Goal: Feedback & Contribution: Leave review/rating

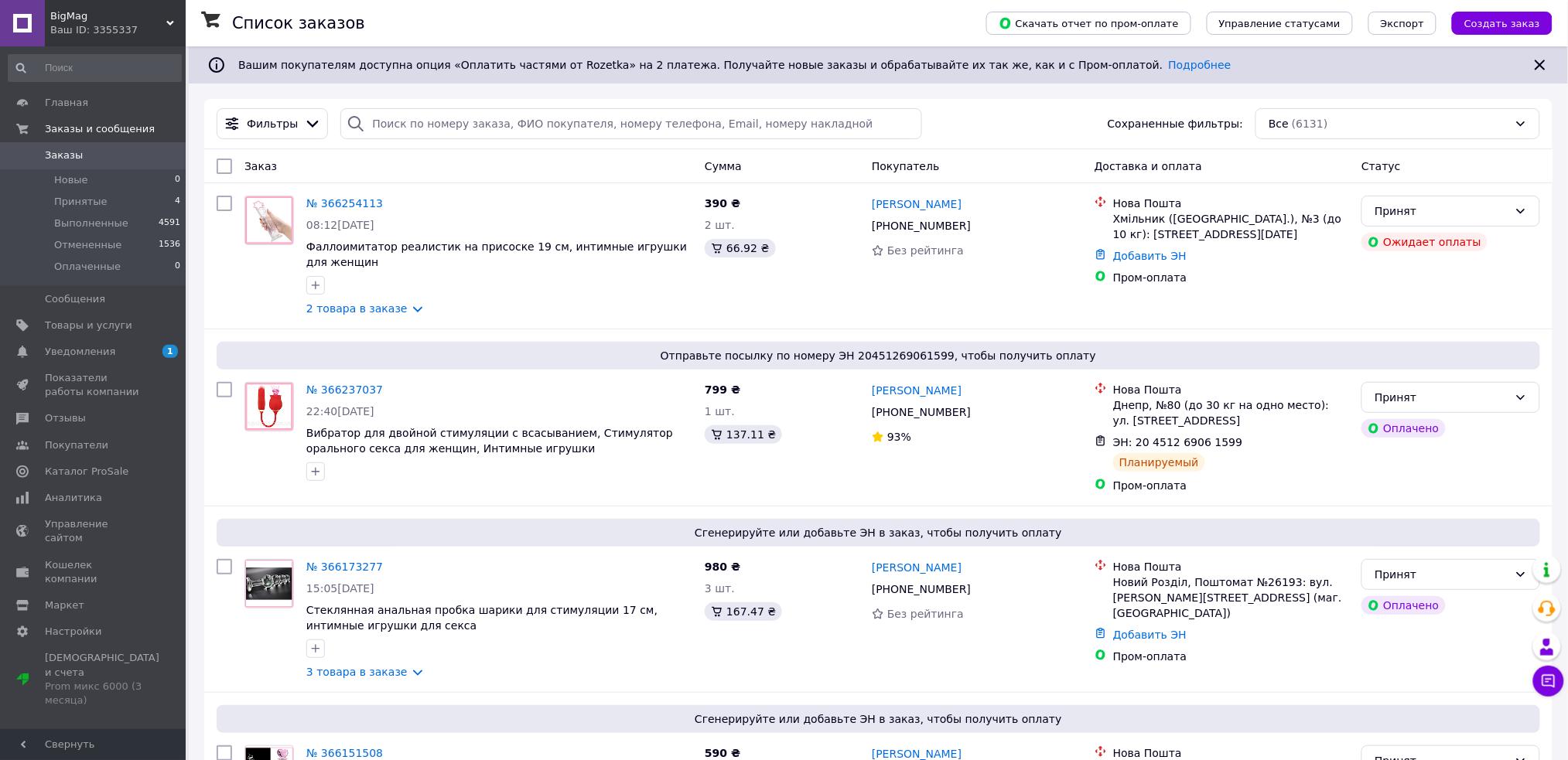
click at [169, 17] on div "BigMag Ваш ID: 3355337" at bounding box center [115, 23] width 141 height 46
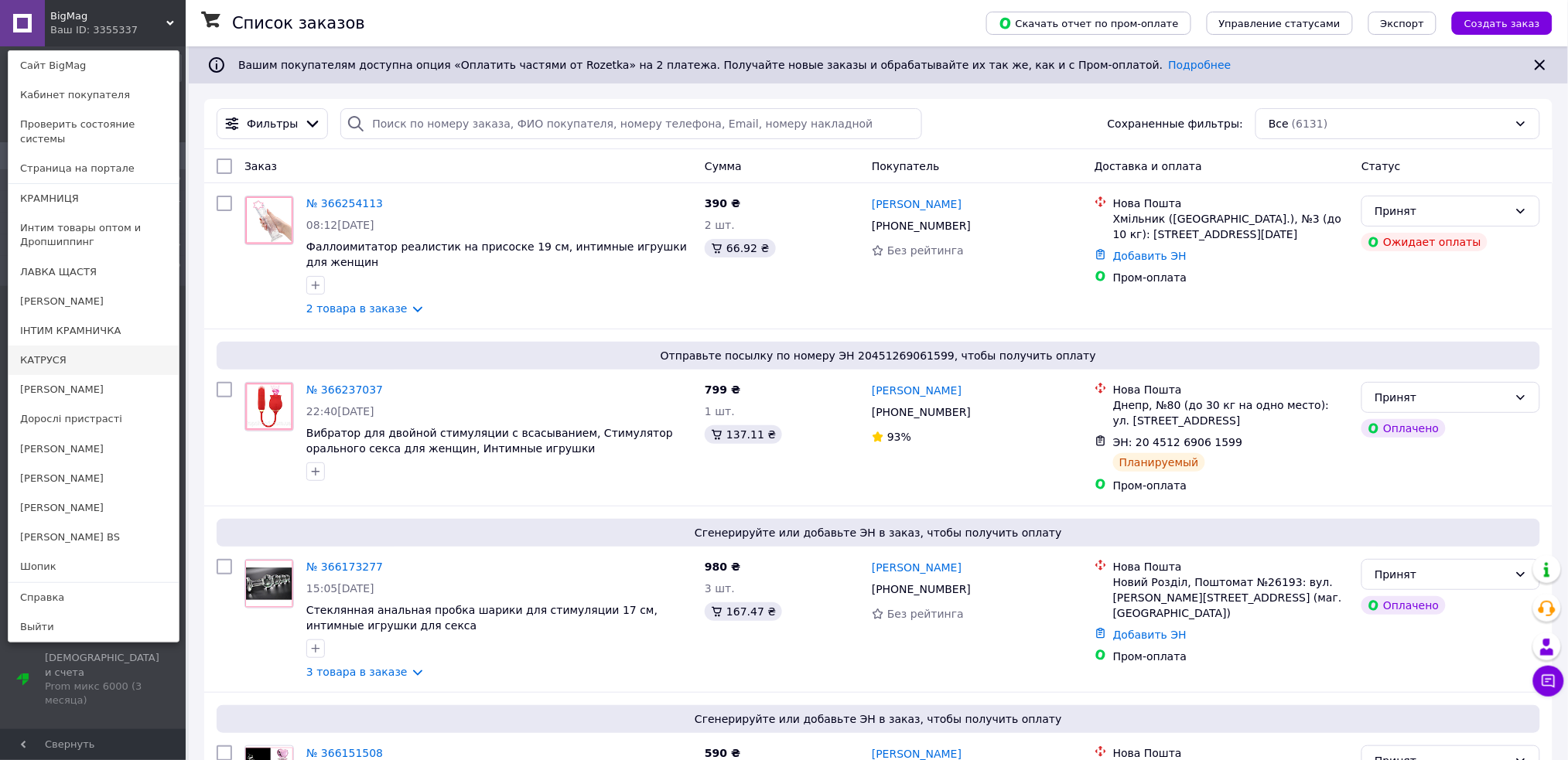
click at [106, 347] on link "КАТРУСЯ" at bounding box center [93, 360] width 170 height 29
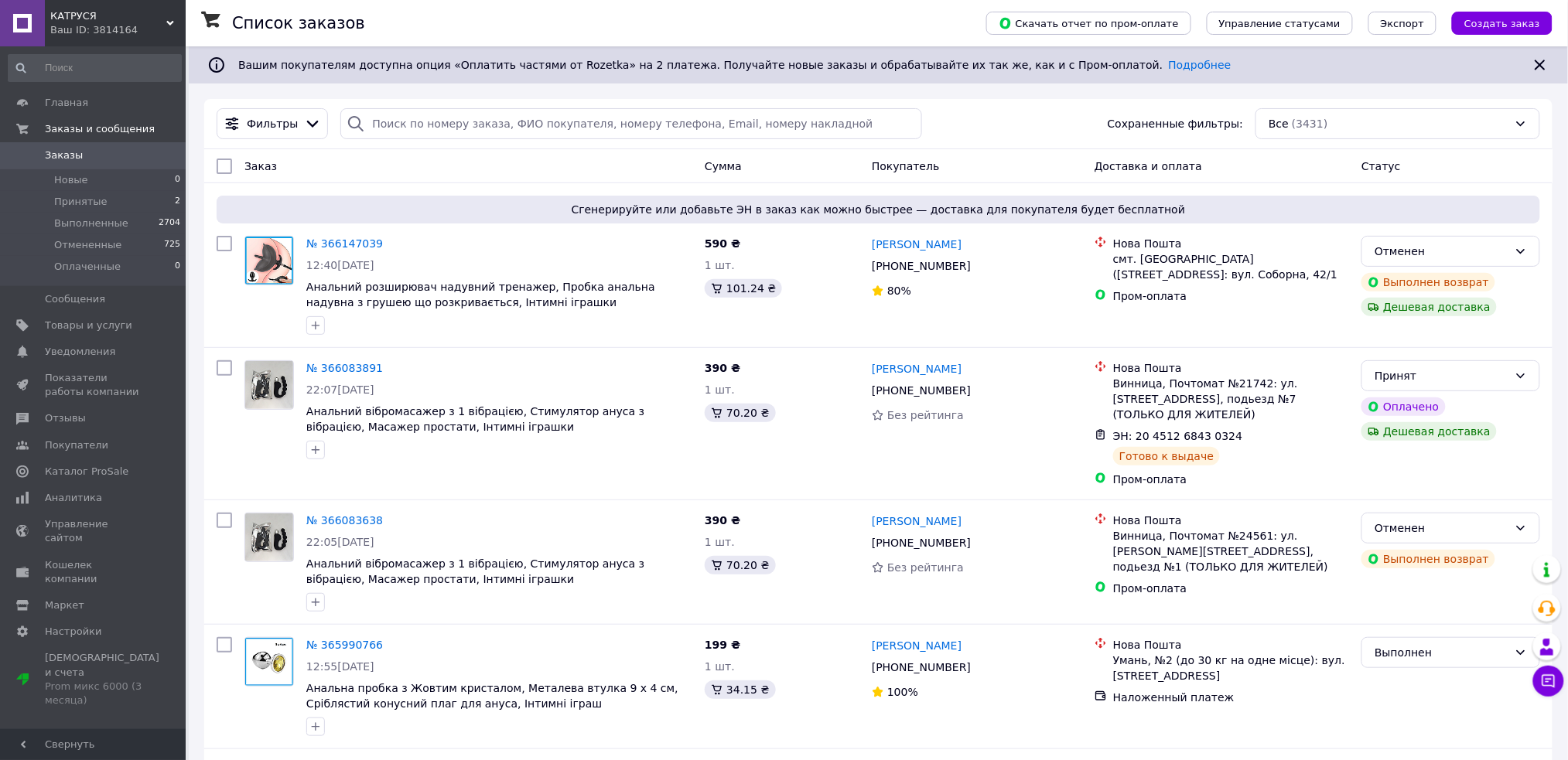
click at [172, 18] on div "КАТРУСЯ Ваш ID: 3814164" at bounding box center [115, 23] width 141 height 46
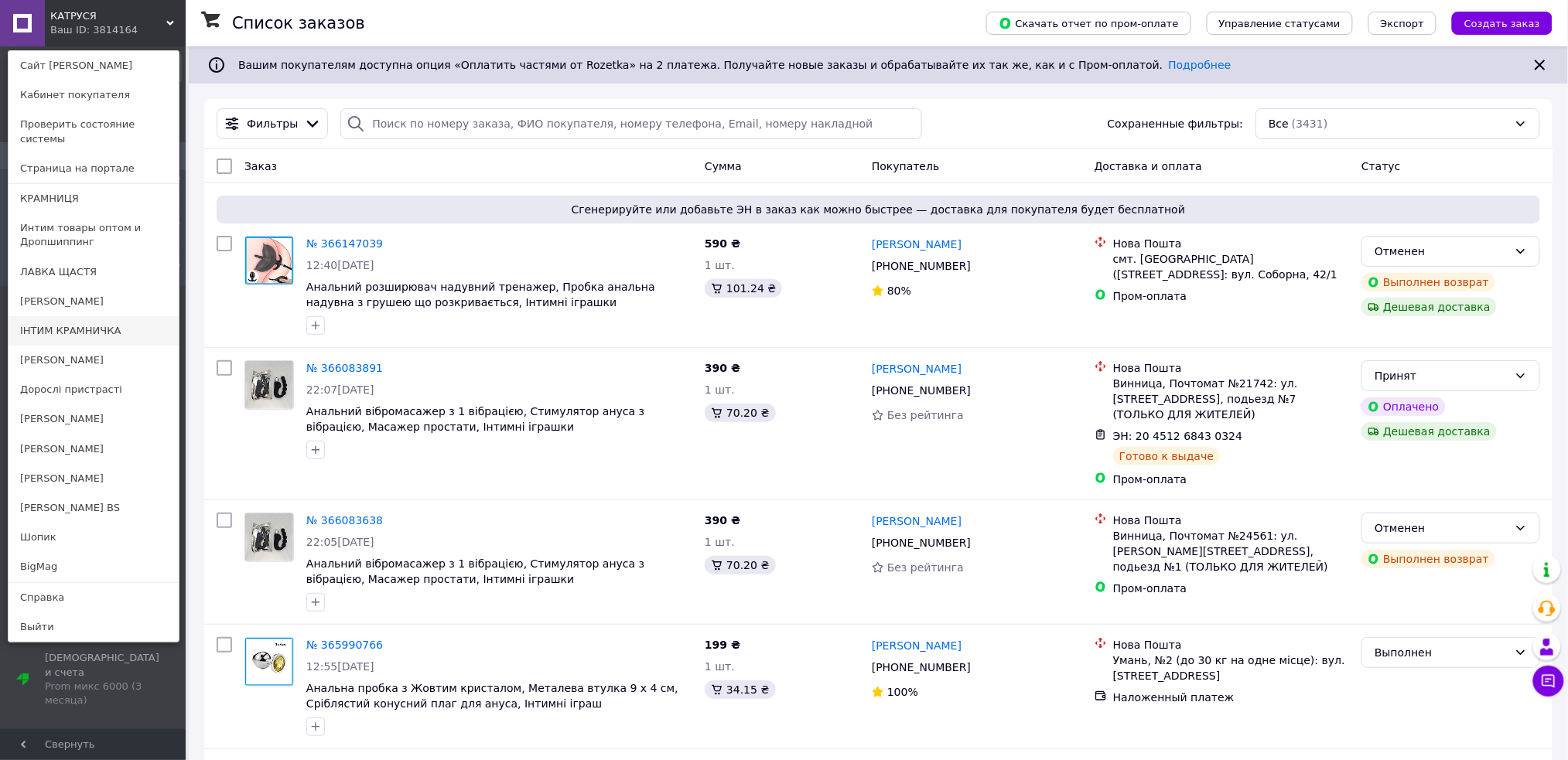
click at [140, 316] on link "ІНТИМ КРАМНИЧКА" at bounding box center [93, 331] width 170 height 29
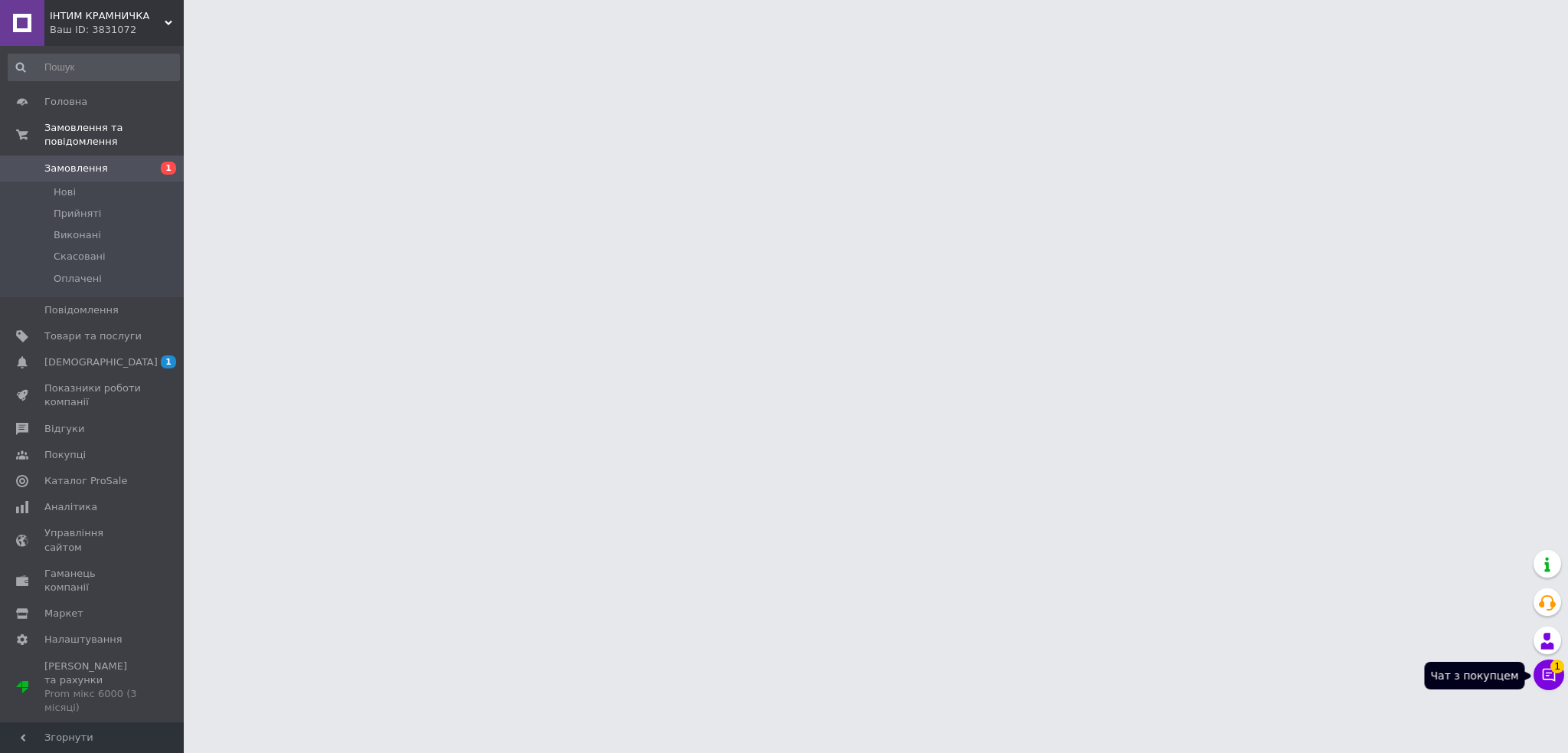
click at [1549, 667] on icon at bounding box center [1549, 674] width 15 height 15
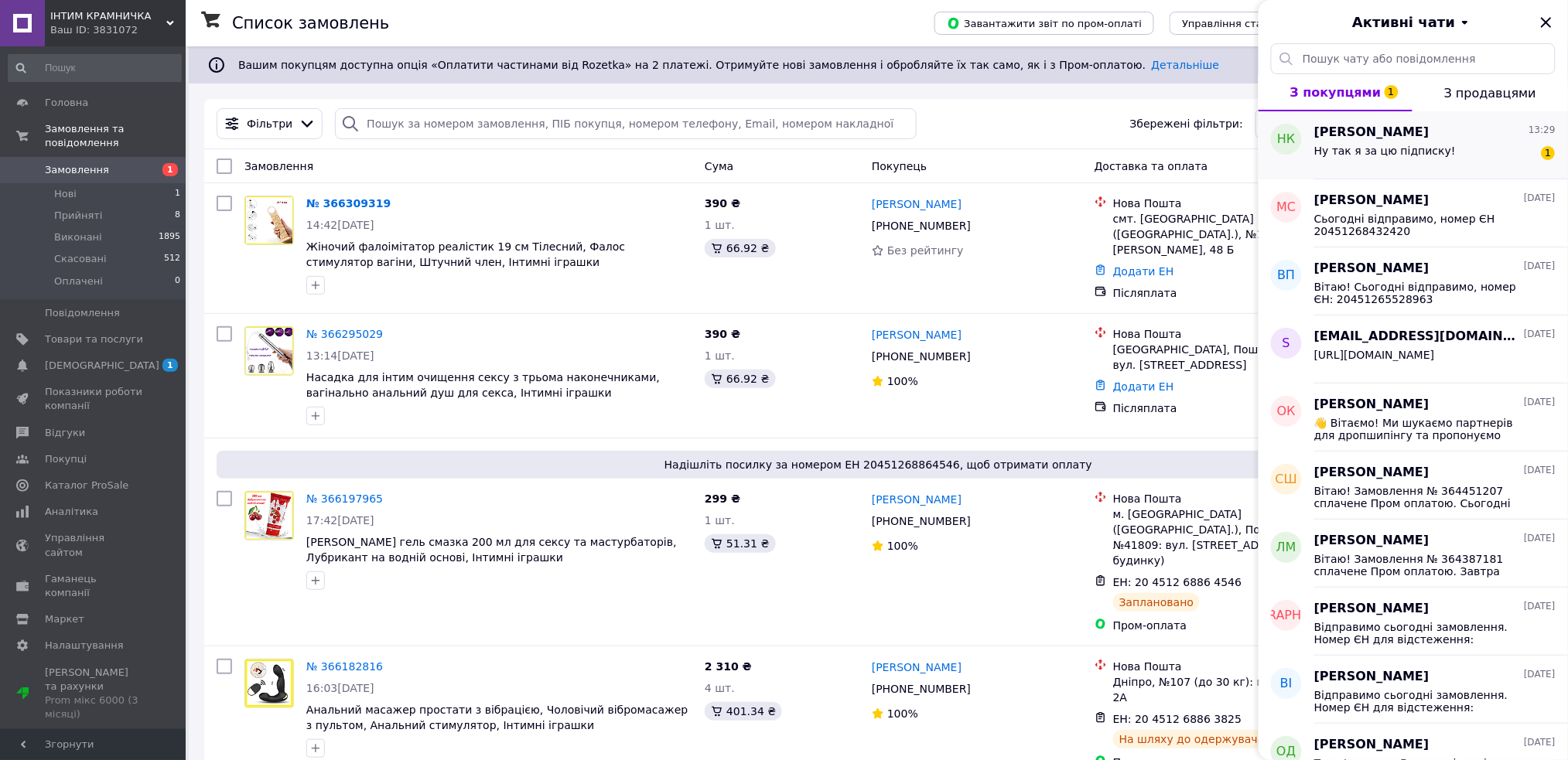
click at [1391, 158] on div "Ну так я за цю підписку!" at bounding box center [1384, 155] width 141 height 21
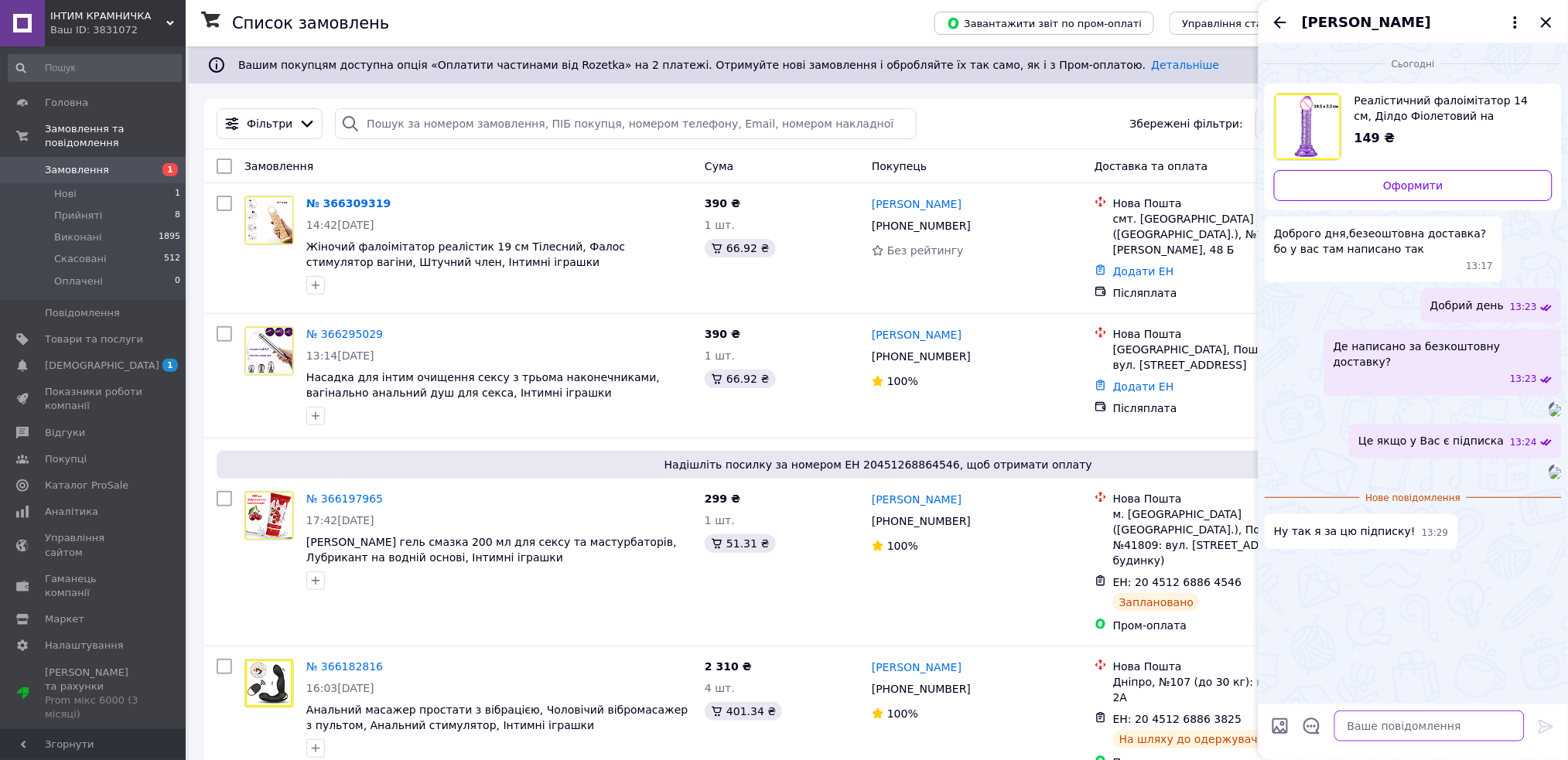
click at [1388, 728] on textarea at bounding box center [1429, 726] width 190 height 31
type textarea "Н"
type textarea "Якщо вона у вас є, то мабудь да. Це Ви самі там дивитесь..."
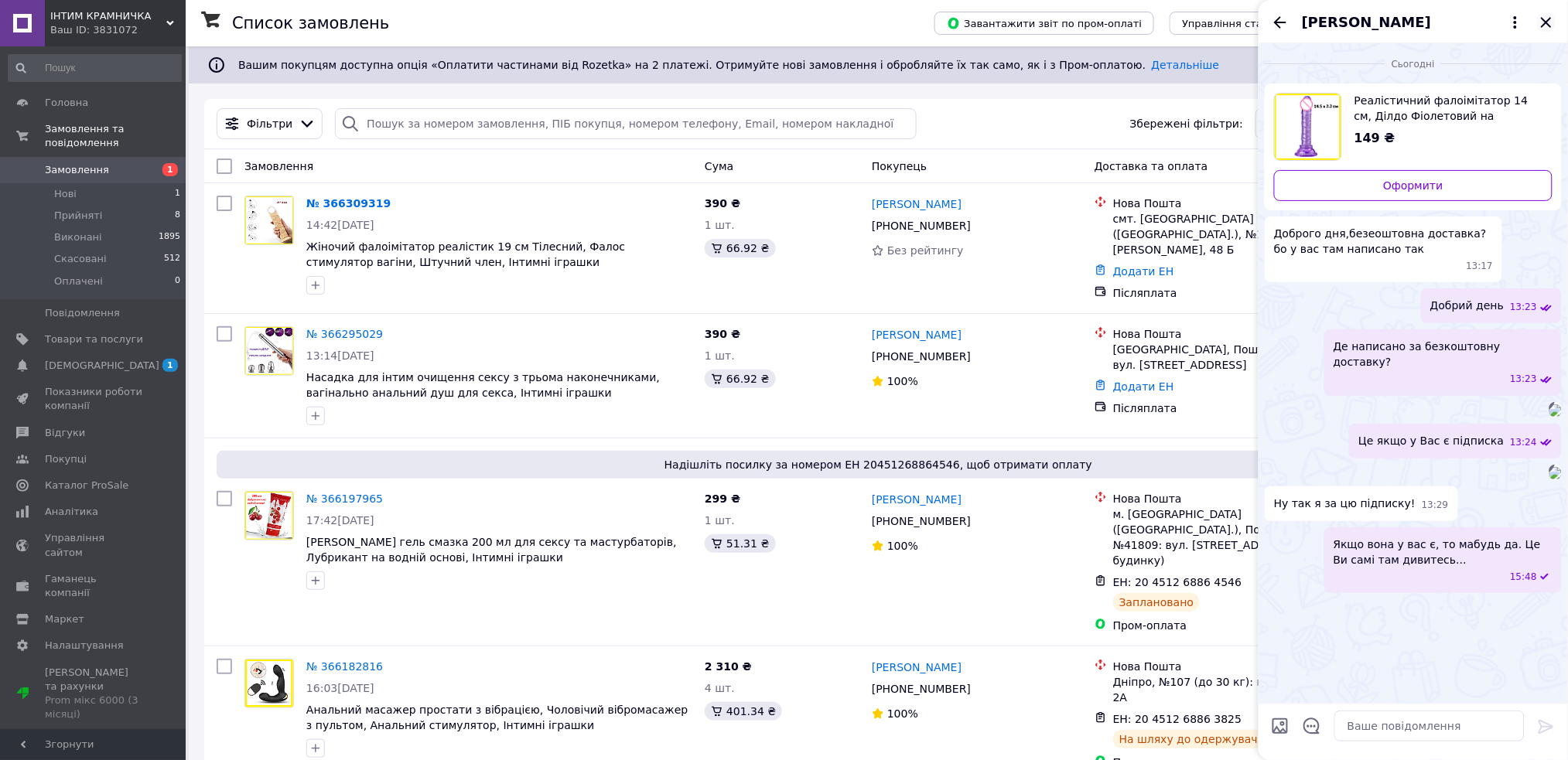
click at [1544, 21] on icon "Закрити" at bounding box center [1546, 22] width 19 height 19
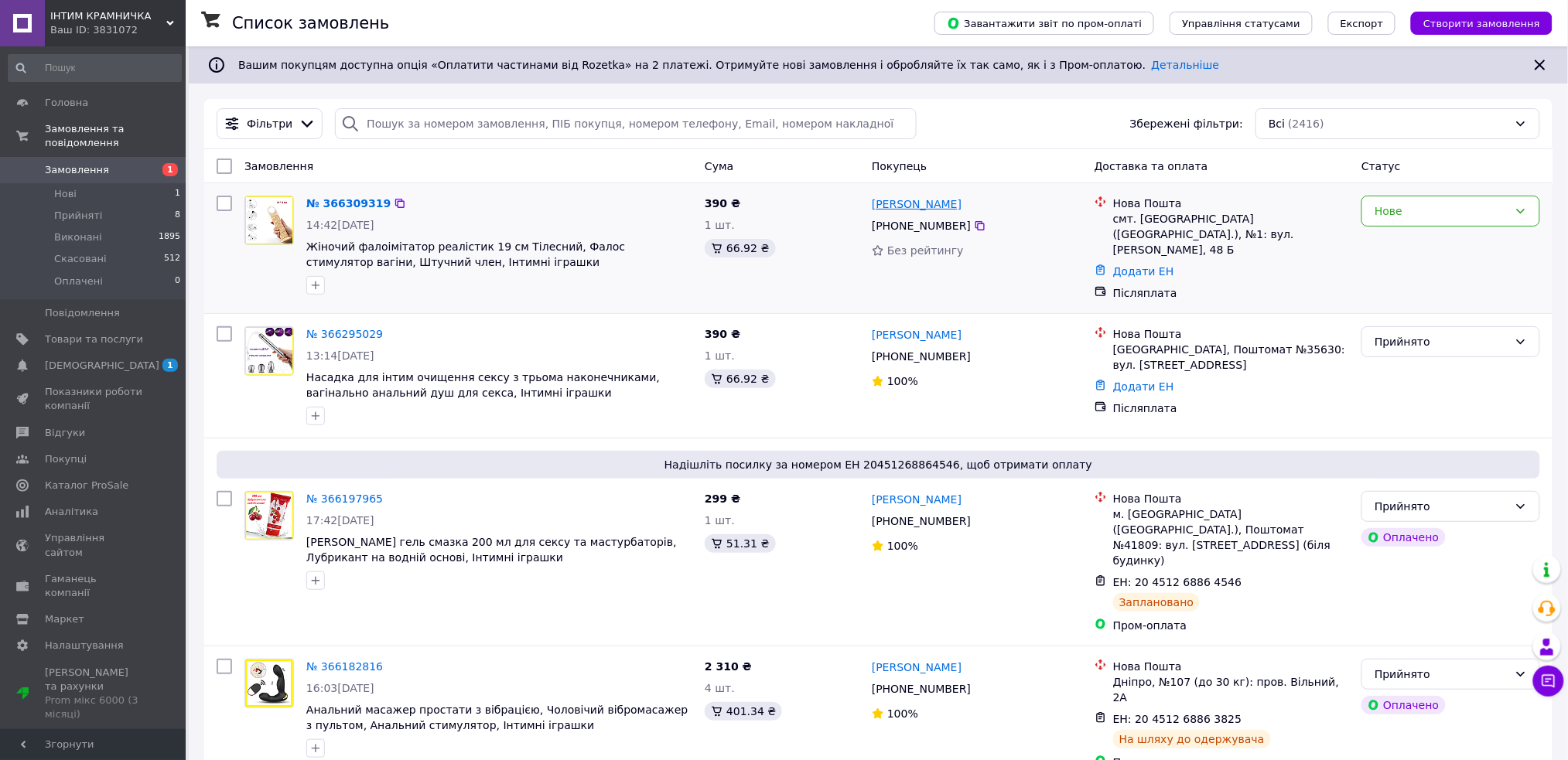
drag, startPoint x: 984, startPoint y: 198, endPoint x: 873, endPoint y: 198, distance: 111.0
click at [873, 198] on div "Александр Лыфарь" at bounding box center [977, 203] width 214 height 20
copy link "Александр Лыфарь"
drag, startPoint x: 334, startPoint y: 202, endPoint x: 1016, endPoint y: 249, distance: 683.6
click at [334, 202] on link "№ 366309319" at bounding box center [348, 203] width 85 height 12
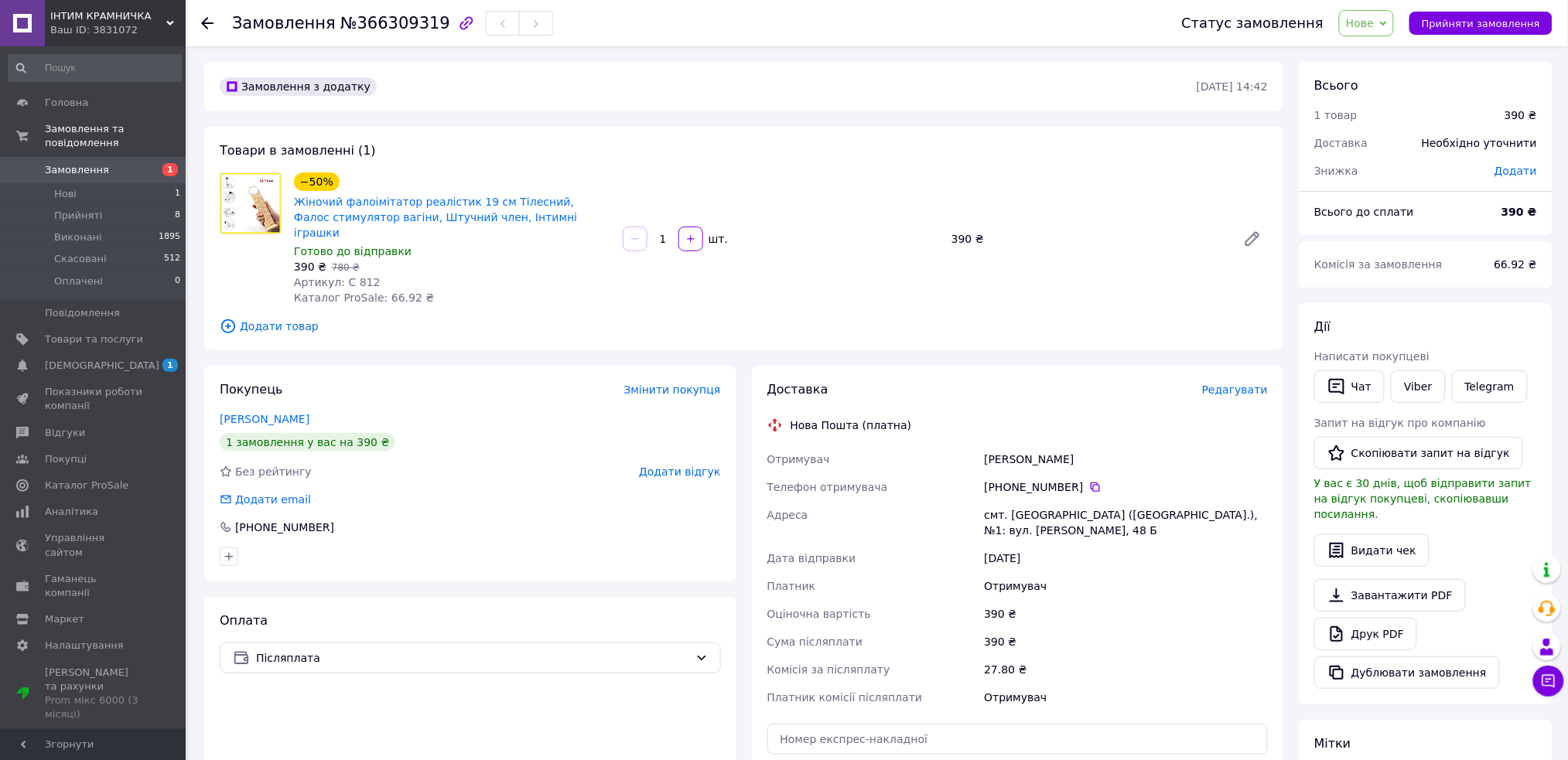
click at [207, 18] on icon at bounding box center [207, 23] width 12 height 12
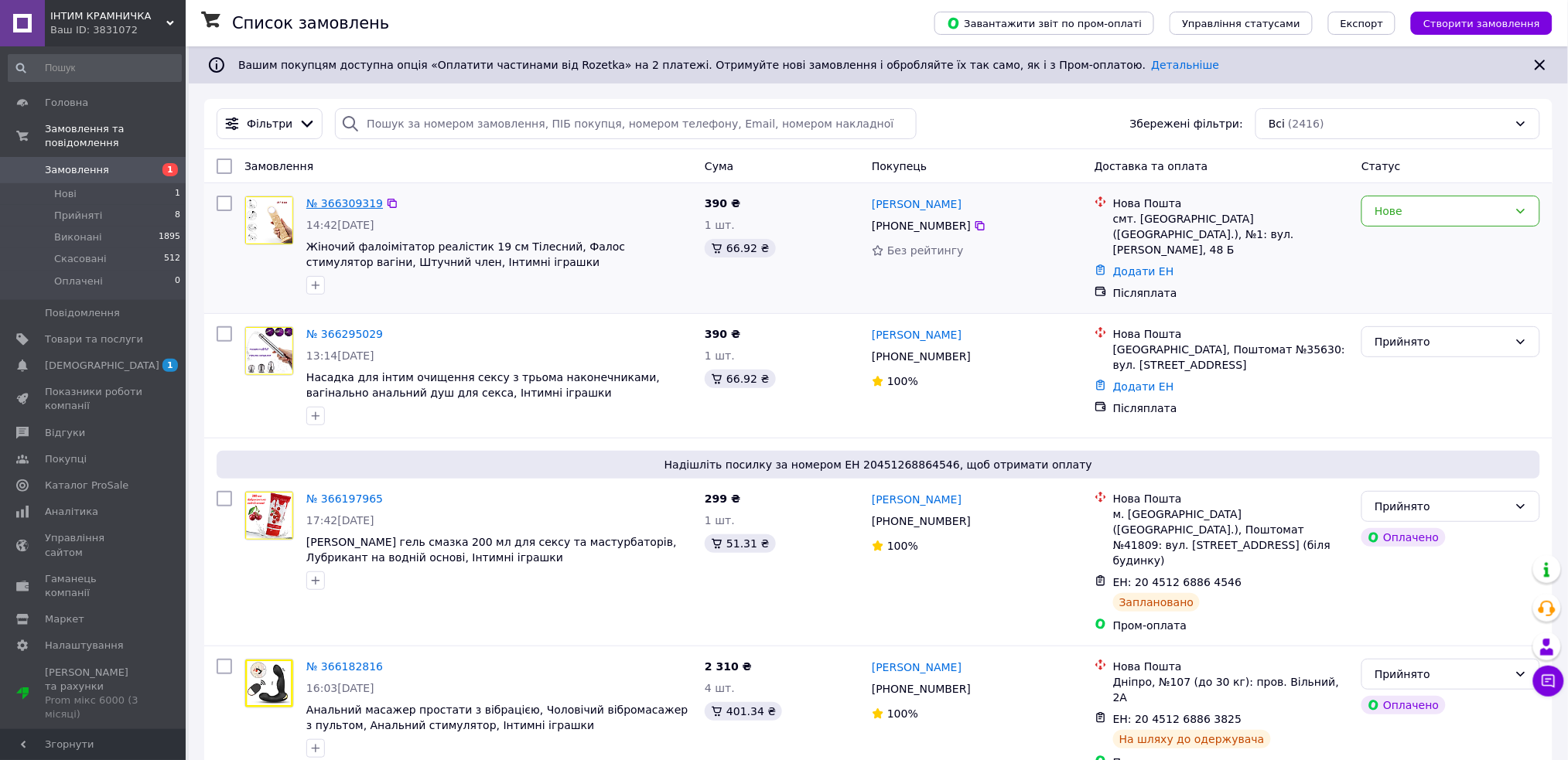
click at [327, 203] on link "№ 366309319" at bounding box center [345, 203] width 77 height 12
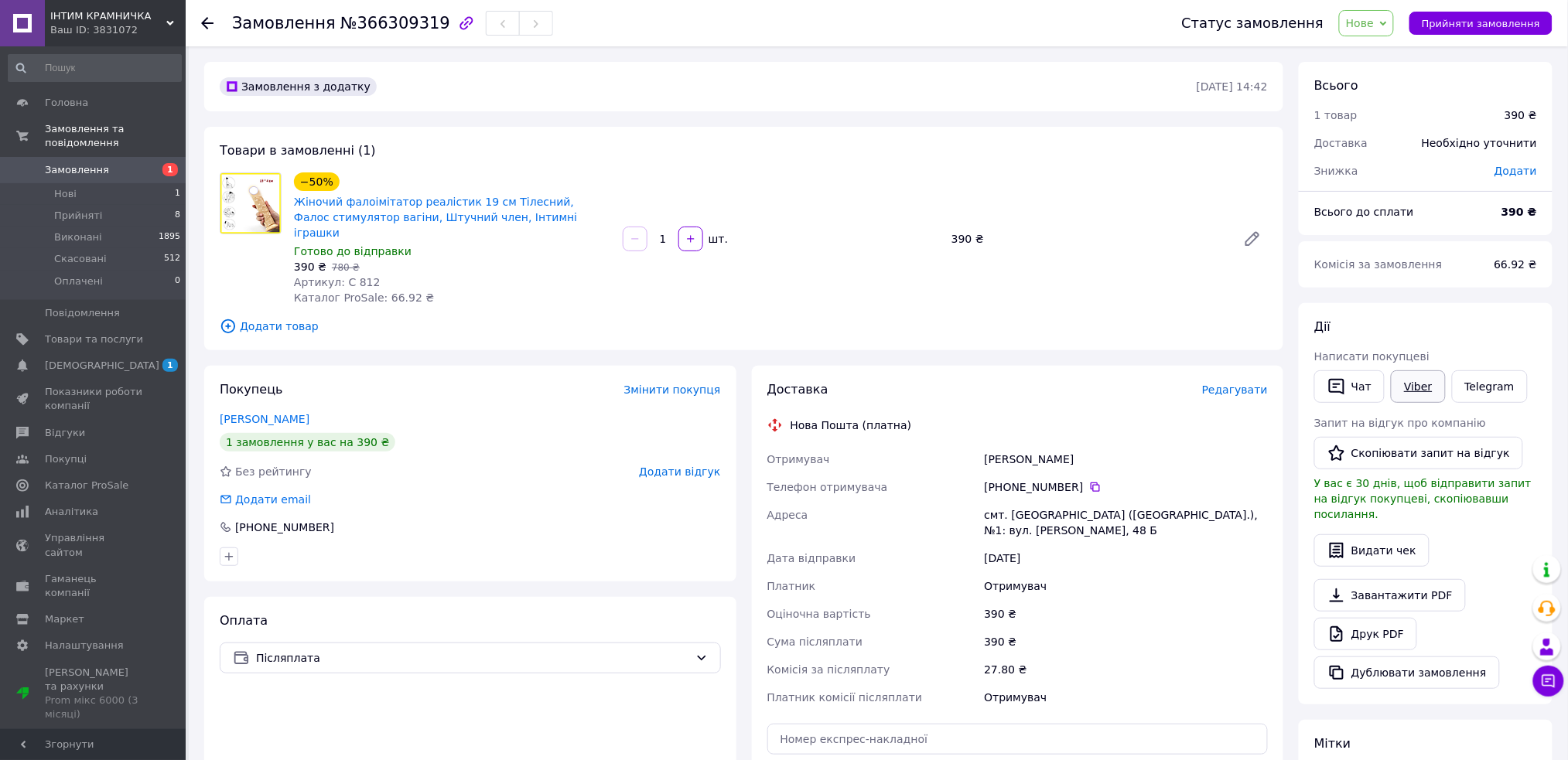
click at [1417, 384] on link "Viber" at bounding box center [1417, 386] width 54 height 32
click at [1365, 386] on button "Чат" at bounding box center [1349, 386] width 70 height 32
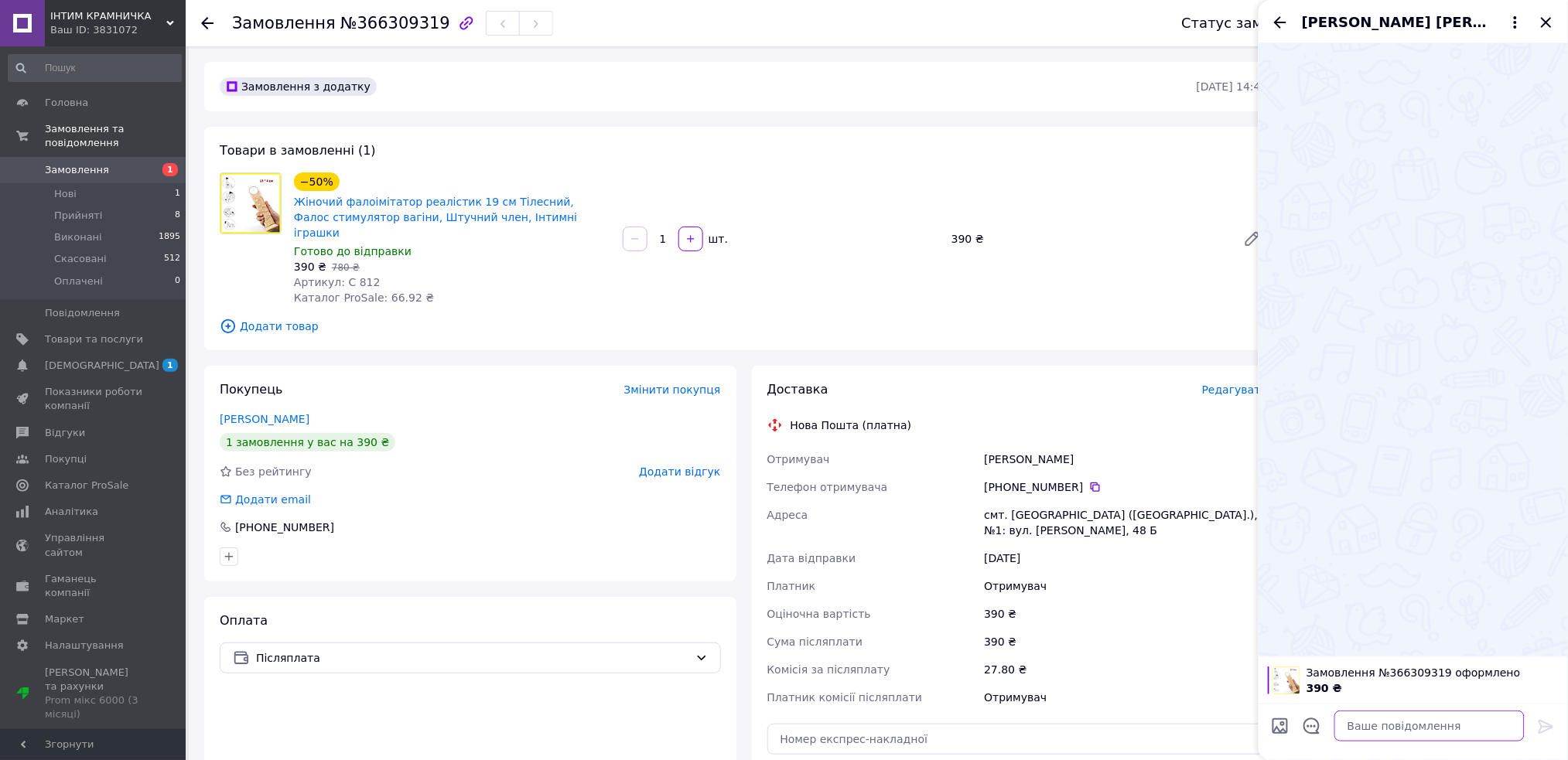
click at [1422, 717] on textarea at bounding box center [1429, 726] width 190 height 31
paste textarea "Добрий день по замовленню не дозвонимось..."
type textarea "Добрий день по замовленню не дозвонимось..."
drag, startPoint x: 1548, startPoint y: 723, endPoint x: 1561, endPoint y: 427, distance: 296.3
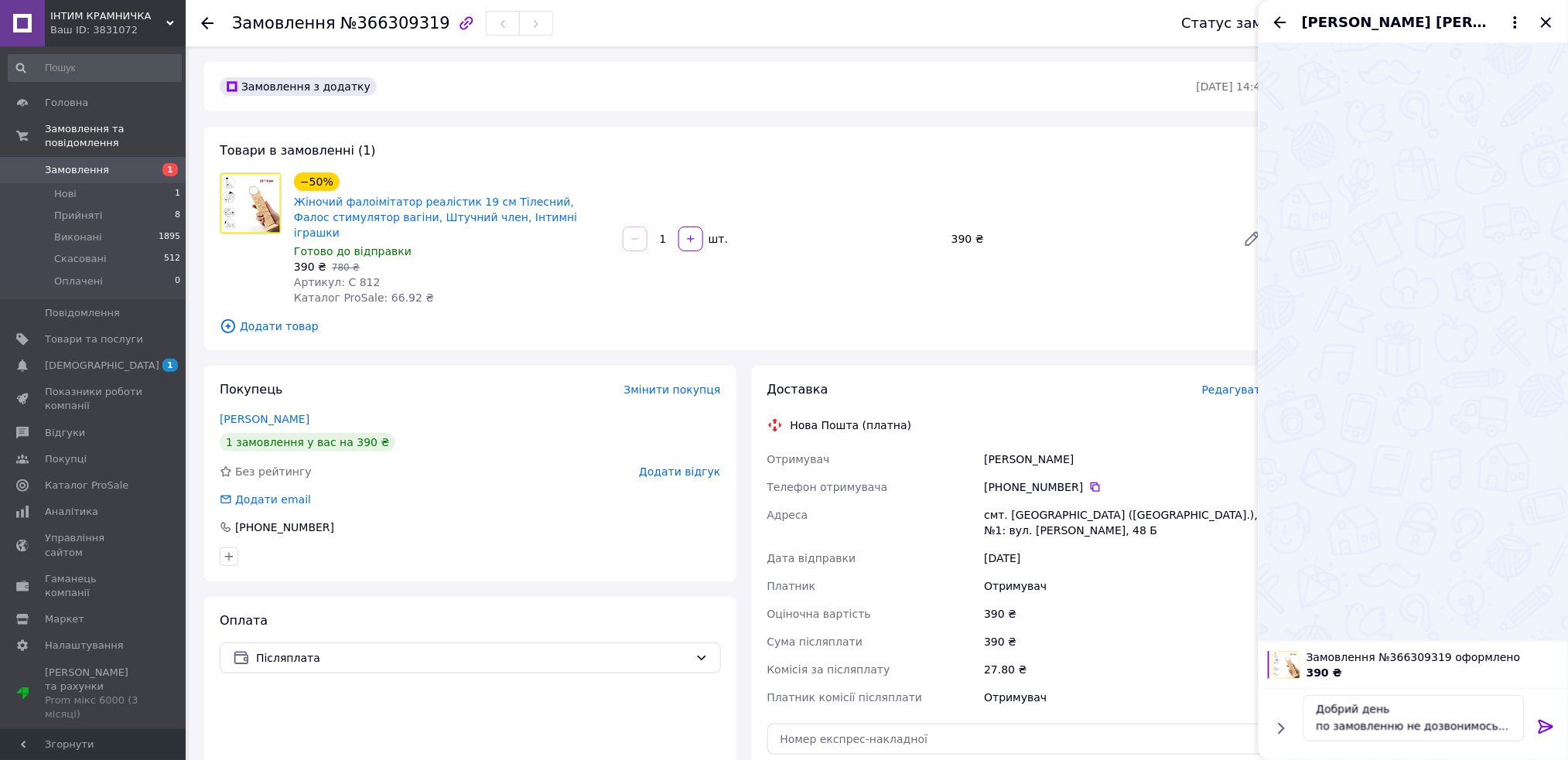
click at [1550, 719] on icon at bounding box center [1546, 727] width 19 height 19
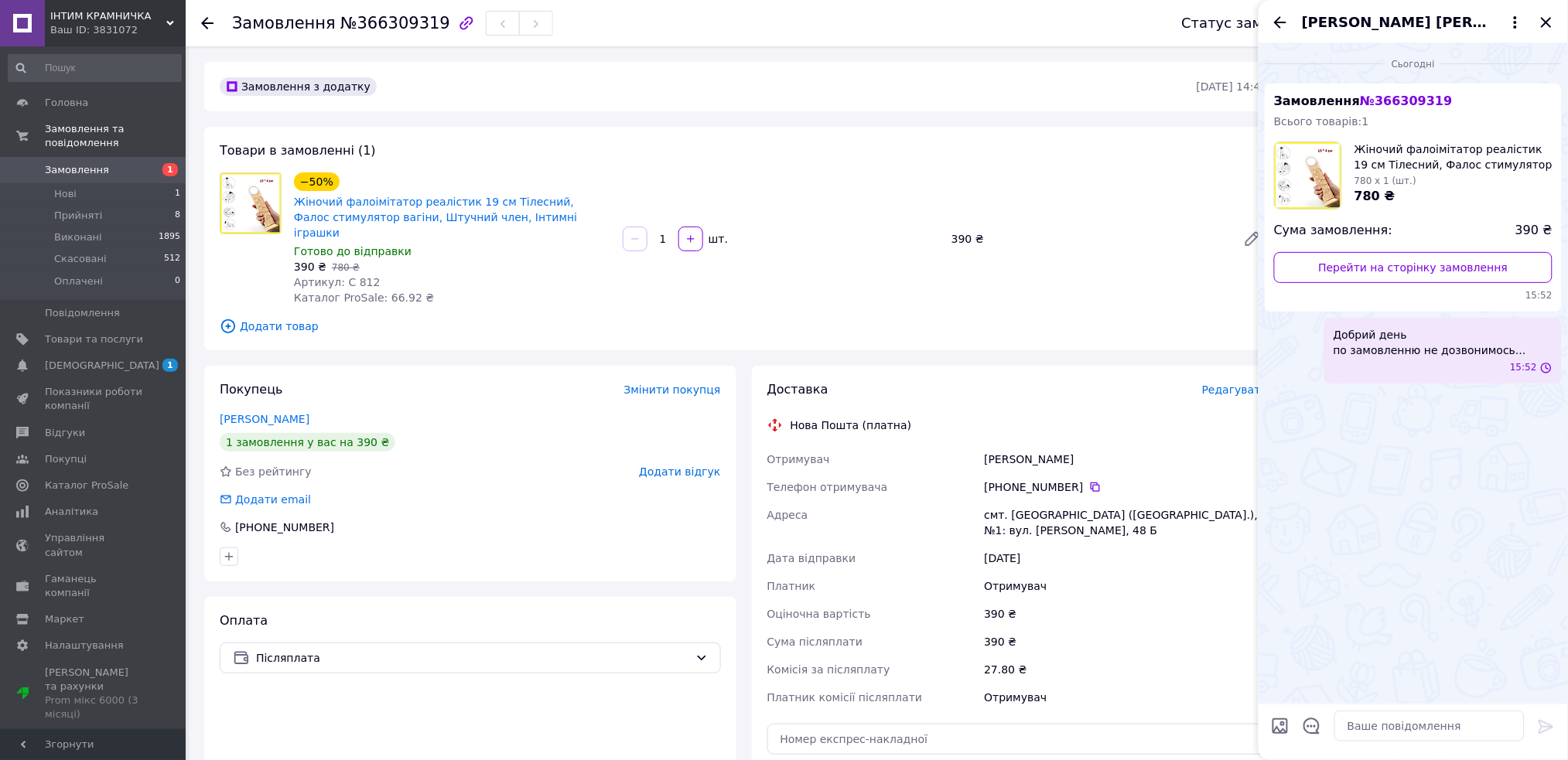
scroll to position [0, 0]
click at [1541, 22] on icon "Закрити" at bounding box center [1546, 22] width 19 height 19
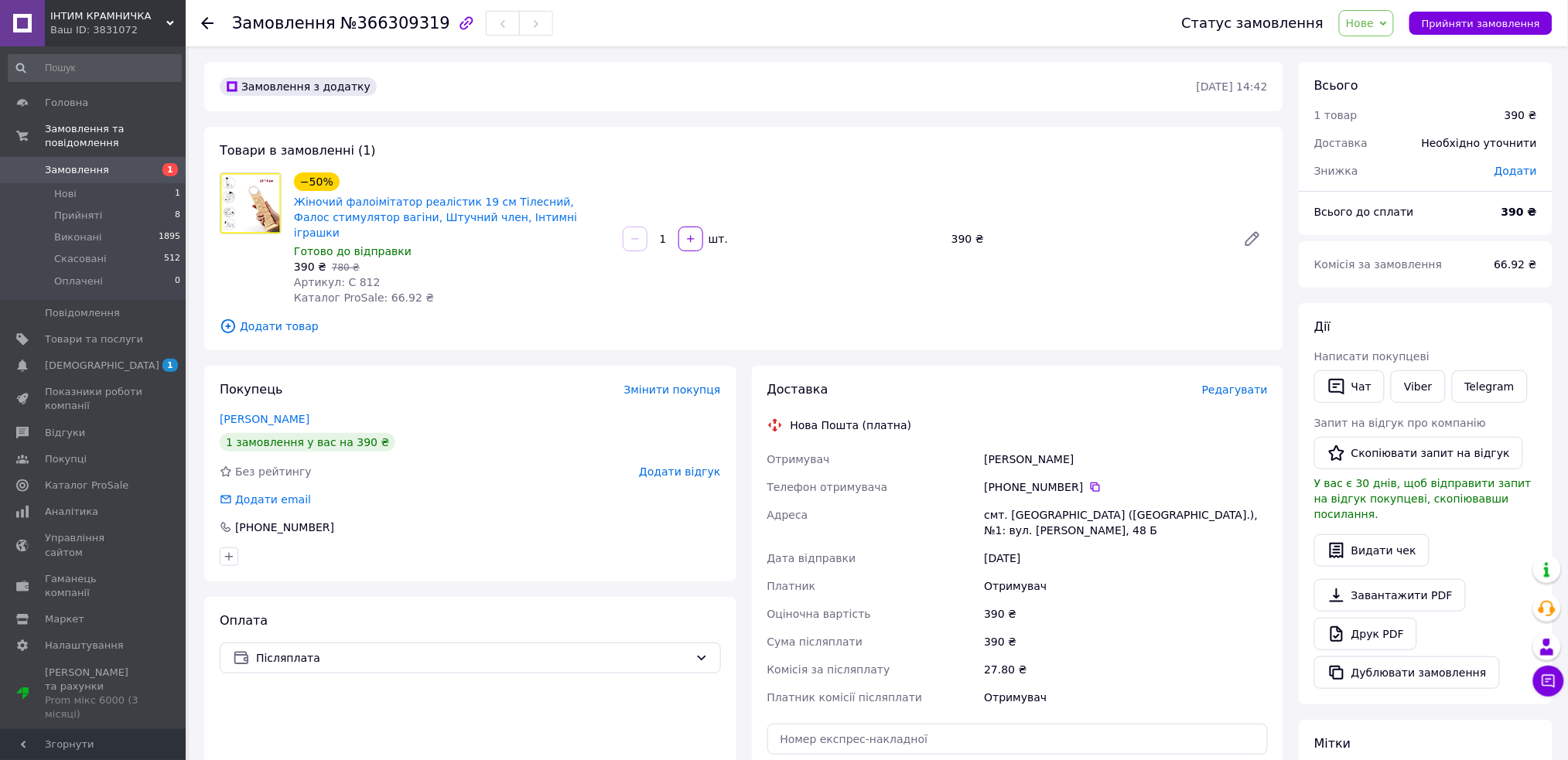
click at [176, 23] on div "Ваш ID: 3831072" at bounding box center [118, 30] width 135 height 14
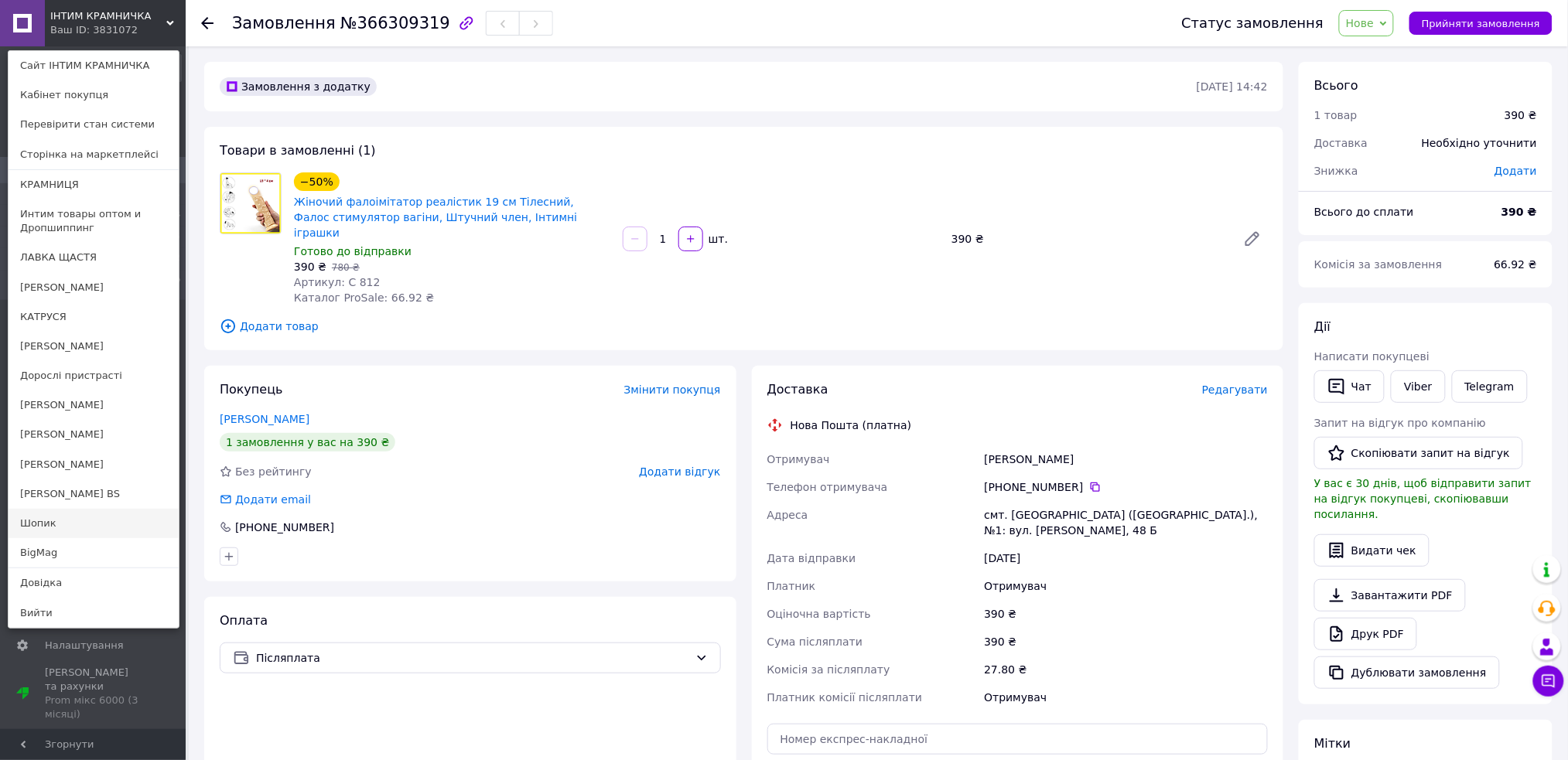
click at [62, 524] on link "Шопик" at bounding box center [93, 523] width 170 height 29
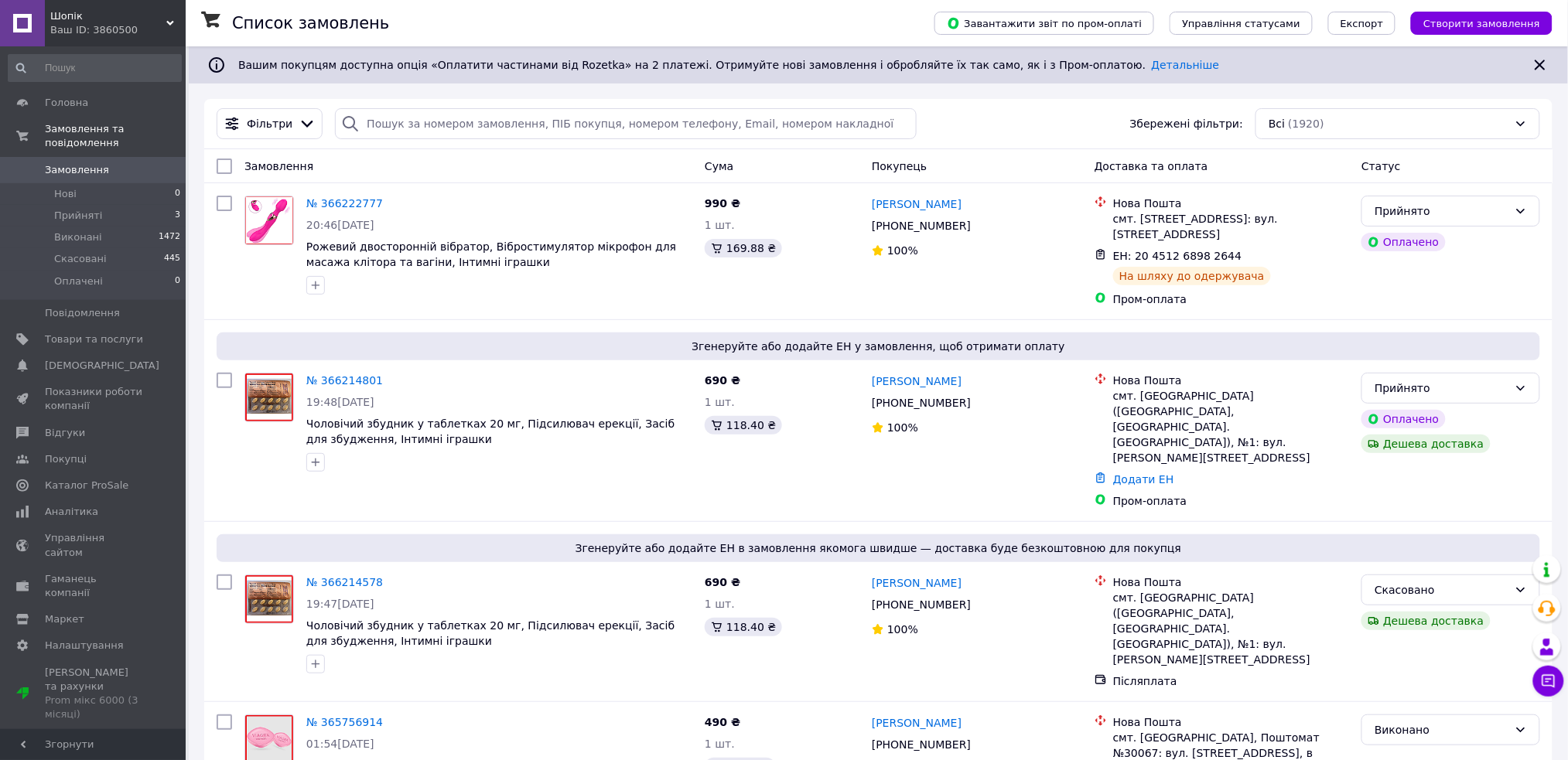
click at [172, 21] on use at bounding box center [169, 22] width 8 height 4
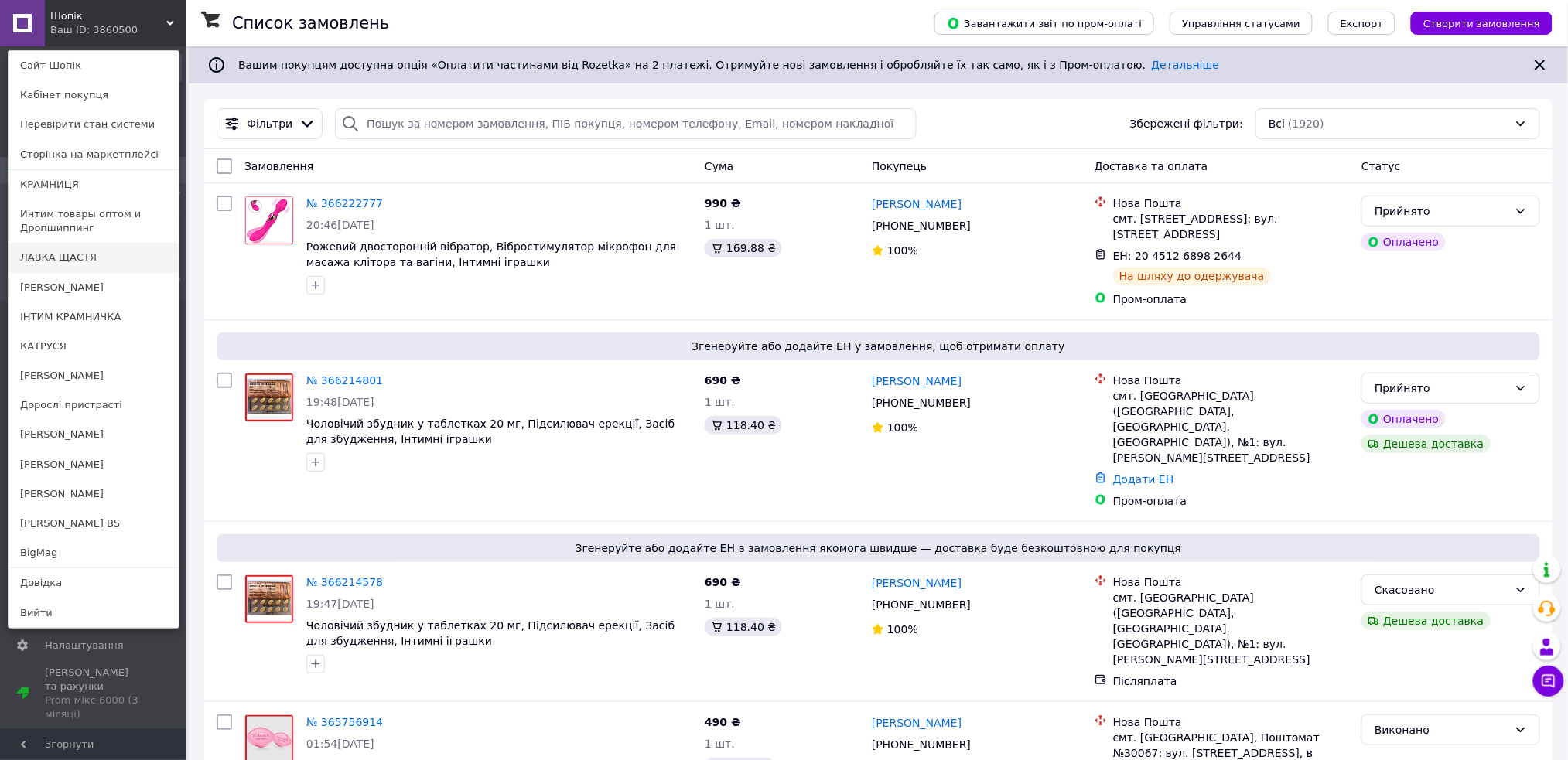
click at [128, 261] on link "ЛАВКА ЩАСТЯ" at bounding box center [93, 257] width 170 height 29
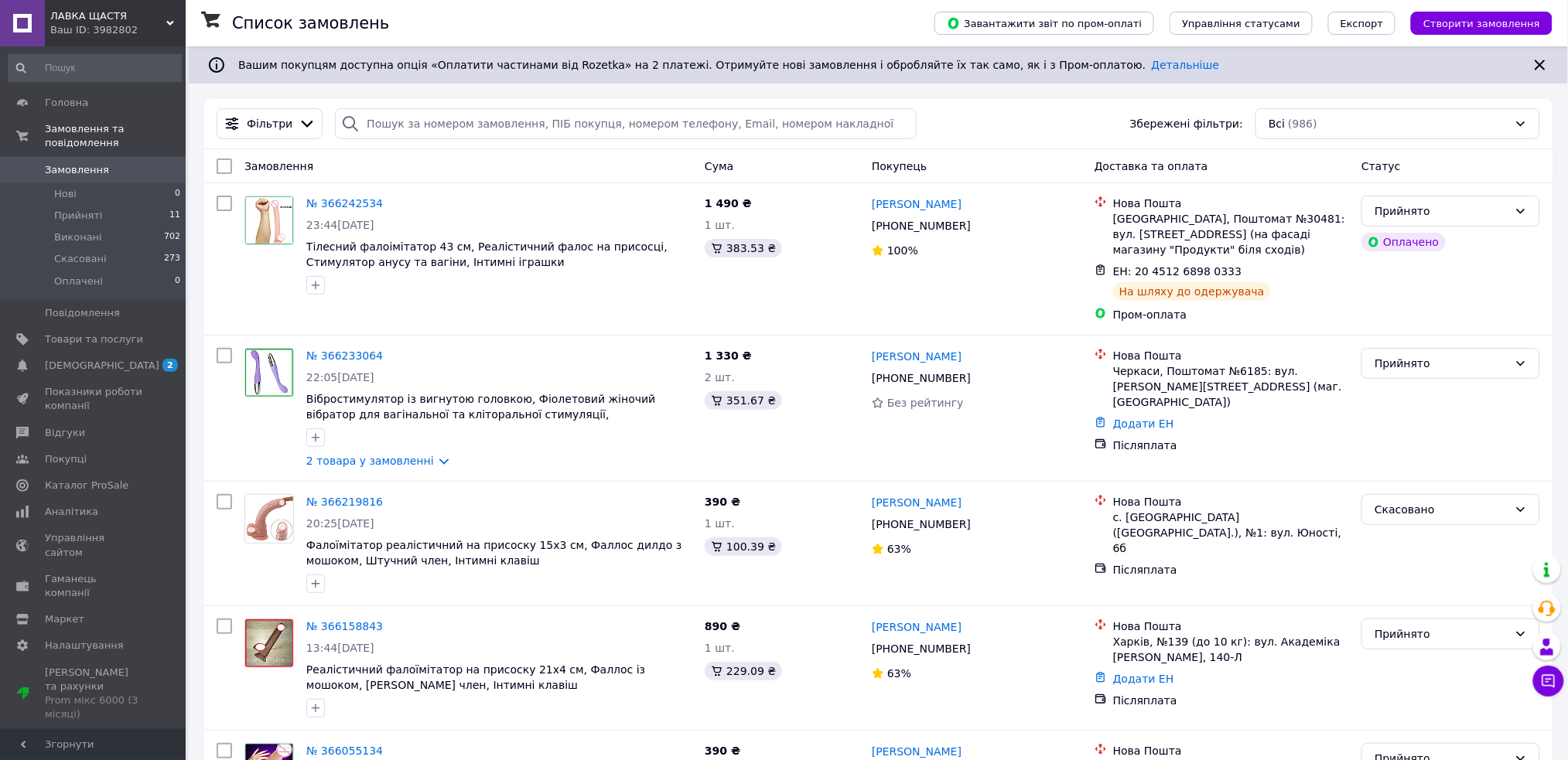
click at [177, 18] on div "ЛАВКА ЩАСТЯ Ваш ID: 3982802" at bounding box center [115, 23] width 141 height 46
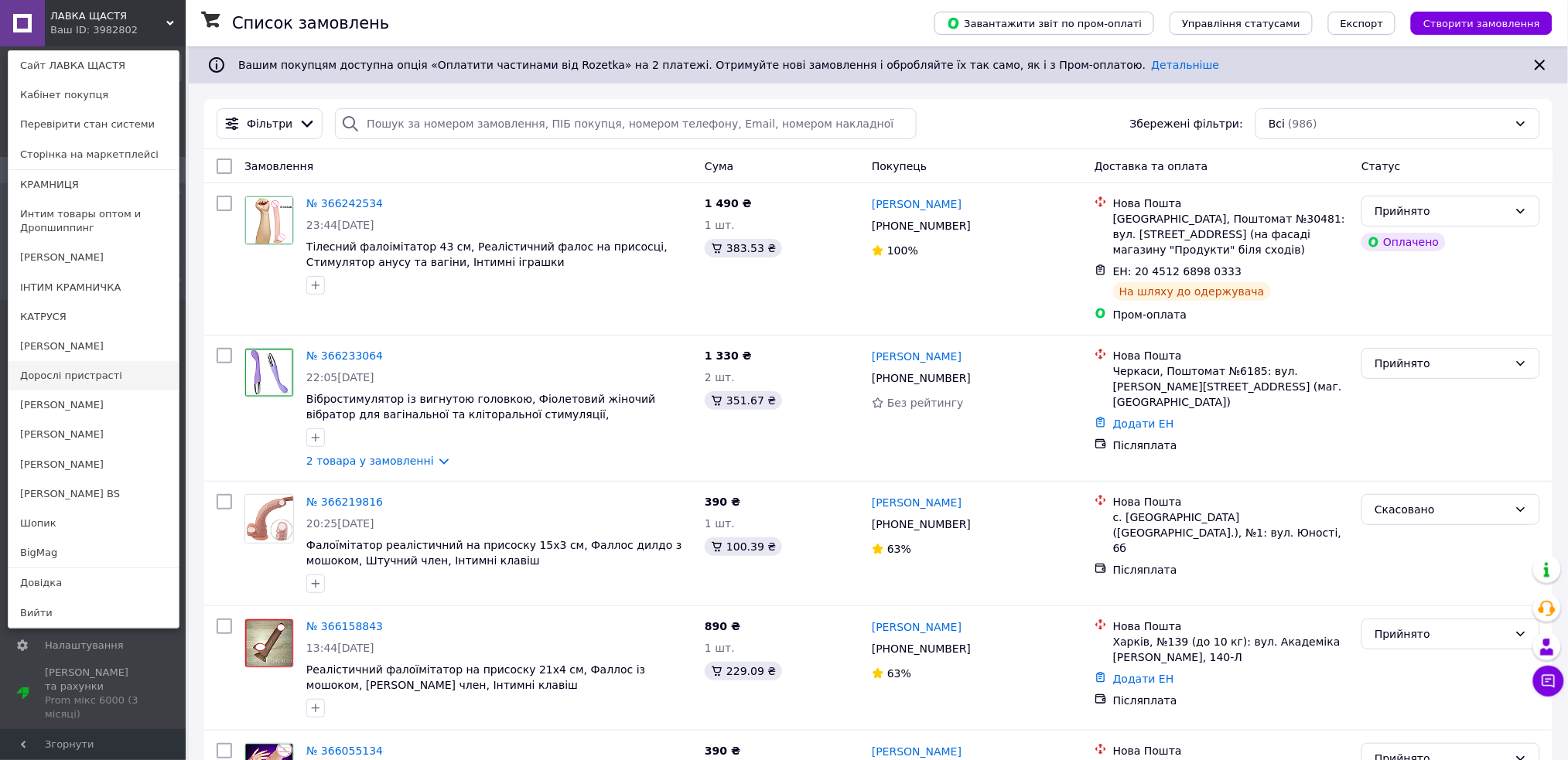
click at [111, 381] on link "Дорослі пристрасті" at bounding box center [93, 375] width 170 height 29
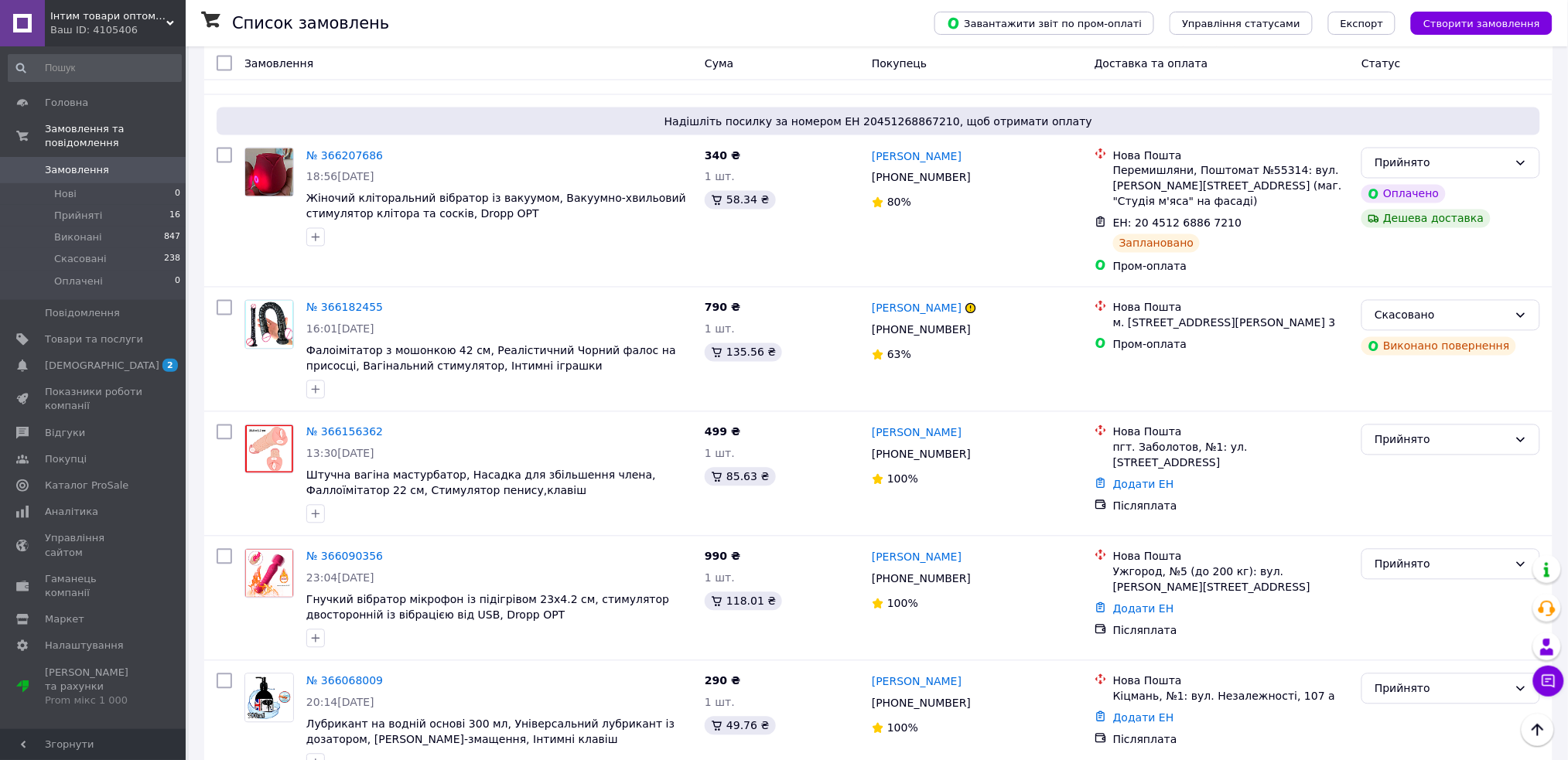
scroll to position [1030, 0]
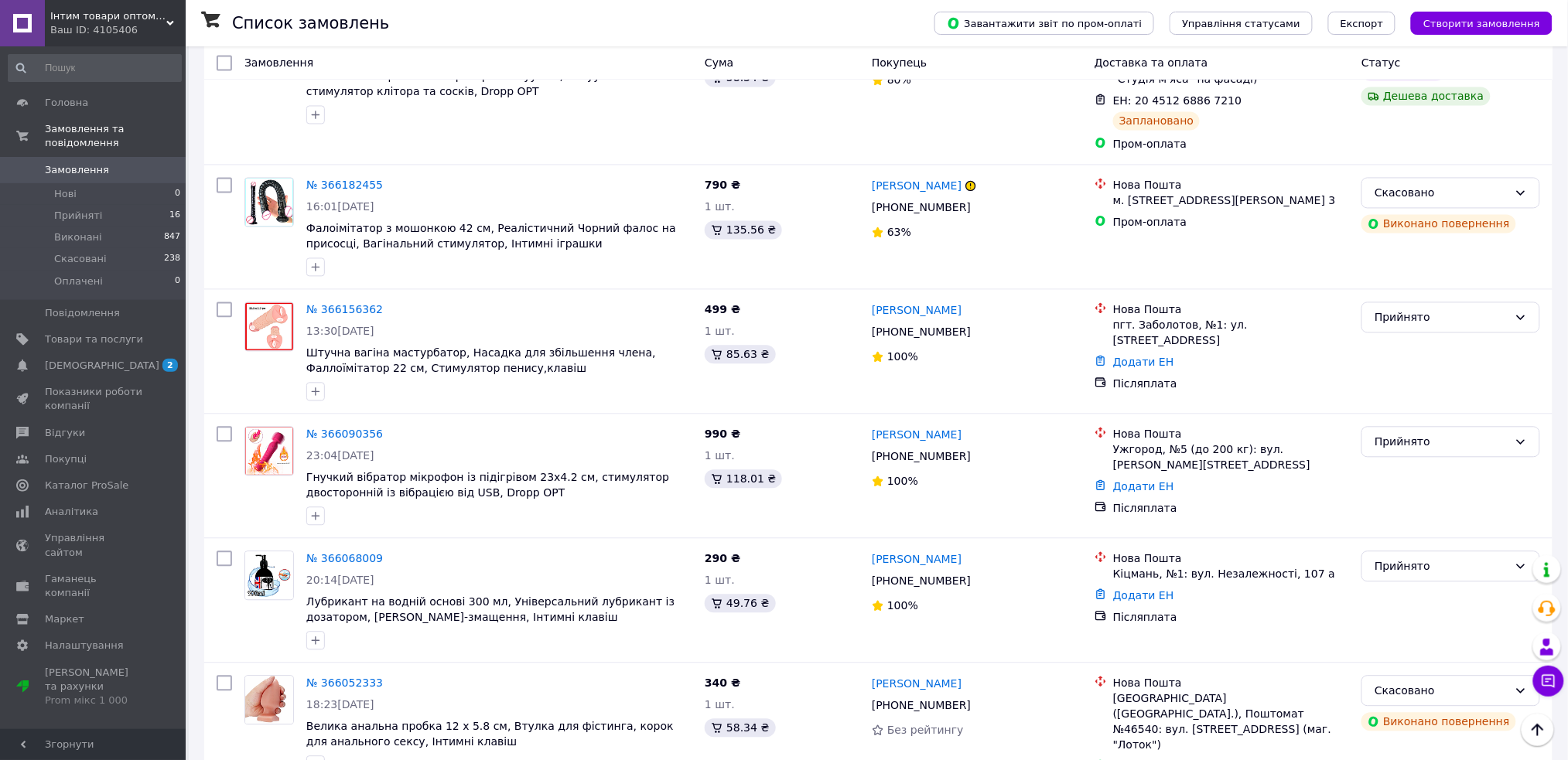
click at [176, 21] on div "Інтим товари оптом та Дропшипінг Ваш ID: 4105406" at bounding box center [115, 23] width 141 height 46
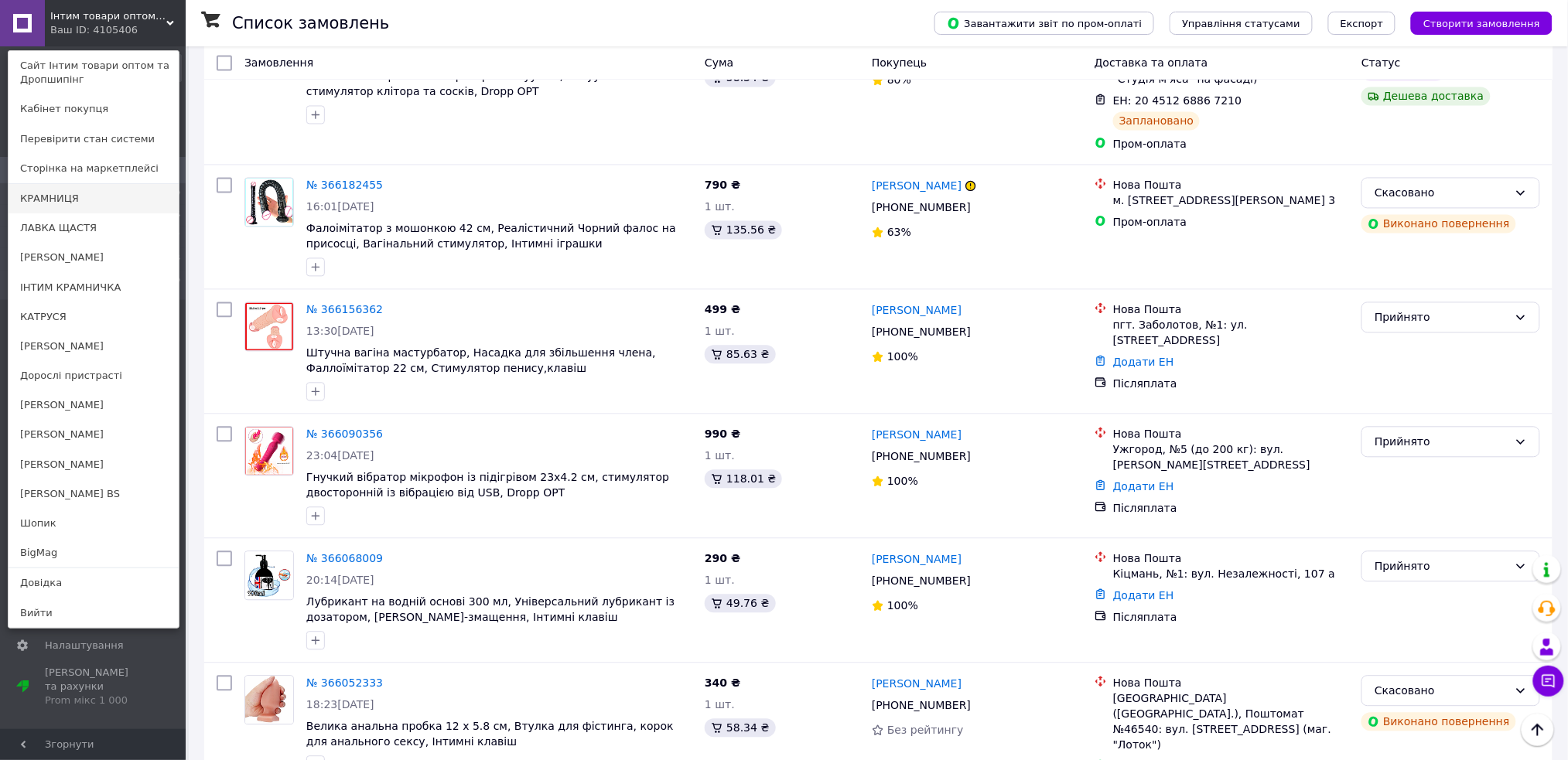
click at [67, 195] on link "КРАМНИЦЯ" at bounding box center [93, 198] width 170 height 29
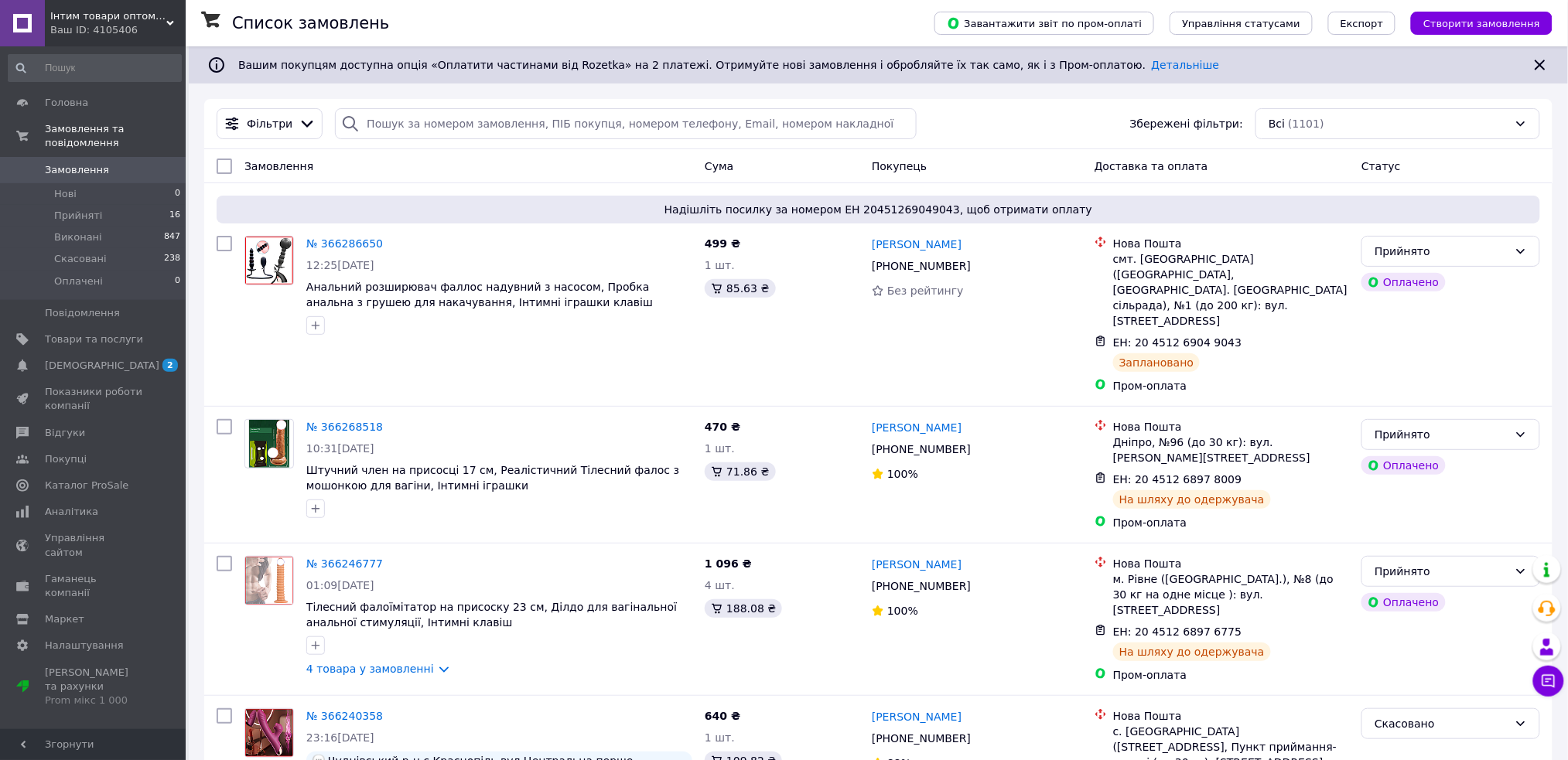
click at [168, 23] on use at bounding box center [169, 22] width 8 height 4
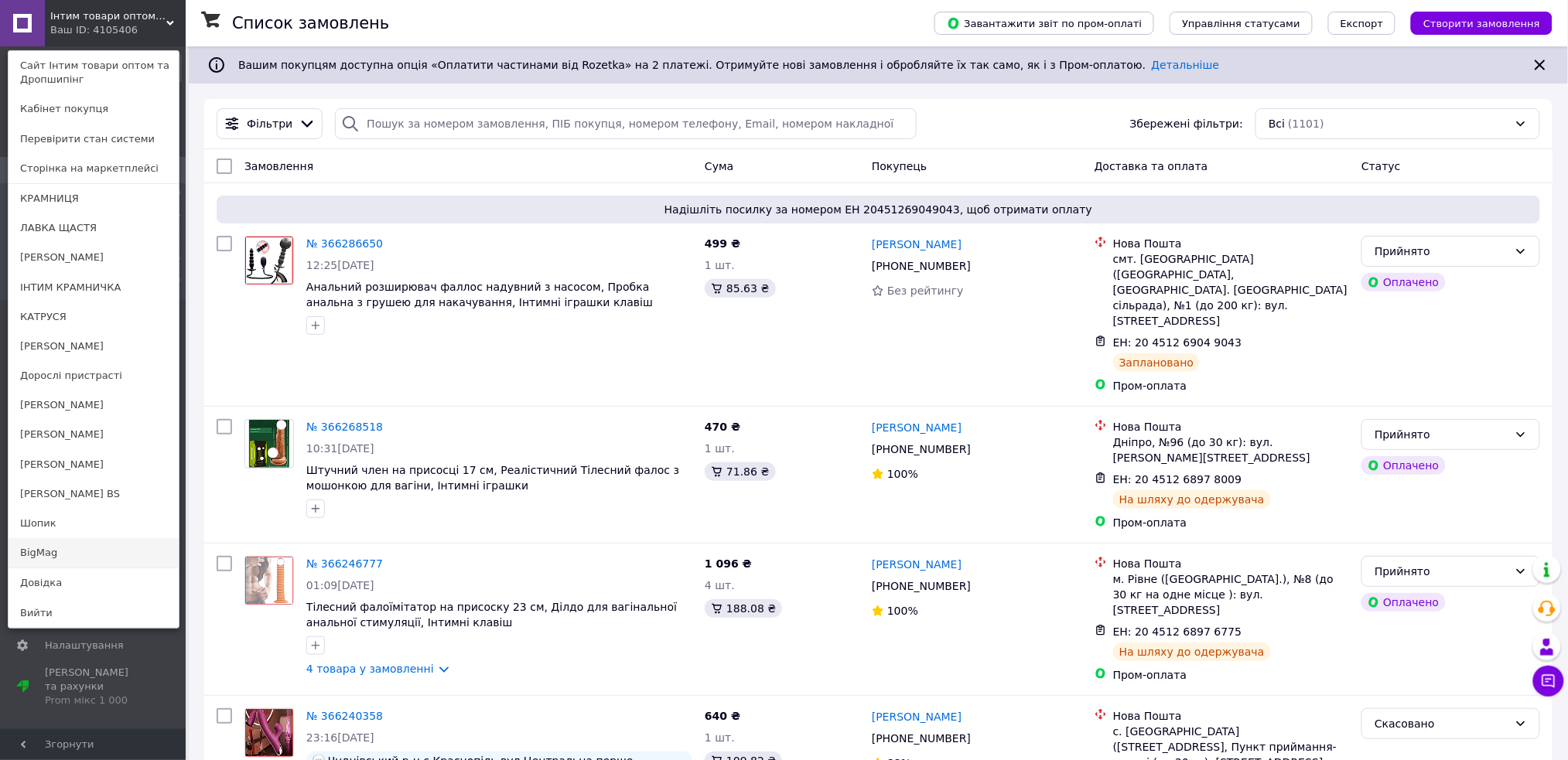
click at [78, 556] on link "BigMag" at bounding box center [93, 552] width 170 height 29
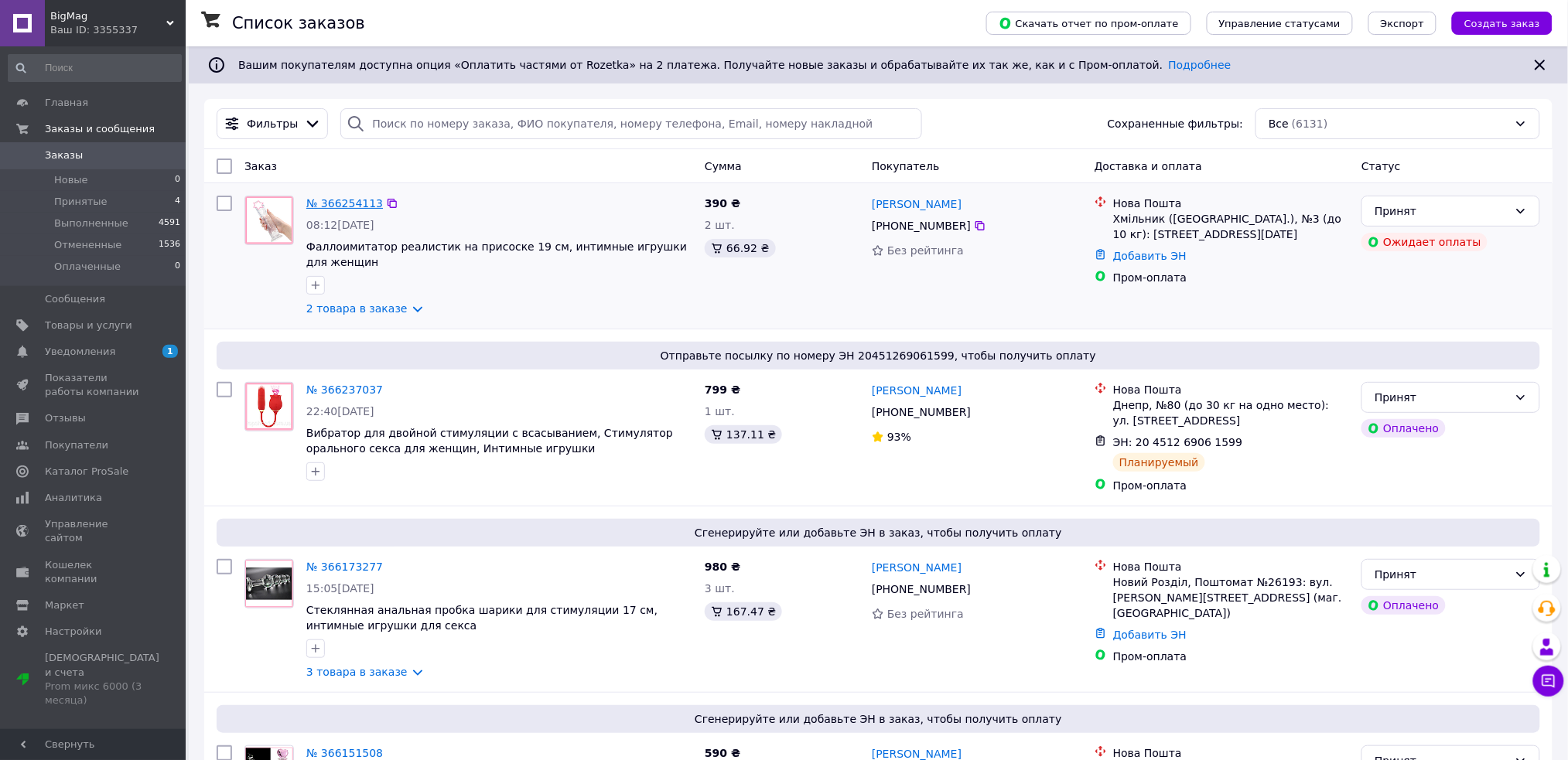
click at [338, 205] on link "№ 366254113" at bounding box center [345, 203] width 77 height 12
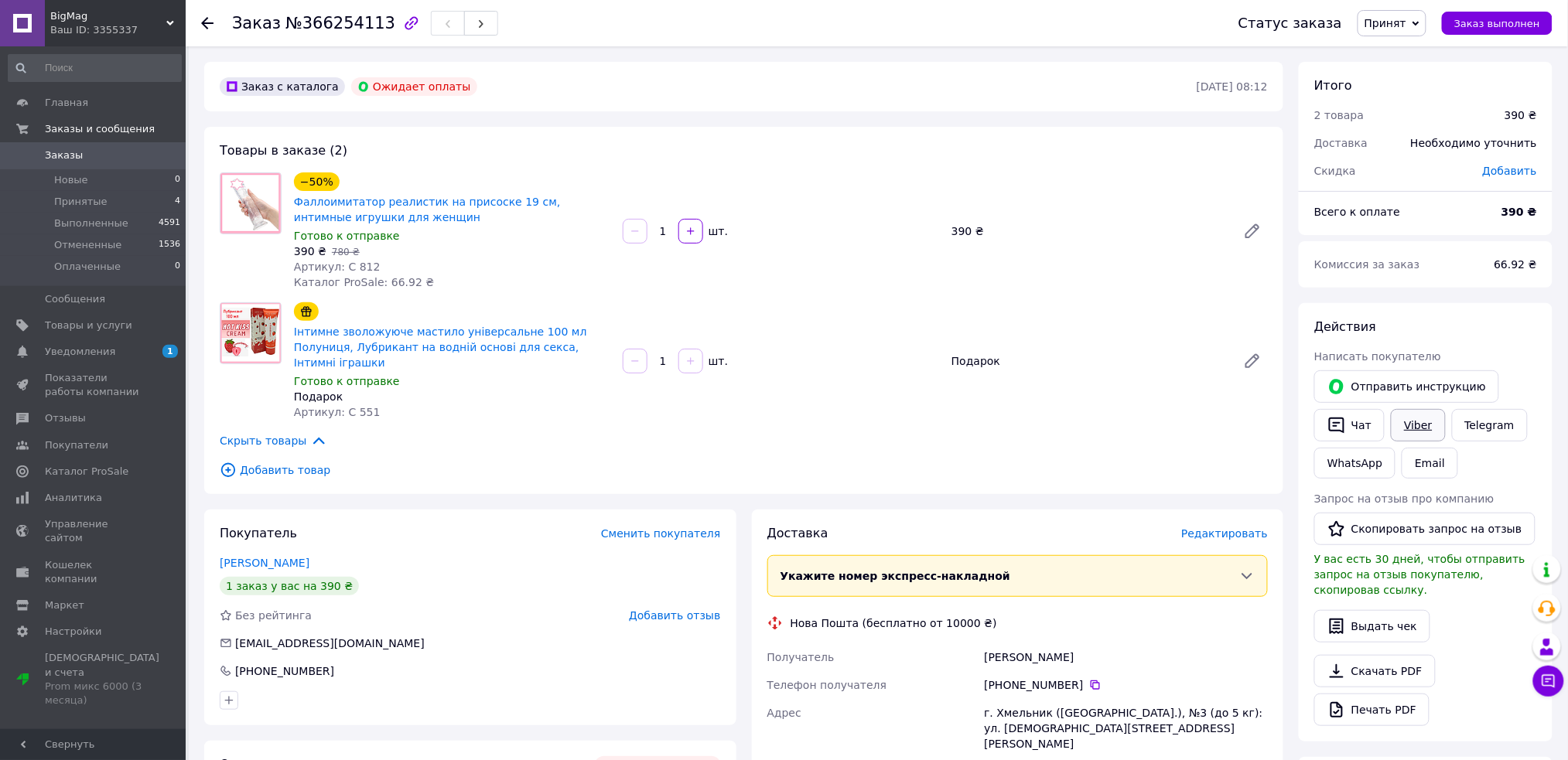
click at [1423, 423] on link "Viber" at bounding box center [1417, 425] width 54 height 32
drag, startPoint x: 172, startPoint y: 16, endPoint x: 189, endPoint y: 28, distance: 20.8
click at [172, 16] on div "BigMag Ваш ID: 3355337" at bounding box center [115, 23] width 141 height 46
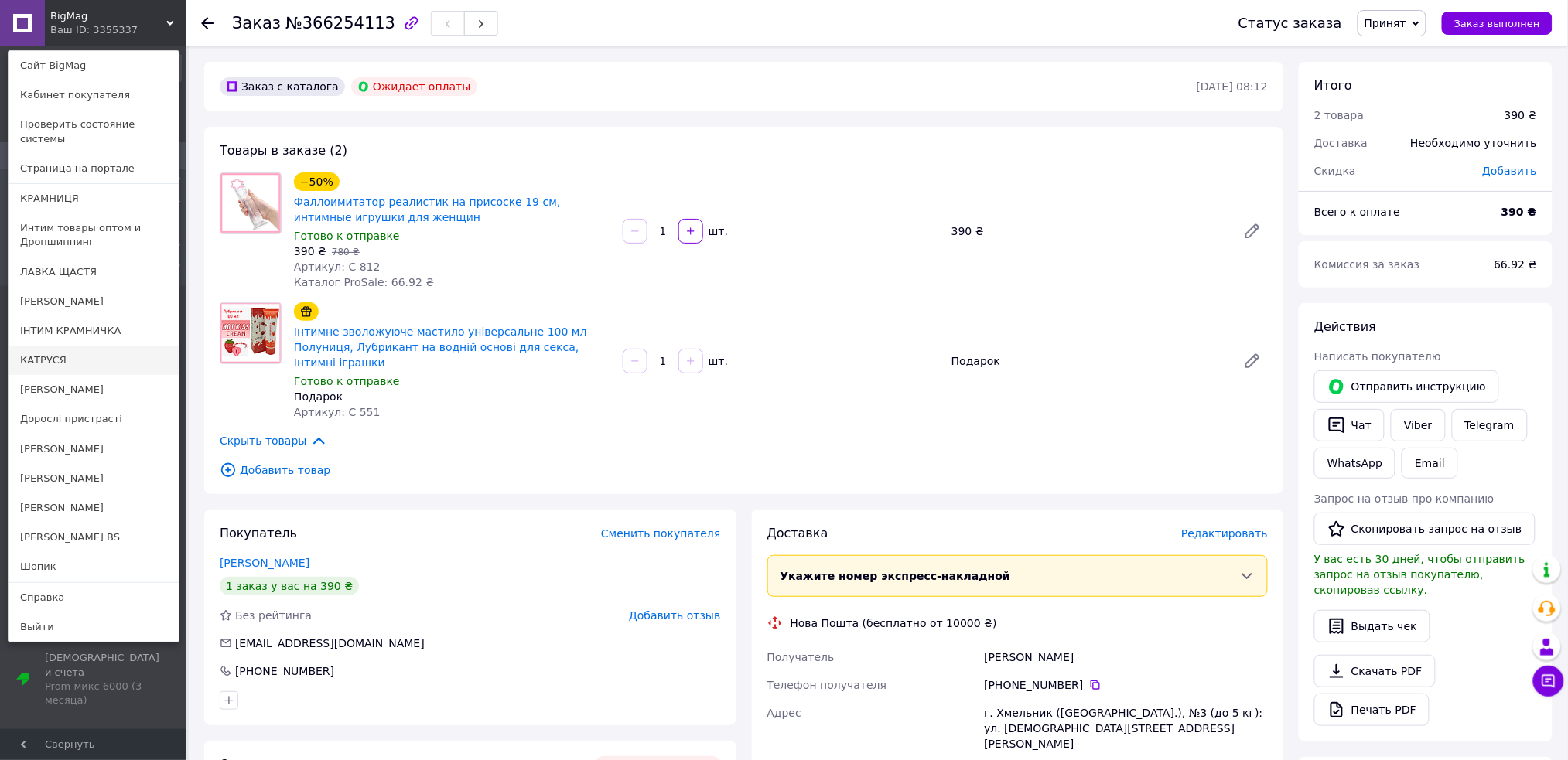
click at [77, 345] on link "КАТРУСЯ" at bounding box center [93, 360] width 170 height 29
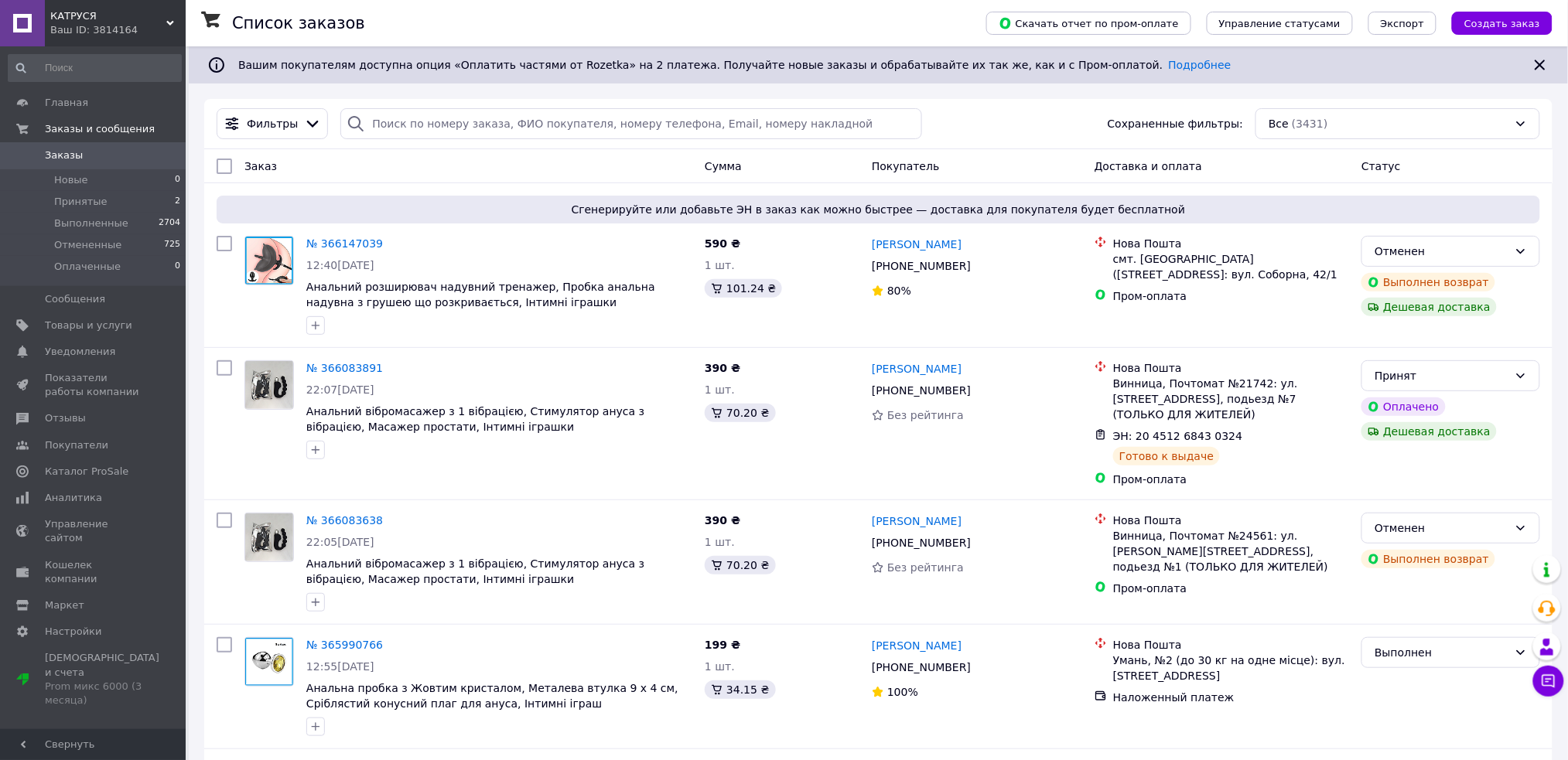
click at [171, 18] on div "КАТРУСЯ Ваш ID: 3814164" at bounding box center [115, 23] width 141 height 46
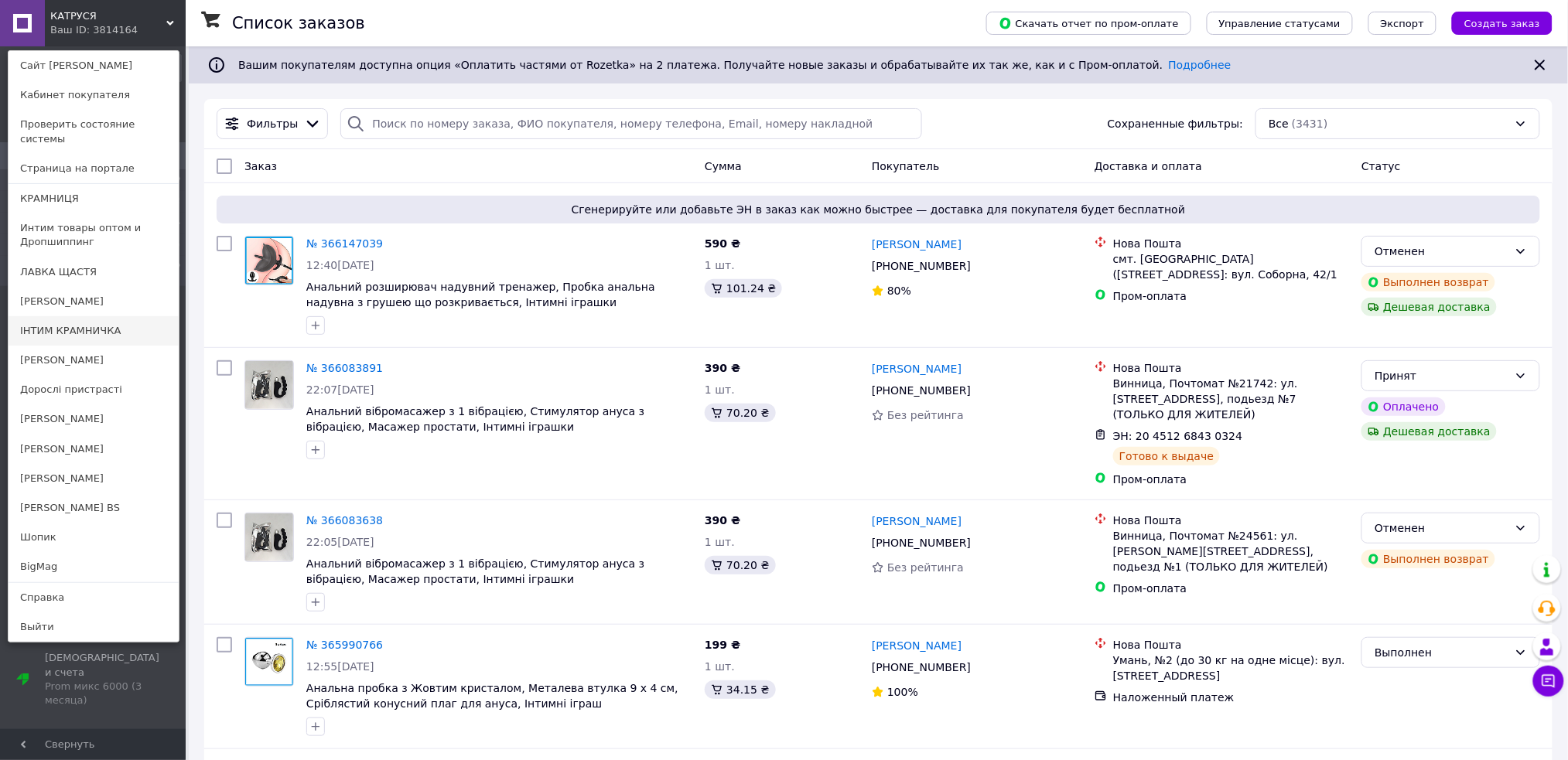
click at [101, 319] on link "ІНТИМ КРАМНИЧКА" at bounding box center [93, 331] width 170 height 29
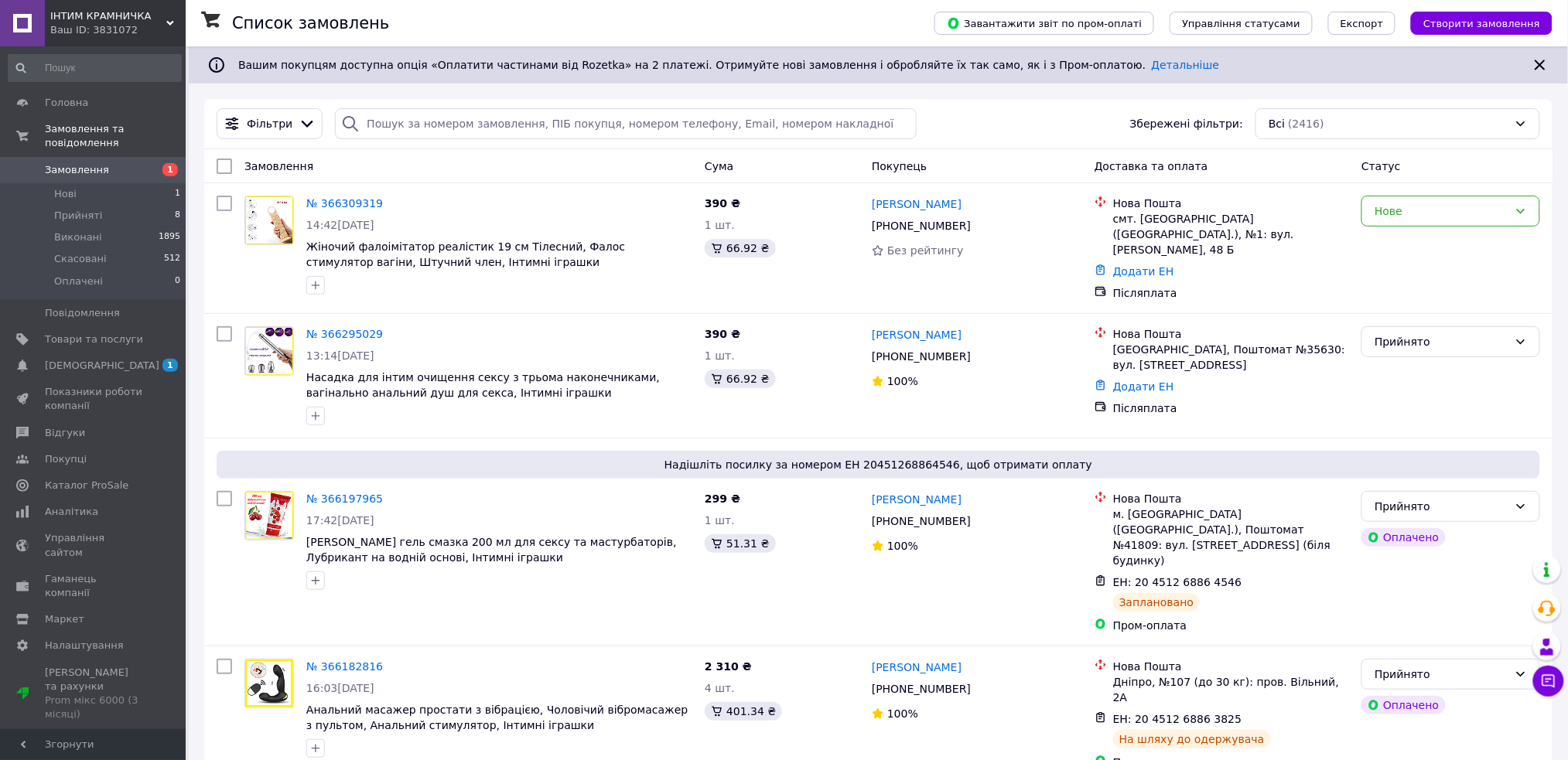
drag, startPoint x: 924, startPoint y: 197, endPoint x: 1098, endPoint y: 310, distance: 207.5
click at [924, 197] on link "[PERSON_NAME]" at bounding box center [916, 204] width 90 height 15
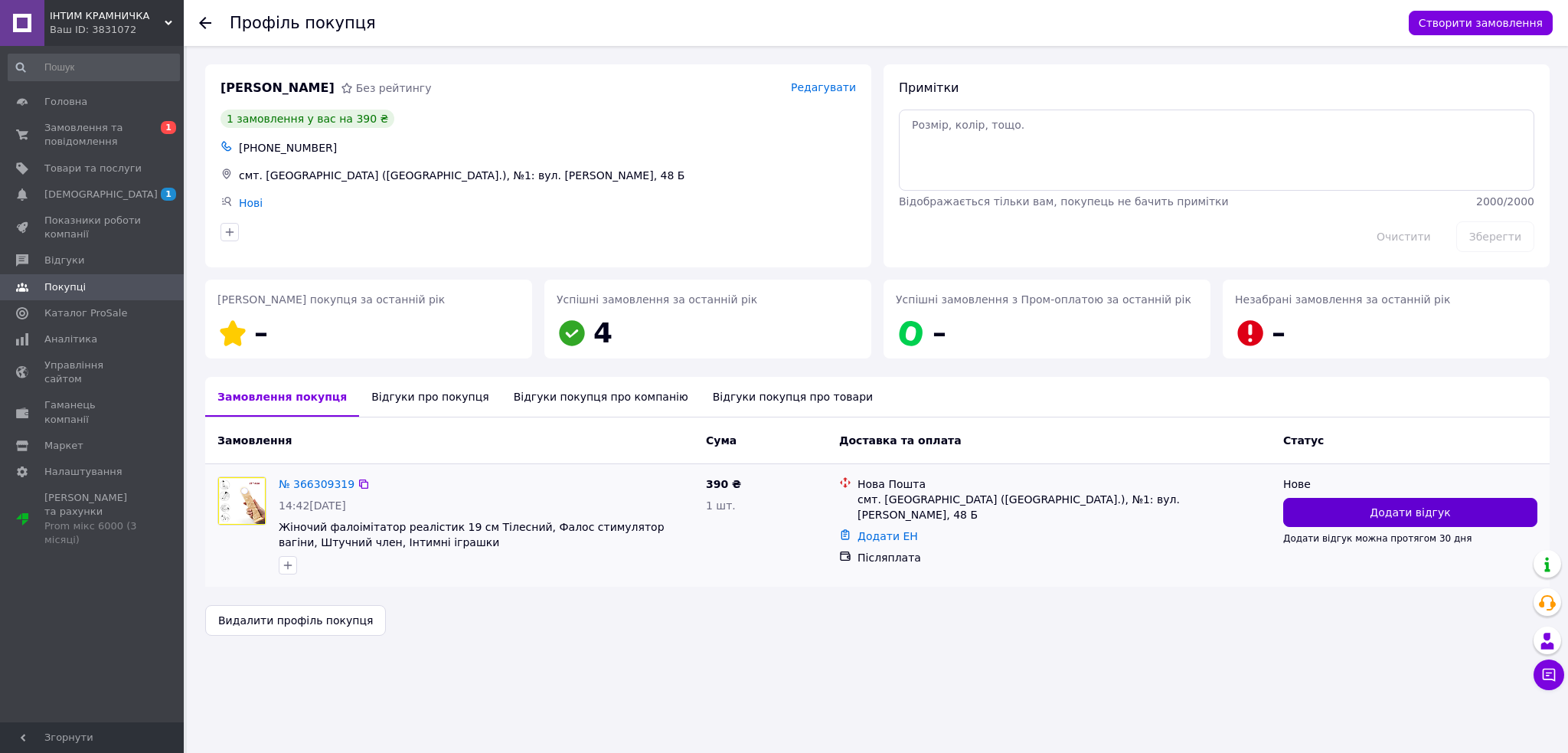
click at [1422, 522] on button "Додати відгук" at bounding box center [1410, 512] width 254 height 29
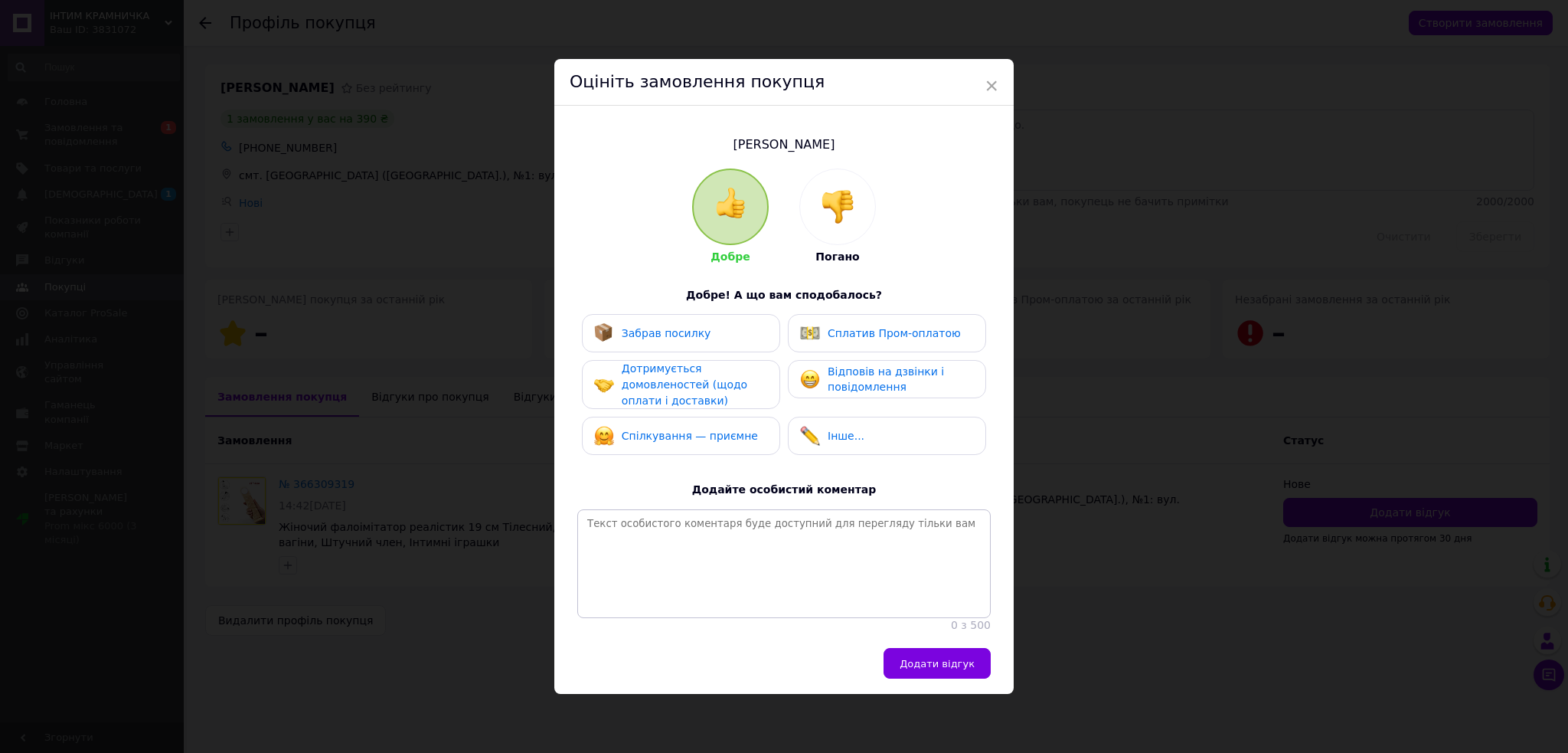
click at [833, 220] on div at bounding box center [837, 207] width 75 height 75
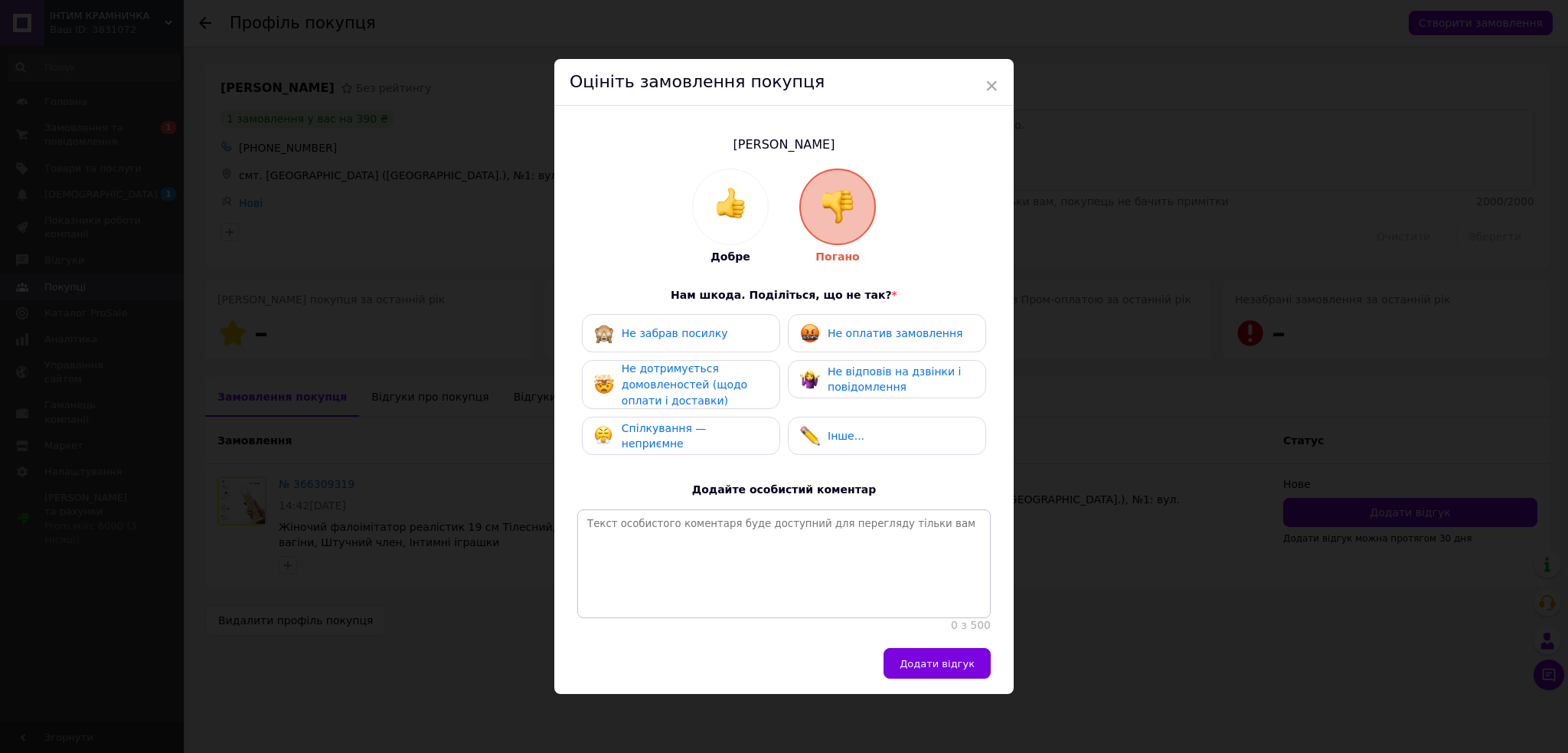
drag, startPoint x: 898, startPoint y: 372, endPoint x: 906, endPoint y: 389, distance: 18.8
click at [897, 372] on div "Не відповів на дзвінки і повідомлення" at bounding box center [900, 379] width 146 height 31
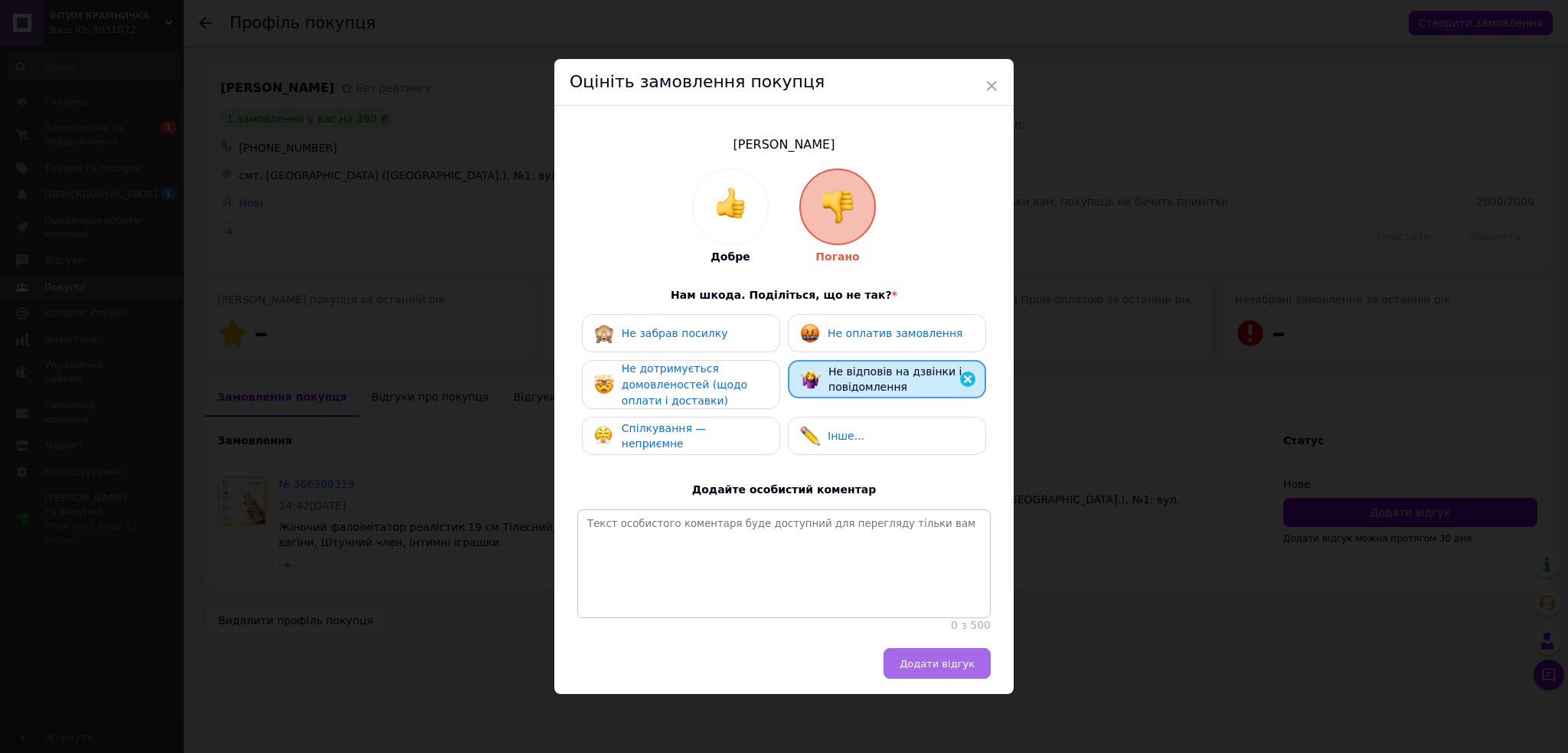
click at [929, 667] on span "Додати відгук" at bounding box center [936, 664] width 75 height 12
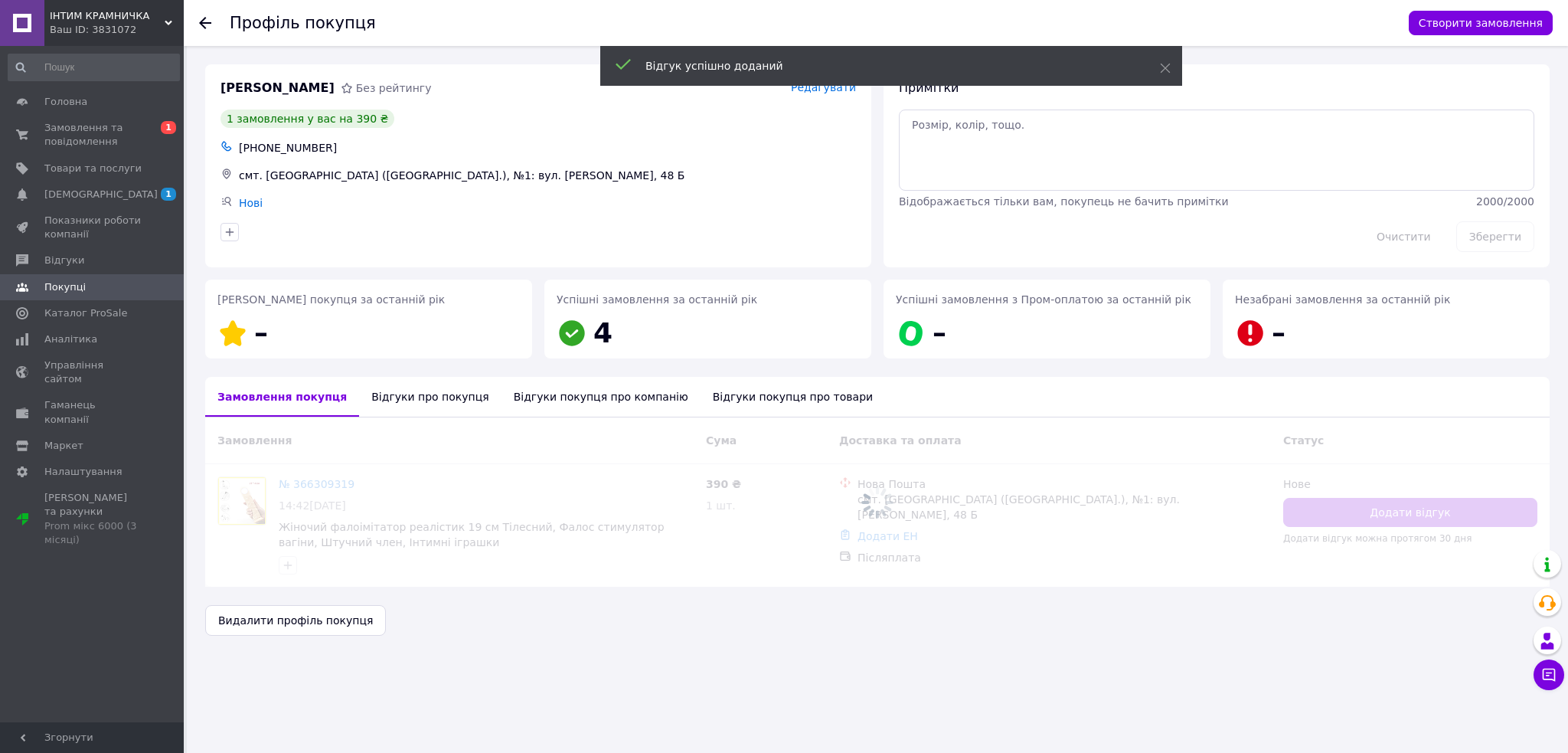
click at [199, 24] on icon at bounding box center [205, 23] width 12 height 12
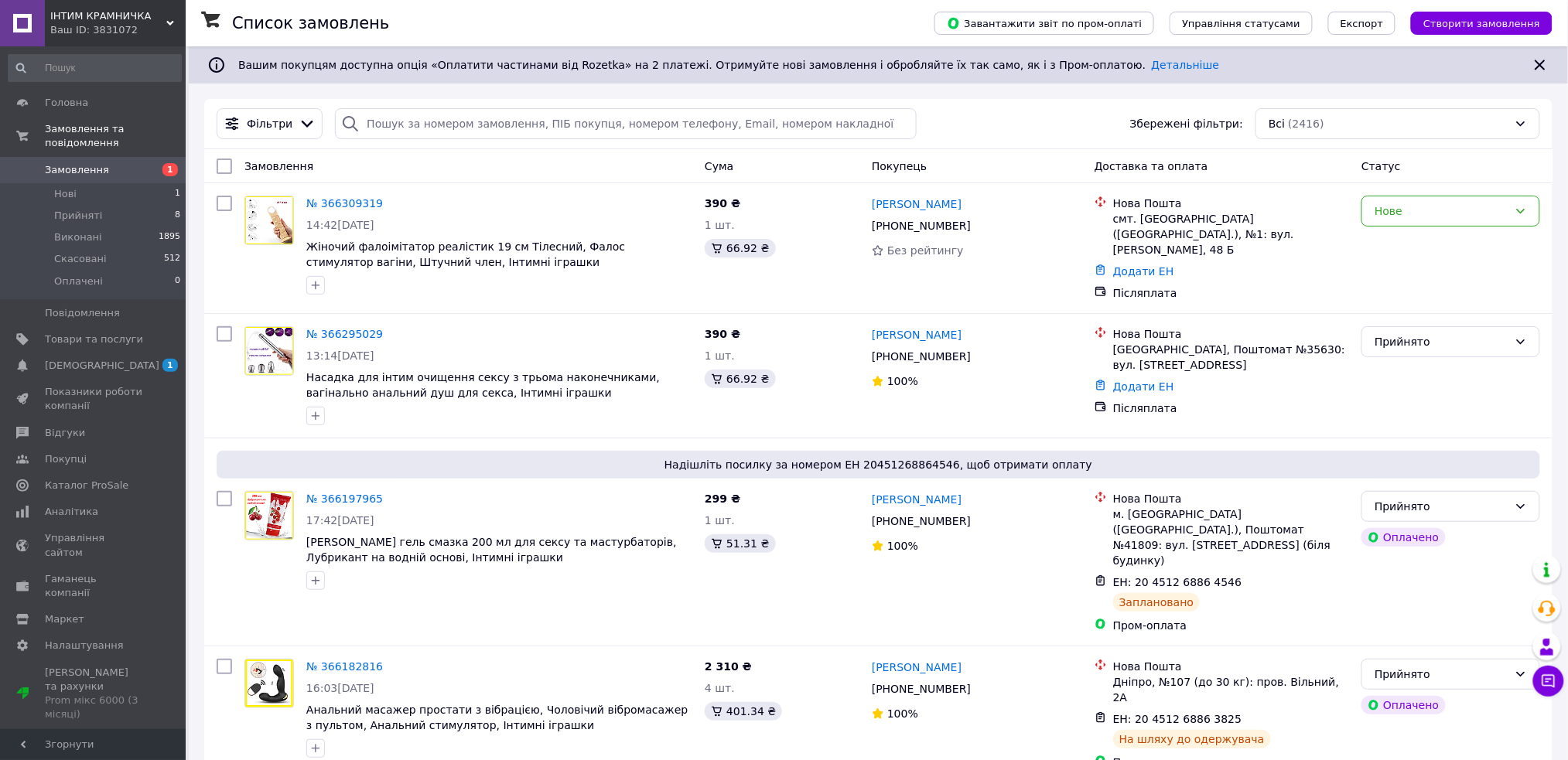
click at [311, 327] on link "№ 366295029" at bounding box center [345, 333] width 77 height 12
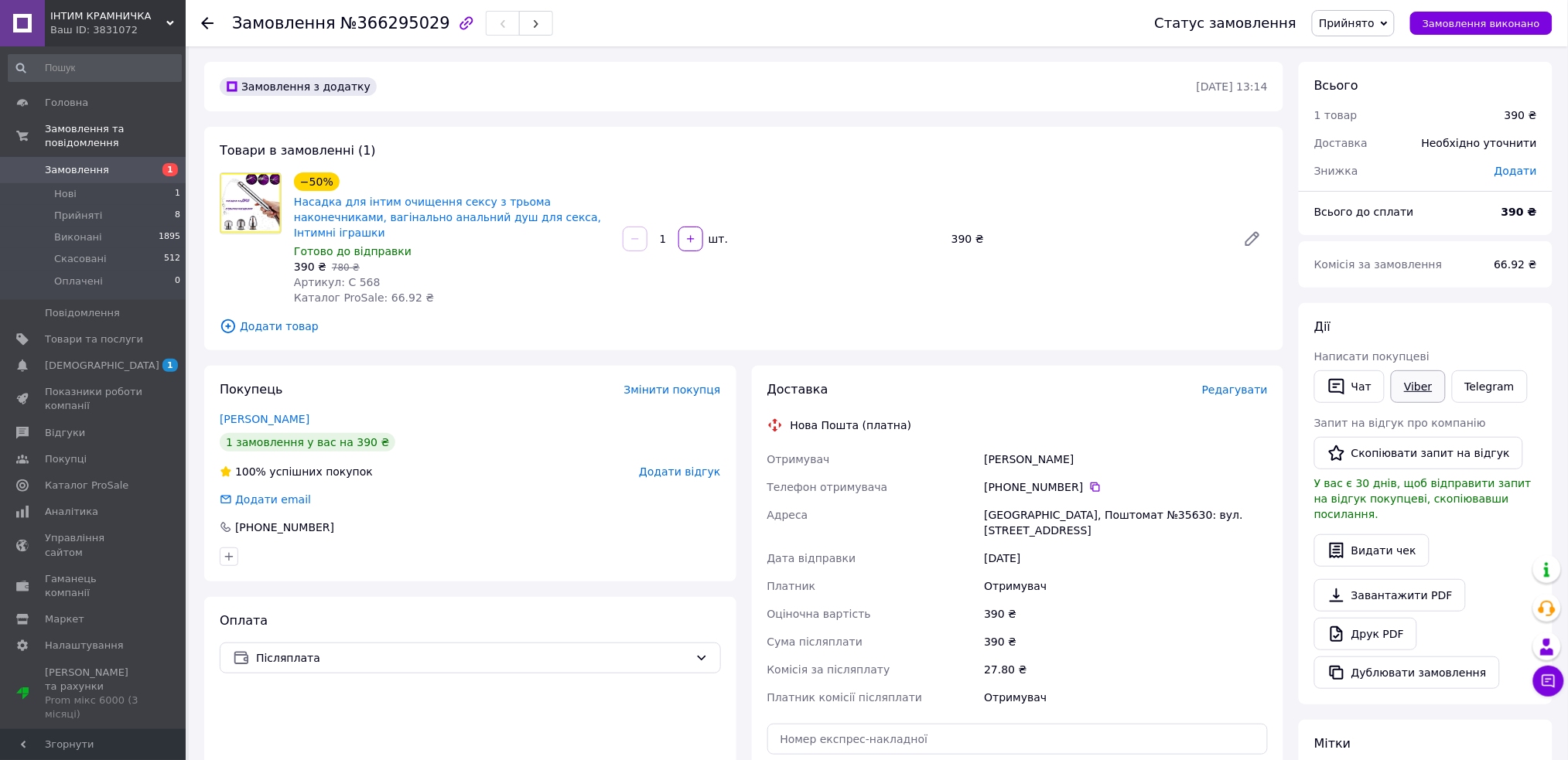
click at [1407, 390] on link "Viber" at bounding box center [1417, 386] width 54 height 32
click at [169, 22] on use at bounding box center [169, 22] width 8 height 4
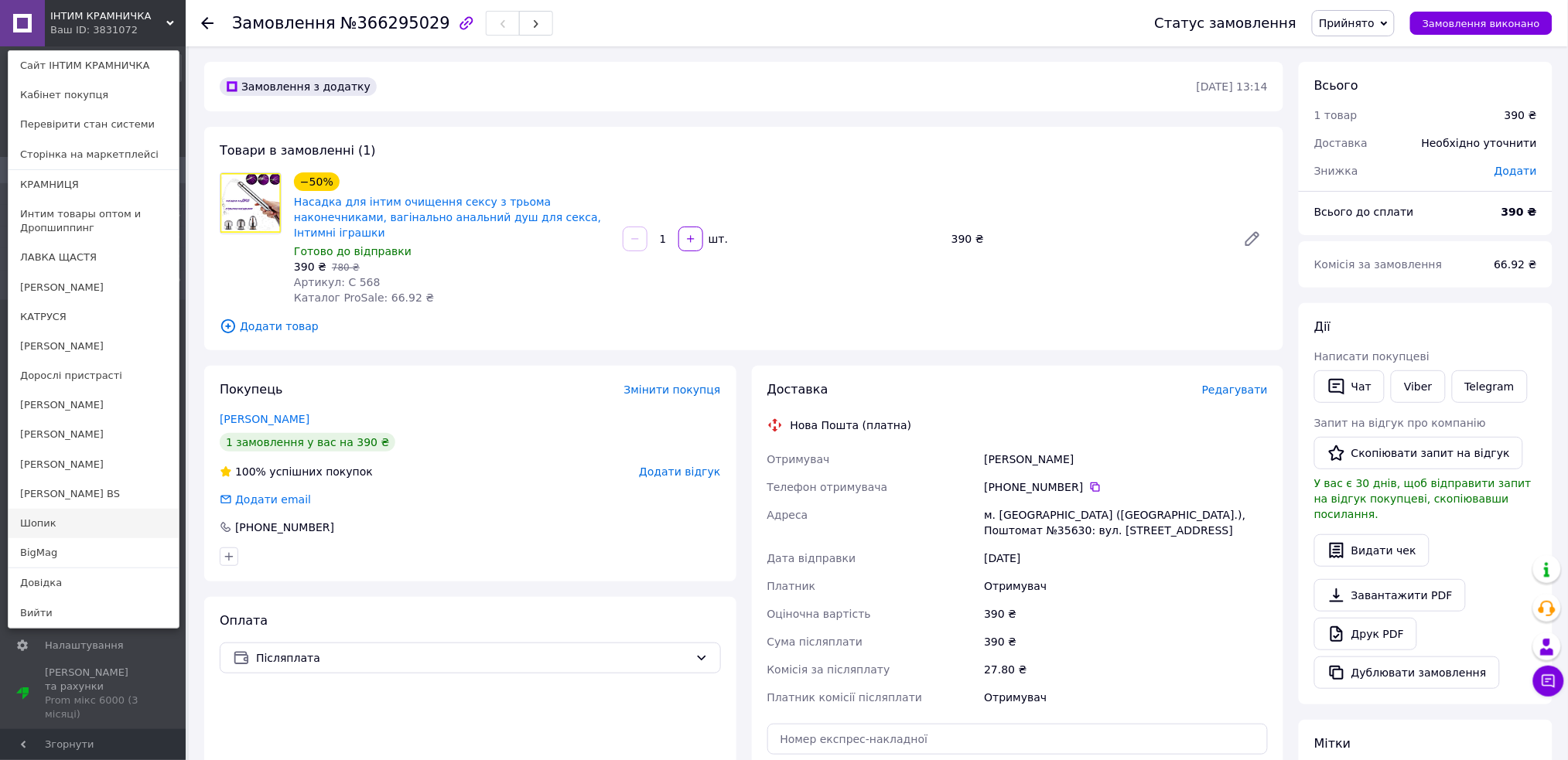
click at [70, 523] on link "Шопик" at bounding box center [93, 523] width 170 height 29
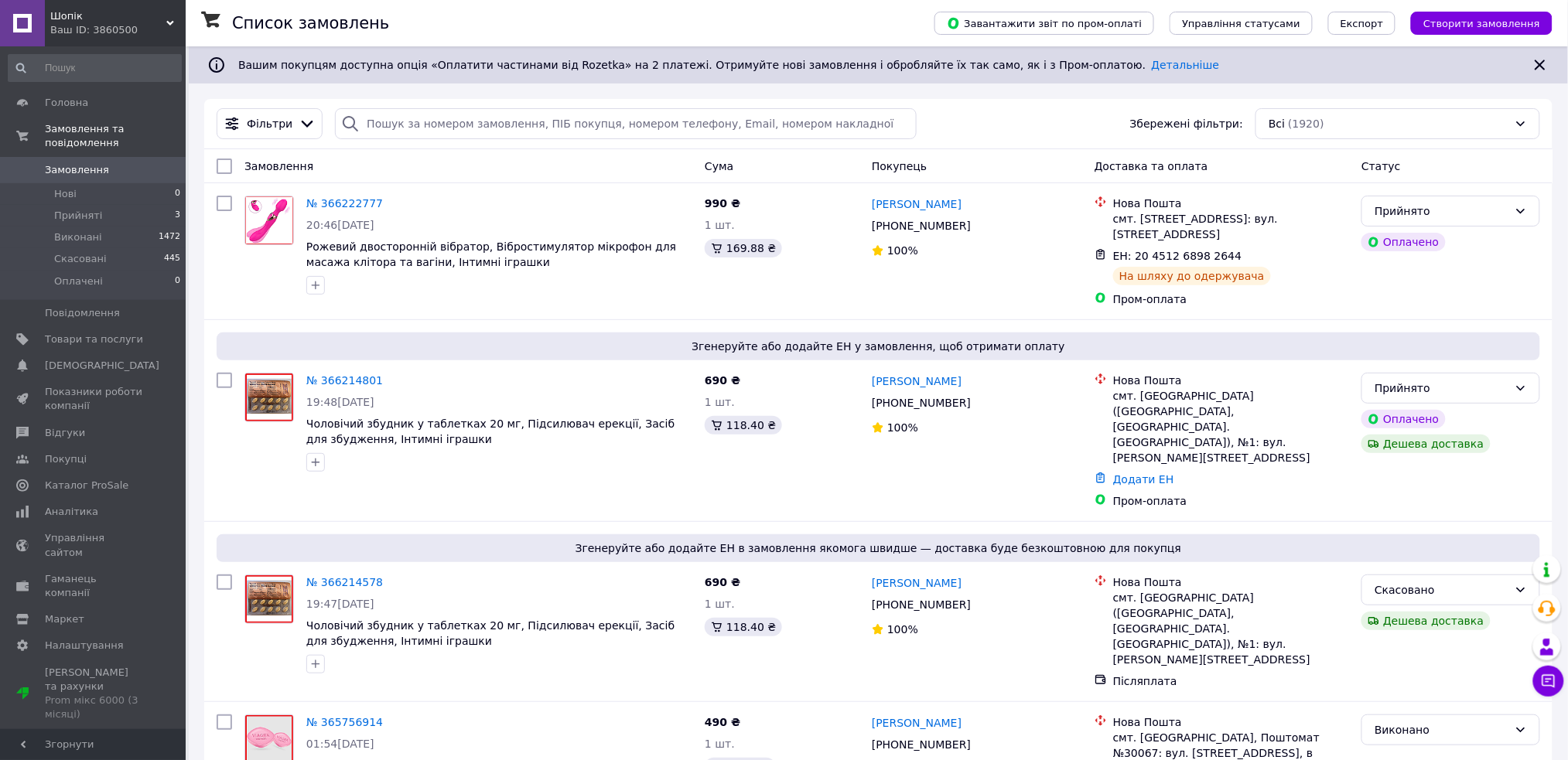
click at [176, 15] on div "Шопік Ваш ID: 3860500" at bounding box center [115, 23] width 141 height 46
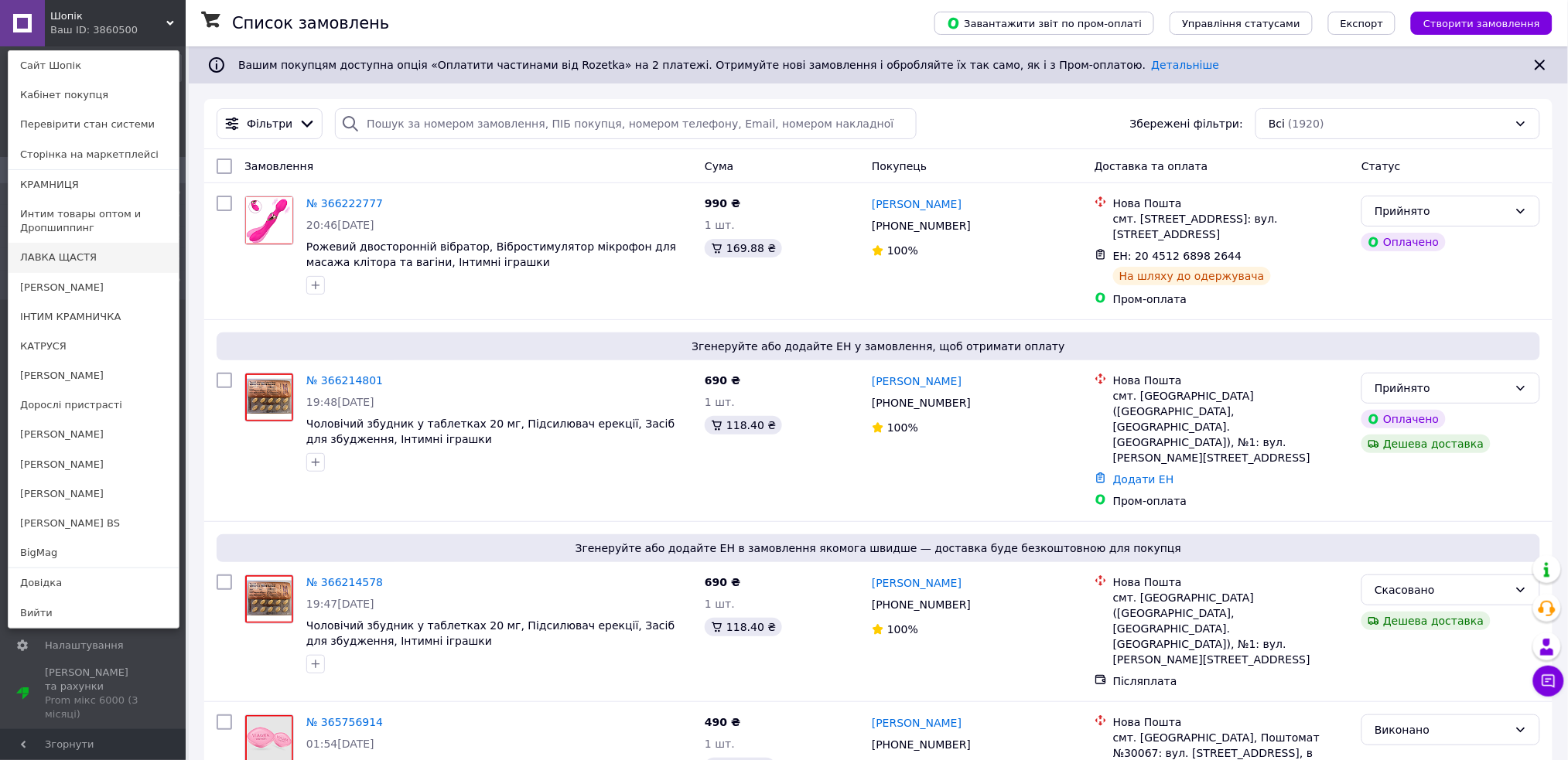
click at [107, 263] on link "ЛАВКА ЩАСТЯ" at bounding box center [93, 257] width 170 height 29
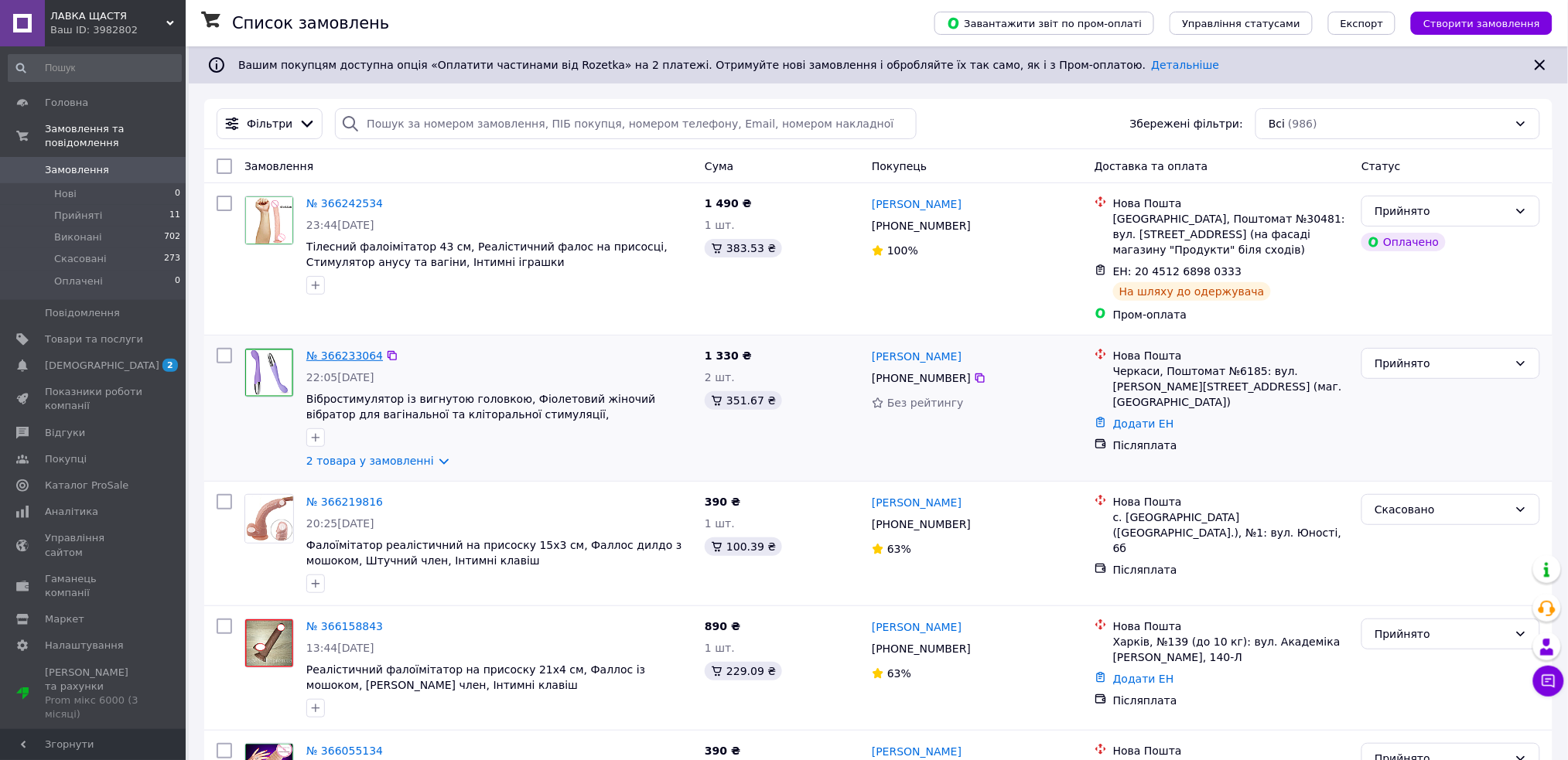
click at [332, 350] on link "№ 366233064" at bounding box center [345, 356] width 77 height 12
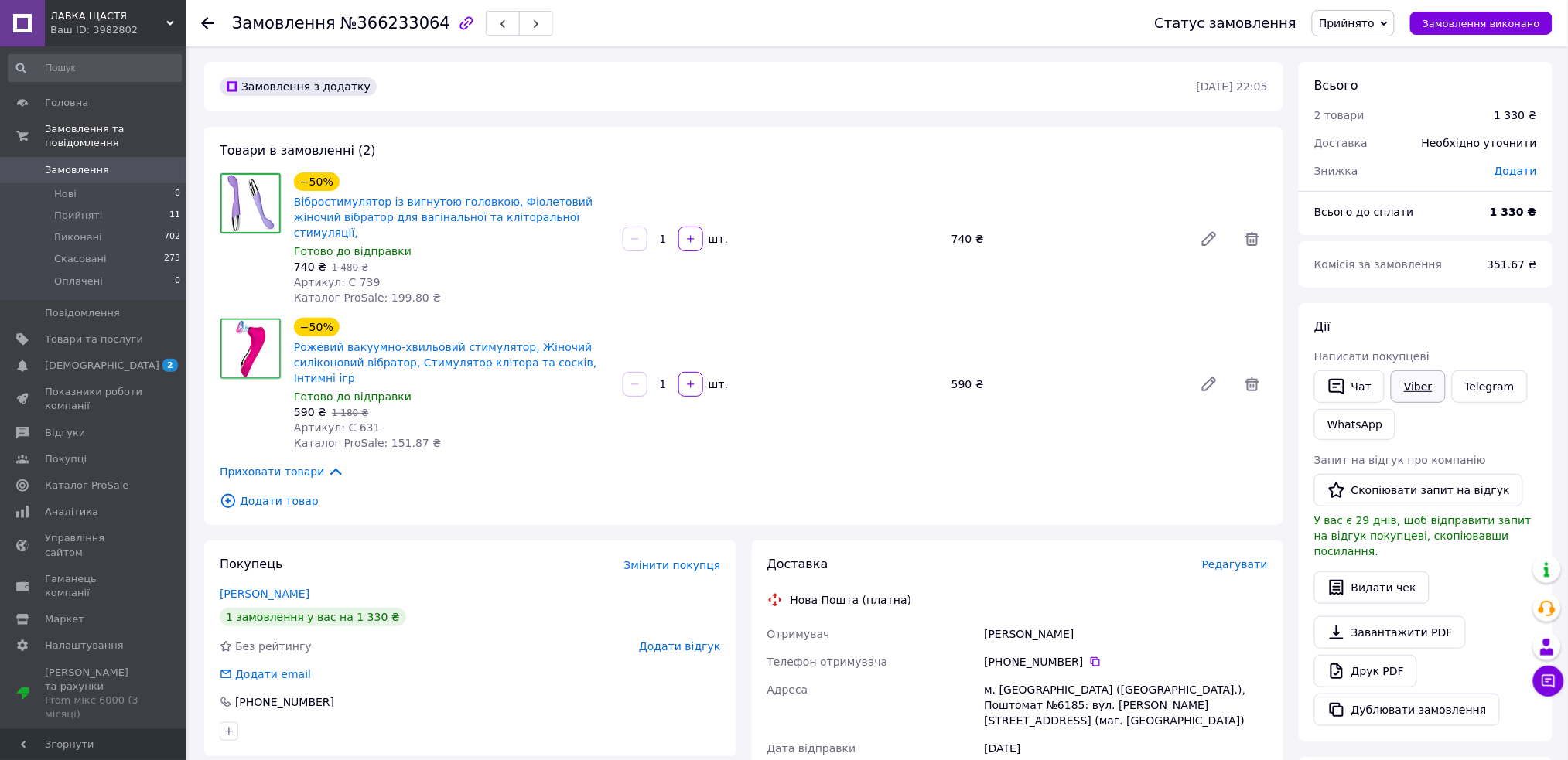
click at [1418, 382] on link "Viber" at bounding box center [1417, 386] width 54 height 32
click at [174, 18] on div "ЛАВКА ЩАСТЯ Ваш ID: 3982802" at bounding box center [115, 23] width 141 height 46
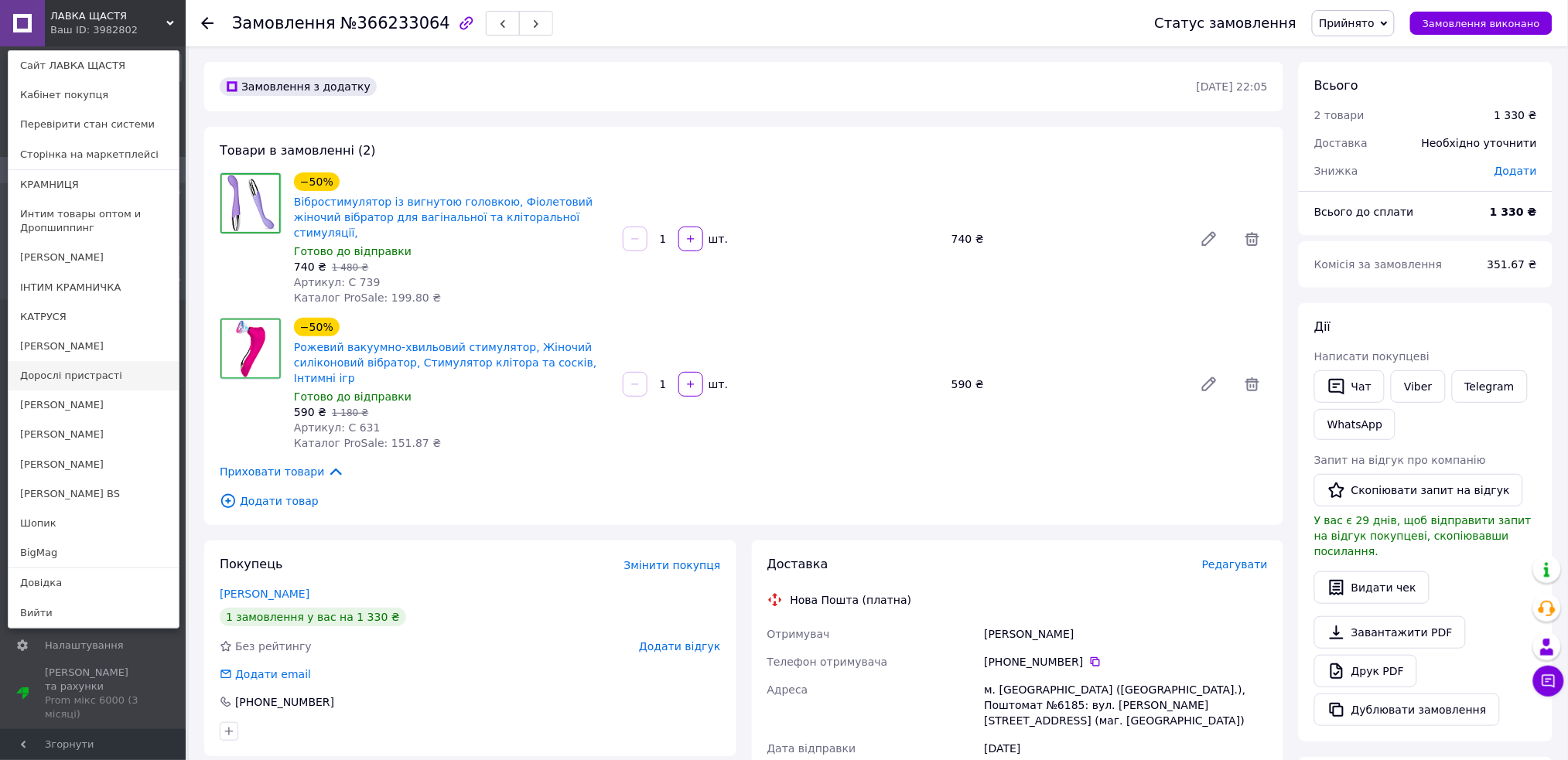
click at [97, 376] on link "Дорослі пристрасті" at bounding box center [93, 375] width 170 height 29
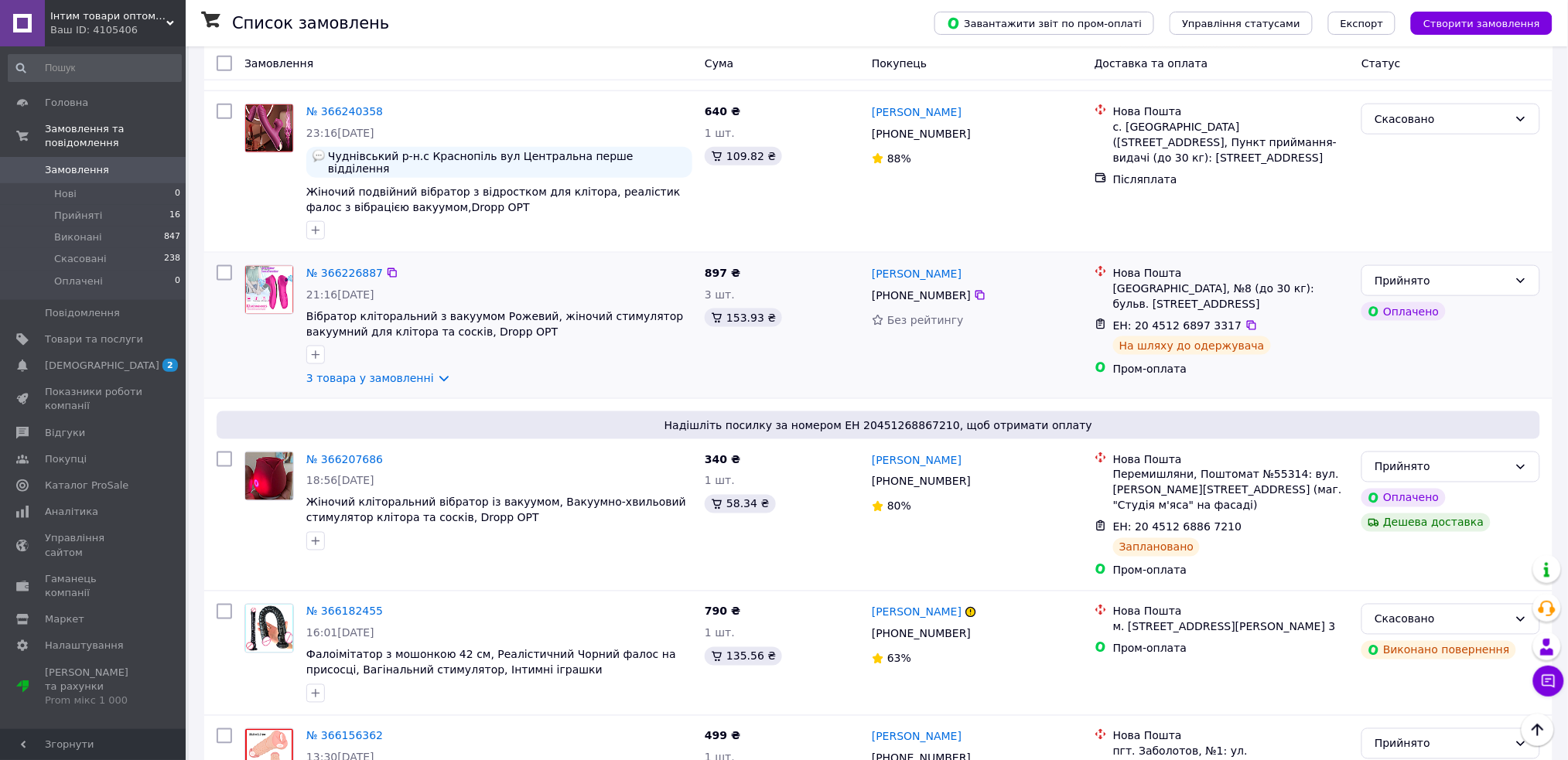
scroll to position [618, 0]
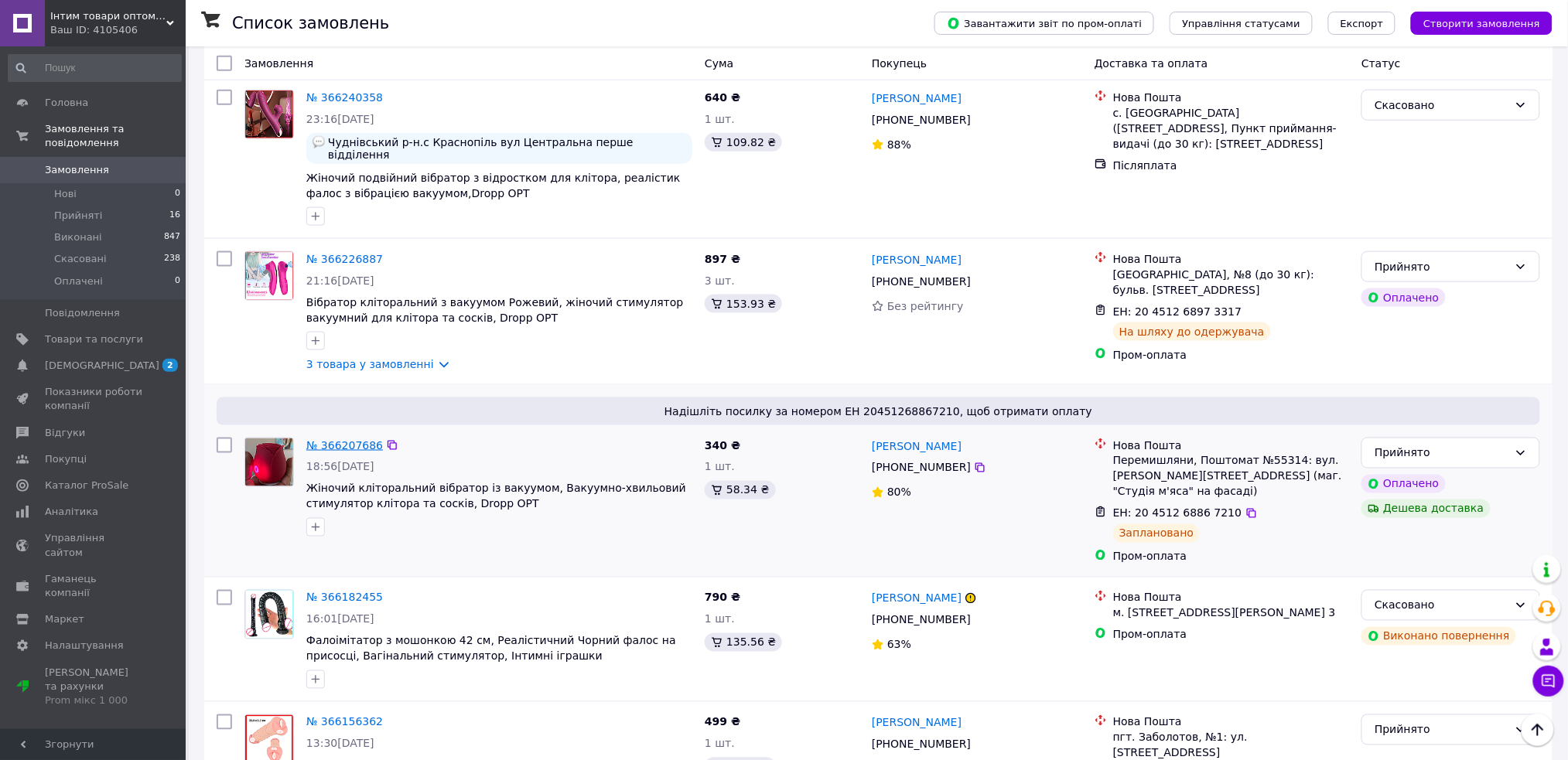
click at [322, 439] on link "№ 366207686" at bounding box center [345, 445] width 77 height 12
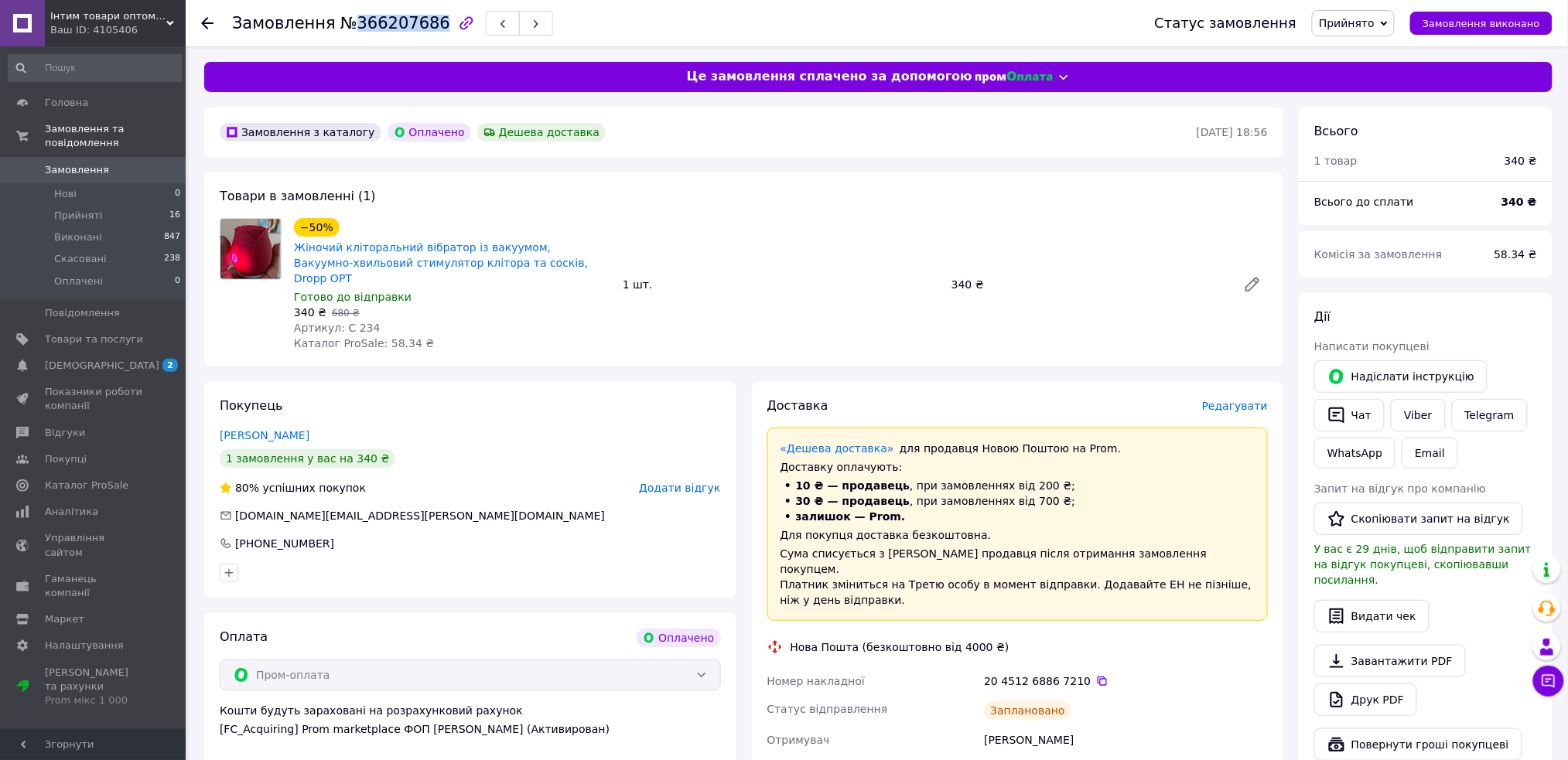
drag, startPoint x: 351, startPoint y: 21, endPoint x: 421, endPoint y: 21, distance: 70.0
click at [421, 21] on span "№366207686" at bounding box center [395, 23] width 109 height 19
click at [167, 27] on icon at bounding box center [169, 23] width 8 height 8
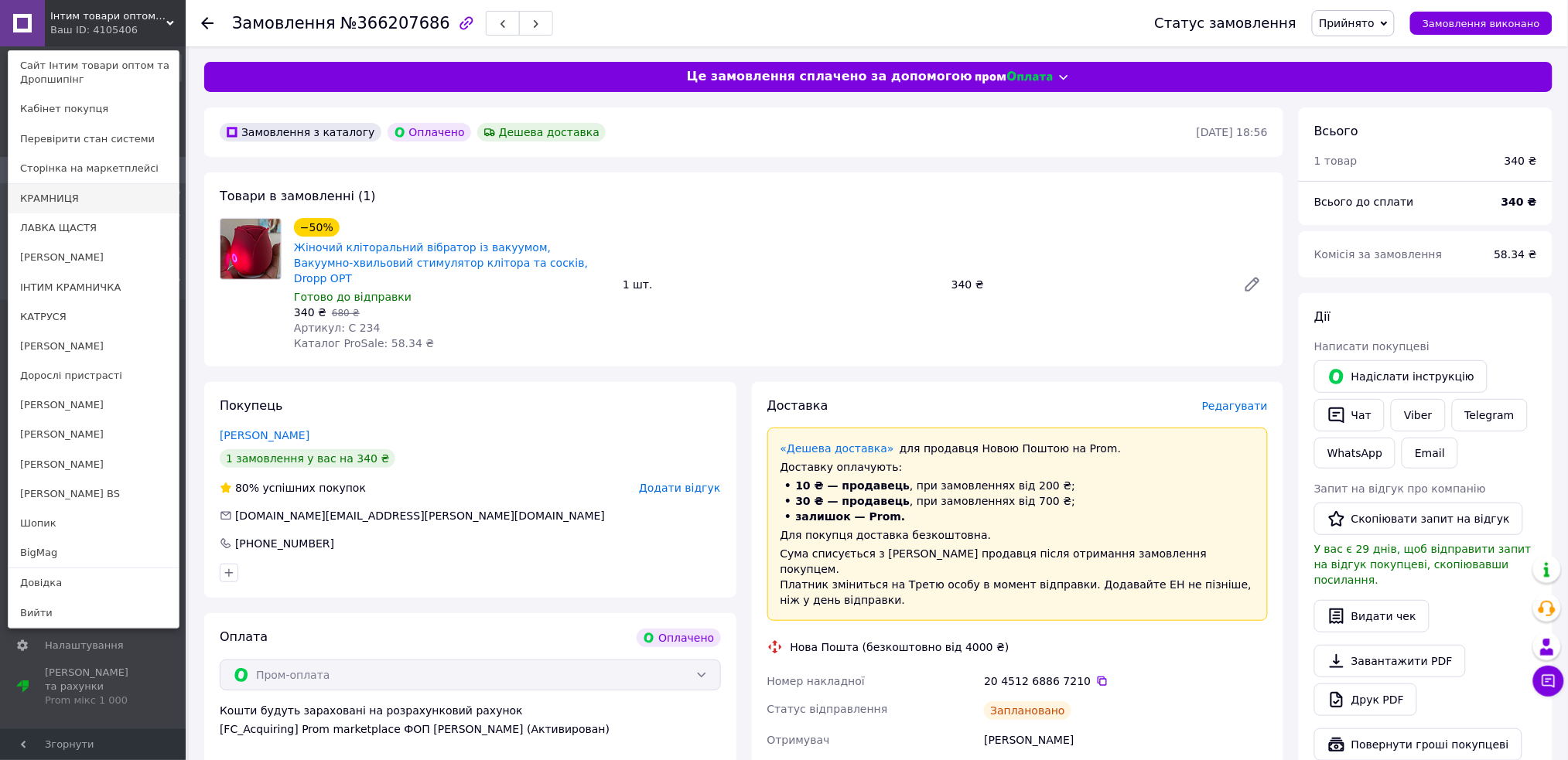
click at [99, 197] on link "КРАМНИЦЯ" at bounding box center [93, 198] width 170 height 29
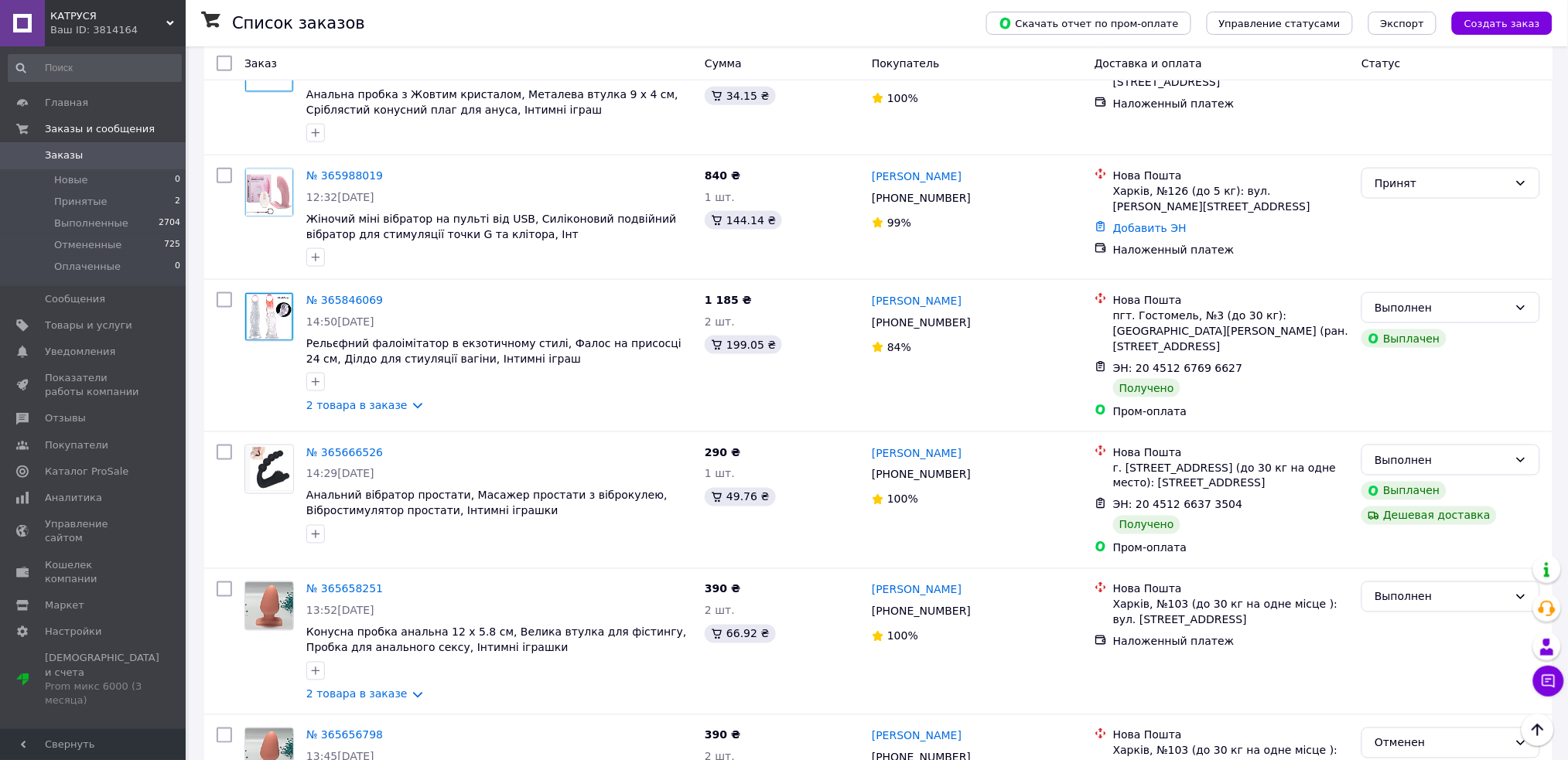
scroll to position [618, 0]
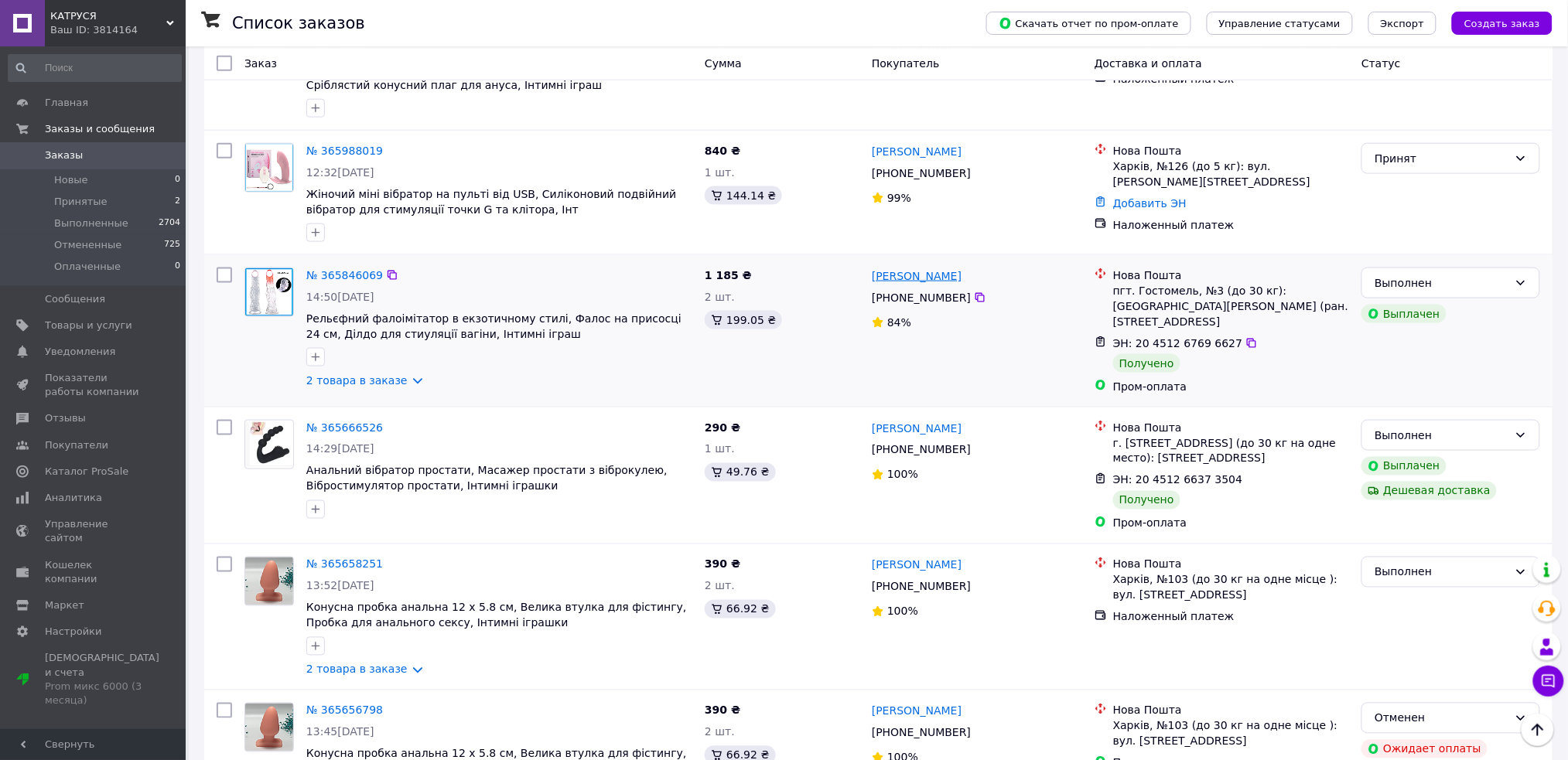
click at [923, 268] on link "[PERSON_NAME]" at bounding box center [916, 276] width 90 height 15
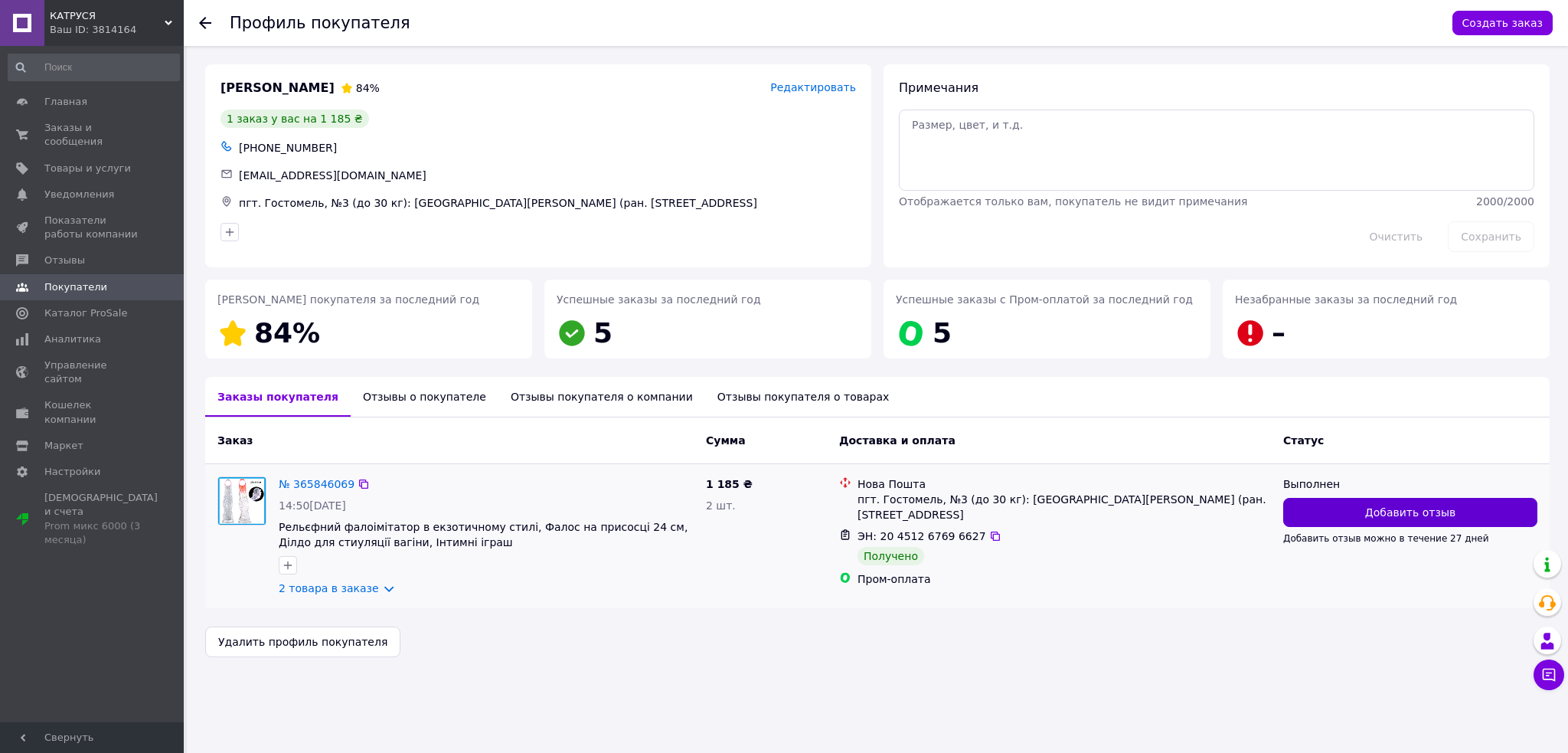
click at [1400, 509] on span "Добавить отзыв" at bounding box center [1410, 512] width 91 height 15
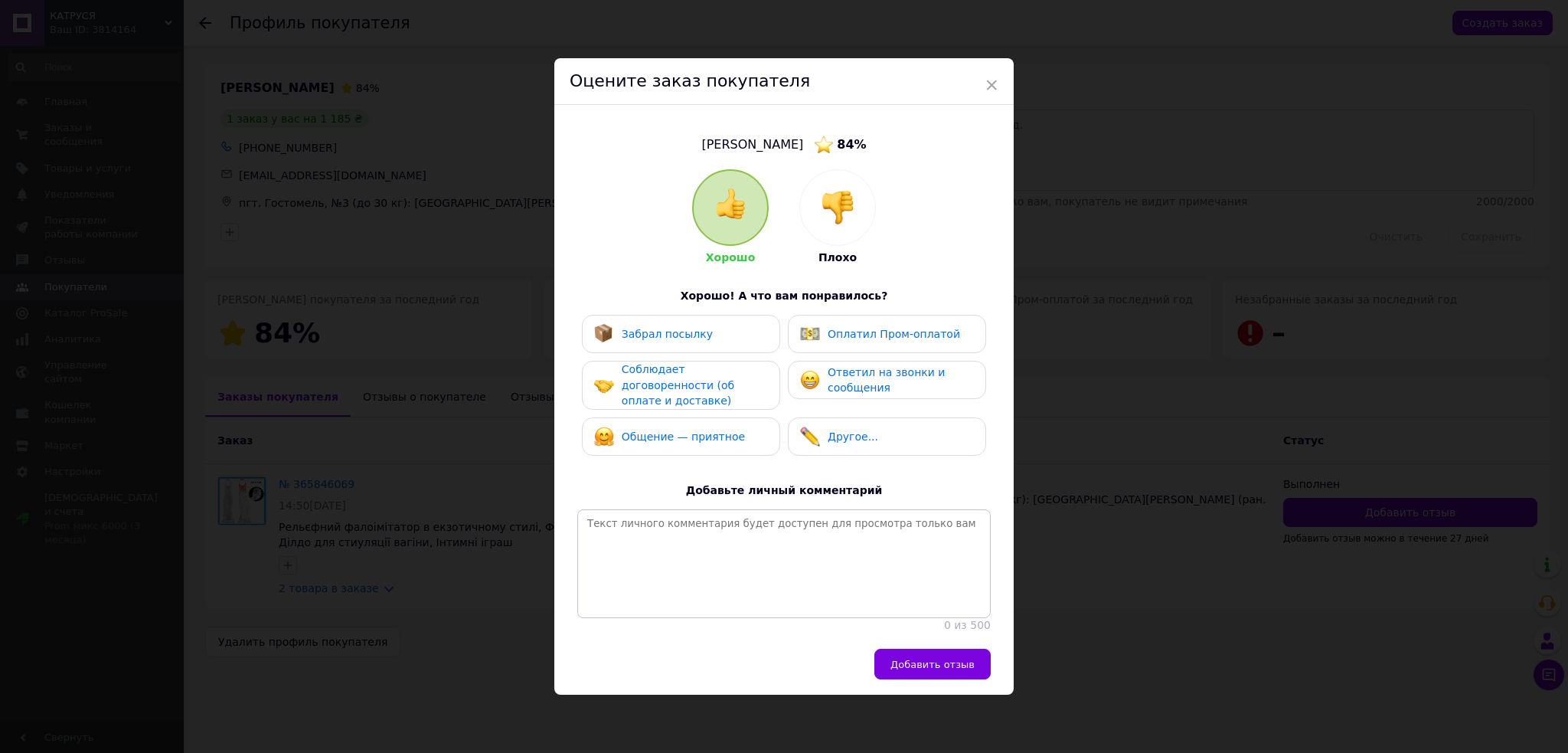
drag, startPoint x: 653, startPoint y: 324, endPoint x: 805, endPoint y: 490, distance: 225.1
click at [654, 328] on div "Забрал посылку" at bounding box center [654, 334] width 119 height 20
drag, startPoint x: 947, startPoint y: 673, endPoint x: 830, endPoint y: 568, distance: 157.2
click at [947, 663] on button "Добавить отзыв" at bounding box center [931, 664] width 116 height 30
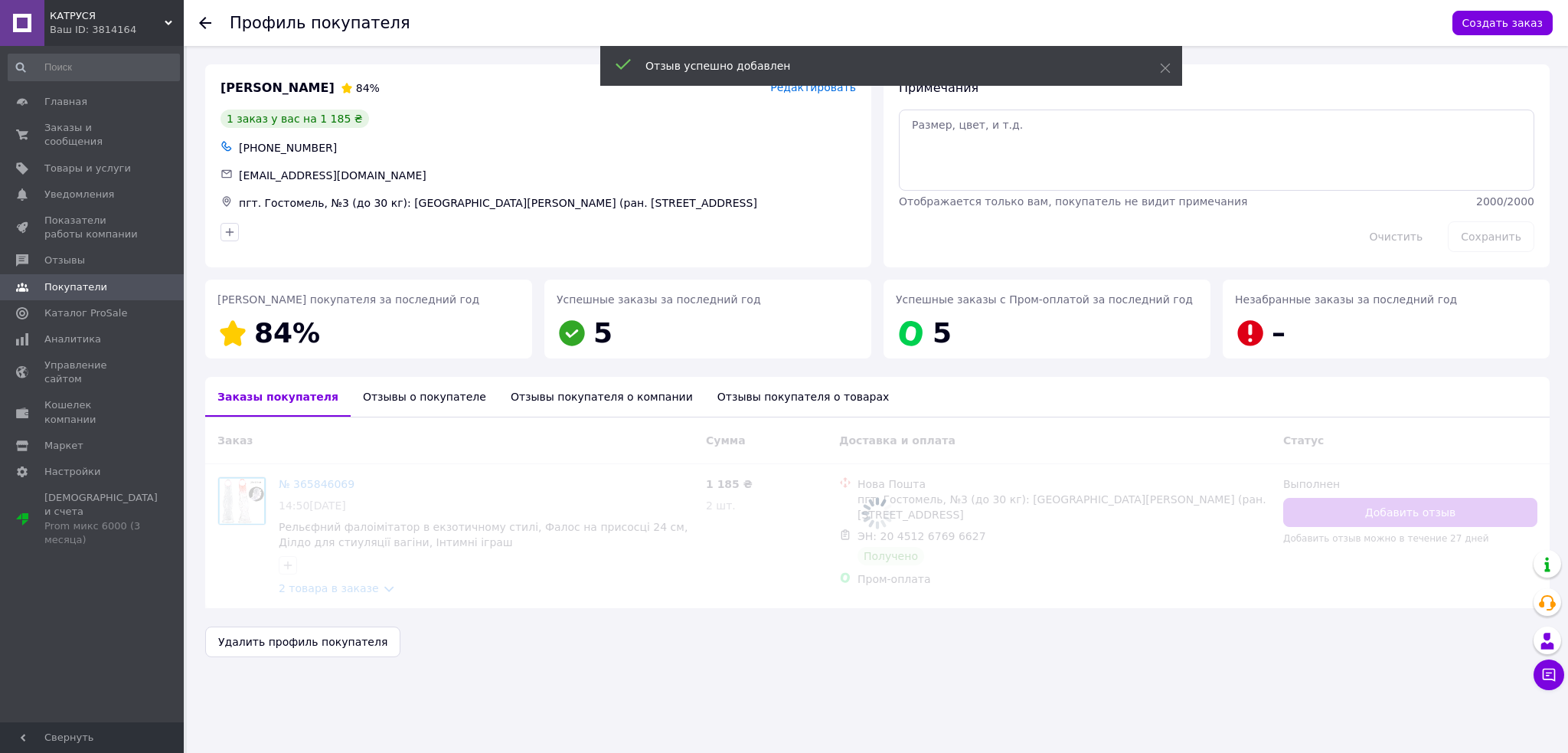
drag, startPoint x: 204, startPoint y: 25, endPoint x: 807, endPoint y: 11, distance: 603.2
click at [204, 23] on icon at bounding box center [205, 23] width 12 height 12
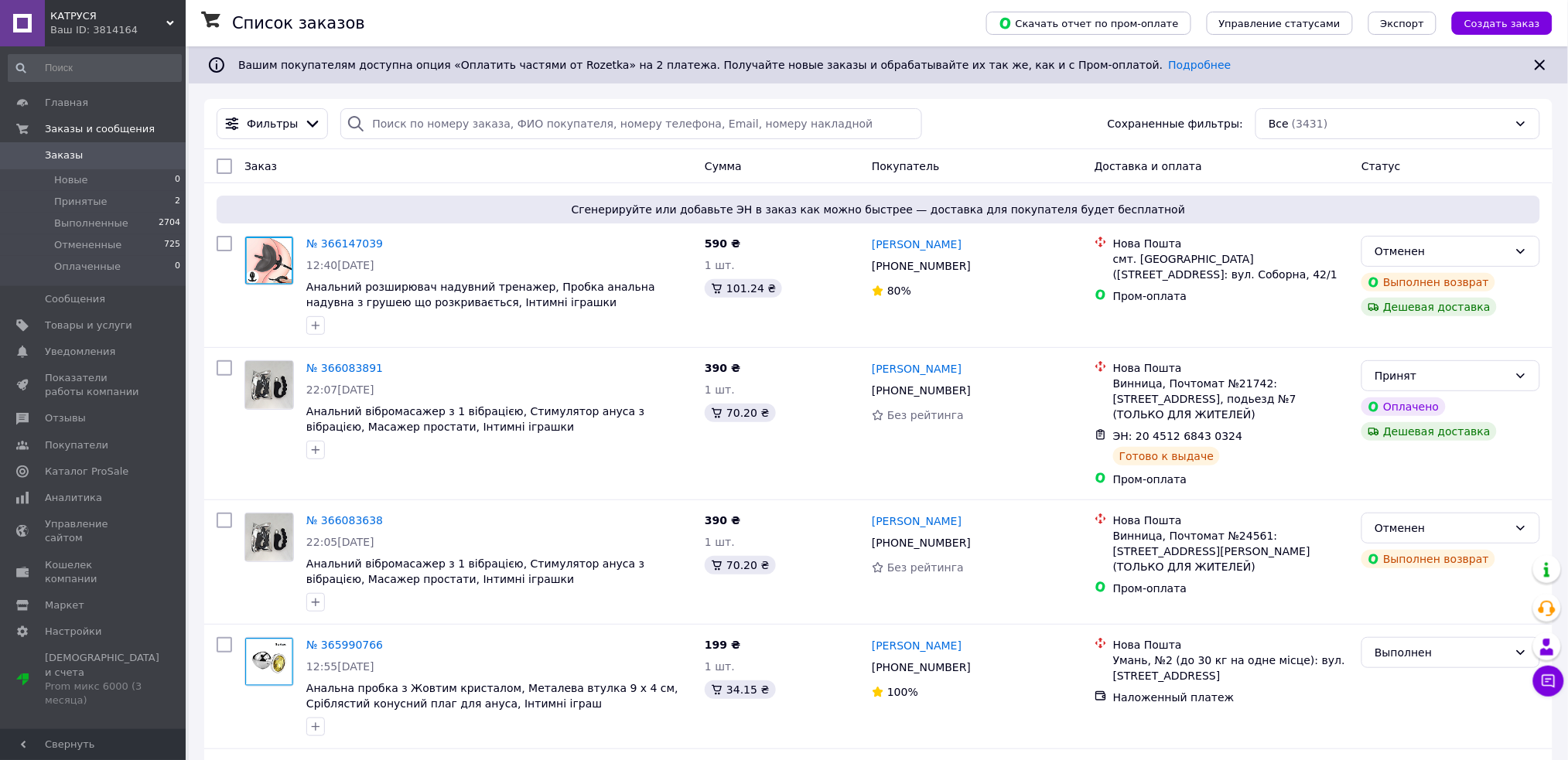
drag, startPoint x: 174, startPoint y: 15, endPoint x: 207, endPoint y: 56, distance: 52.6
click at [174, 15] on div "КАТРУСЯ Ваш ID: 3814164" at bounding box center [115, 23] width 141 height 46
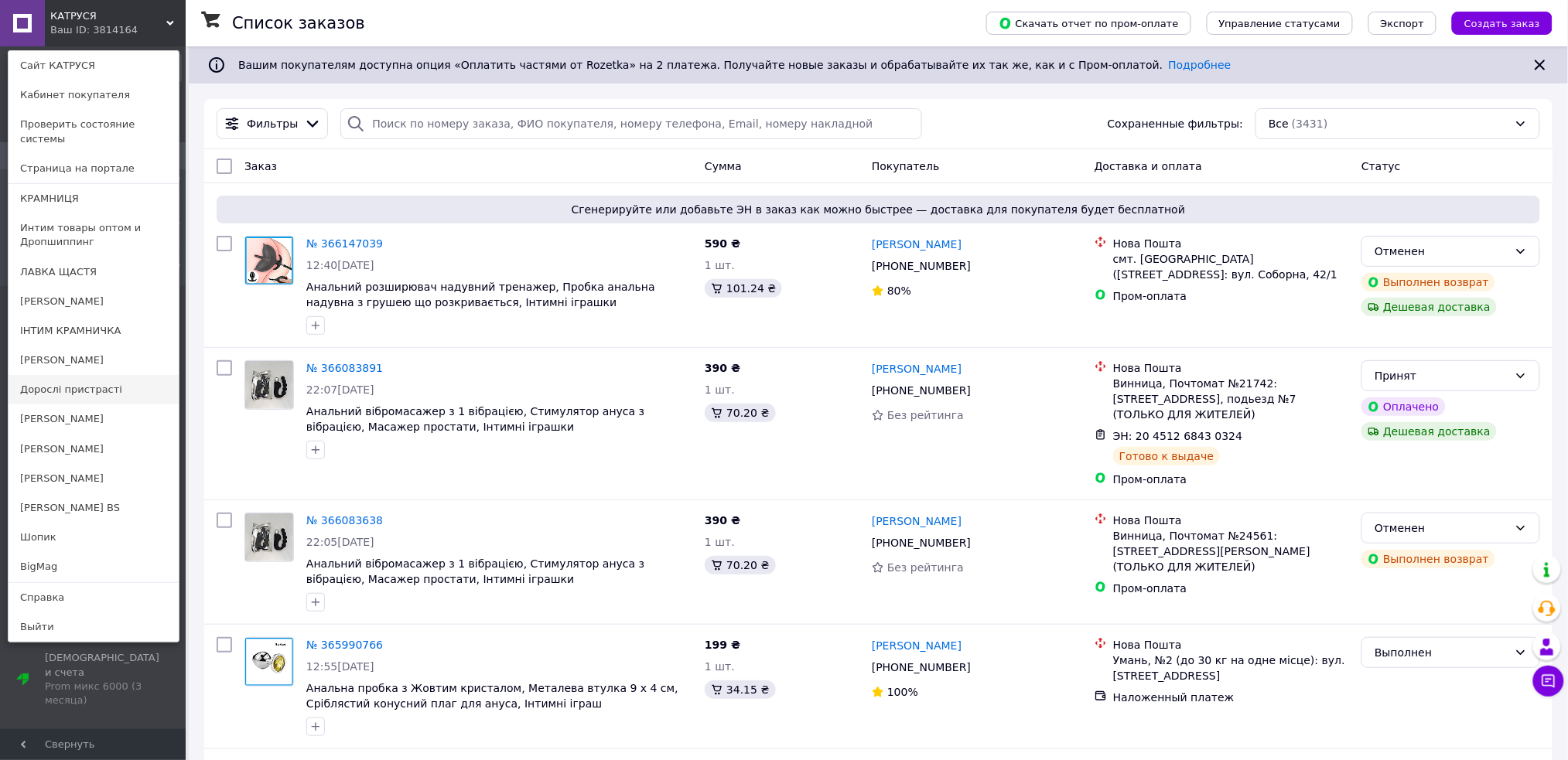
click at [116, 374] on link "Дорослі пристрасті" at bounding box center [93, 389] width 170 height 29
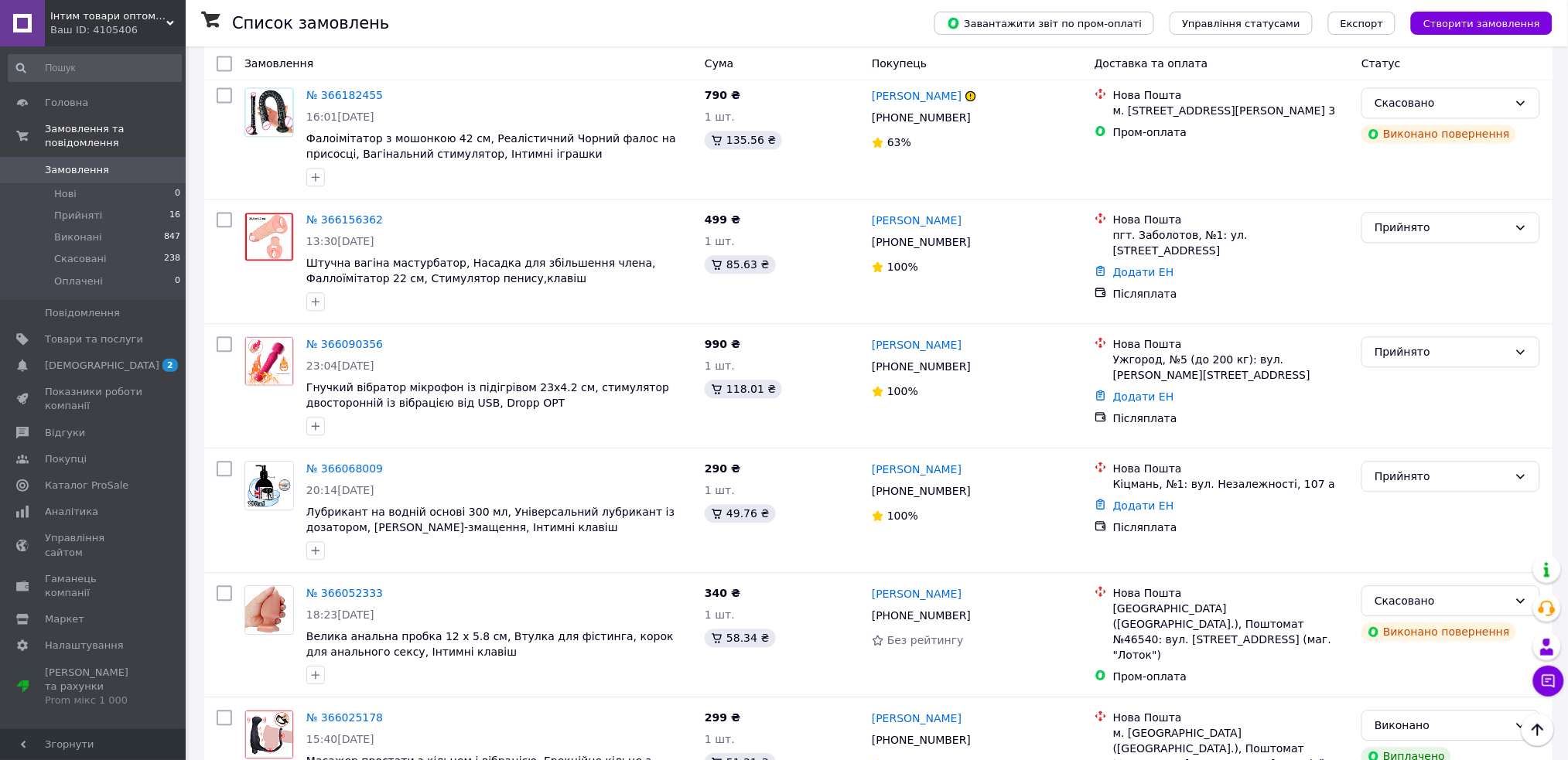
scroll to position [1133, 0]
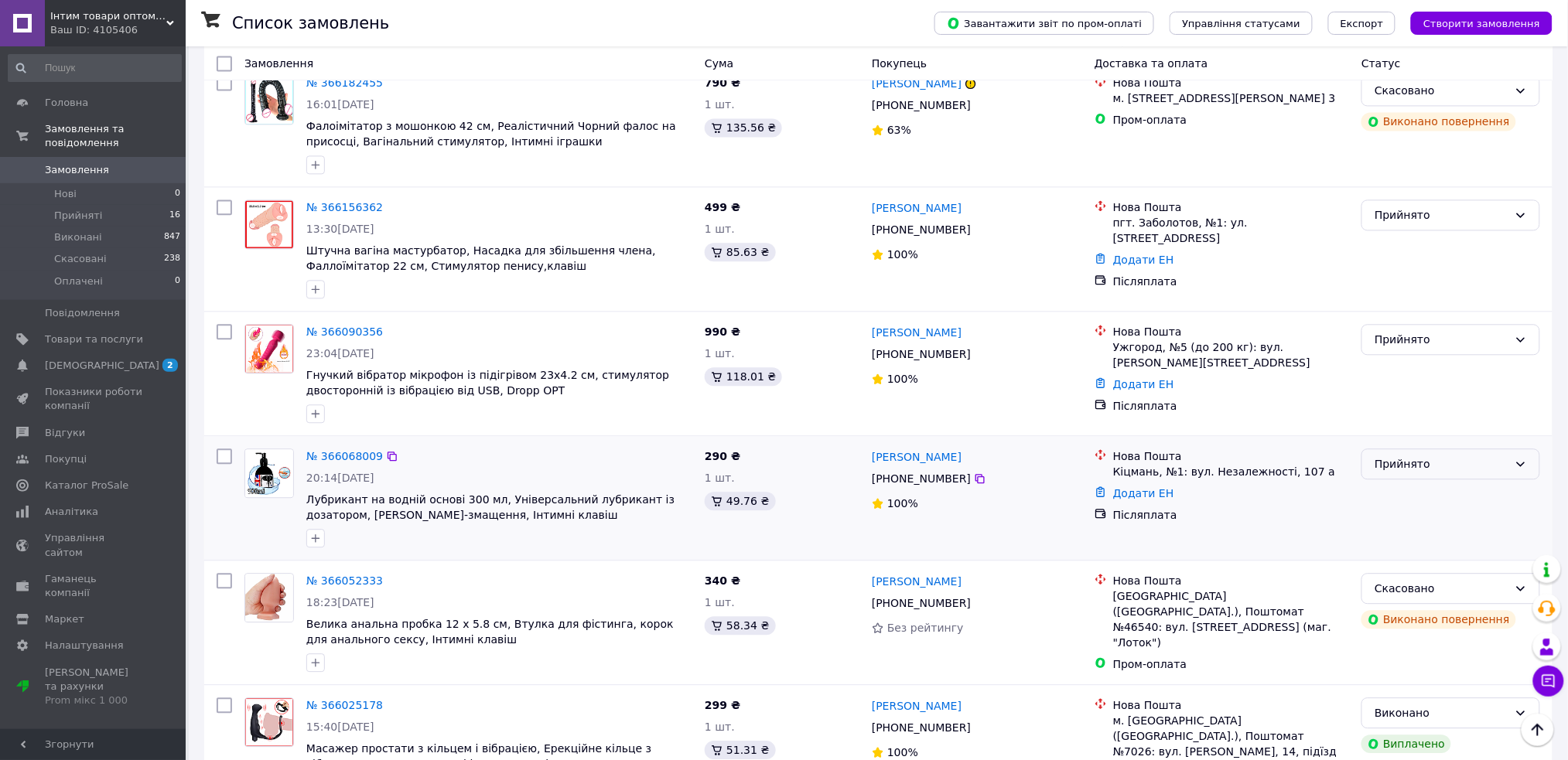
click at [1419, 456] on div "Прийнято" at bounding box center [1441, 464] width 133 height 17
click at [1405, 414] on li "Виконано" at bounding box center [1451, 421] width 177 height 28
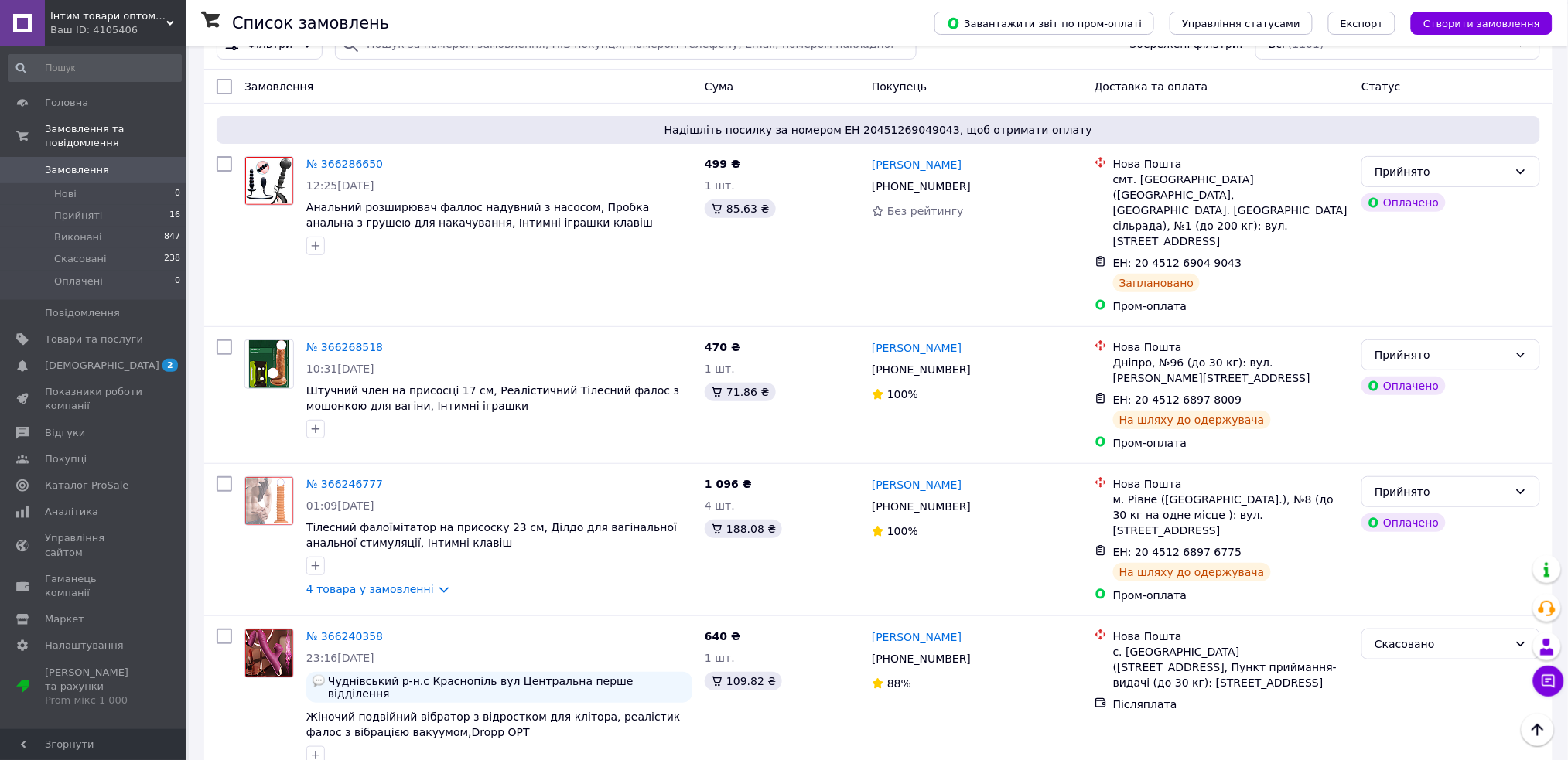
scroll to position [0, 0]
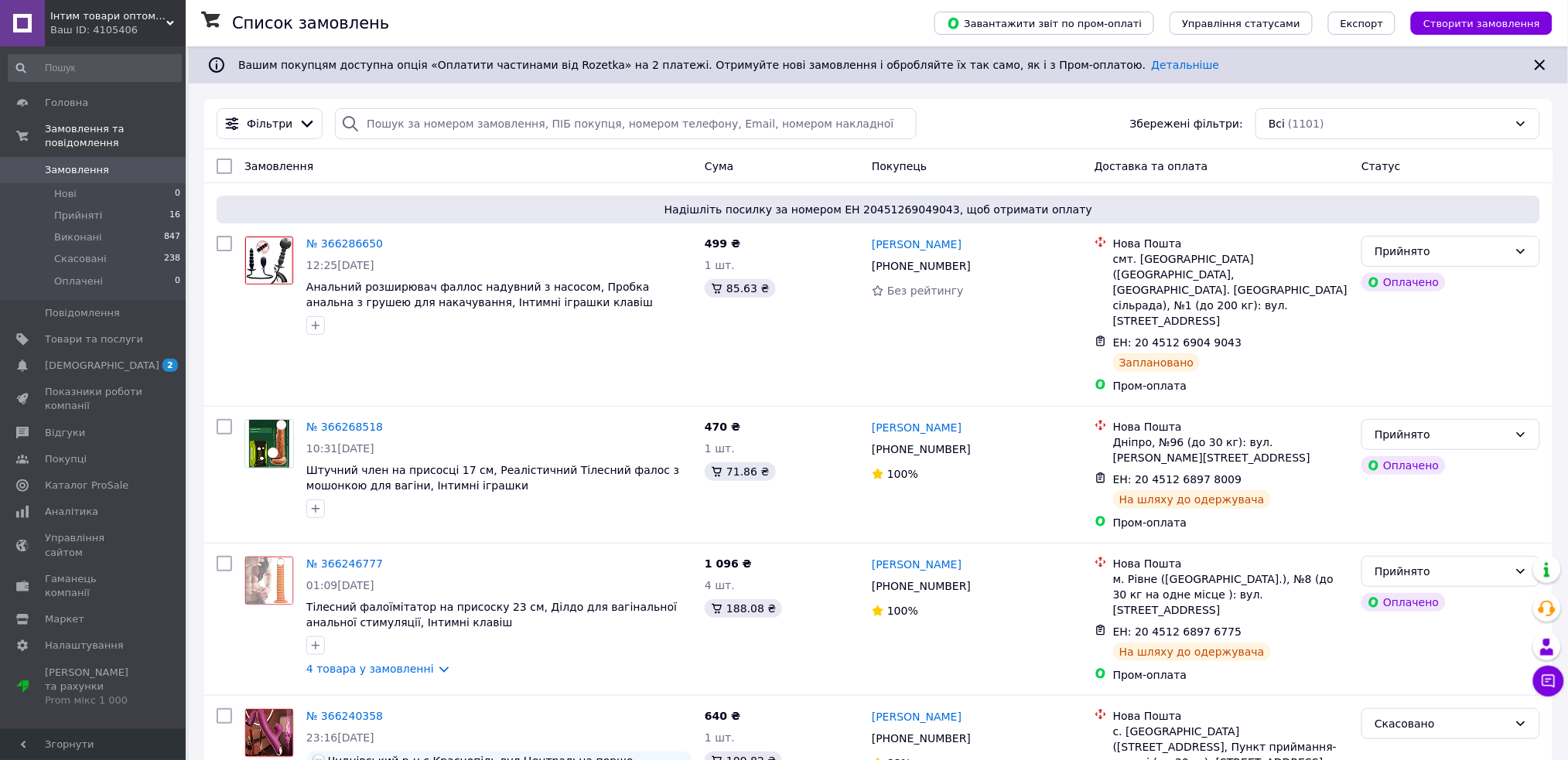
click at [168, 23] on use at bounding box center [169, 22] width 8 height 4
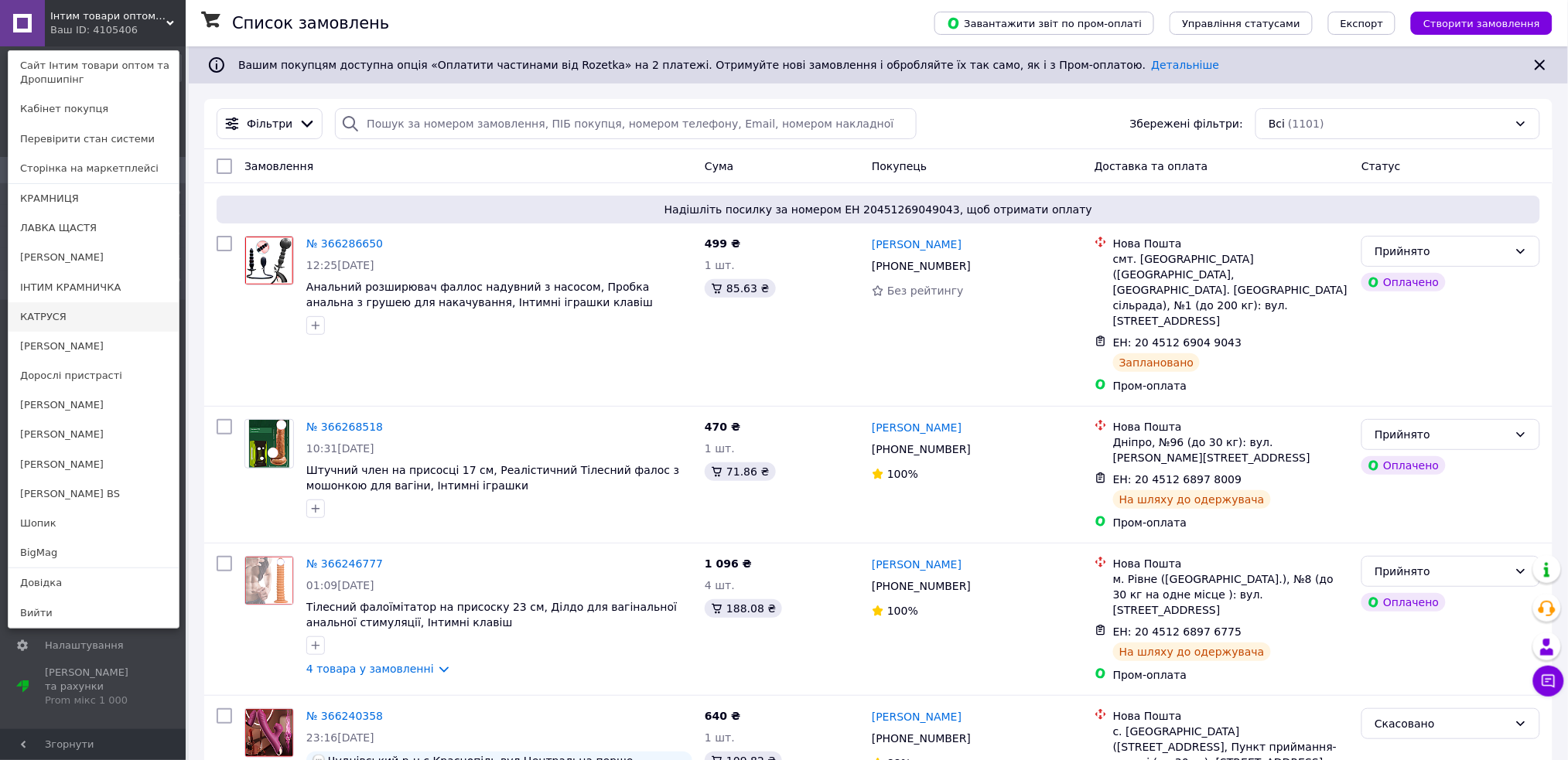
click at [89, 314] on link "КАТРУСЯ" at bounding box center [93, 317] width 170 height 29
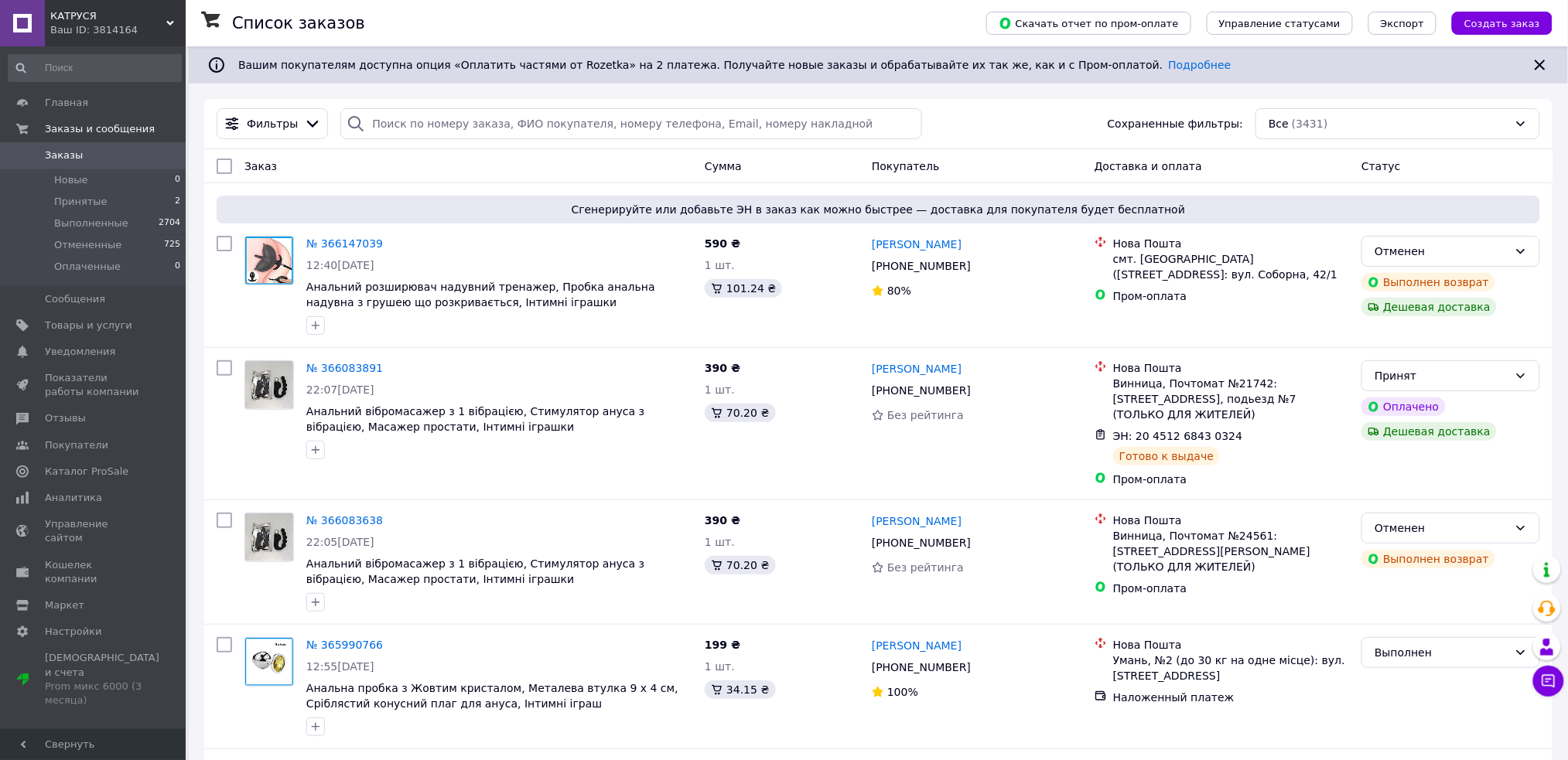
click at [169, 21] on icon at bounding box center [169, 23] width 8 height 8
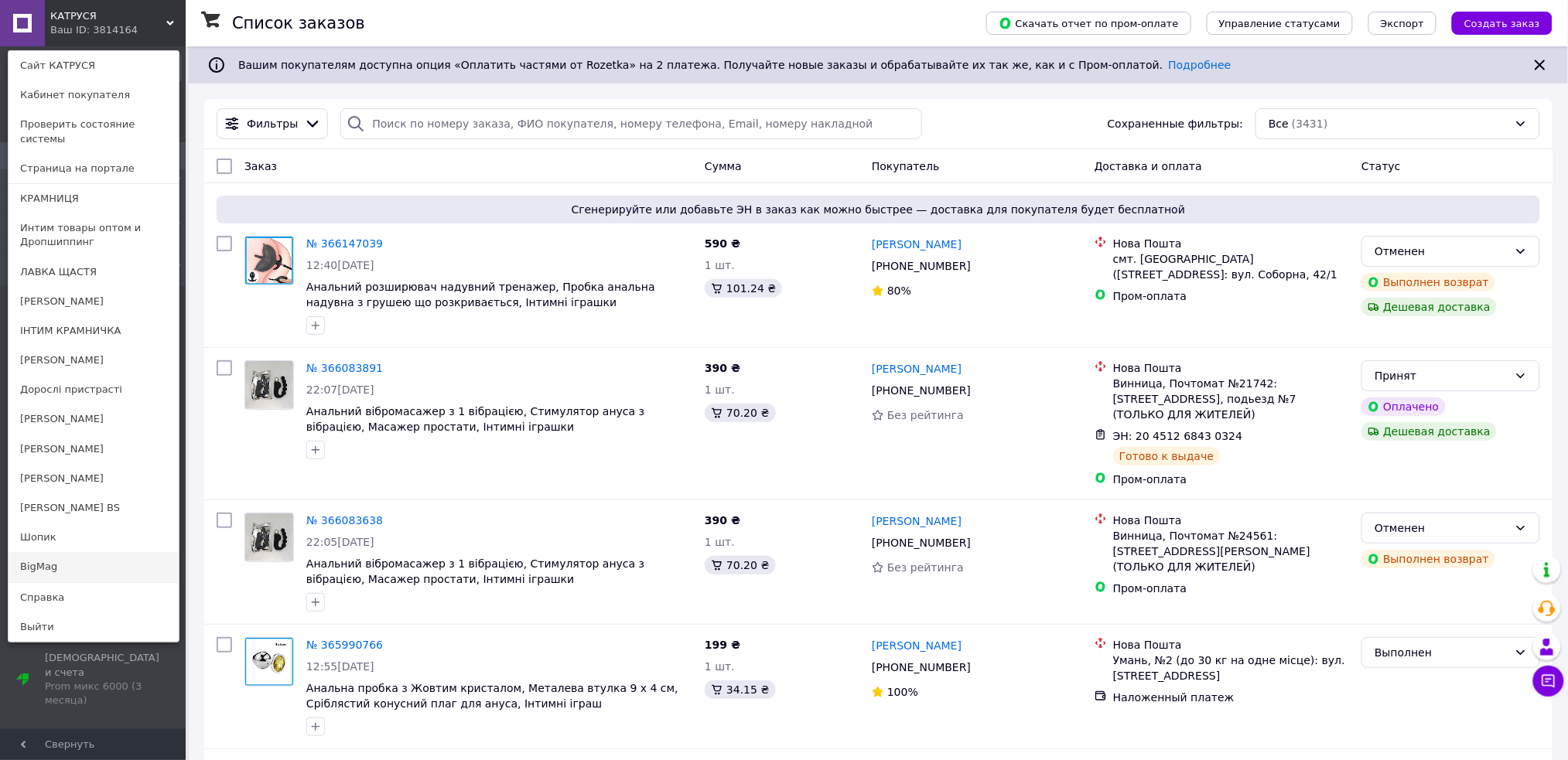
click at [77, 558] on link "BigMag" at bounding box center [93, 567] width 170 height 29
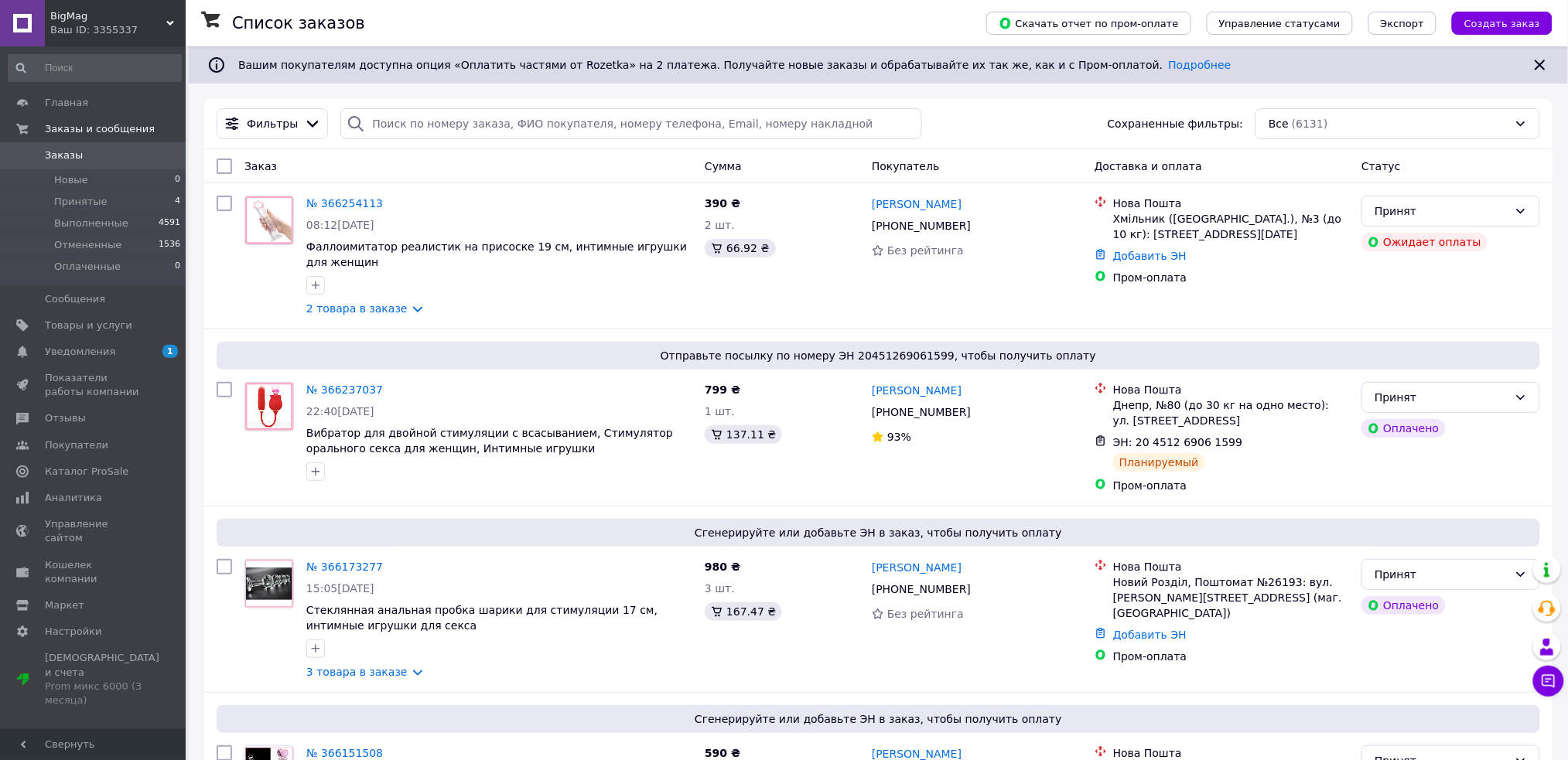
click at [176, 15] on div "BigMag Ваш ID: 3355337" at bounding box center [115, 23] width 141 height 46
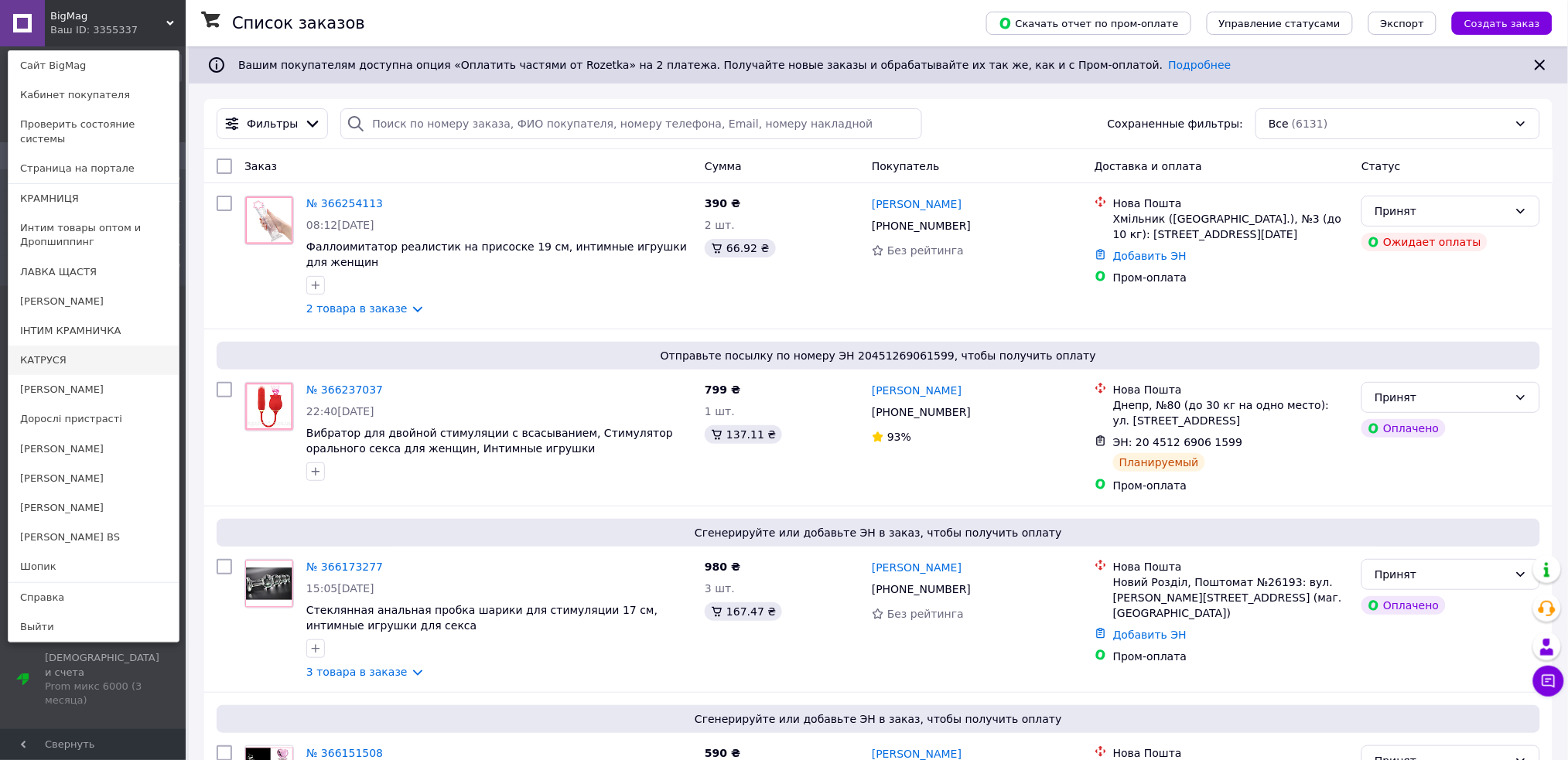
click at [90, 345] on link "КАТРУСЯ" at bounding box center [93, 360] width 170 height 29
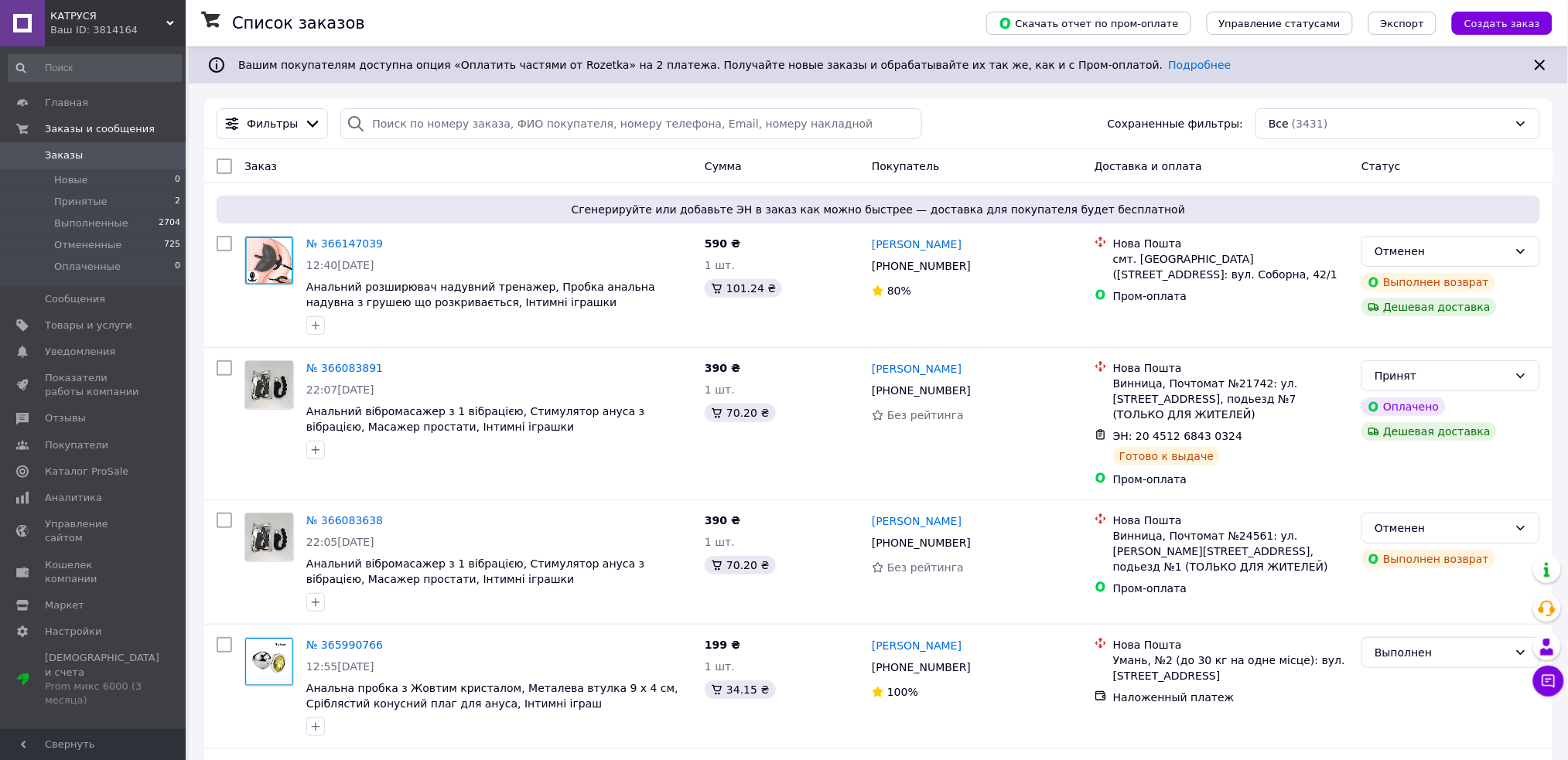
click at [175, 16] on div "КАТРУСЯ Ваш ID: 3814164" at bounding box center [115, 23] width 141 height 46
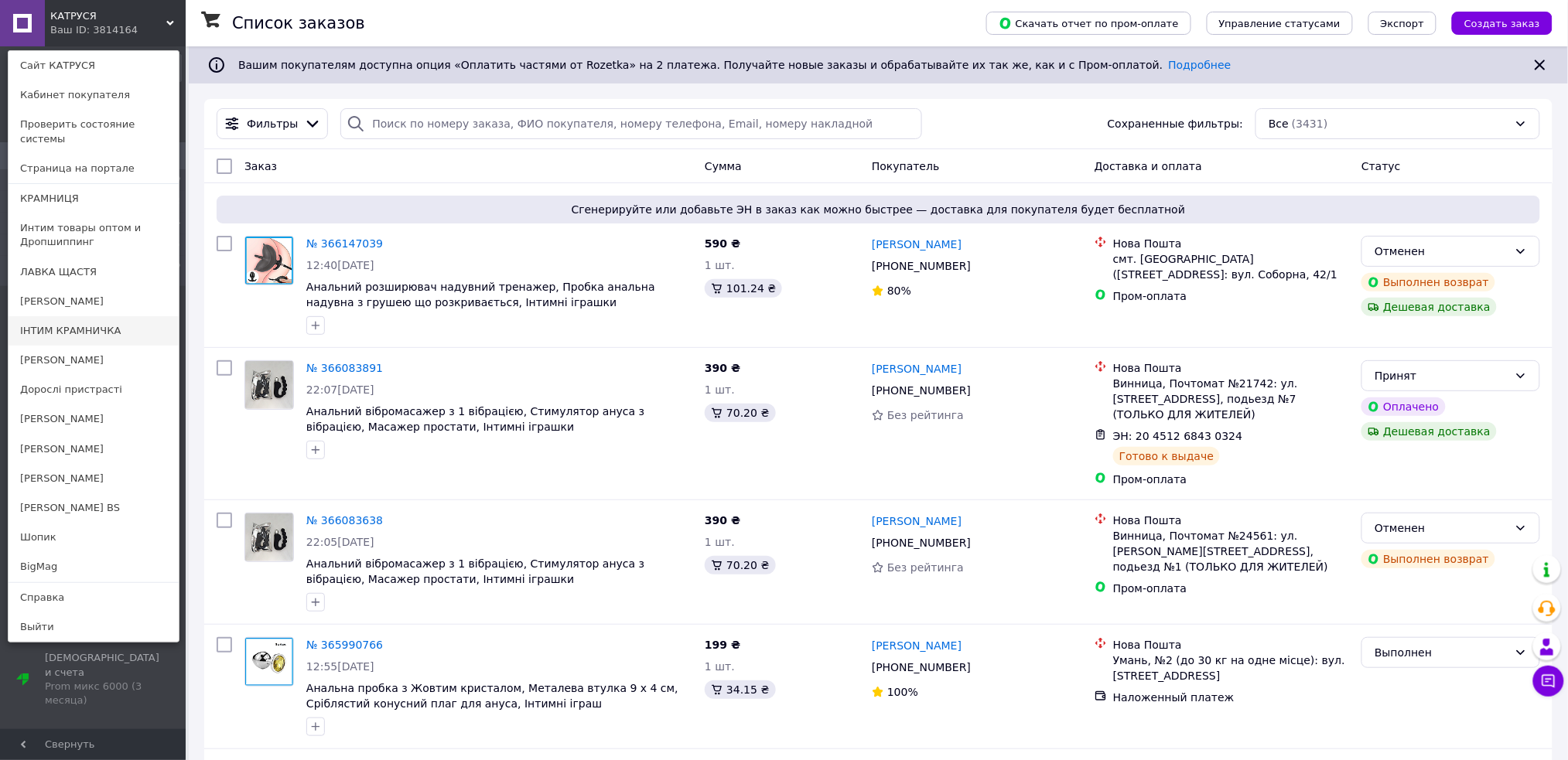
click at [121, 316] on link "ІНТИМ КРАМНИЧКА" at bounding box center [93, 331] width 170 height 29
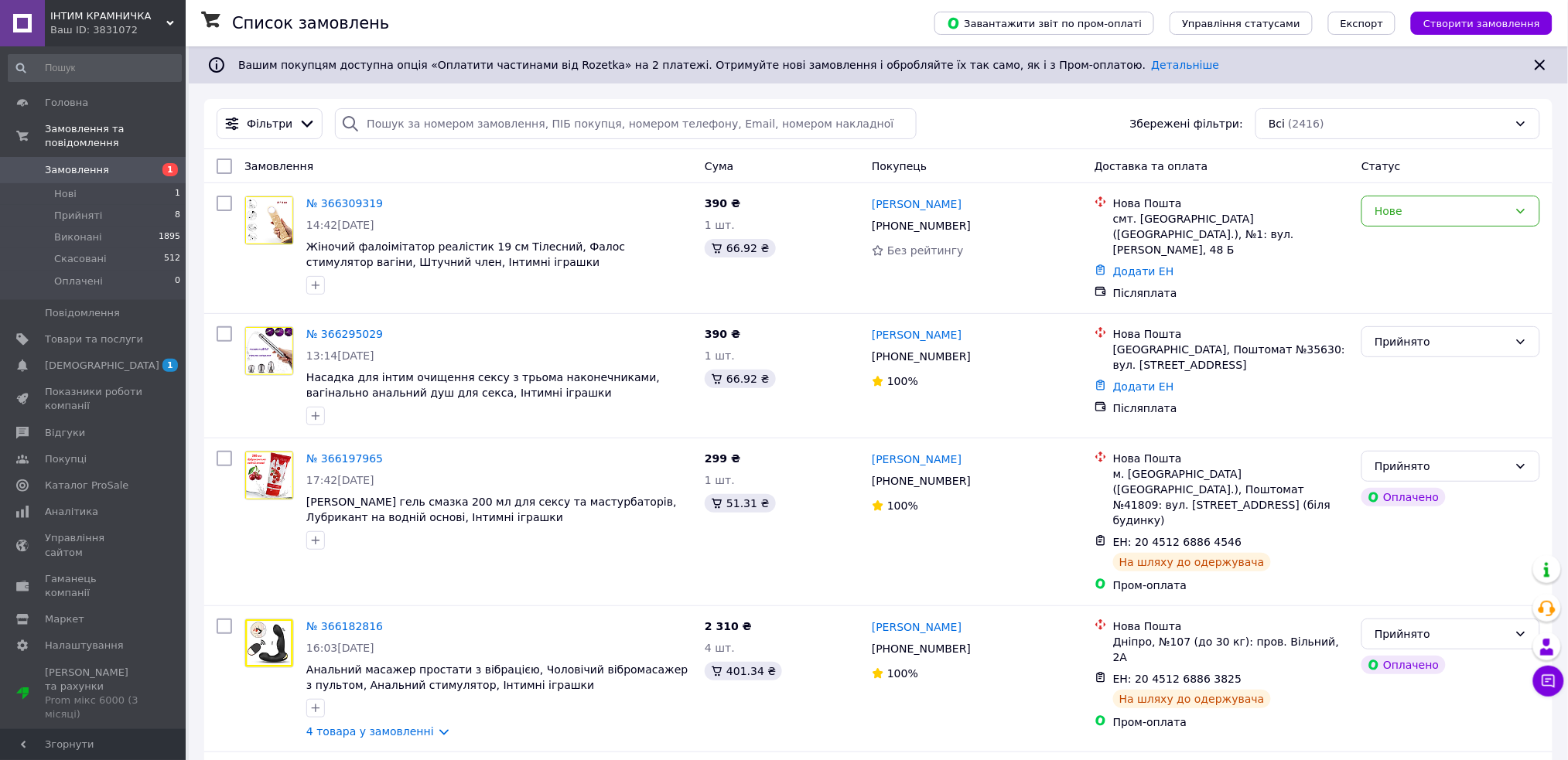
click at [175, 20] on div "ІНТИМ КРАМНИЧКА Ваш ID: 3831072" at bounding box center [115, 23] width 141 height 46
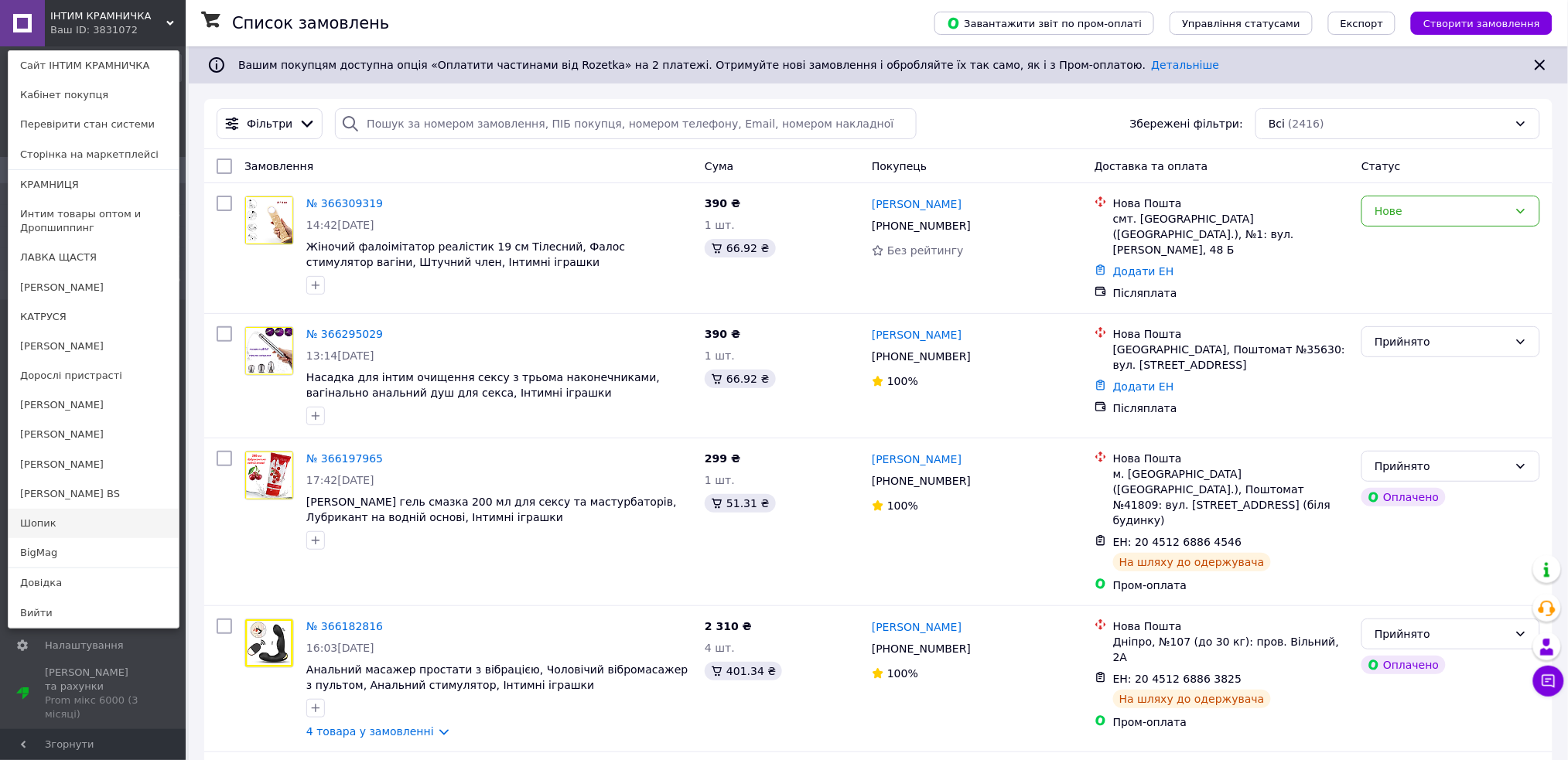
click at [67, 527] on link "Шопик" at bounding box center [93, 523] width 170 height 29
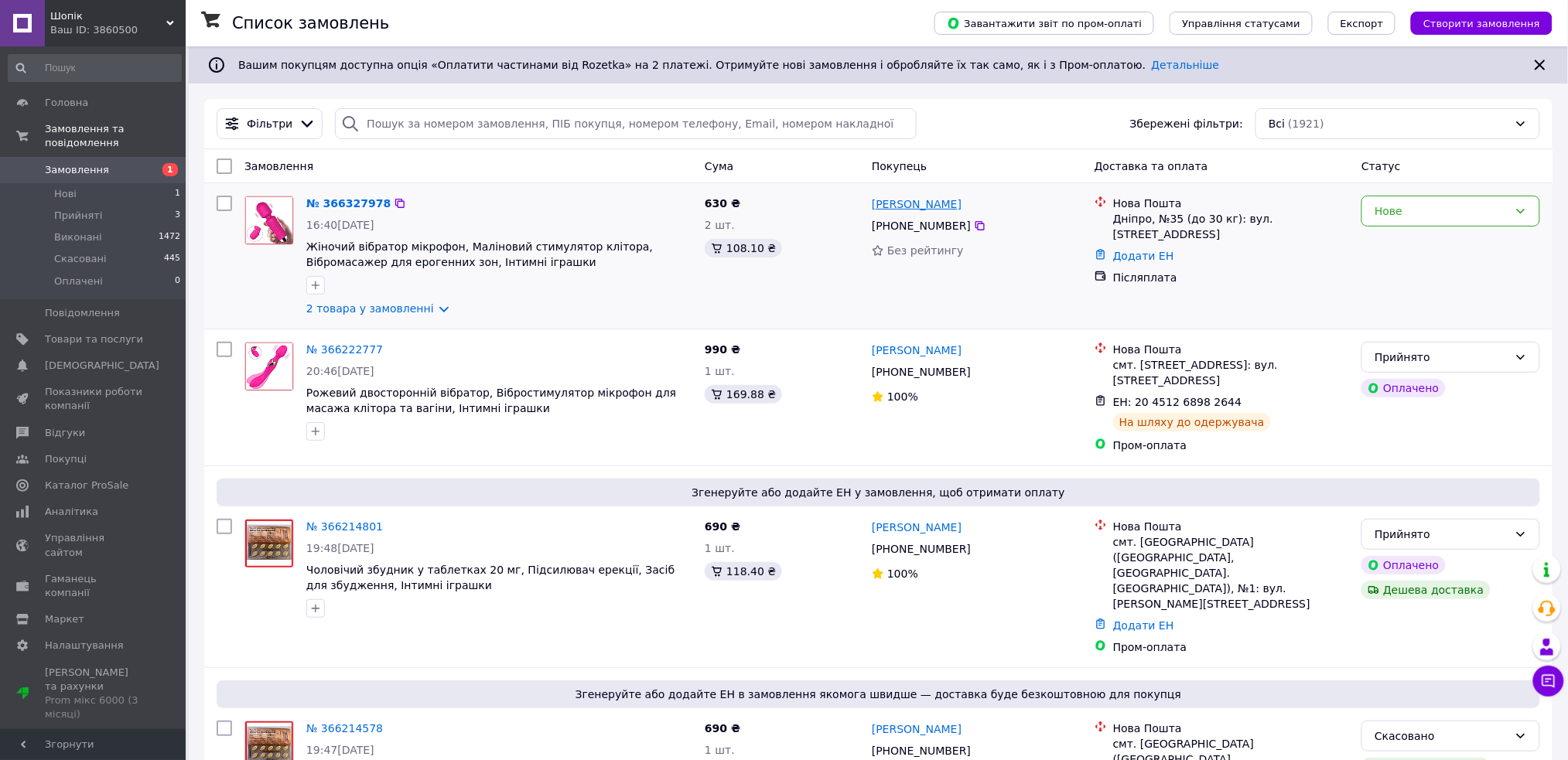
drag, startPoint x: 1003, startPoint y: 199, endPoint x: 874, endPoint y: 205, distance: 129.1
click at [874, 205] on div "[PERSON_NAME]" at bounding box center [977, 203] width 214 height 20
copy link "[PERSON_NAME]"
click at [423, 308] on link "2 товара у замовленні" at bounding box center [370, 309] width 127 height 12
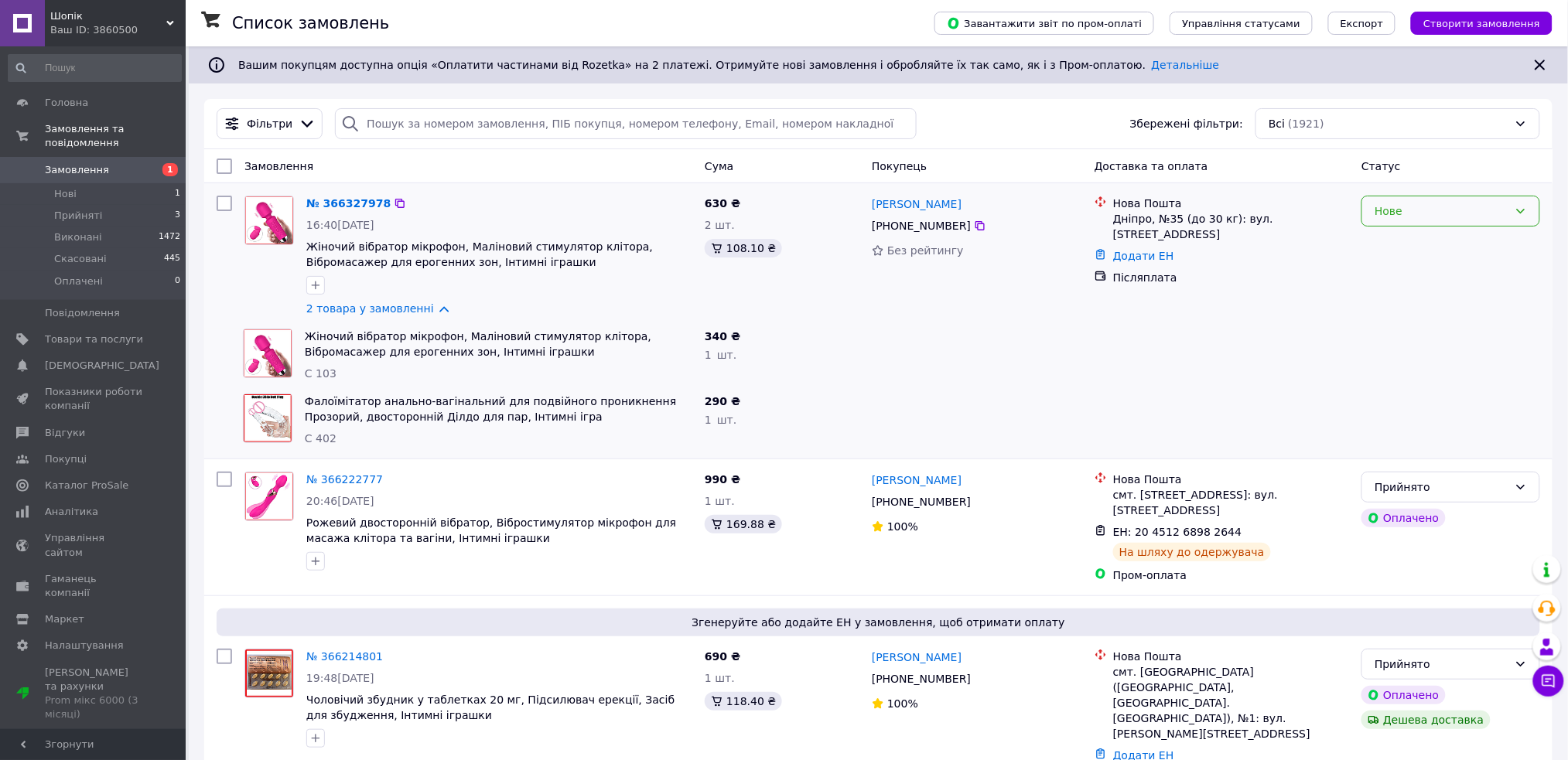
click at [1415, 209] on div "Нове" at bounding box center [1441, 211] width 133 height 17
click at [1422, 239] on li "Прийнято" at bounding box center [1451, 244] width 177 height 28
click at [167, 16] on div "Шопік Ваш ID: 3860500" at bounding box center [115, 23] width 141 height 46
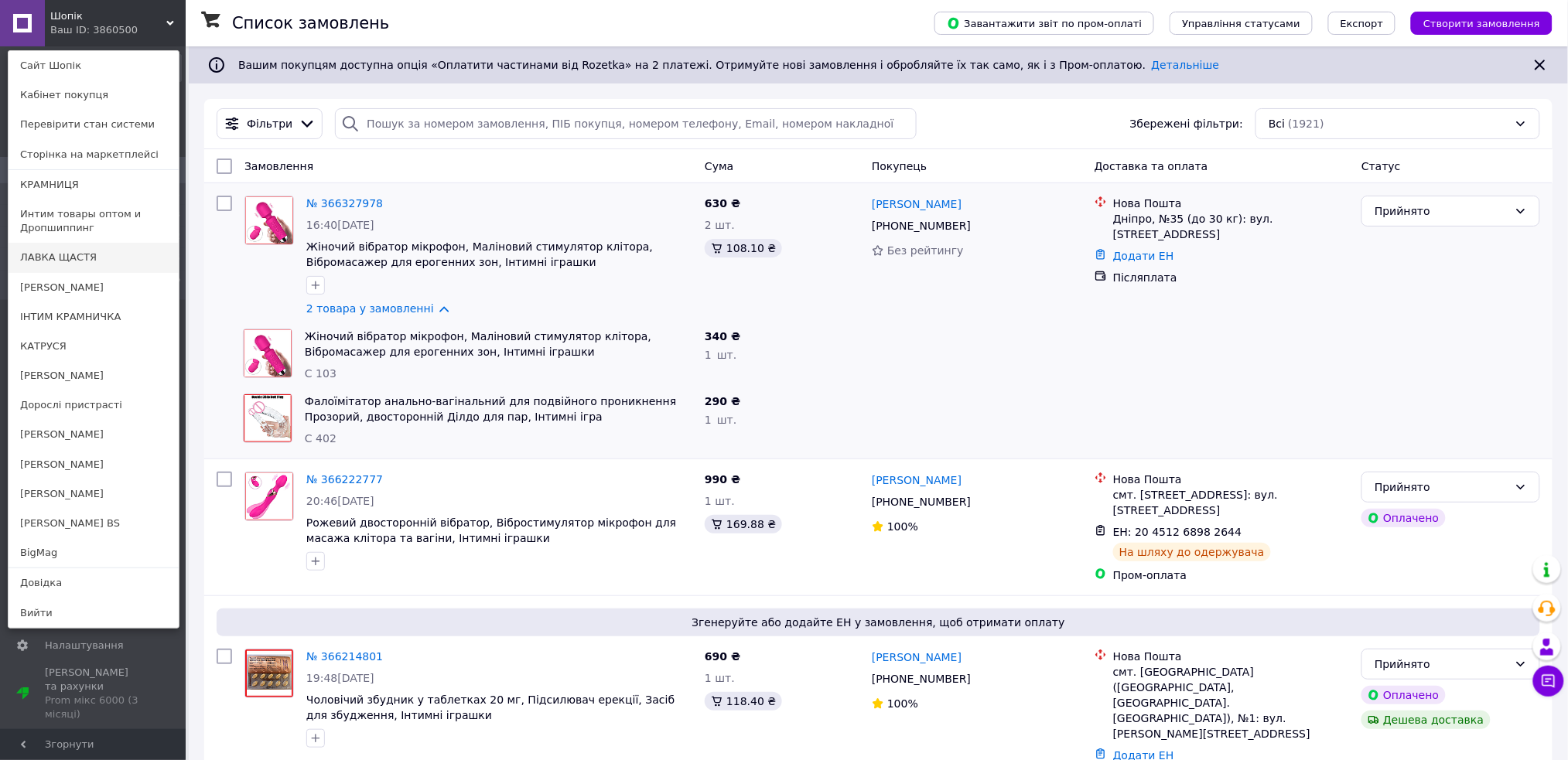
click at [101, 247] on link "ЛАВКА ЩАСТЯ" at bounding box center [93, 257] width 170 height 29
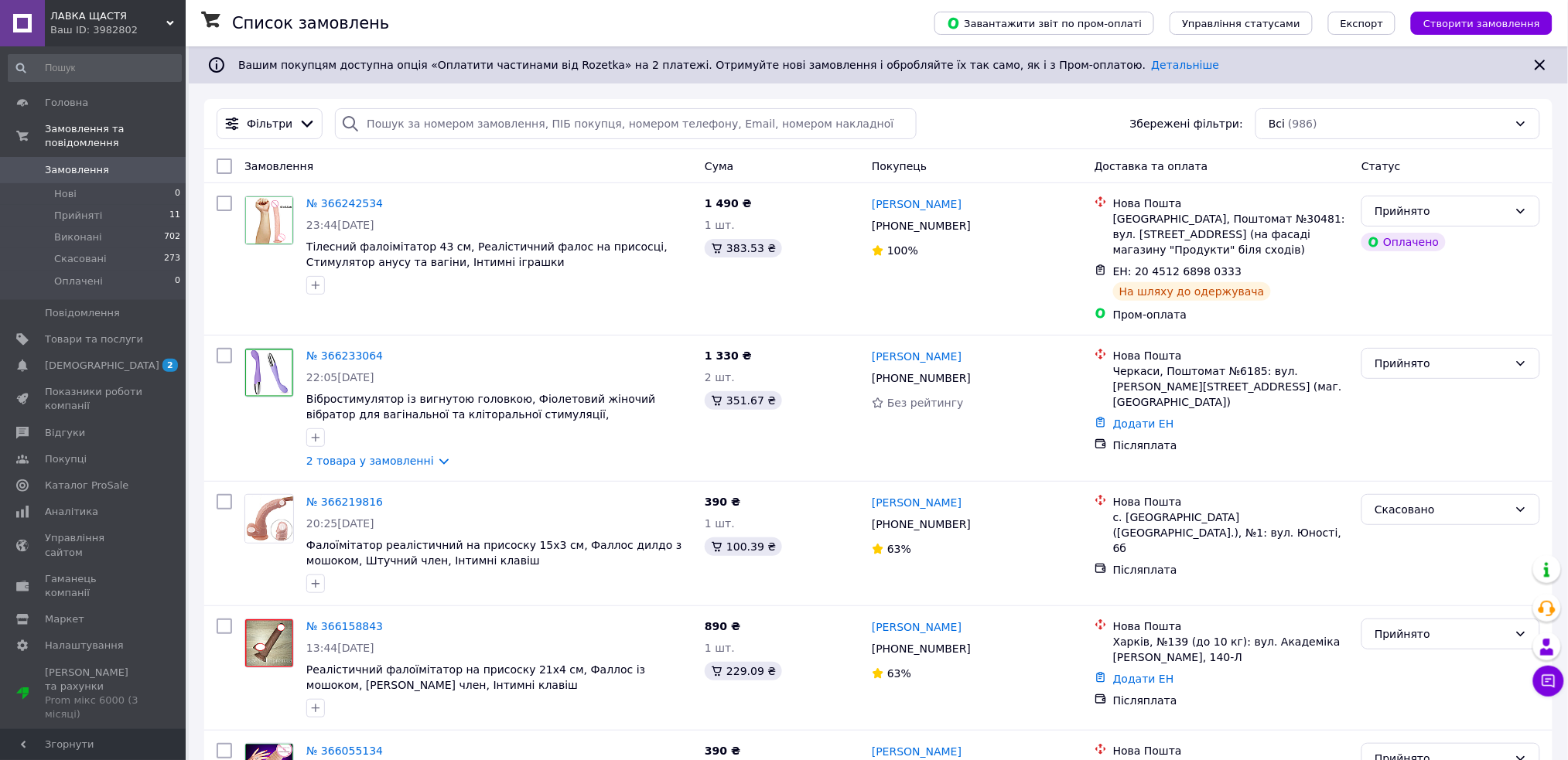
click at [177, 15] on div "ЛАВКА ЩАСТЯ Ваш ID: 3982802" at bounding box center [115, 23] width 141 height 46
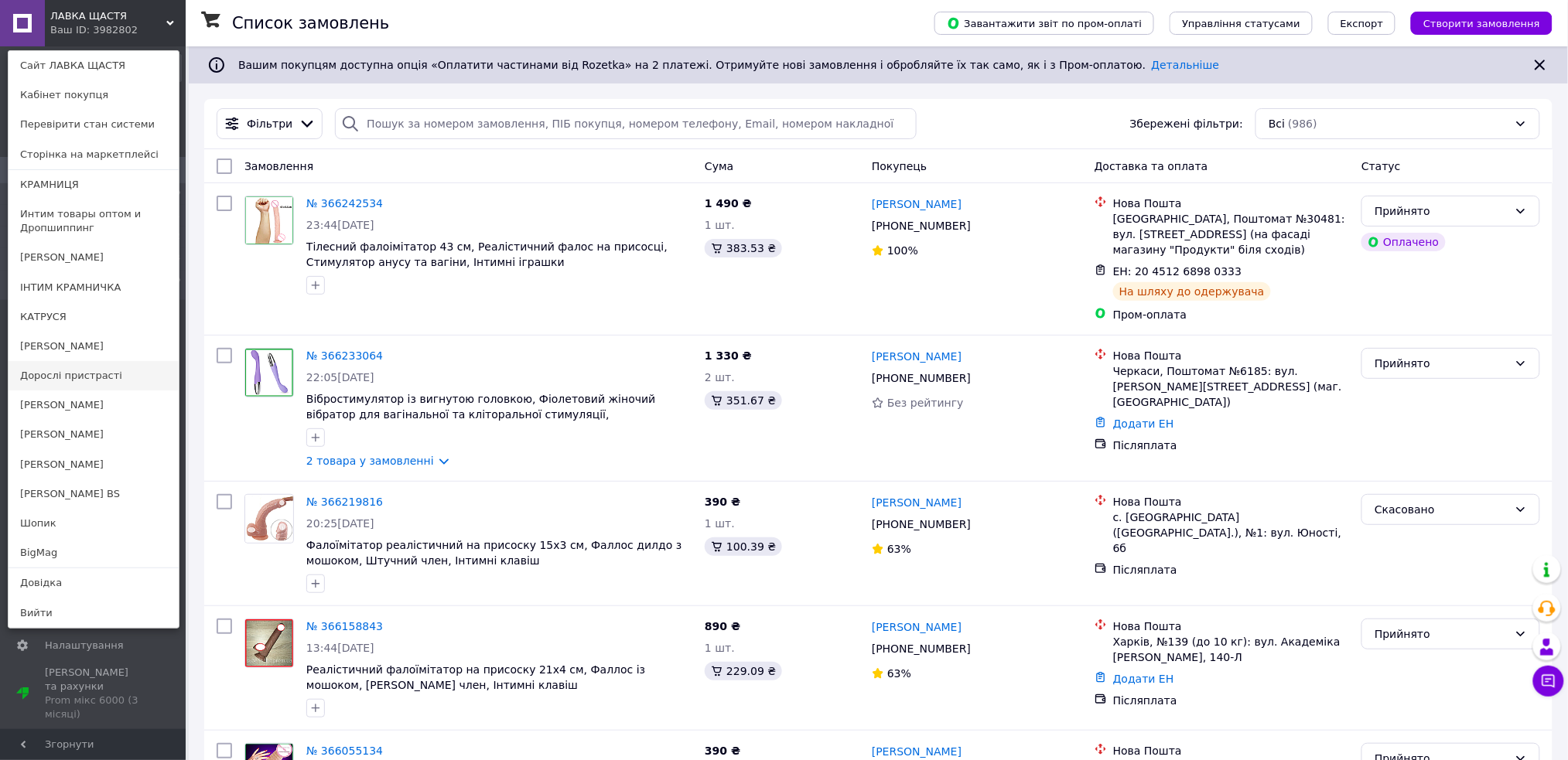
click at [133, 376] on link "Дорослі пристрасті" at bounding box center [93, 375] width 170 height 29
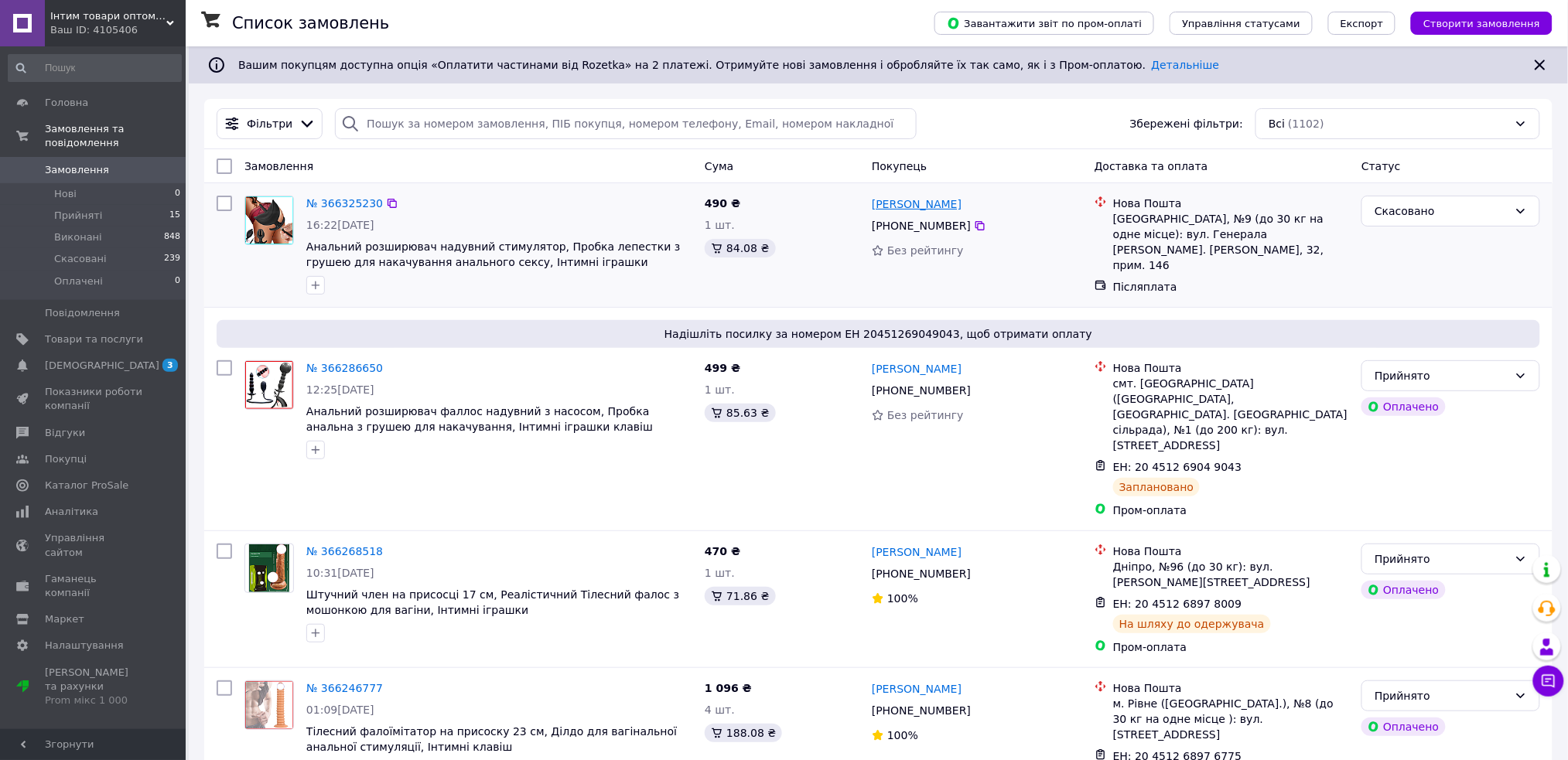
click at [908, 207] on link "Юрій Данилюк" at bounding box center [916, 204] width 90 height 15
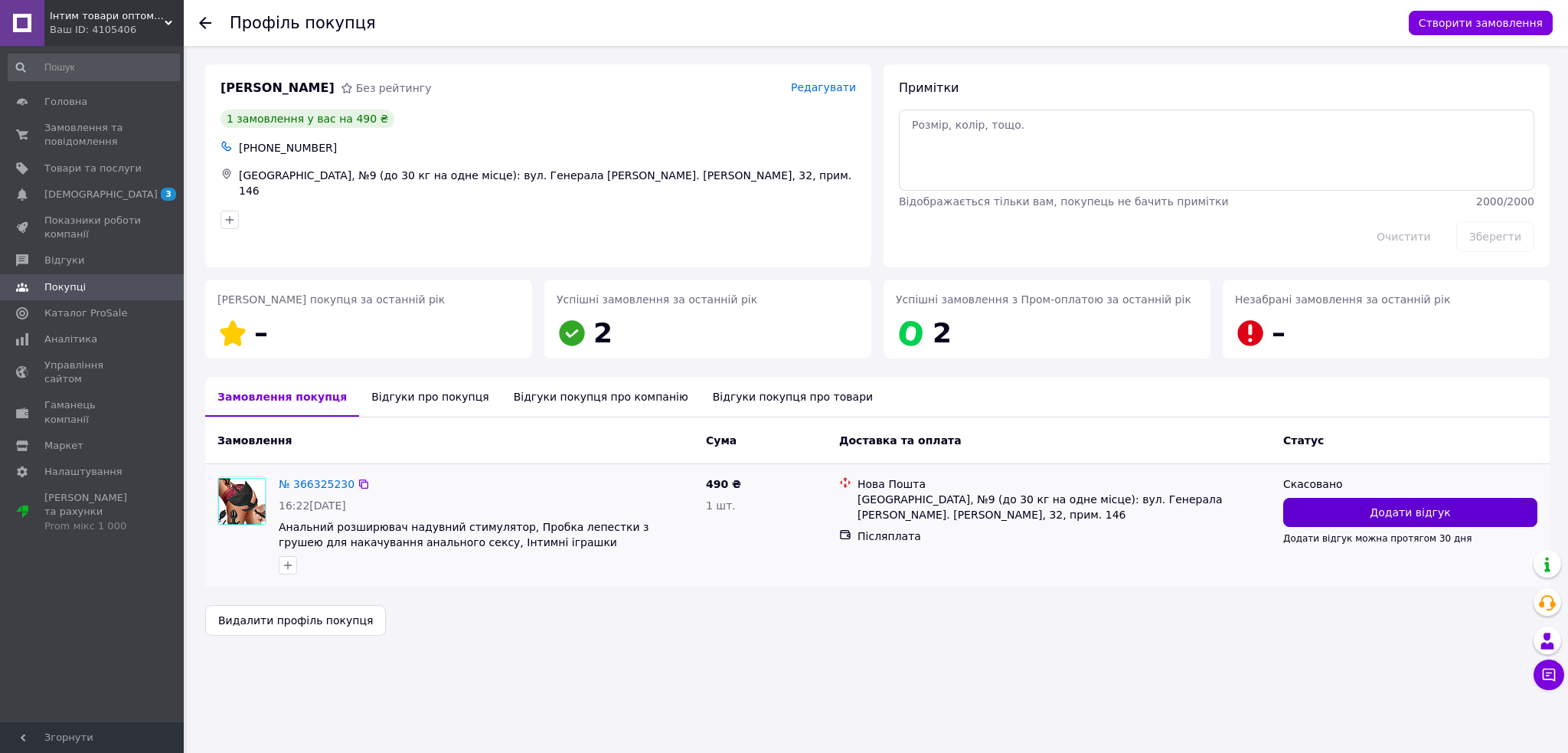
click at [1387, 515] on span "Додати відгук" at bounding box center [1409, 512] width 80 height 15
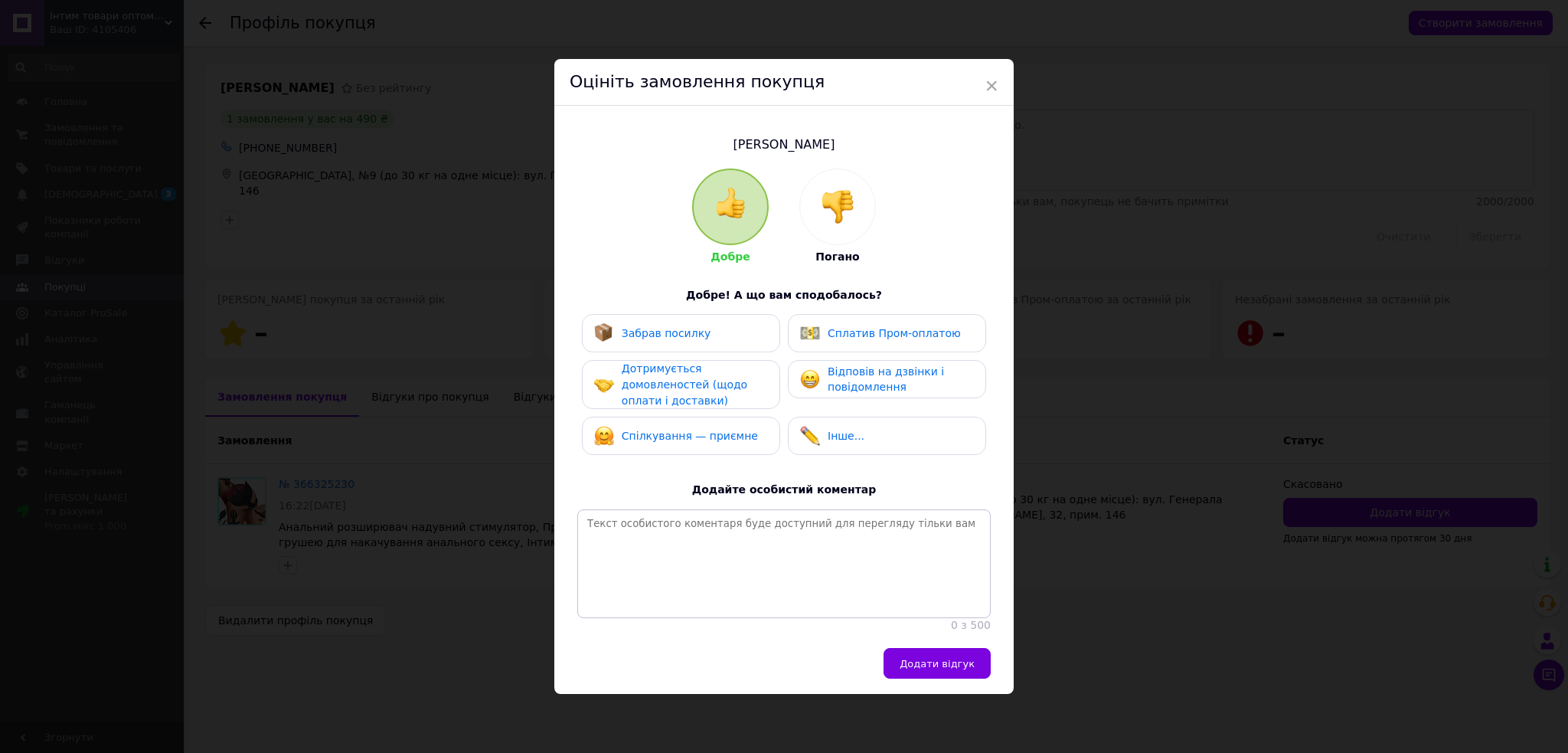
click at [852, 230] on div at bounding box center [837, 207] width 75 height 75
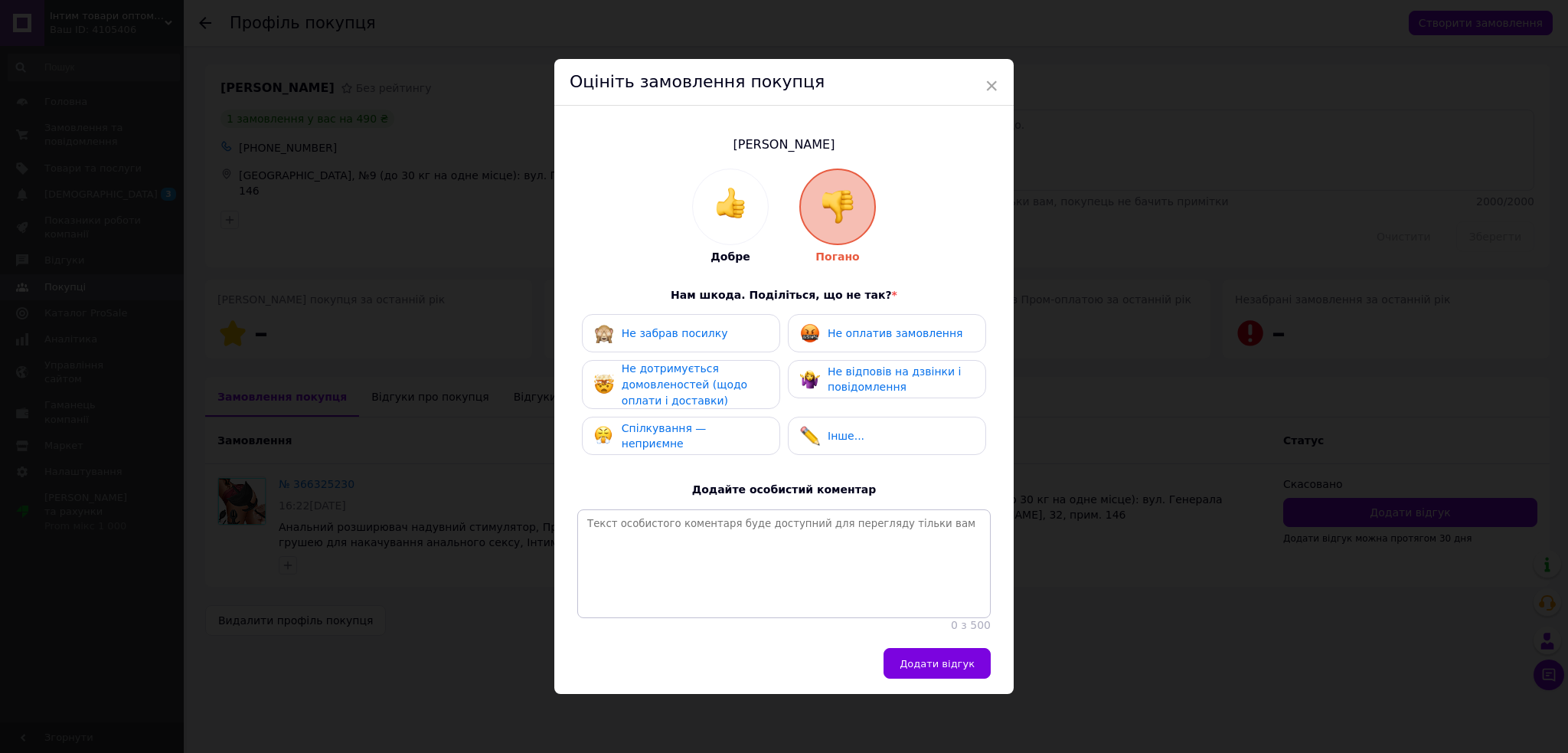
click at [706, 379] on span "Не дотримується домовленостей (щодо оплати і доставки)" at bounding box center [684, 385] width 125 height 44
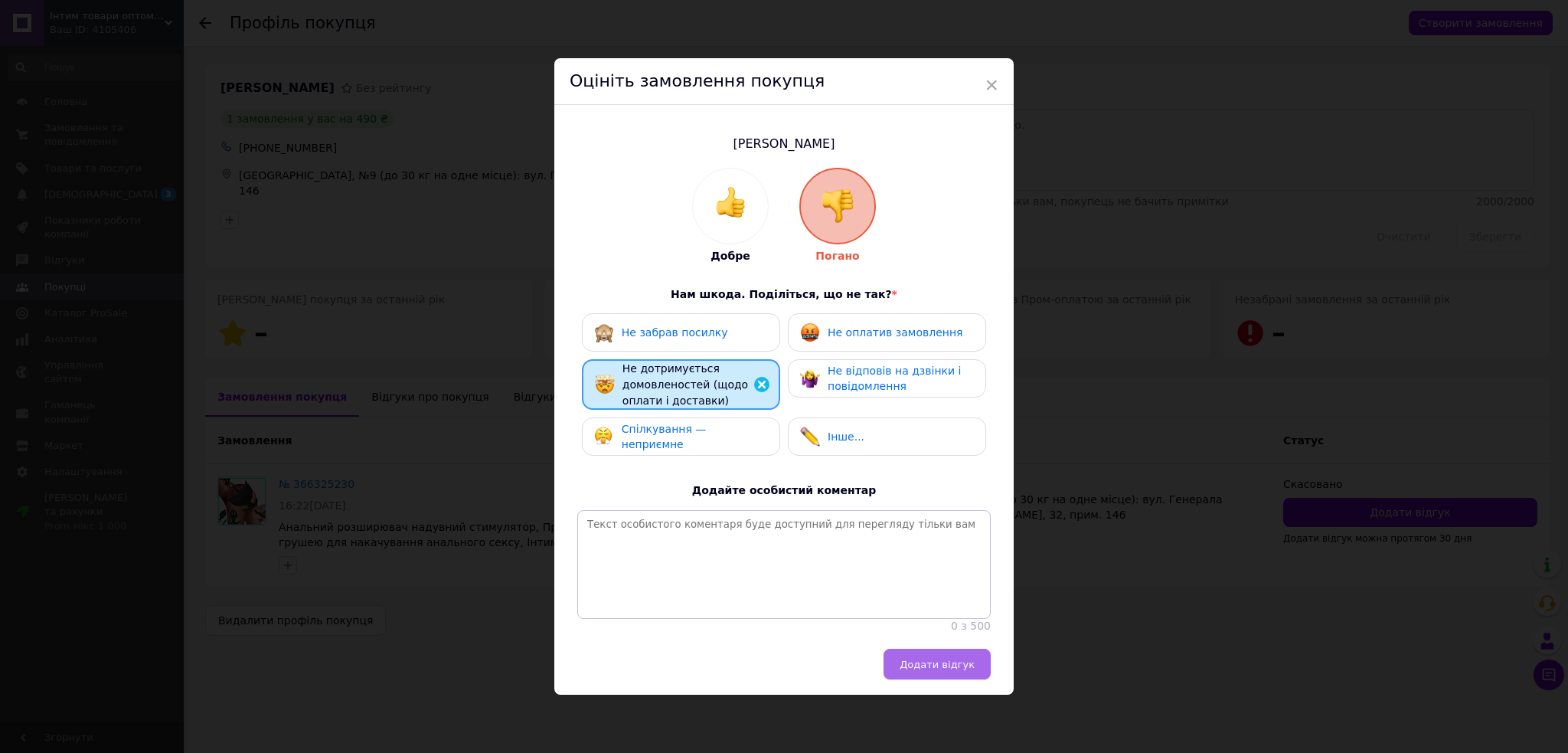
click at [900, 667] on button "Додати відгук" at bounding box center [936, 664] width 108 height 30
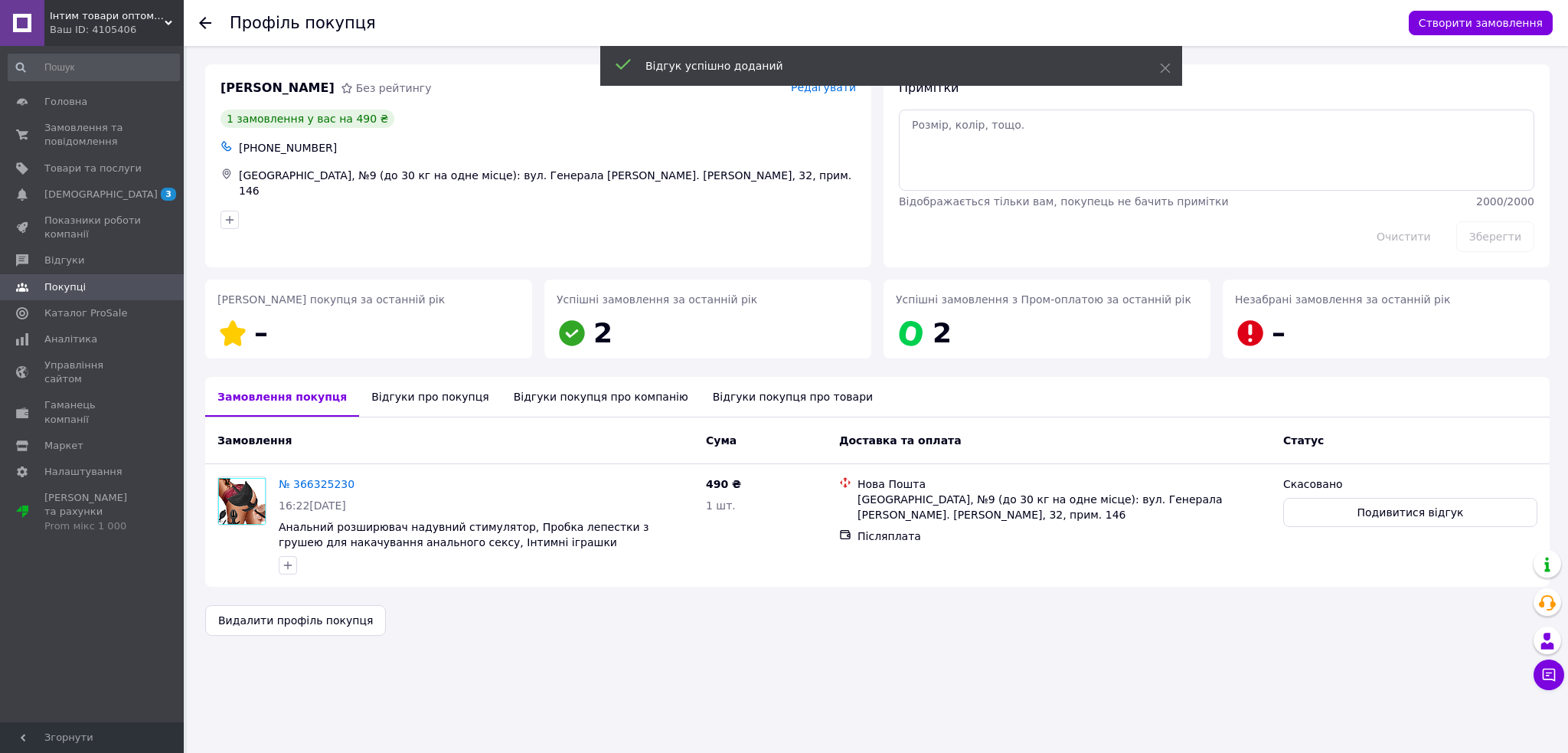
click at [172, 17] on div "Інтим товари оптом та Дропшипінг Ваш ID: 4105406" at bounding box center [113, 23] width 140 height 46
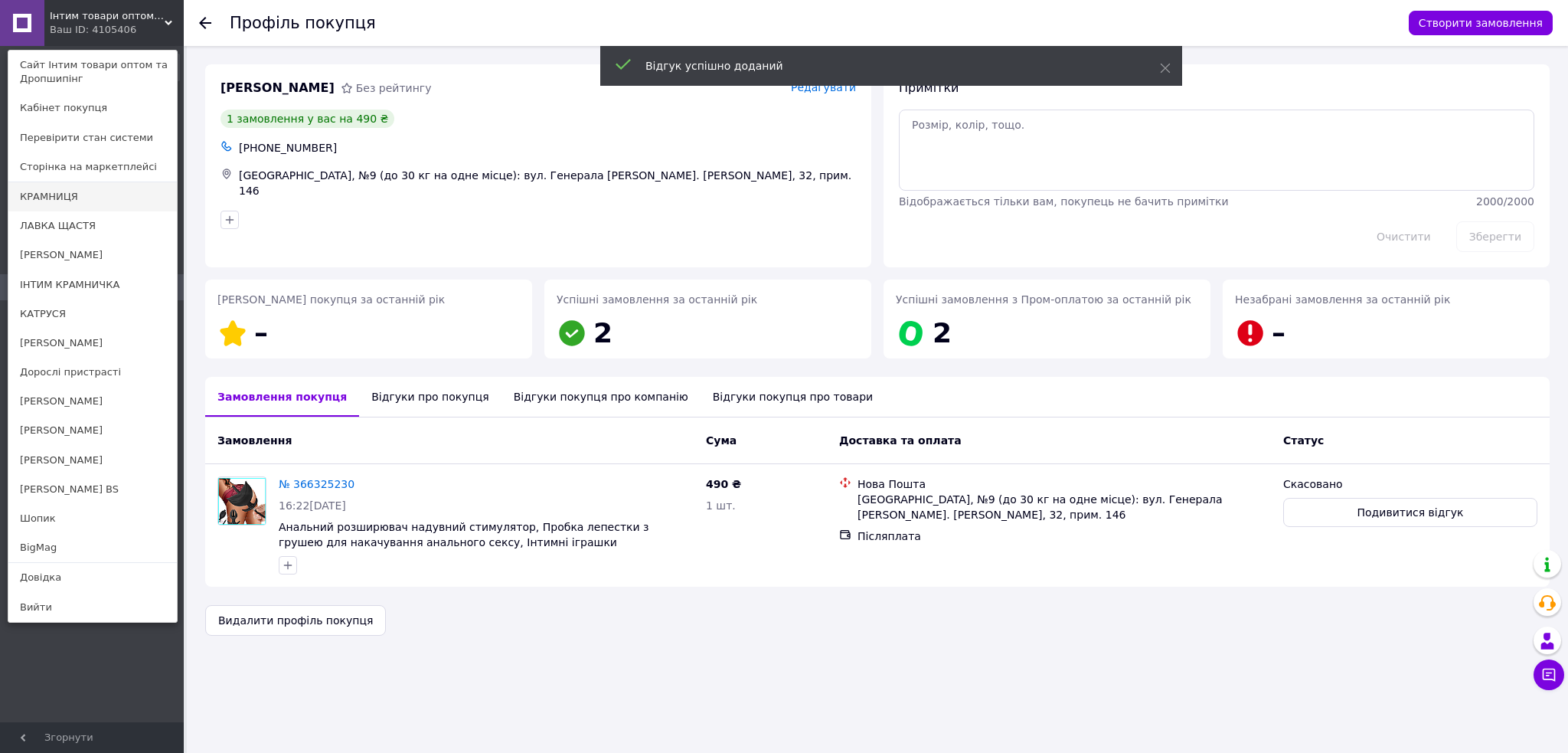
click at [112, 197] on link "КРАМНИЦЯ" at bounding box center [92, 197] width 168 height 29
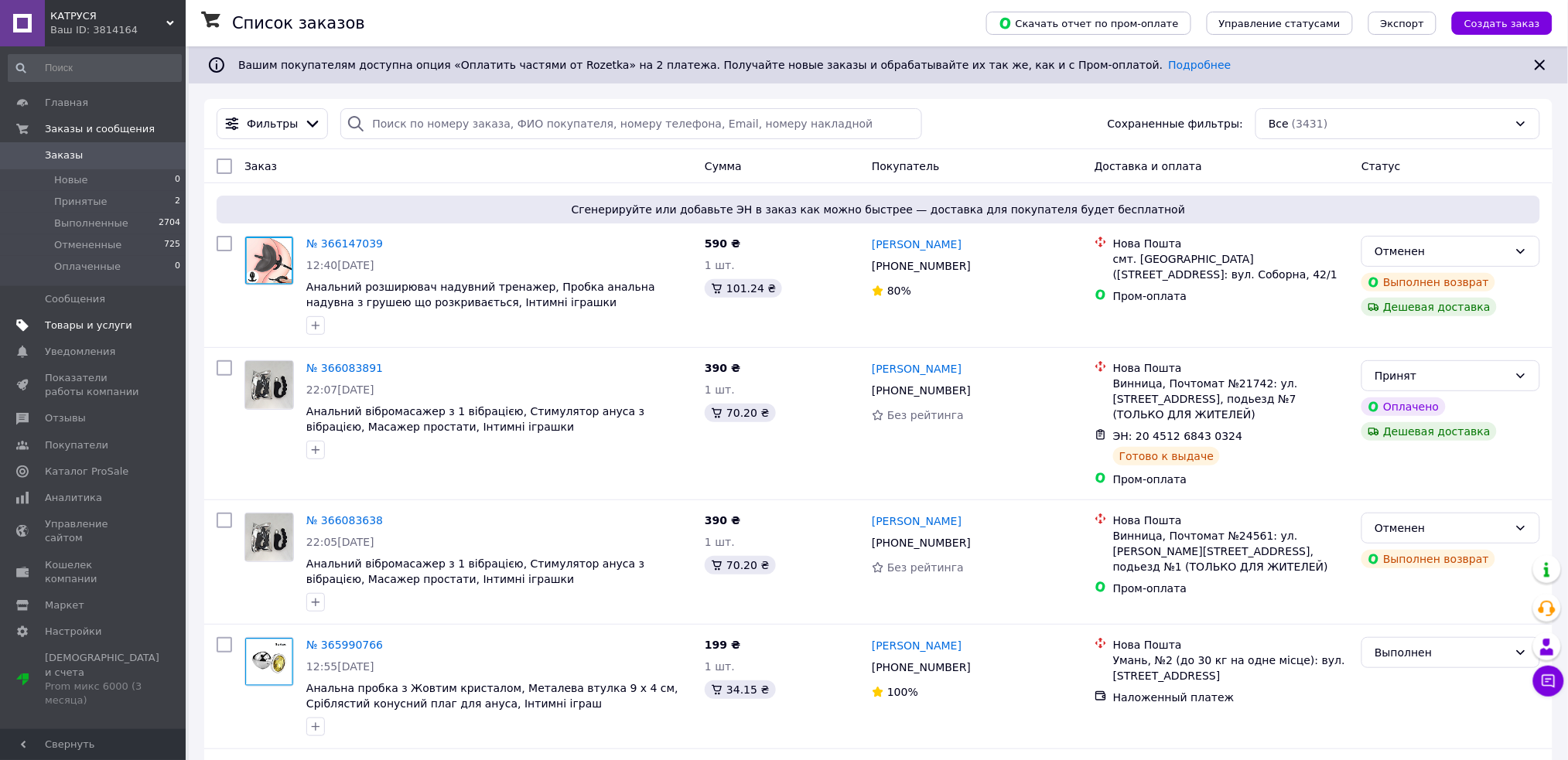
click at [107, 323] on span "Товары и услуги" at bounding box center [88, 325] width 87 height 14
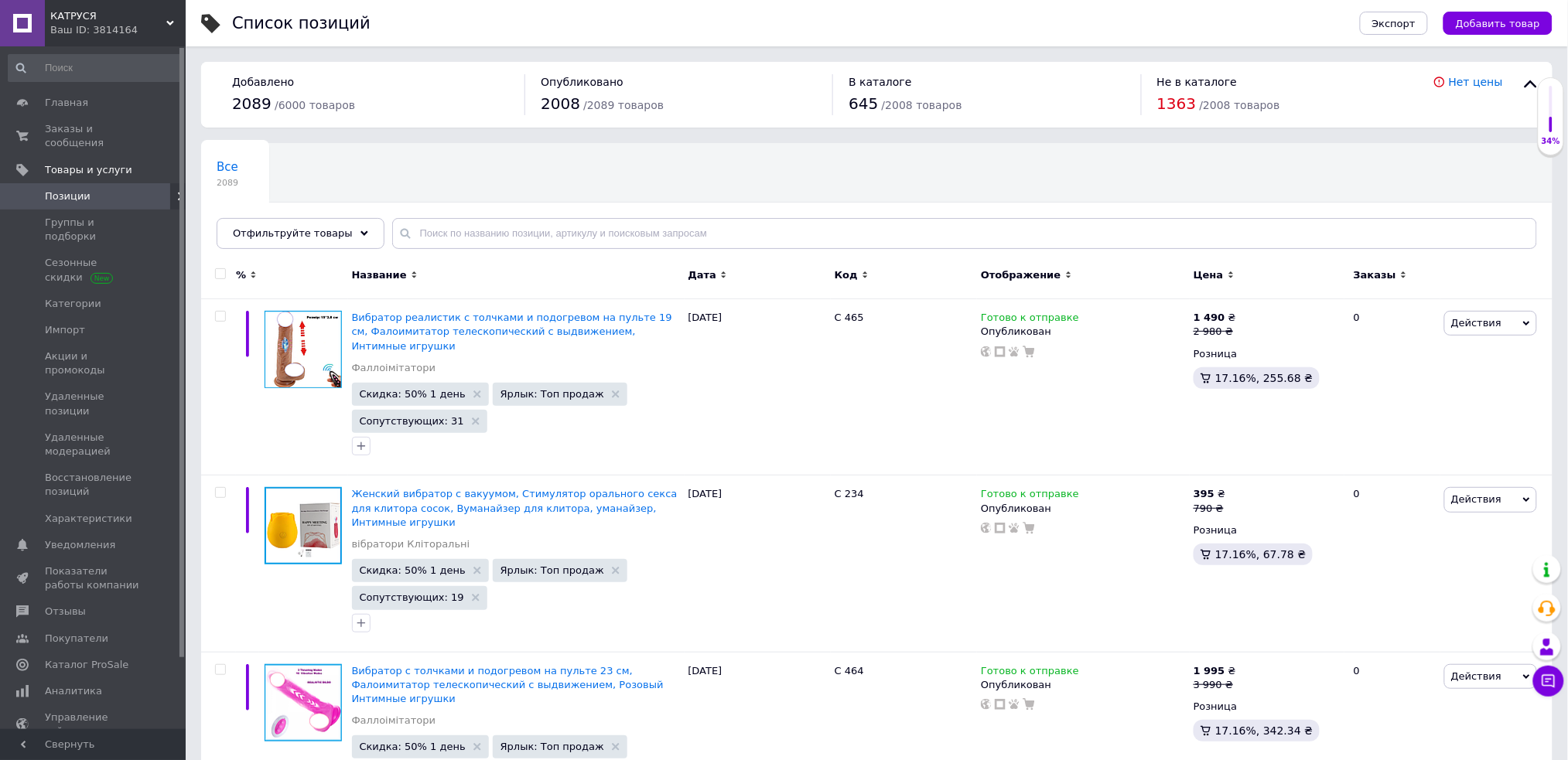
click at [1502, 27] on span "Добавить товар" at bounding box center [1498, 24] width 85 height 12
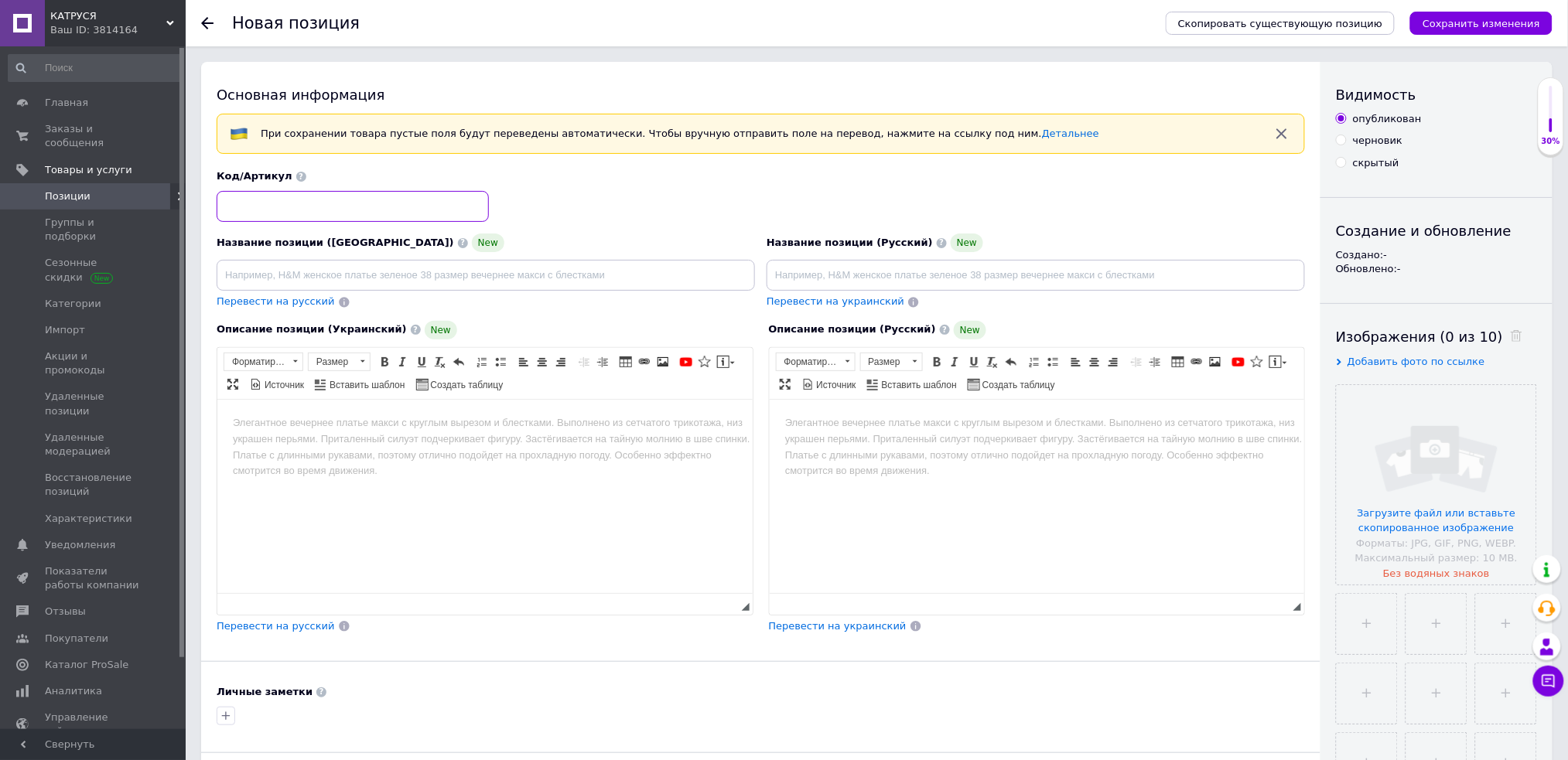
click at [283, 209] on input at bounding box center [352, 206] width 272 height 31
type input "С 705"
click at [376, 437] on html at bounding box center [484, 422] width 535 height 47
click at [367, 384] on span "Вставить шаблон" at bounding box center [365, 385] width 77 height 13
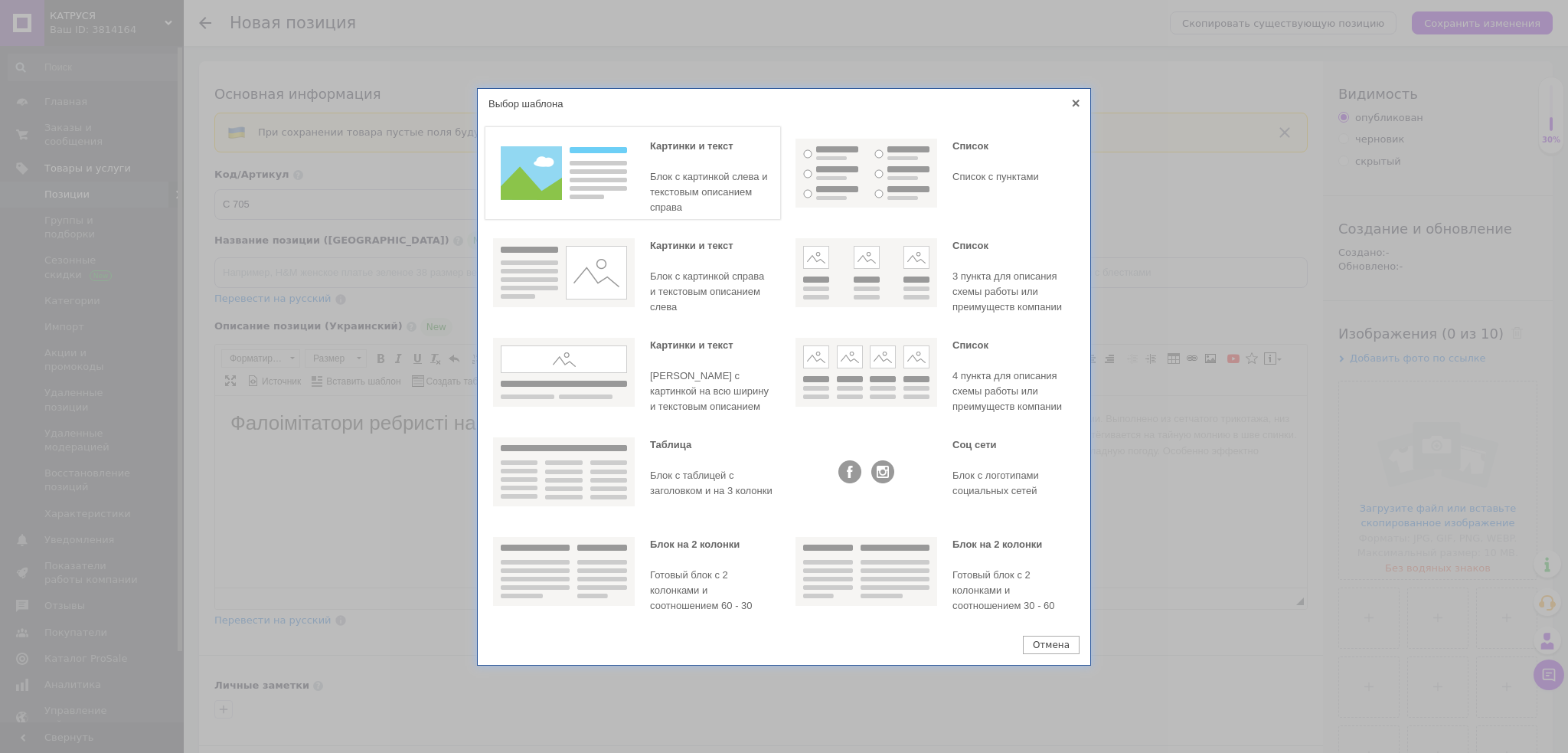
click at [571, 195] on img at bounding box center [563, 173] width 141 height 69
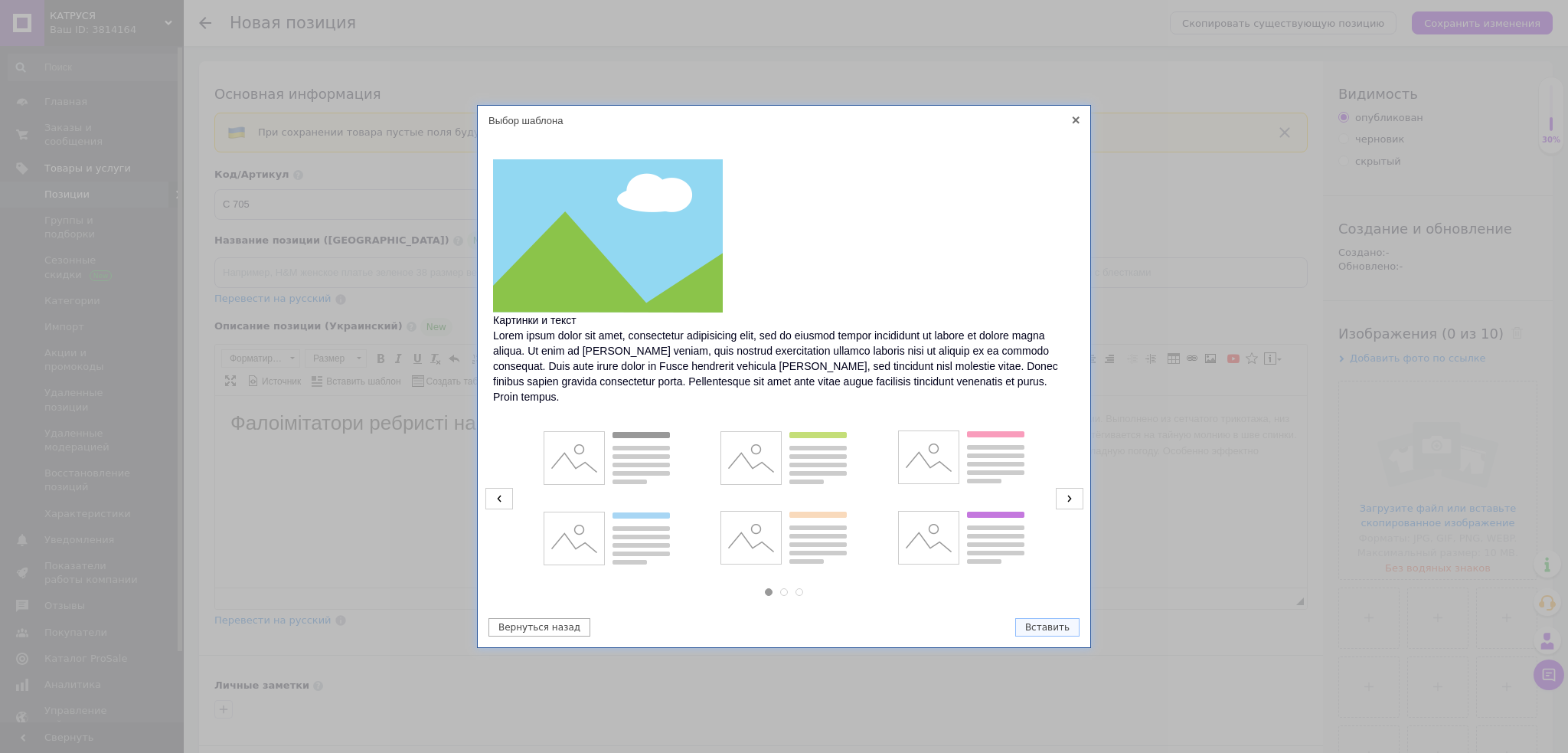
click at [507, 491] on icon at bounding box center [499, 498] width 28 height 21
click at [646, 539] on img at bounding box center [606, 538] width 141 height 69
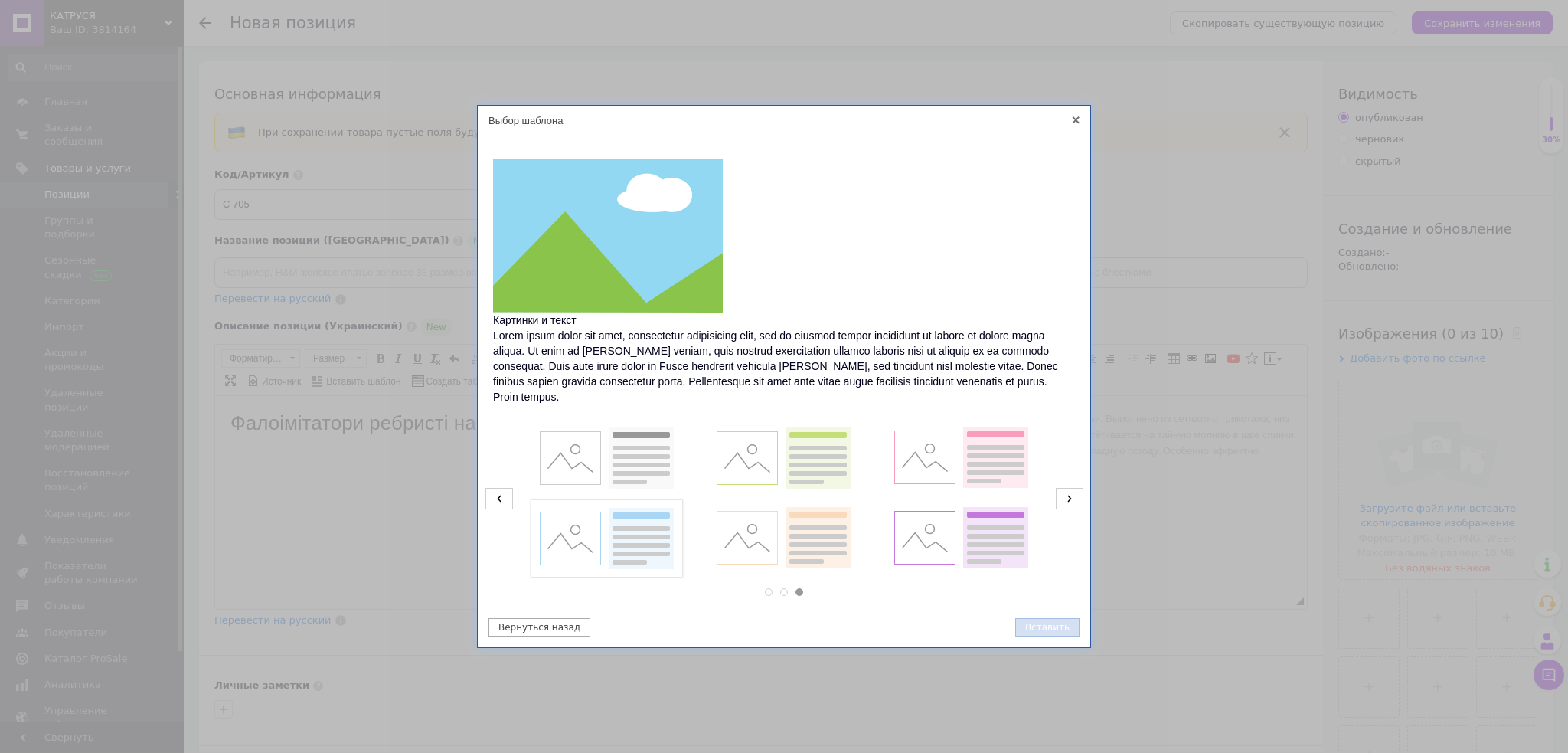
click at [1071, 625] on button "Вставить" at bounding box center [1047, 628] width 64 height 19
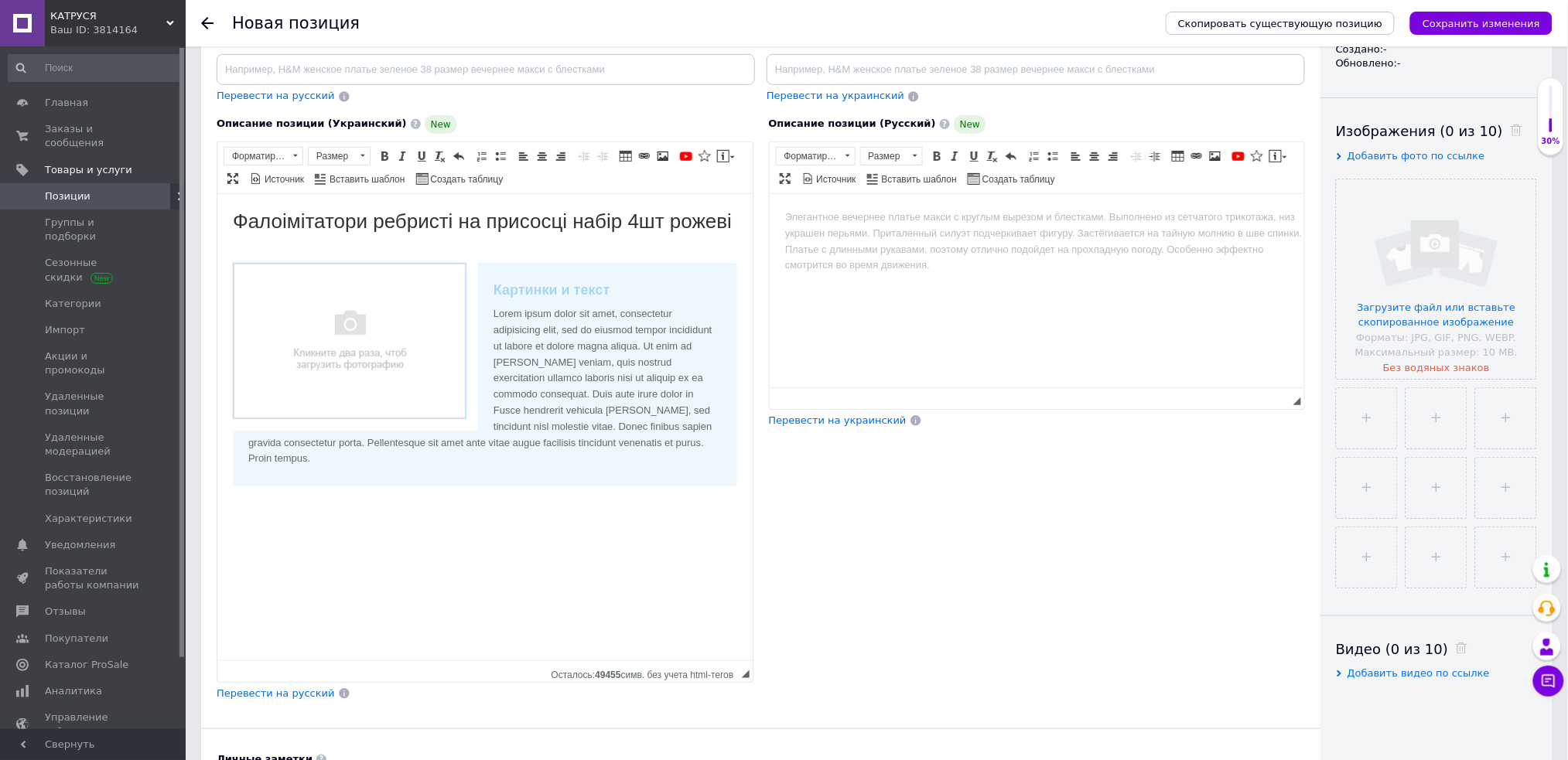
drag, startPoint x: 746, startPoint y: 401, endPoint x: 654, endPoint y: 703, distance: 315.7
click at [722, 759] on html "КАТРУСЯ Ваш ID: 3814164 Сайт КАТРУСЯ Кабинет покупателя Проверить состояние сис…" at bounding box center [784, 712] width 1568 height 1835
drag, startPoint x: 491, startPoint y: 286, endPoint x: 634, endPoint y: 278, distance: 143.2
click at [634, 278] on div "Картинки и текст Lorem ipsum dolor sit amet, consectetur adipisicing elit, sed …" at bounding box center [483, 373] width 504 height 223
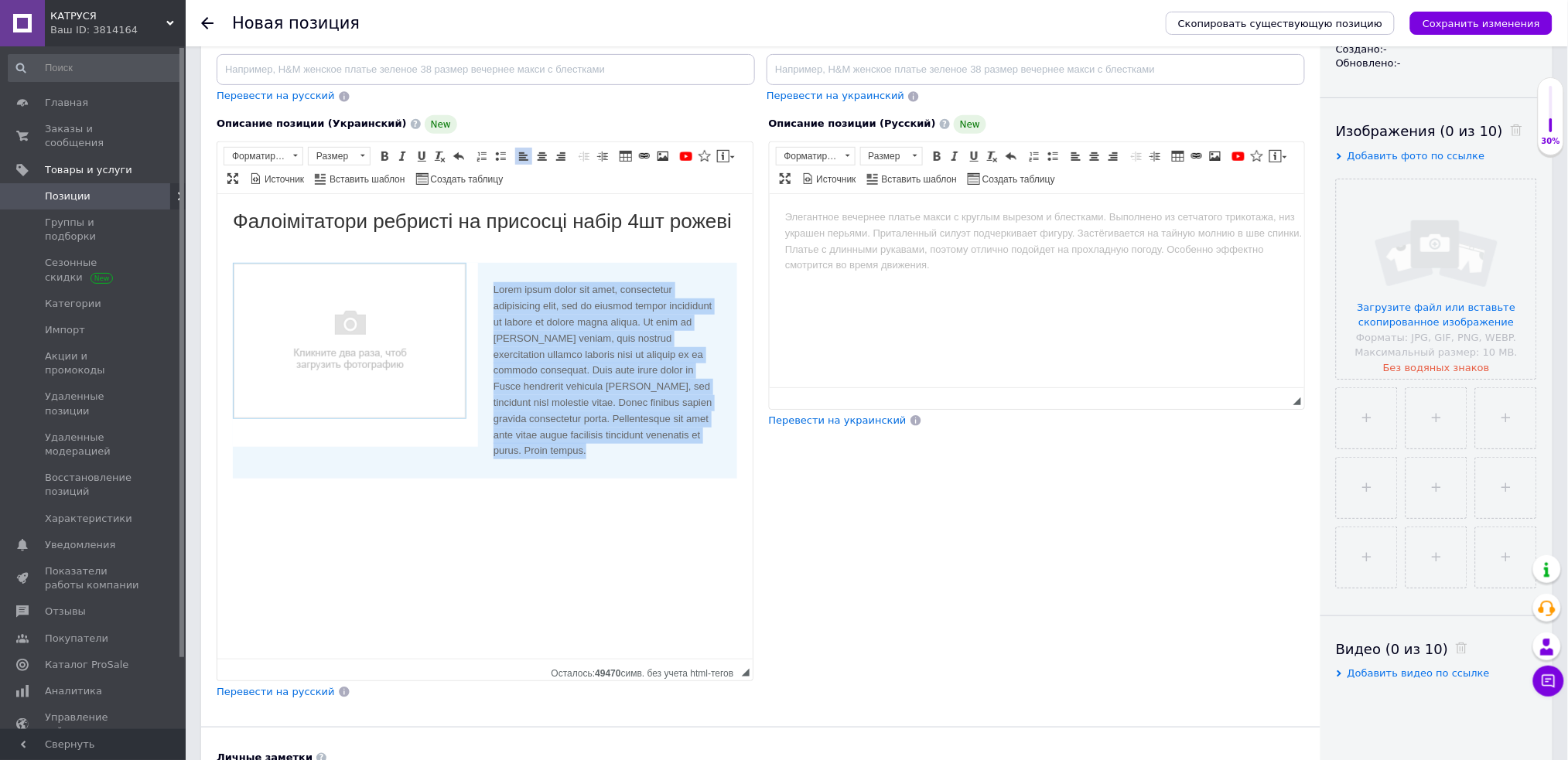
drag, startPoint x: 492, startPoint y: 287, endPoint x: 721, endPoint y: 480, distance: 299.5
click at [721, 480] on html "Фалоімітатори ребристі на присосці набір 4шт рожеві ​​​​​​​ Lorem ipsum dolor s…" at bounding box center [484, 351] width 535 height 316
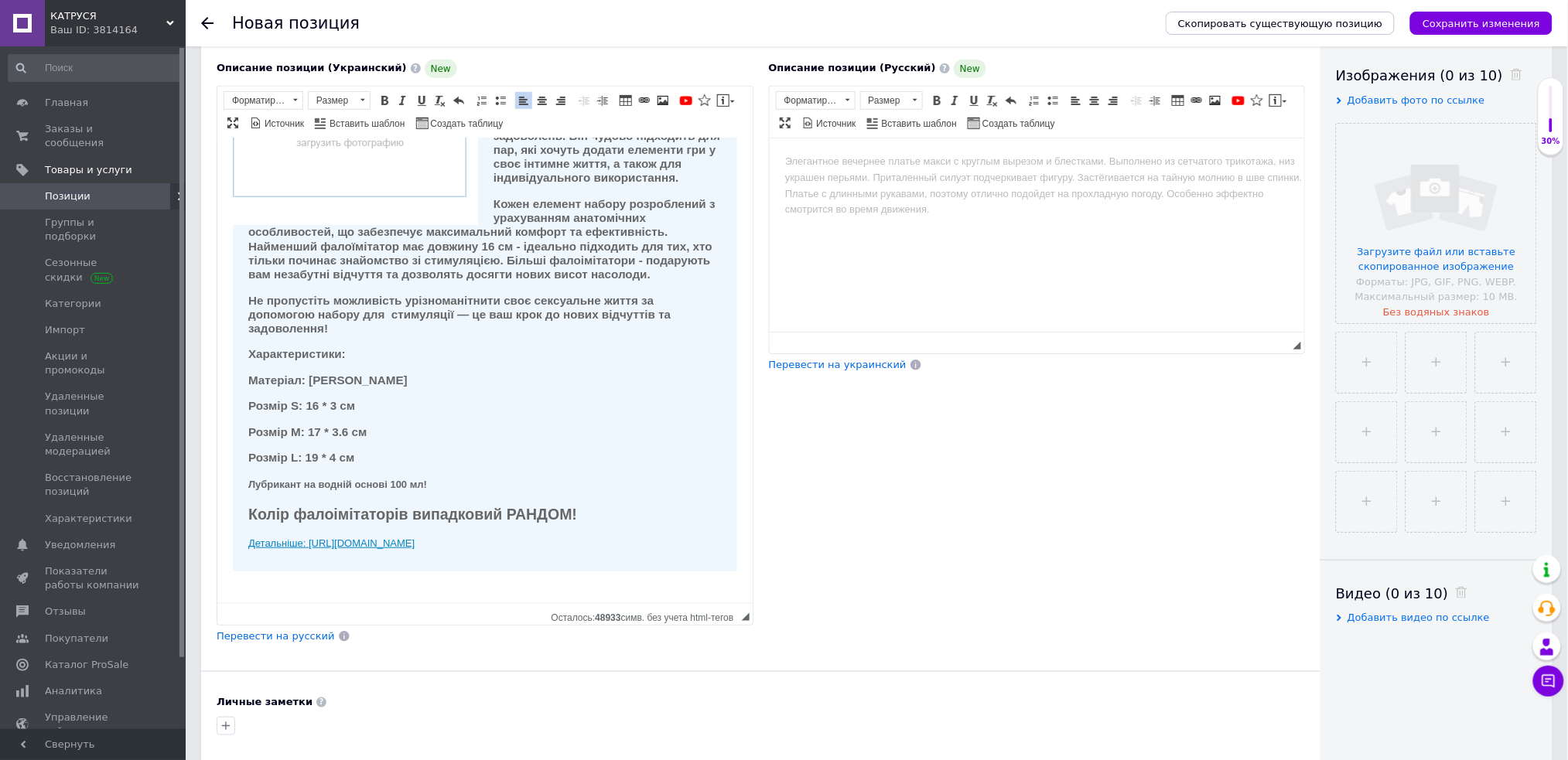
scroll to position [309, 0]
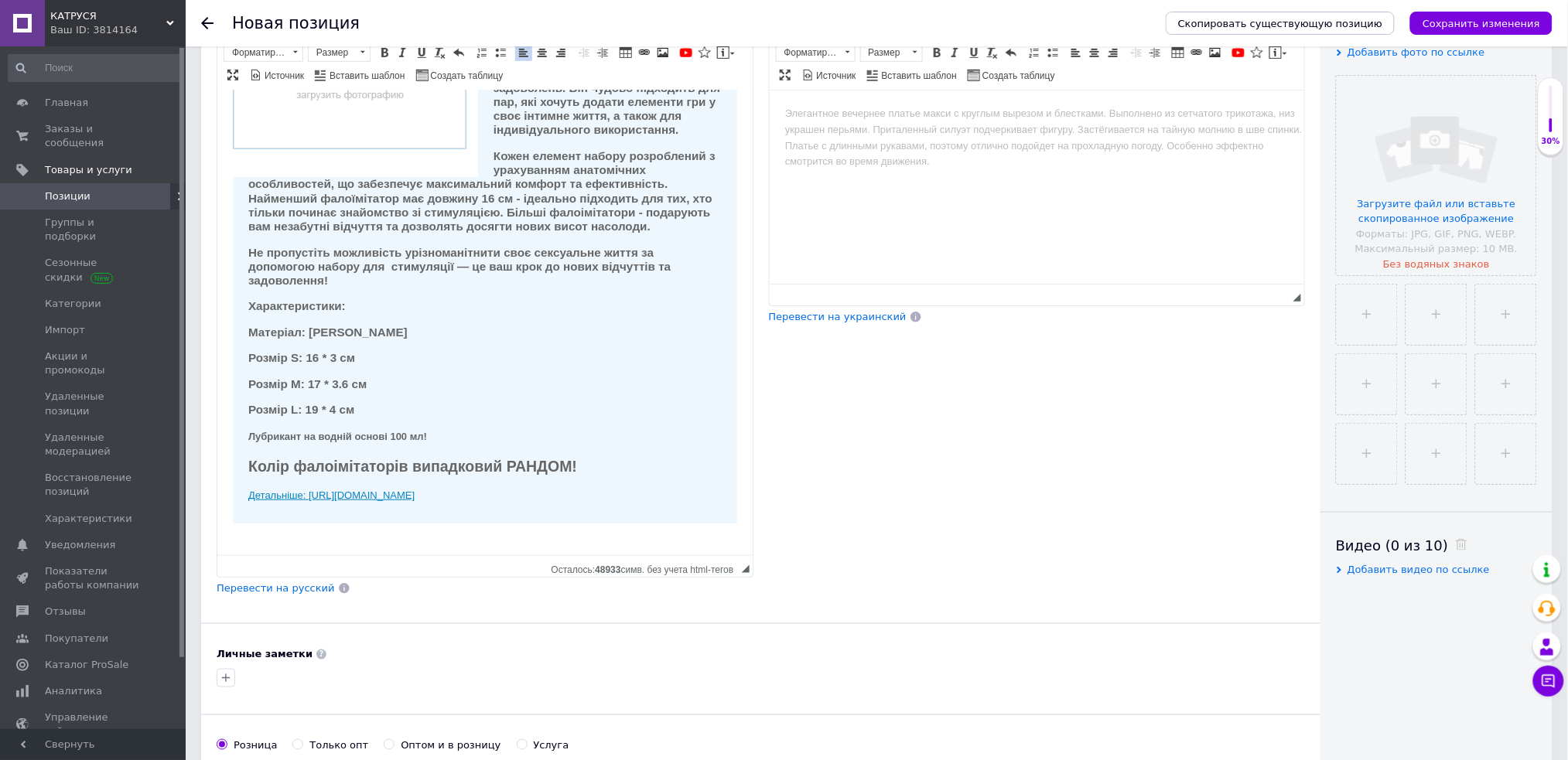
drag, startPoint x: 237, startPoint y: 498, endPoint x: 719, endPoint y: 499, distance: 482.0
click at [719, 499] on div "Цей набір призначений як для початківців, так і для досвідчених користувачів, я…" at bounding box center [483, 257] width 504 height 530
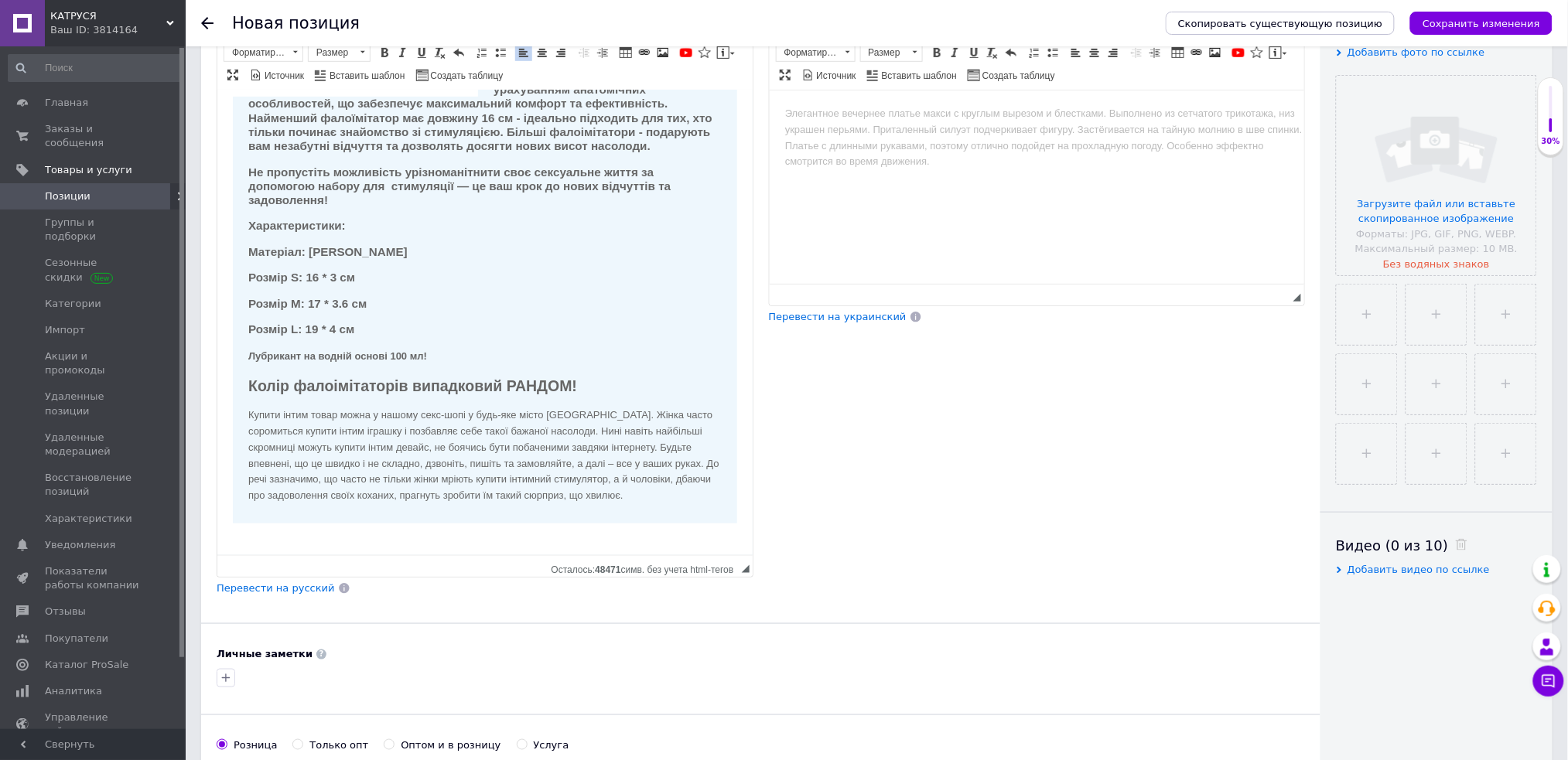
scroll to position [299, 0]
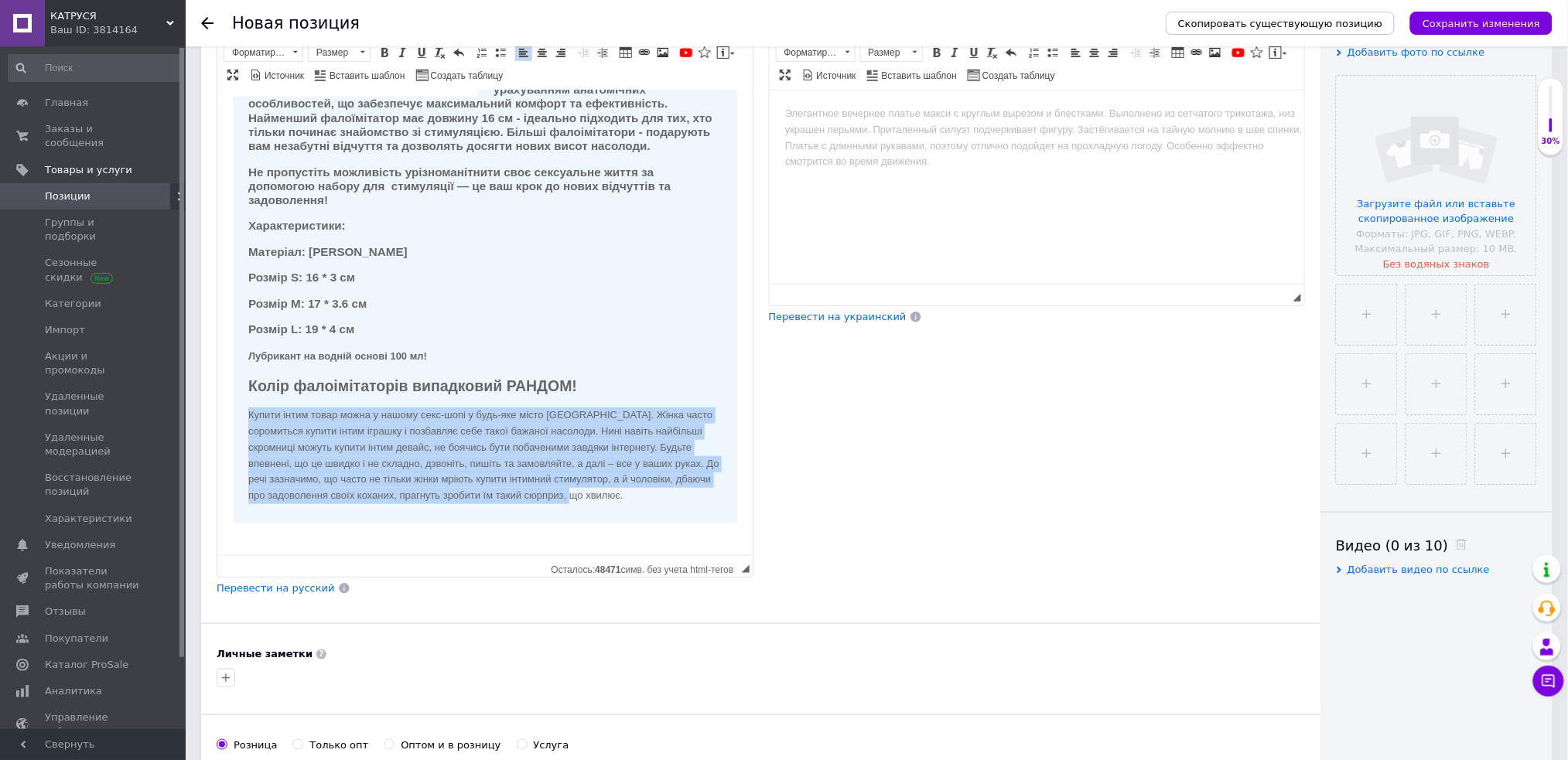
drag, startPoint x: 231, startPoint y: 415, endPoint x: 651, endPoint y: 362, distance: 423.3
click at [686, 505] on div "Цей набір призначений як для початківців, так і для досвідчених користувачів, я…" at bounding box center [483, 217] width 504 height 610
click at [388, 52] on span at bounding box center [384, 52] width 12 height 12
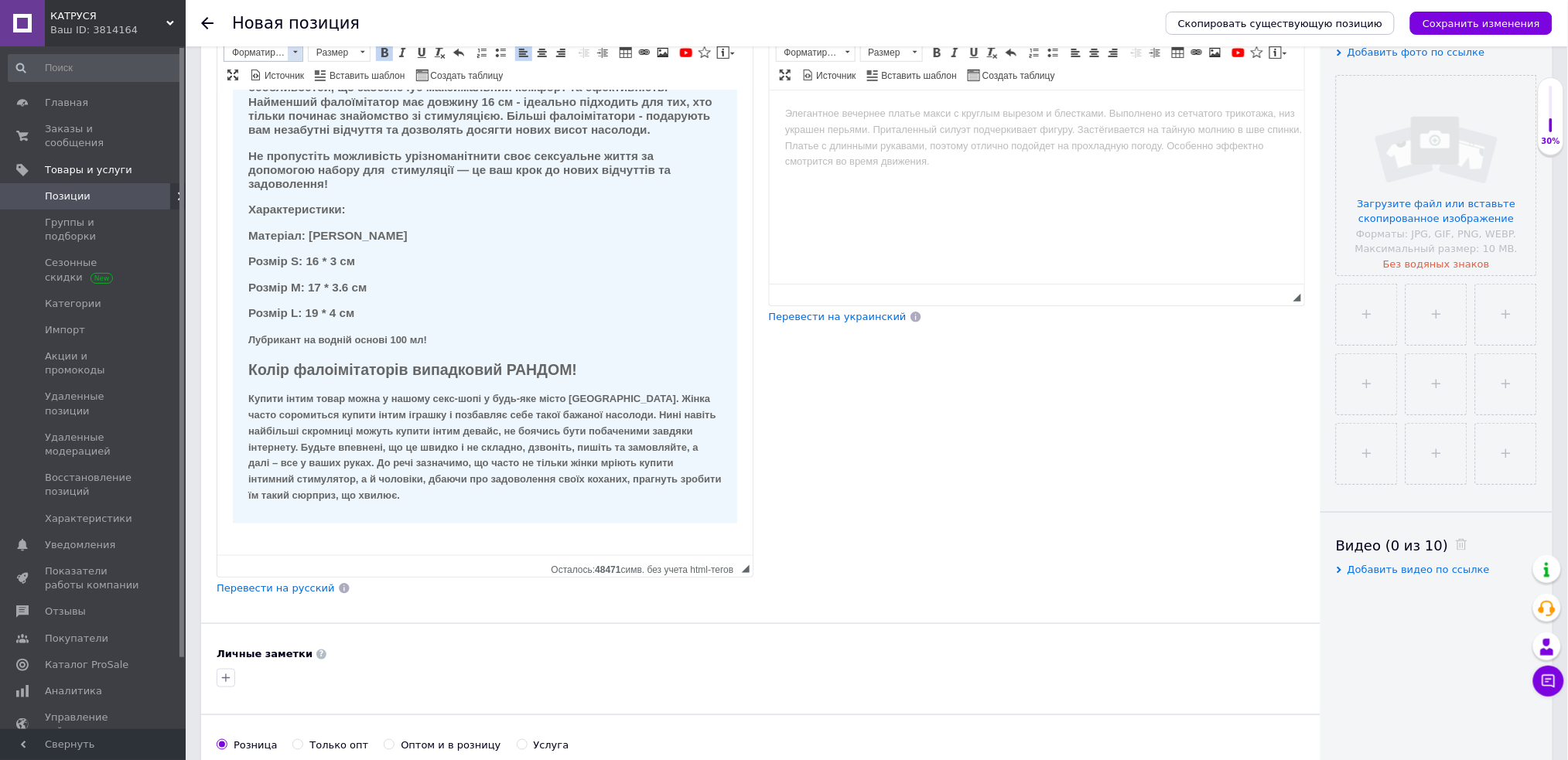
click at [294, 56] on span at bounding box center [294, 53] width 15 height 17
click at [294, 116] on h3 "Заголовок 3" at bounding box center [281, 118] width 109 height 13
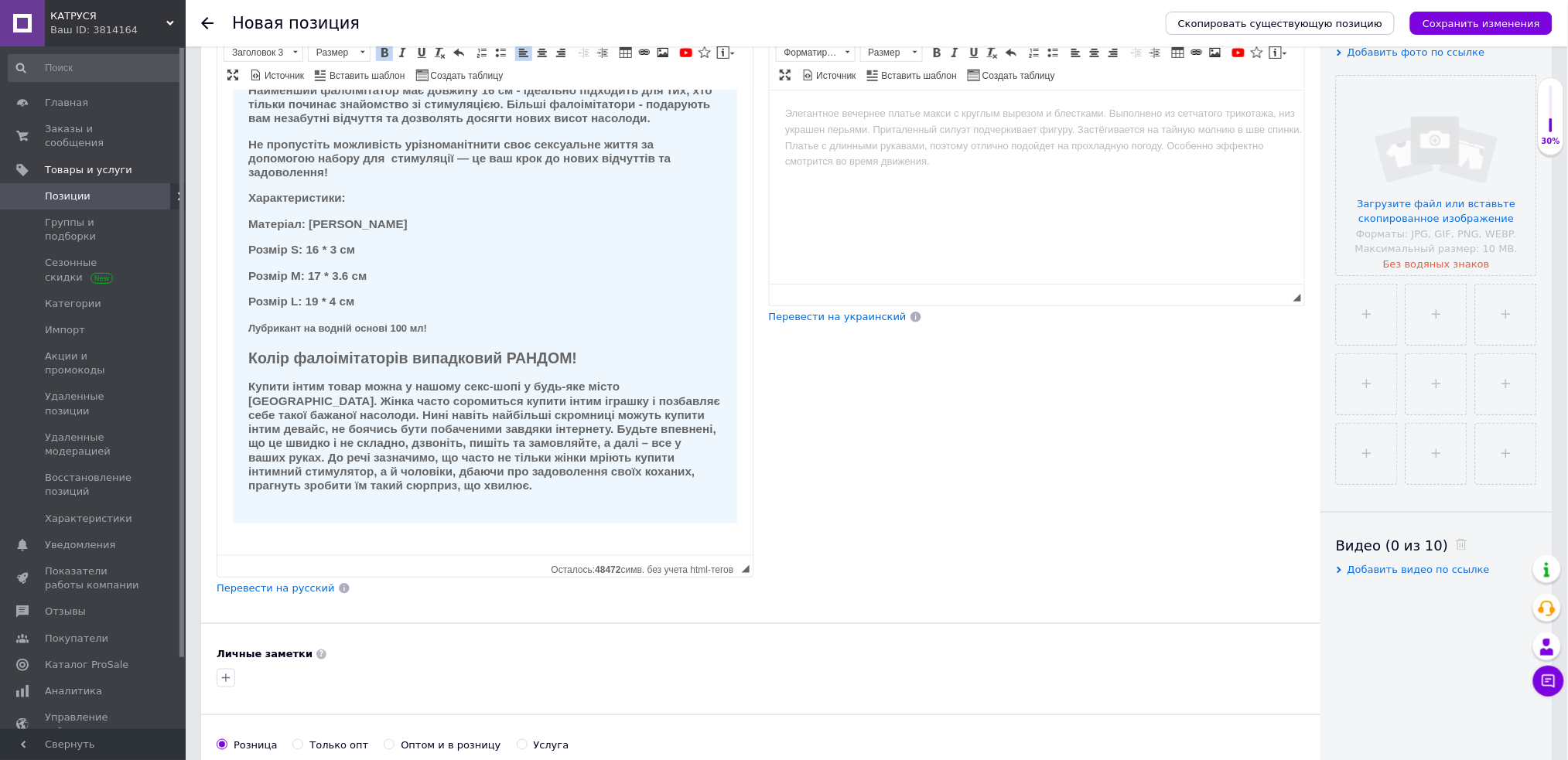
click at [500, 342] on div "Цей набір призначений як для початківців, так і для досвідчених користувачів, я…" at bounding box center [483, 203] width 504 height 639
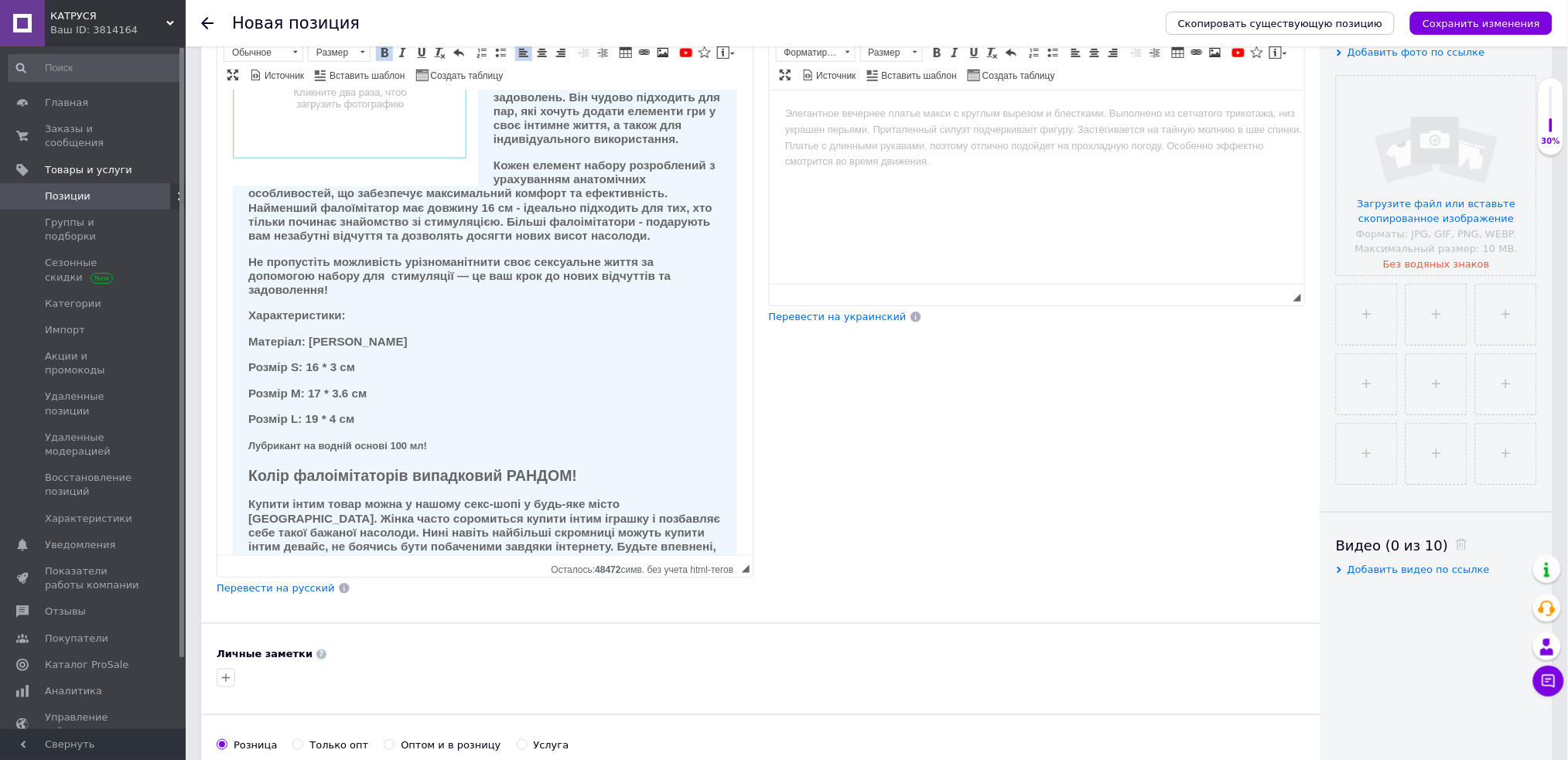
scroll to position [205, 0]
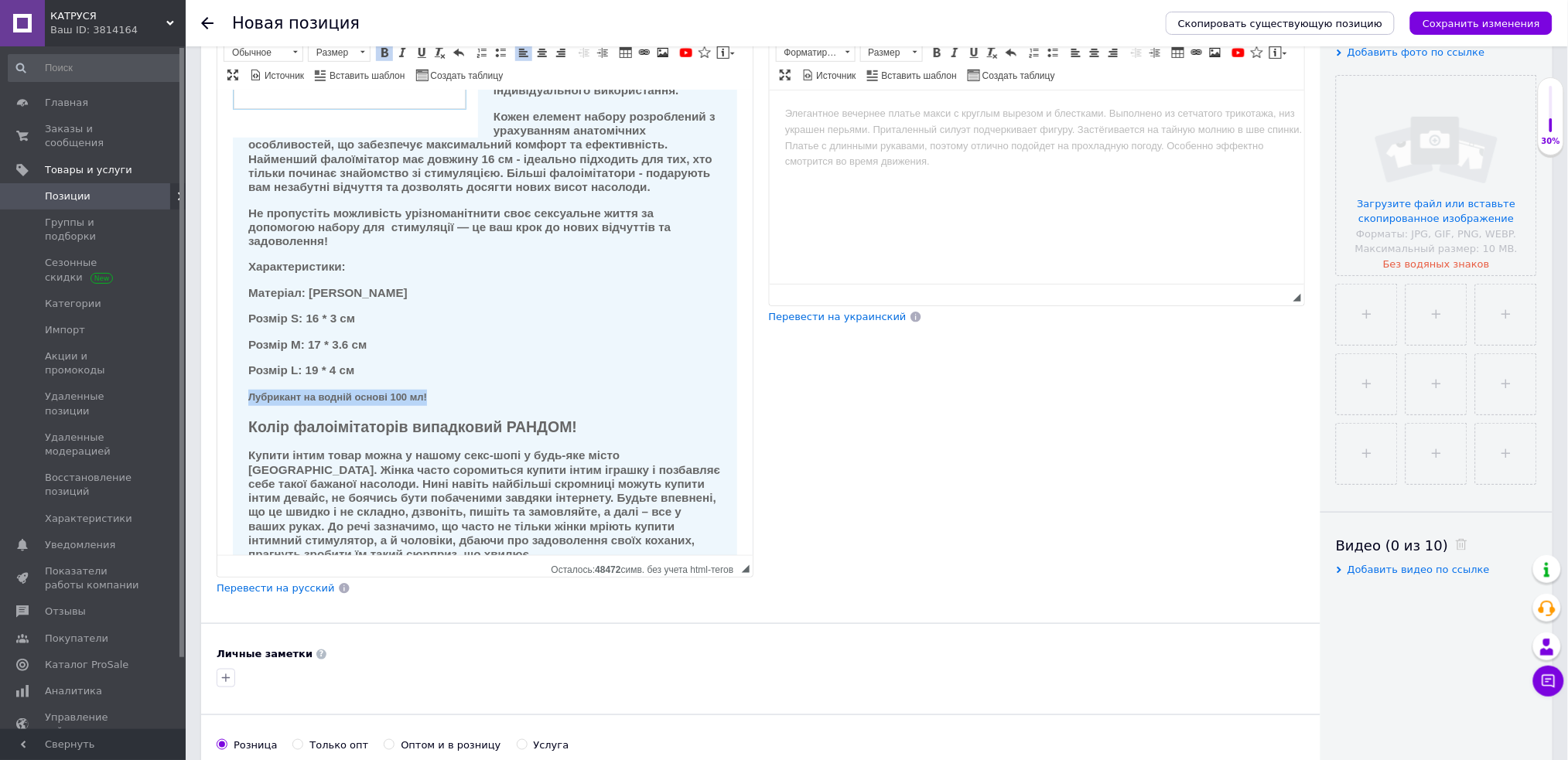
drag, startPoint x: 451, startPoint y: 441, endPoint x: 244, endPoint y: 436, distance: 207.1
click at [244, 436] on div "Цей набір призначений як для початківців, так і для досвідчених користувачів, я…" at bounding box center [483, 272] width 504 height 639
click at [295, 54] on span at bounding box center [294, 53] width 15 height 17
click at [288, 112] on h3 "Заголовок 3" at bounding box center [281, 118] width 109 height 13
click at [589, 302] on div "Цей набір призначений як для початківців, так і для досвідчених користувачів, я…" at bounding box center [483, 271] width 504 height 637
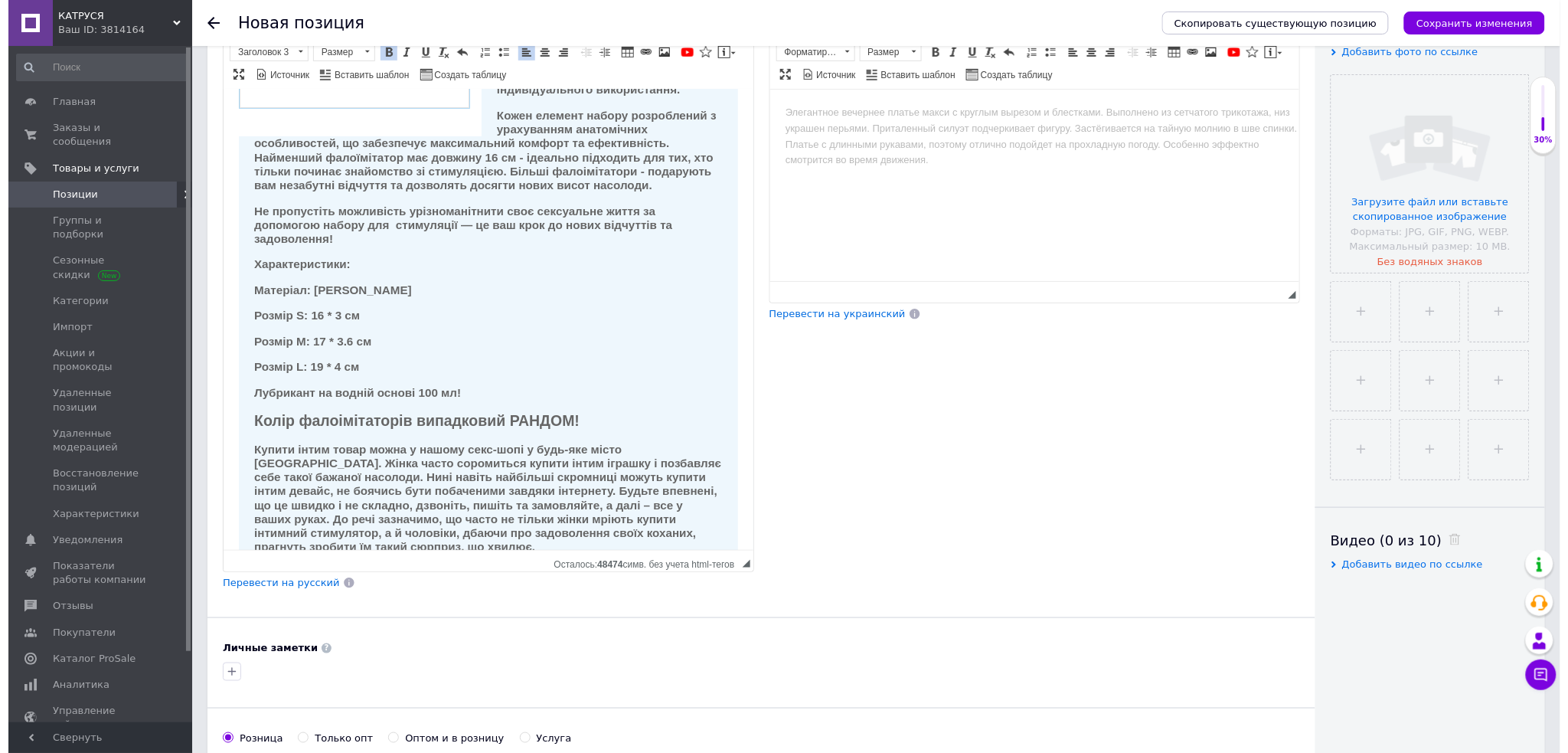
scroll to position [0, 0]
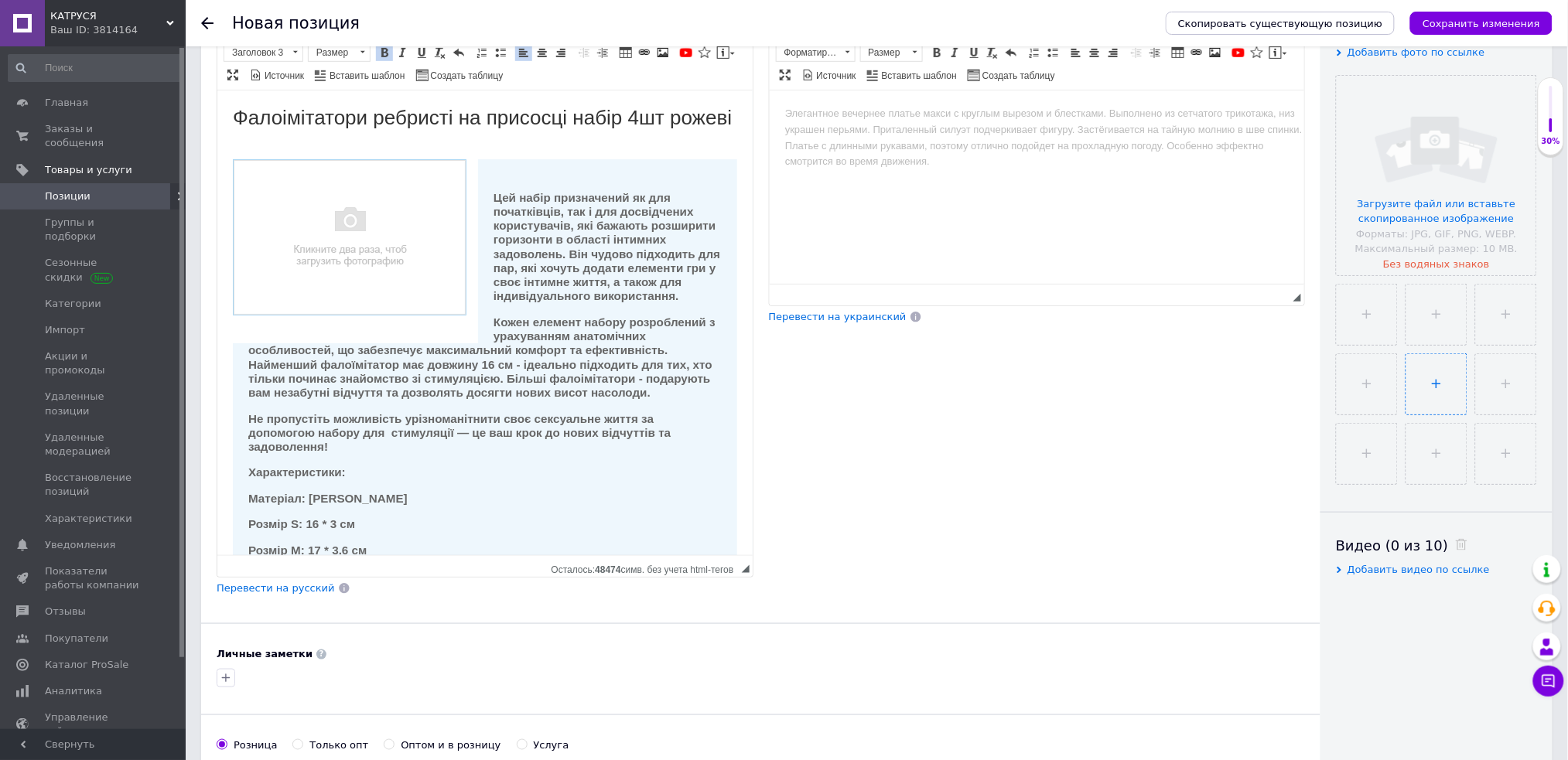
click at [1406, 415] on input "file" at bounding box center [1436, 384] width 61 height 61
type input "C:\fakepath\Анальные пробки Тренажер Комплект 3 шт. Силиконовые анальные пробки…"
click at [423, 310] on img "Визуальный текстовый редактор, D33E61D8-1177-4CD2-878B-B8331BF42B57" at bounding box center [348, 236] width 234 height 156
select select
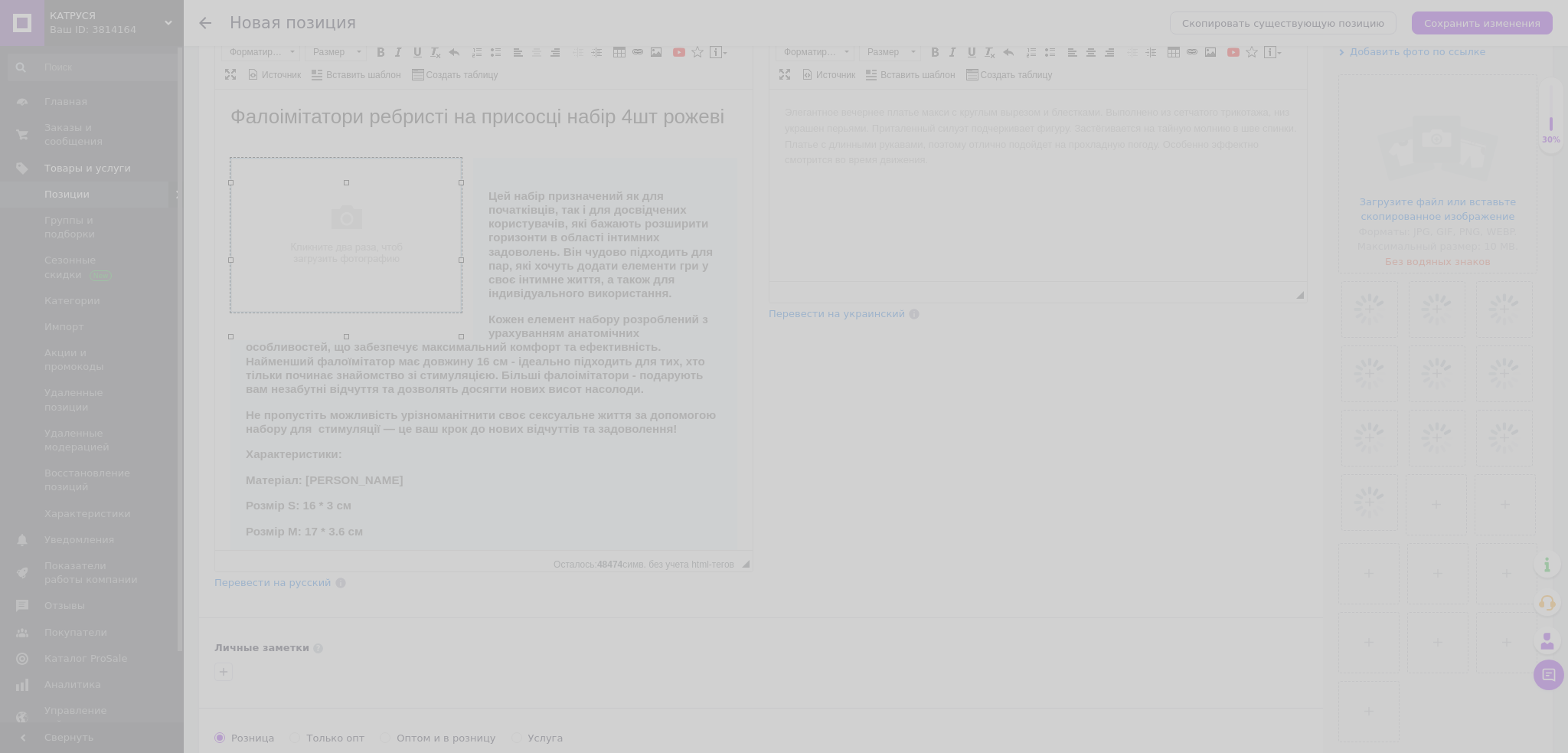
scroll to position [0, 50]
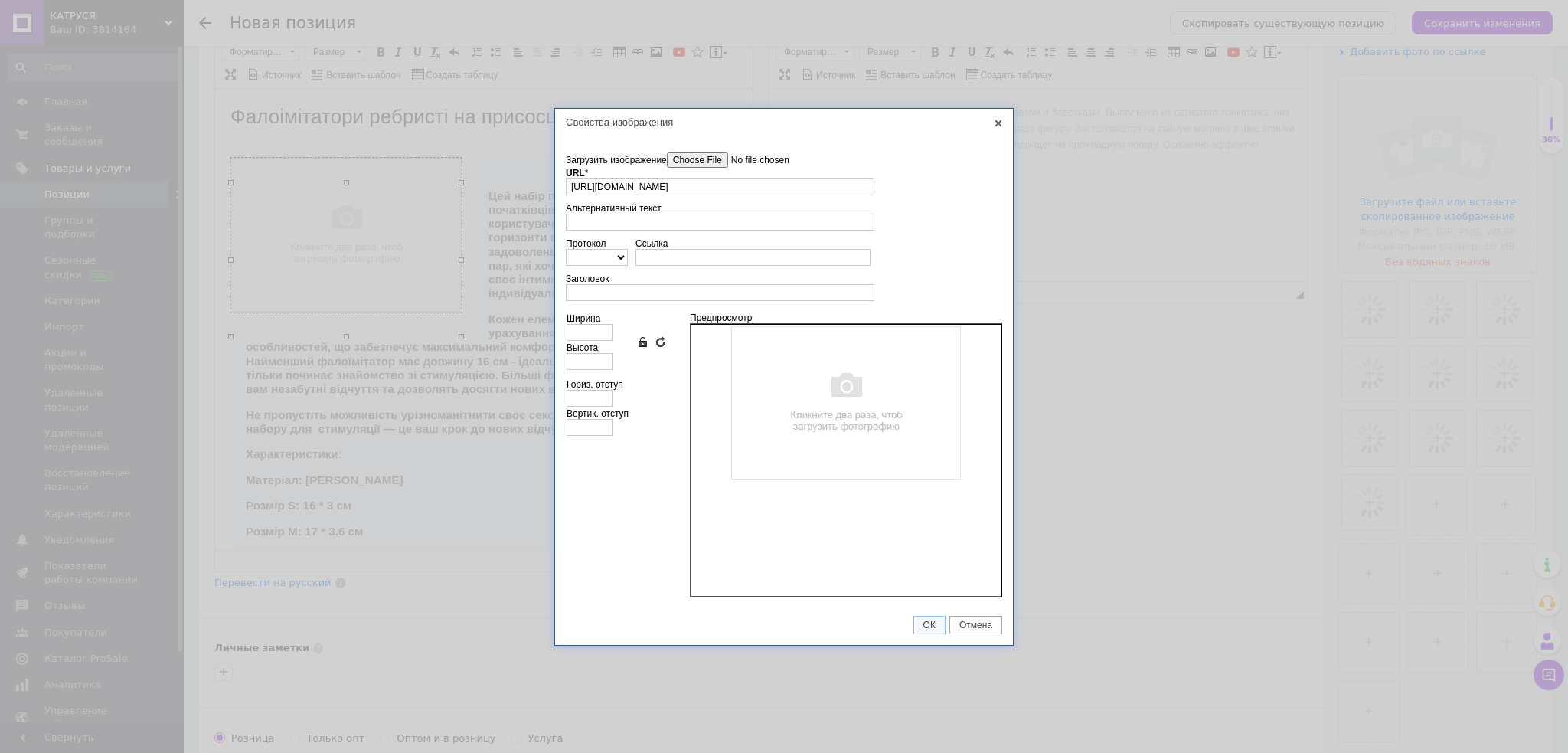
click at [724, 161] on input"] "Загрузить изображение" at bounding box center [753, 160] width 174 height 15
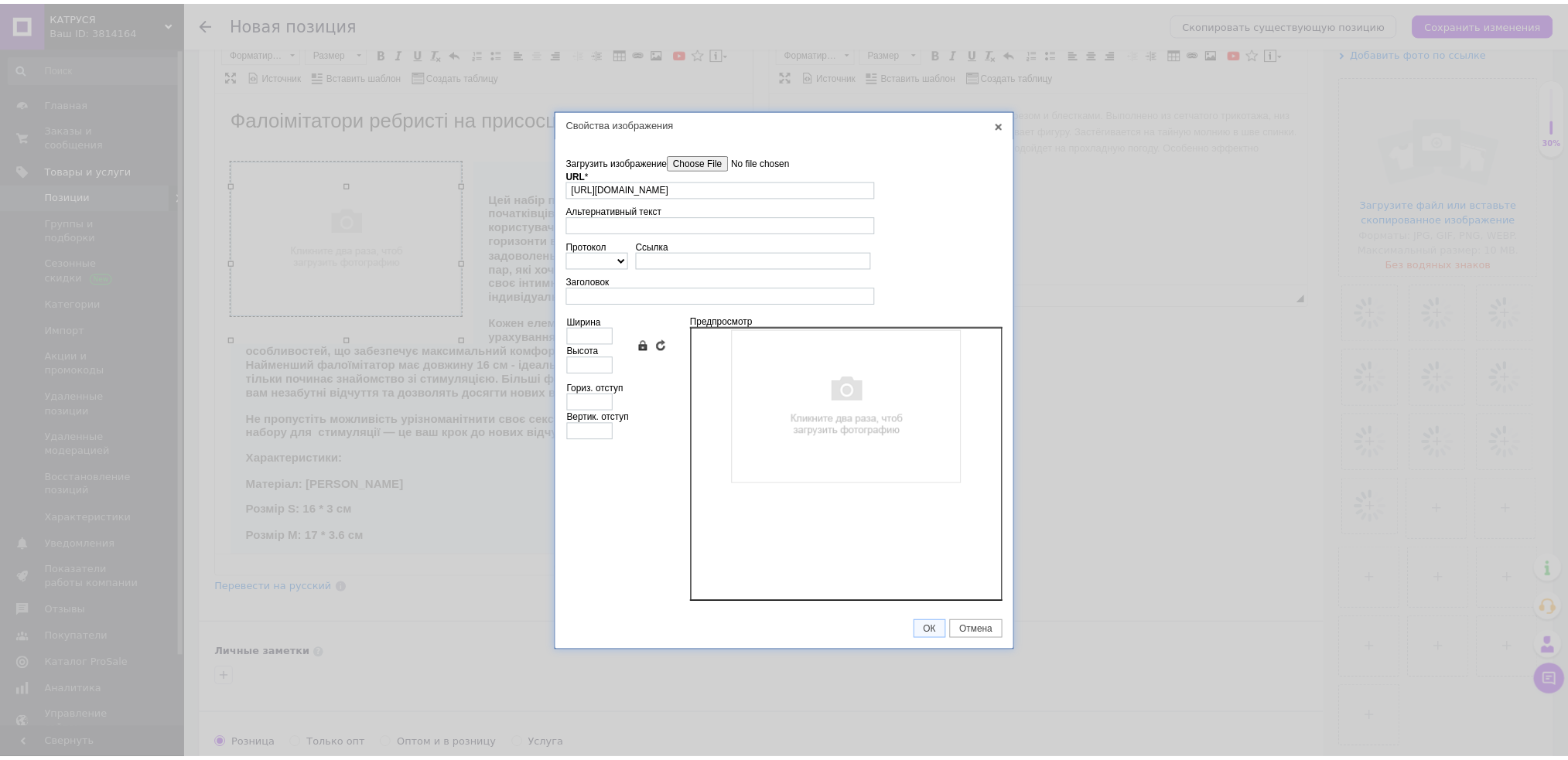
scroll to position [0, 0]
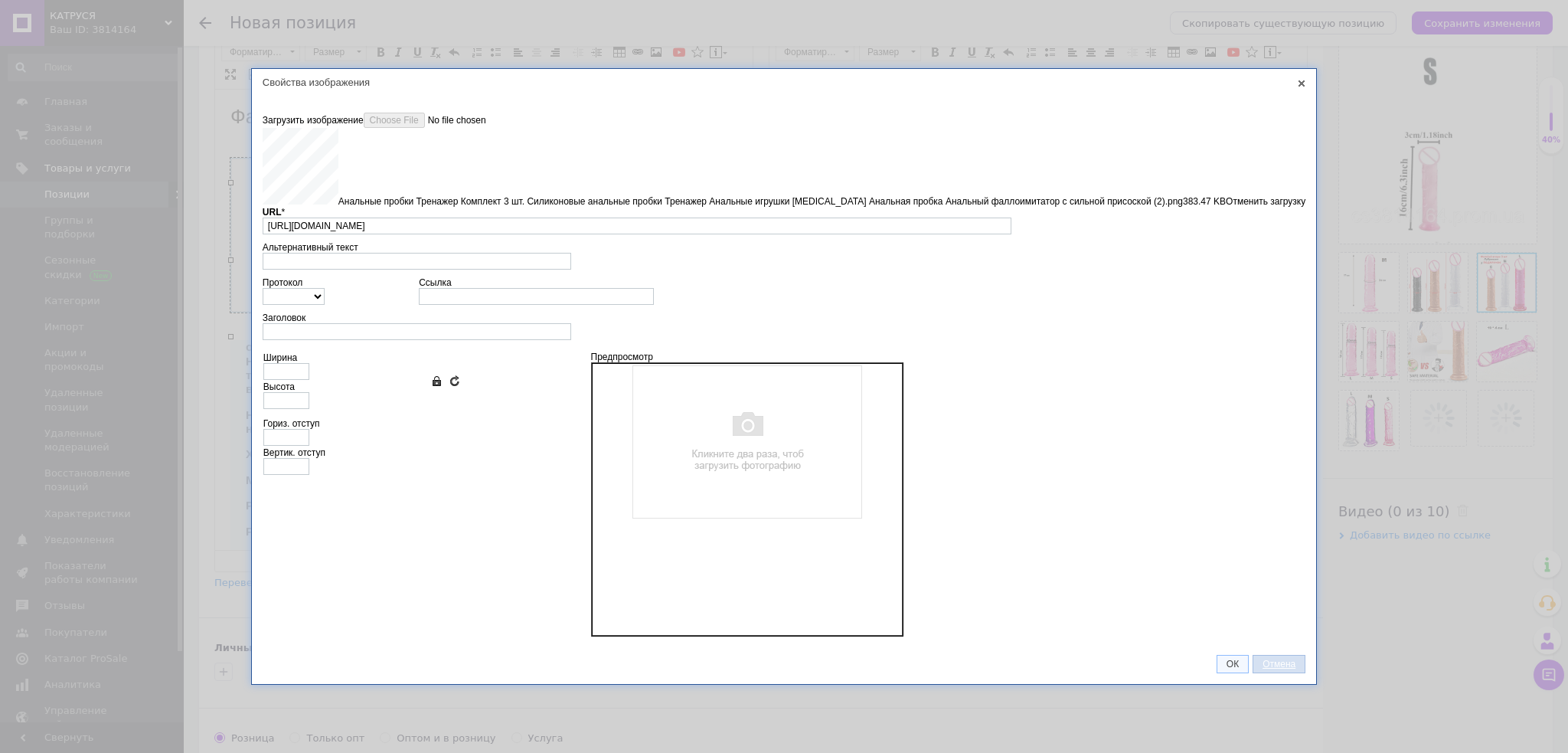
type input "https://images.prom.ua/6879090617_w640_h2048_analnye_probki_trenazher____s_siln…"
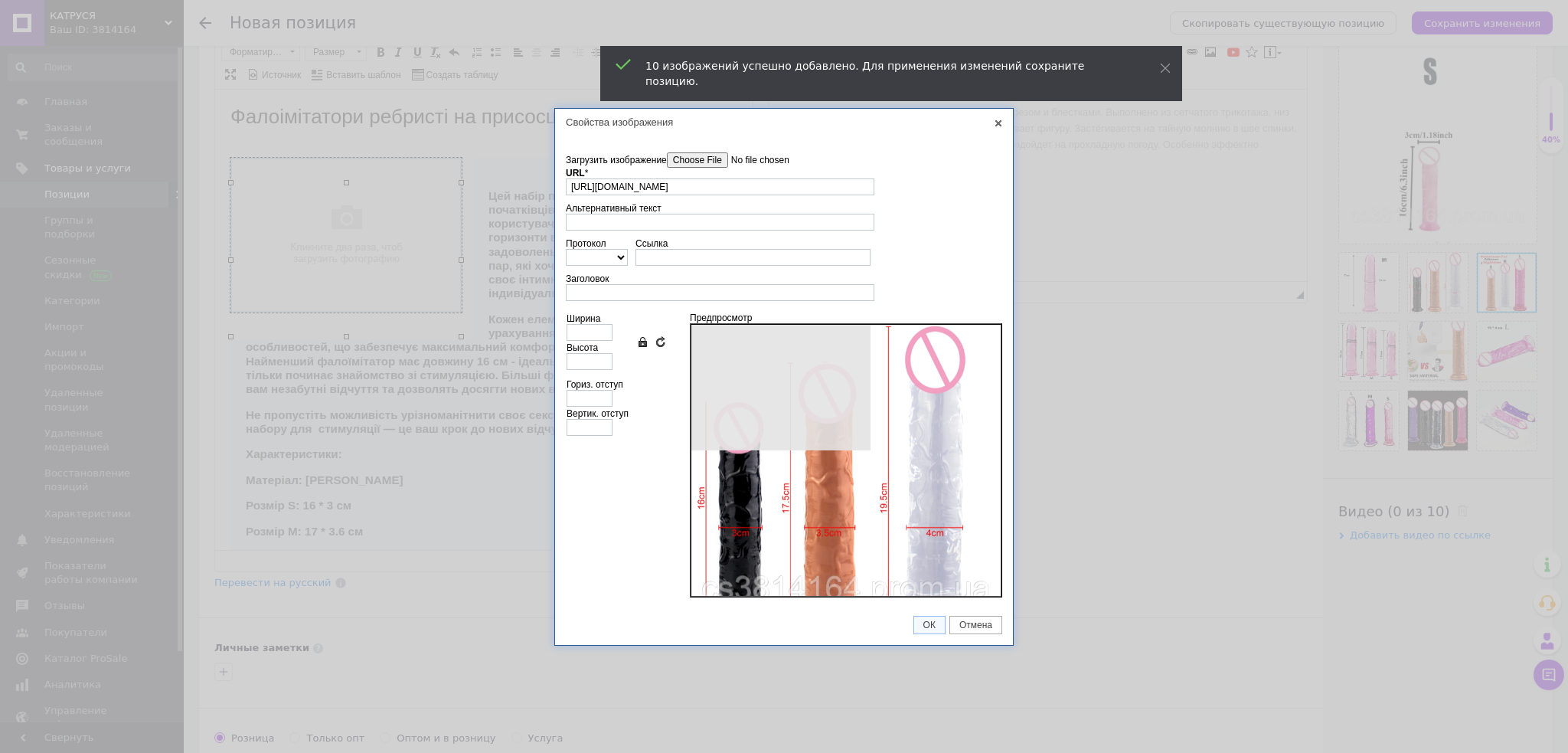
type input "640"
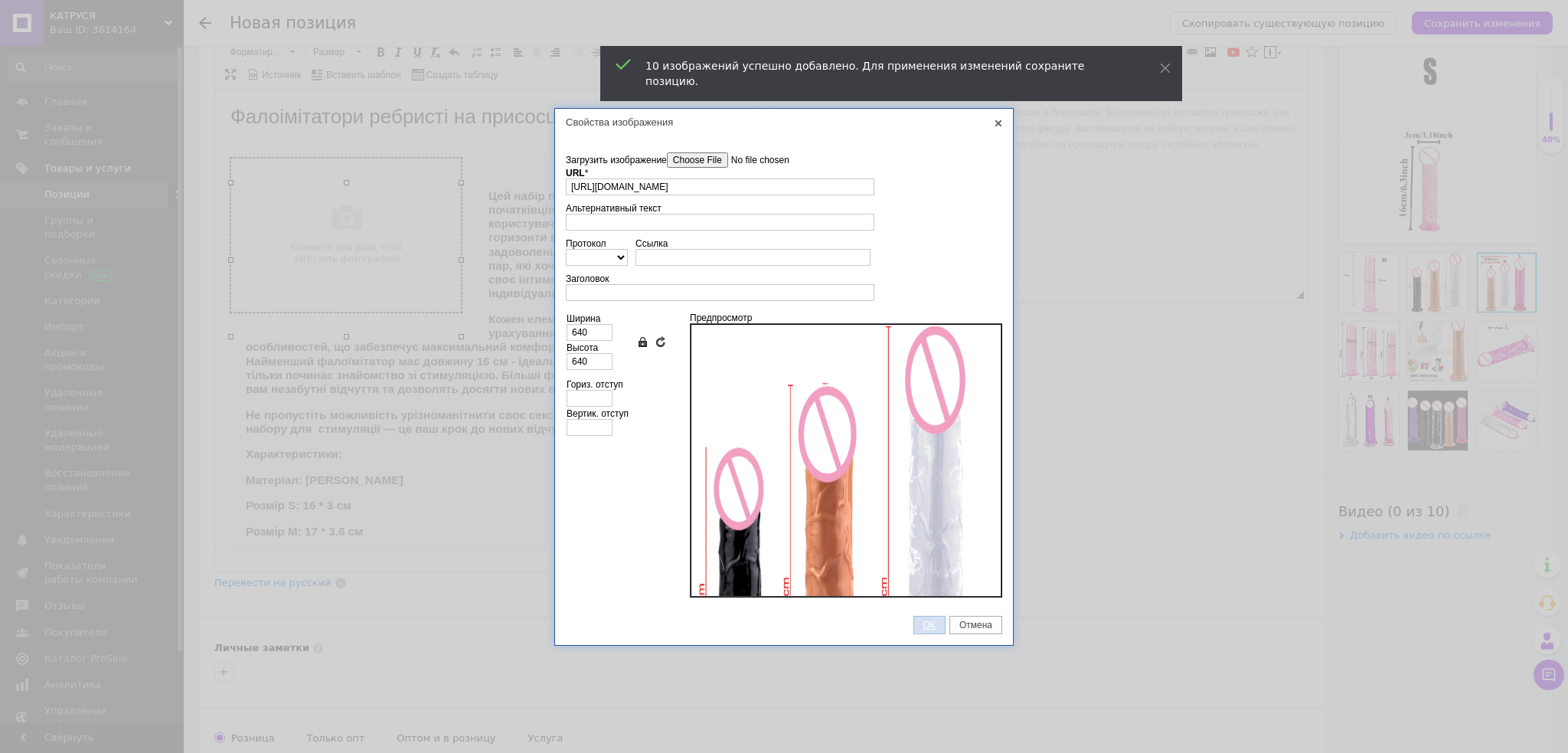
drag, startPoint x: 928, startPoint y: 623, endPoint x: 820, endPoint y: 541, distance: 135.6
click at [928, 620] on span "ОК" at bounding box center [929, 624] width 30 height 11
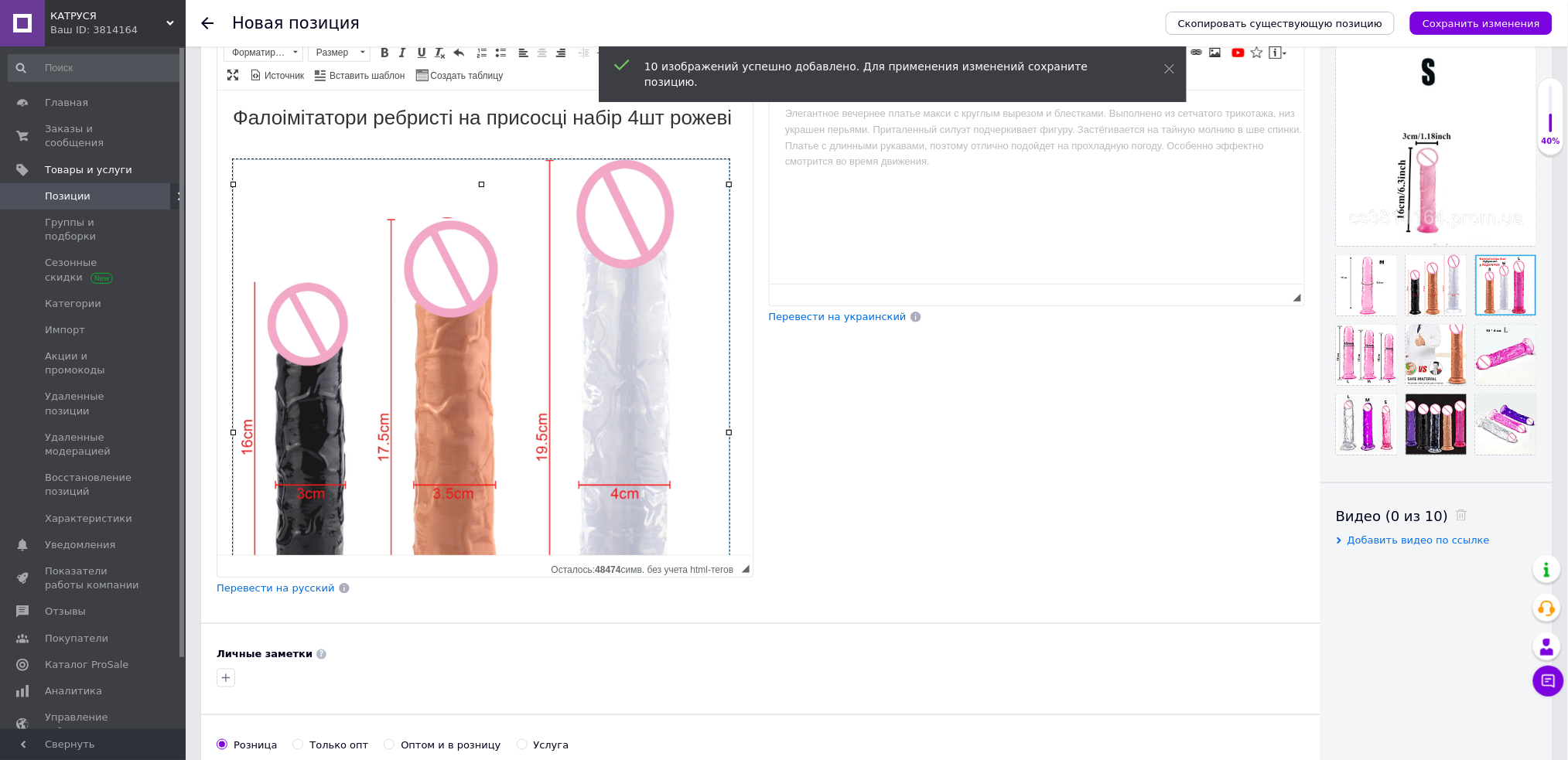
scroll to position [92, 0]
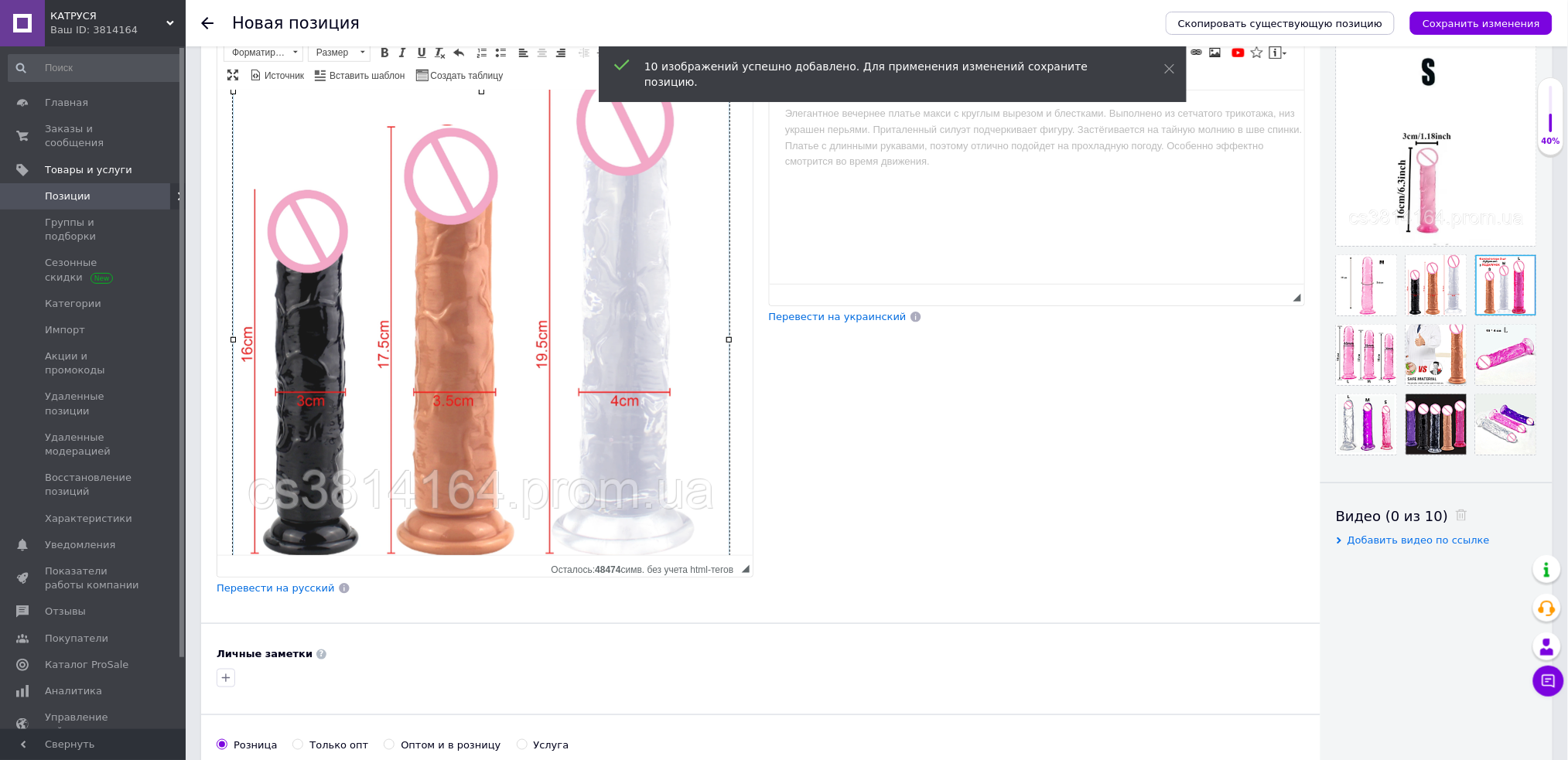
click at [496, 345] on img "Визуальный текстовый редактор, D33E61D8-1177-4CD2-878B-B8331BF42B57" at bounding box center [480, 314] width 496 height 496
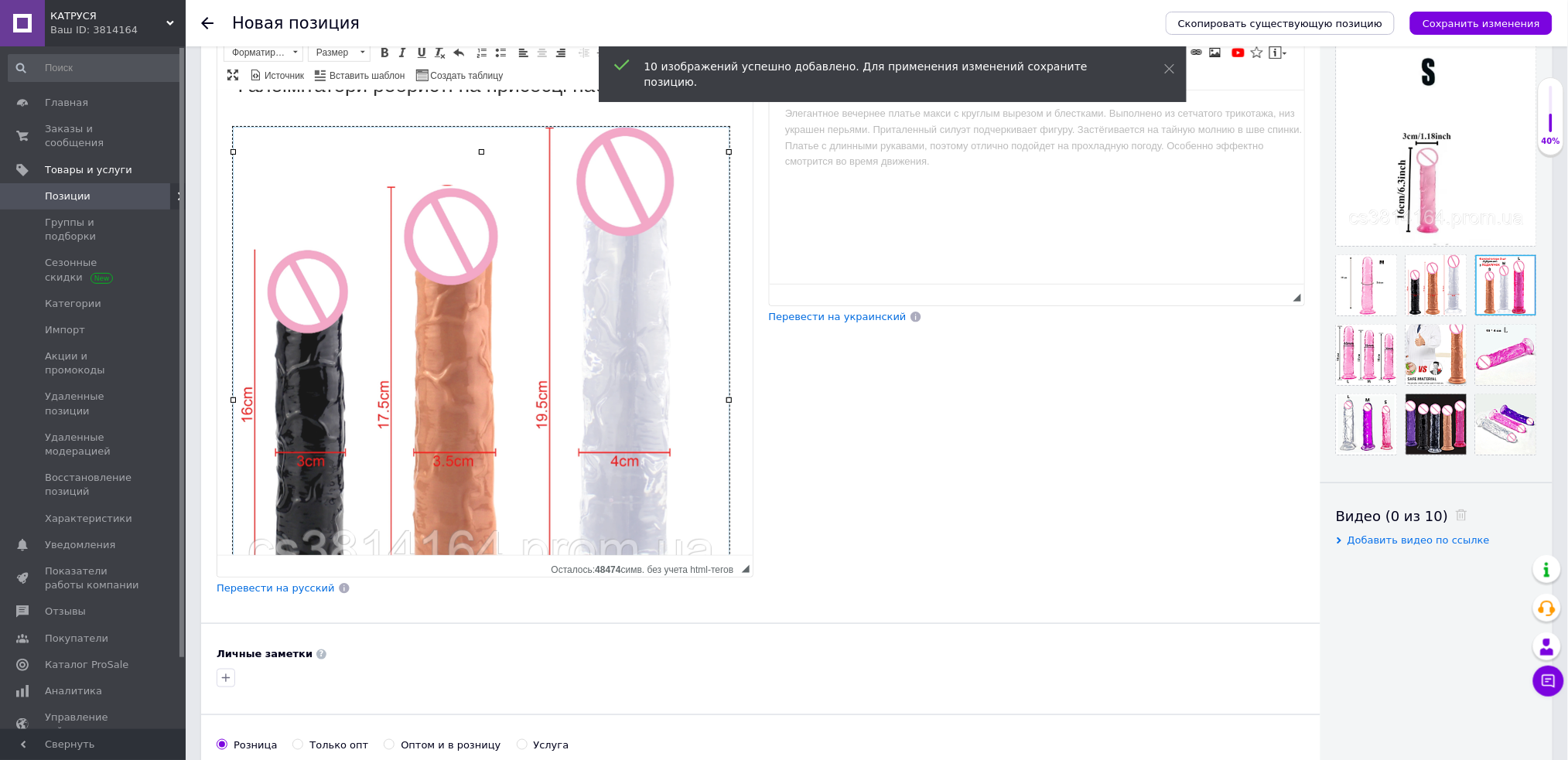
scroll to position [0, 0]
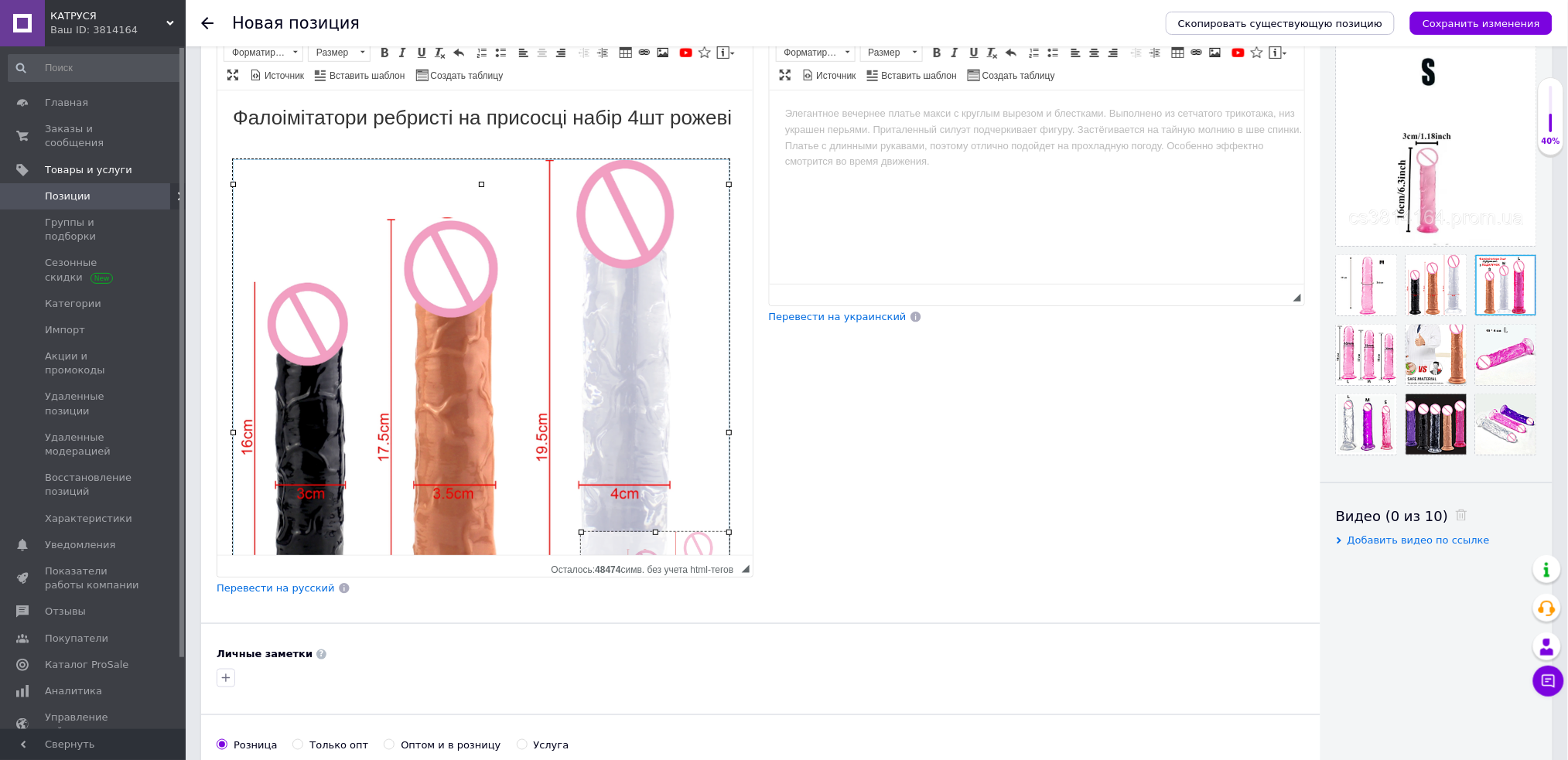
drag, startPoint x: 235, startPoint y: 183, endPoint x: 585, endPoint y: 586, distance: 533.8
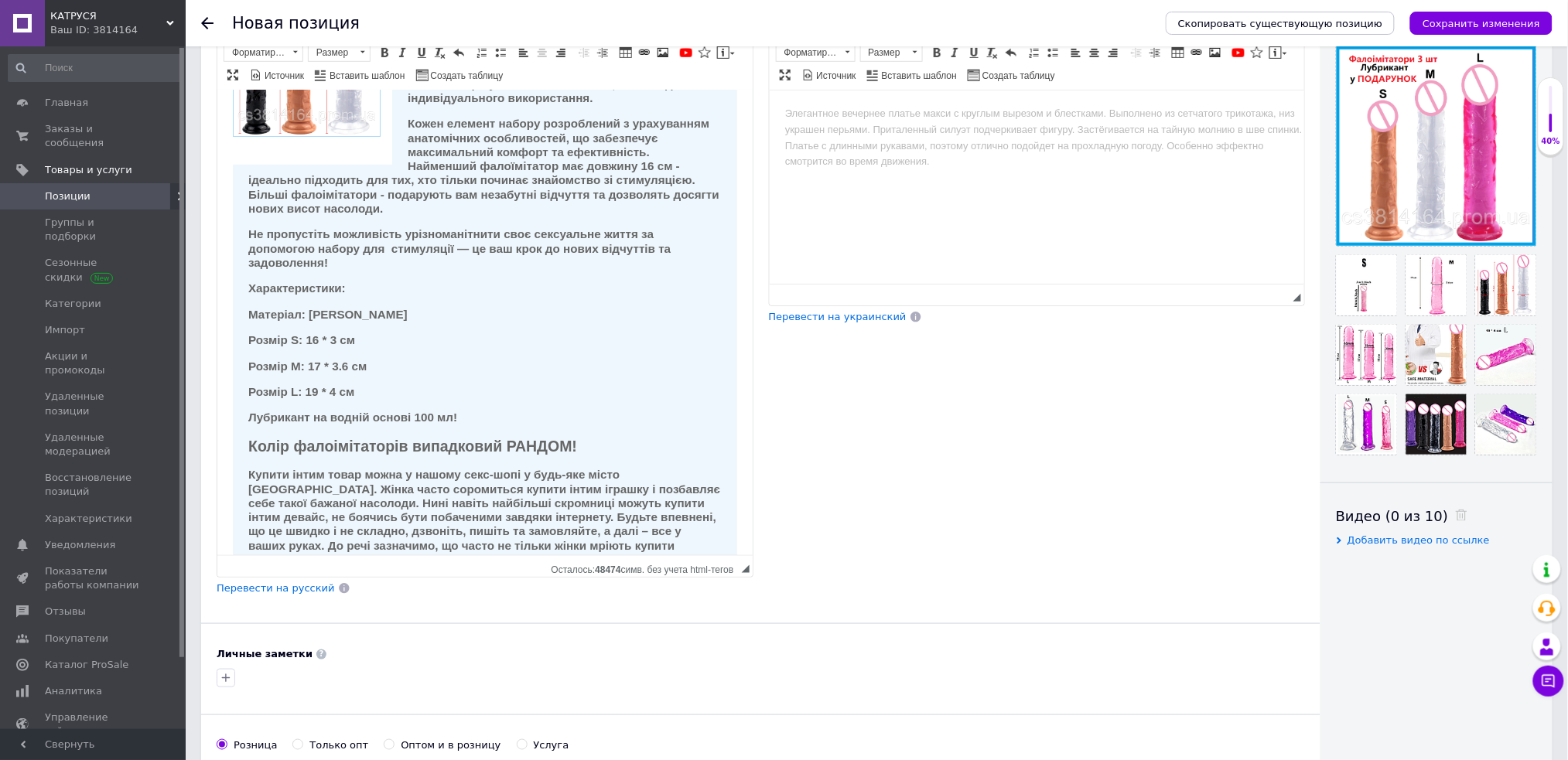
scroll to position [205, 0]
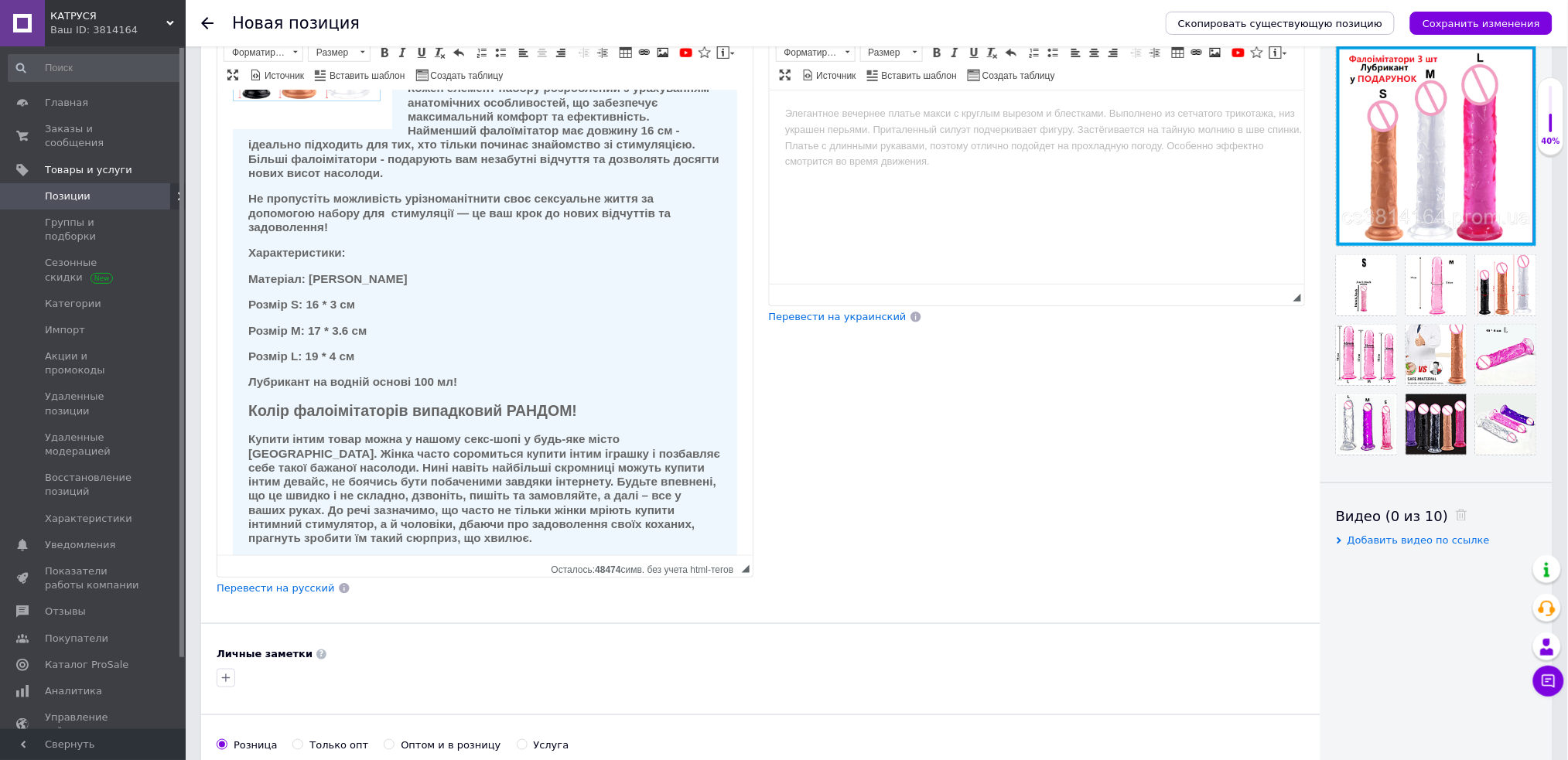
click at [602, 419] on h2 "Колір фалоімітаторів випадковий РАНДОМ!" at bounding box center [483, 409] width 473 height 18
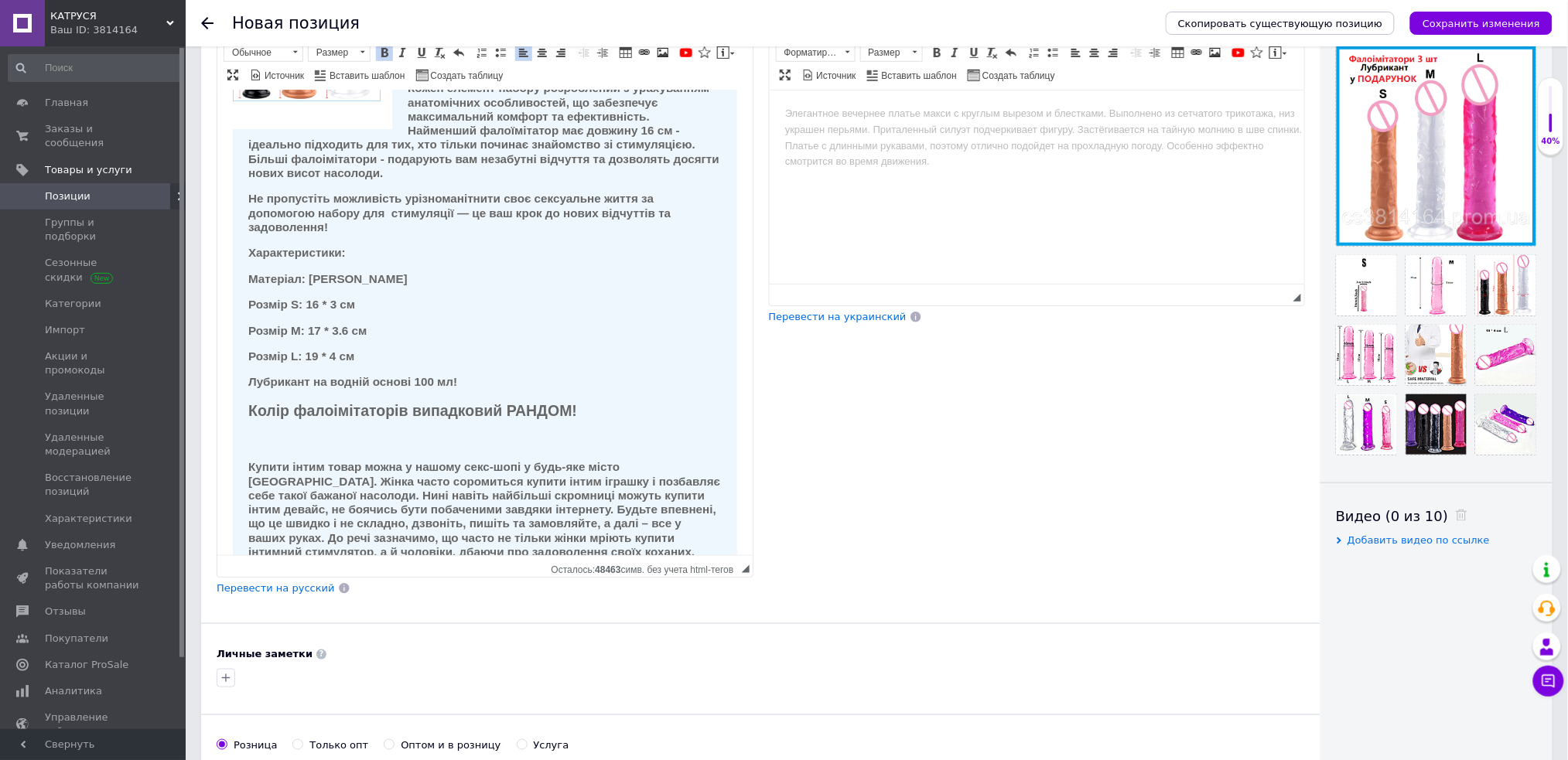
scroll to position [0, 0]
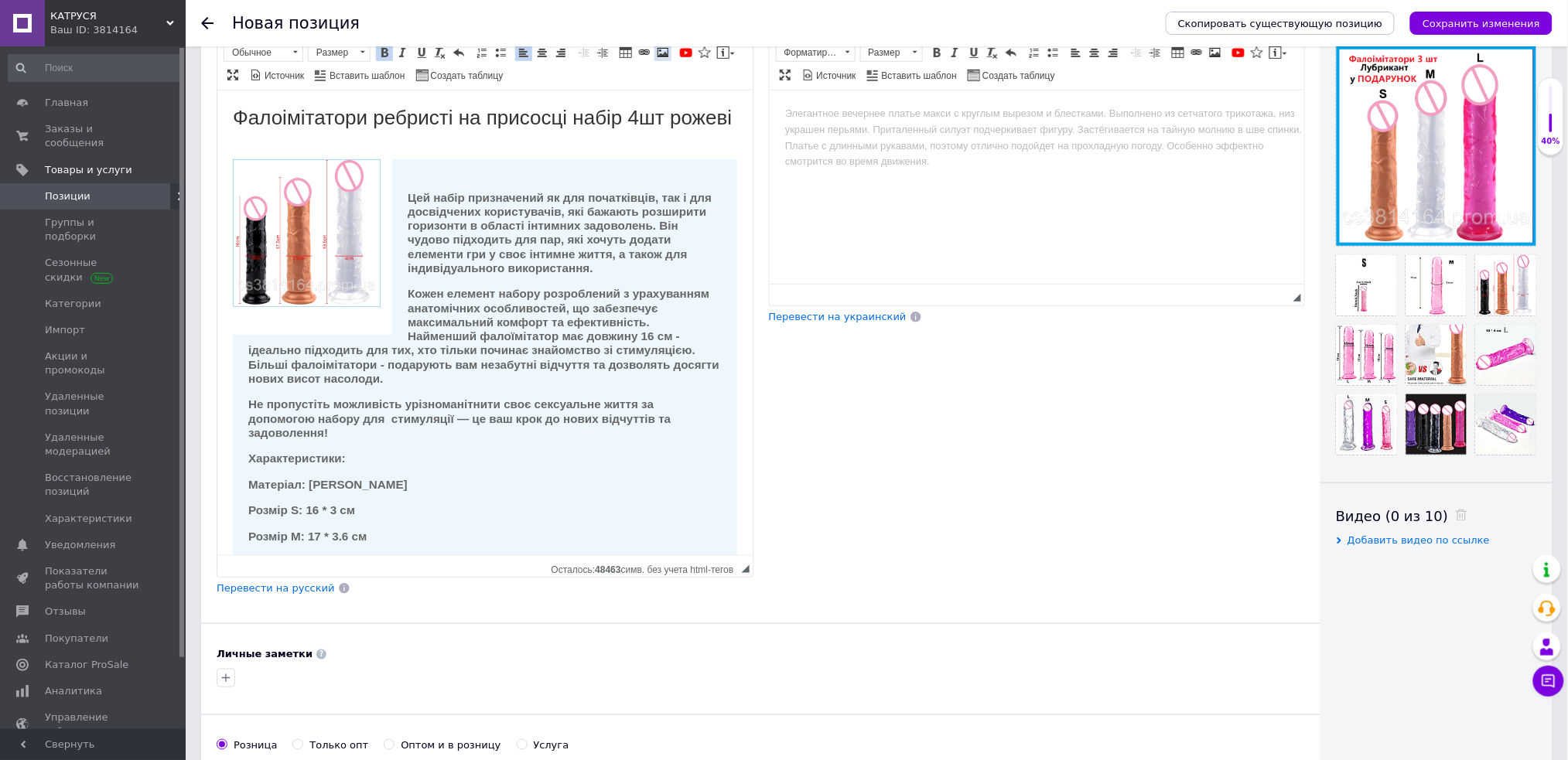
click at [663, 51] on span at bounding box center [663, 52] width 12 height 12
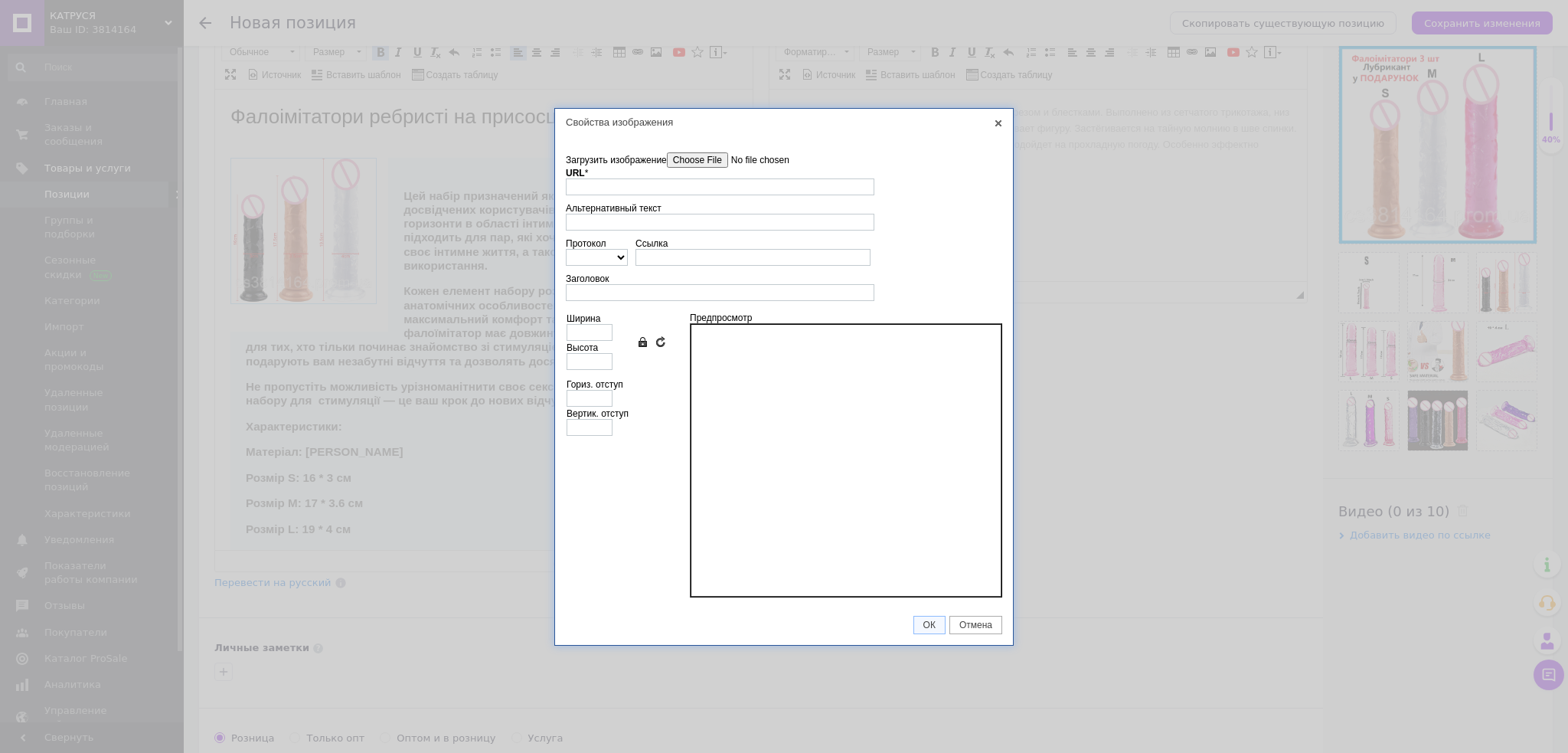
click at [699, 162] on input"] "Загрузить изображение" at bounding box center [753, 160] width 174 height 15
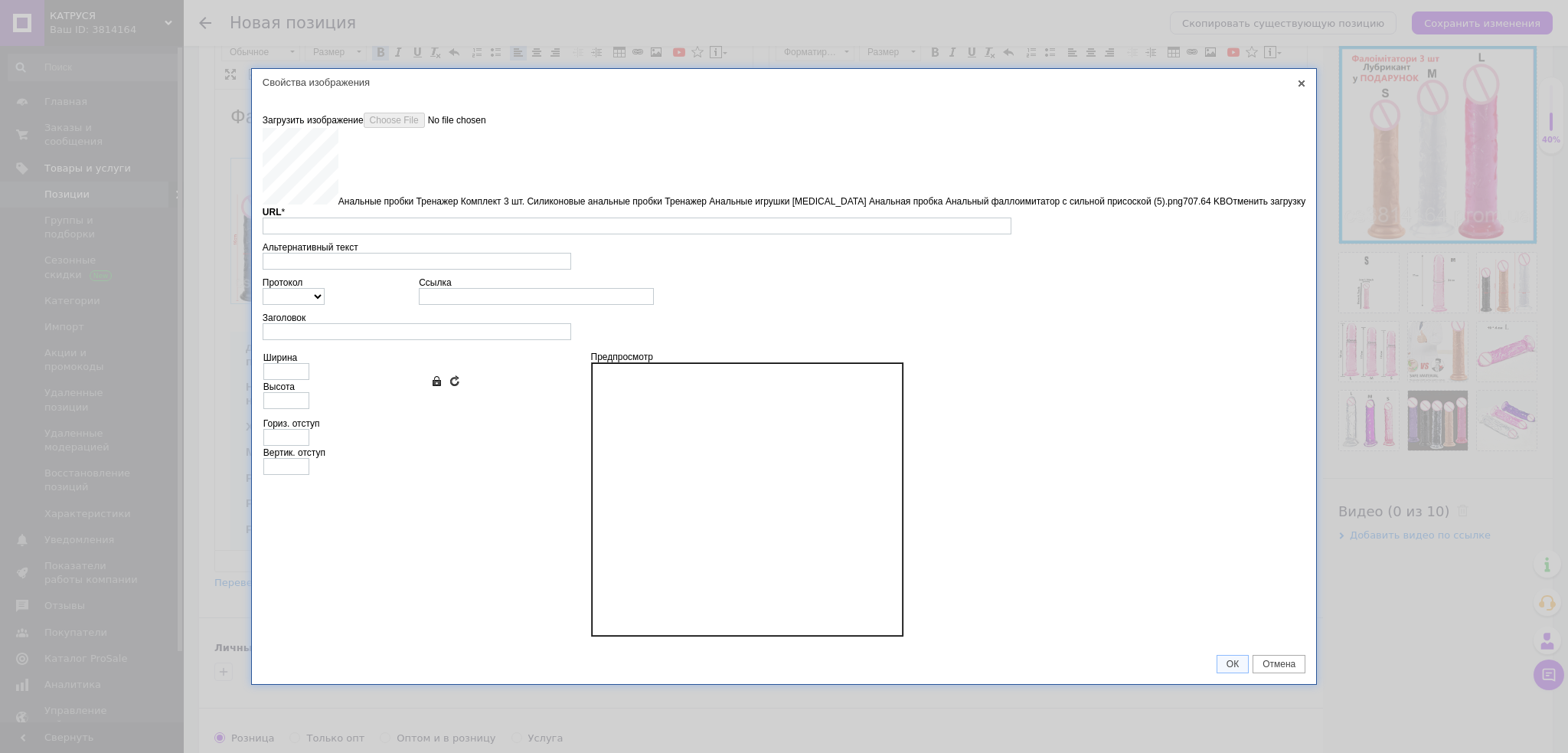
type input "https://images.prom.ua/6879091354_w640_h2048_analnye_probki_trenazher____s_siln…"
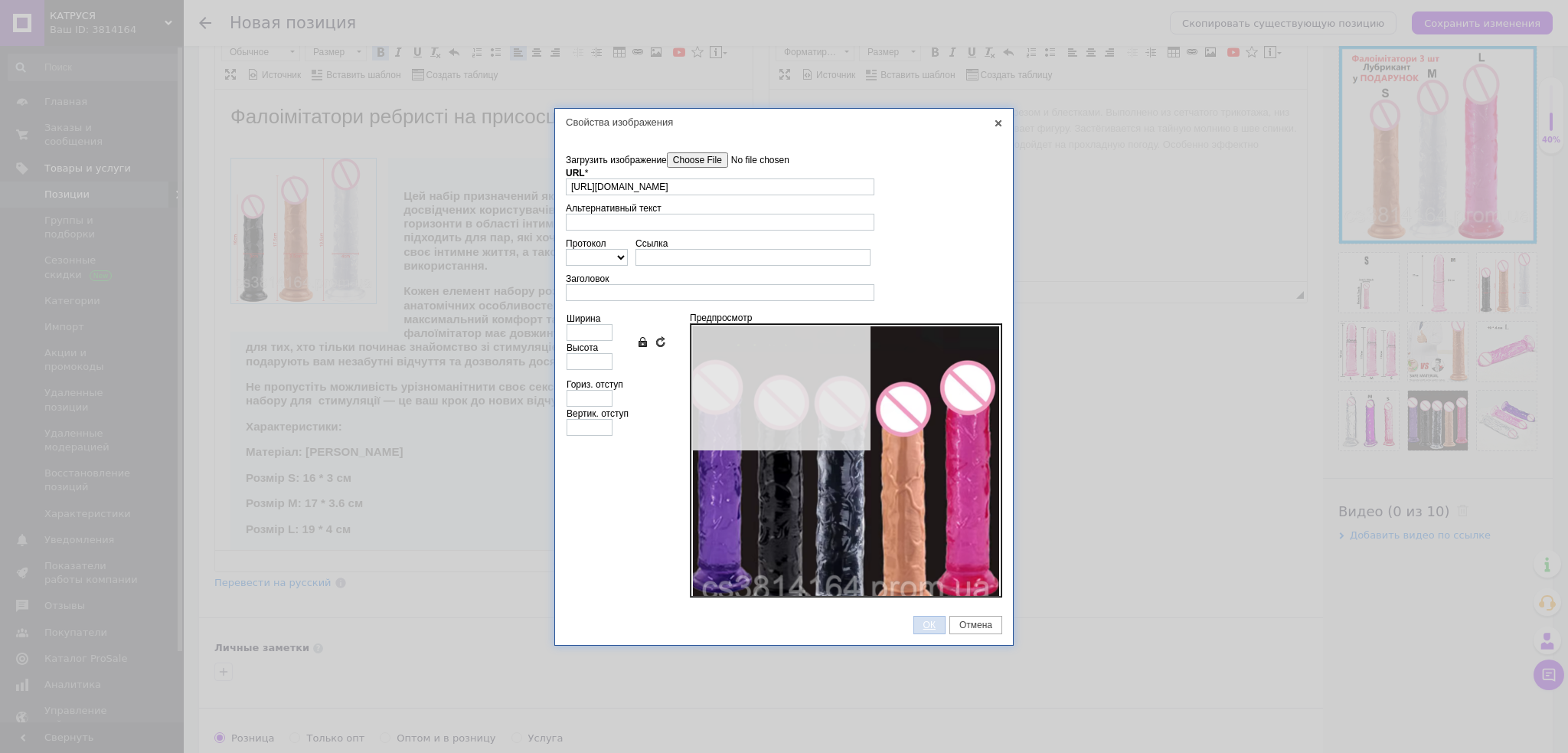
type input "640"
type input "641"
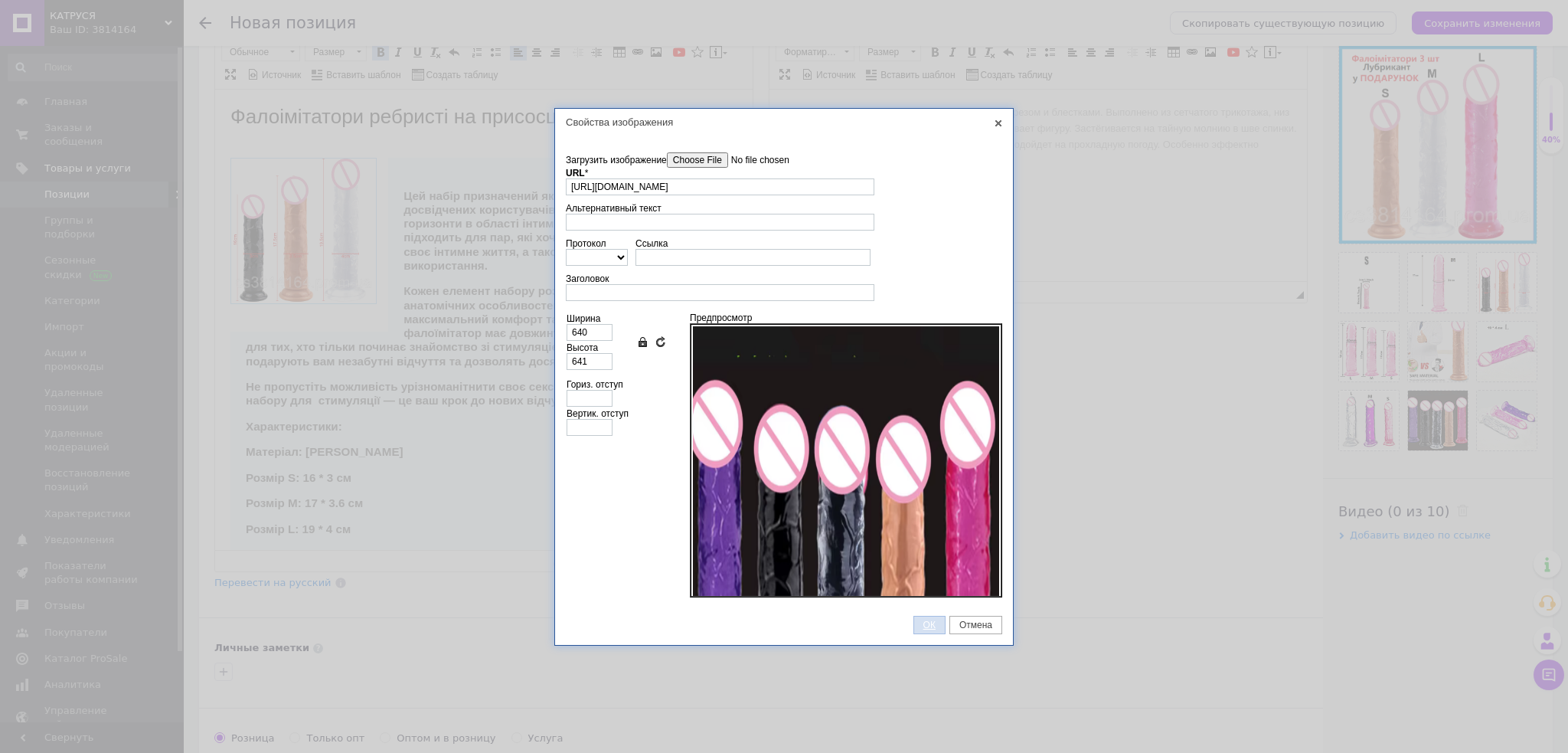
click at [919, 619] on span "ОК" at bounding box center [929, 624] width 30 height 11
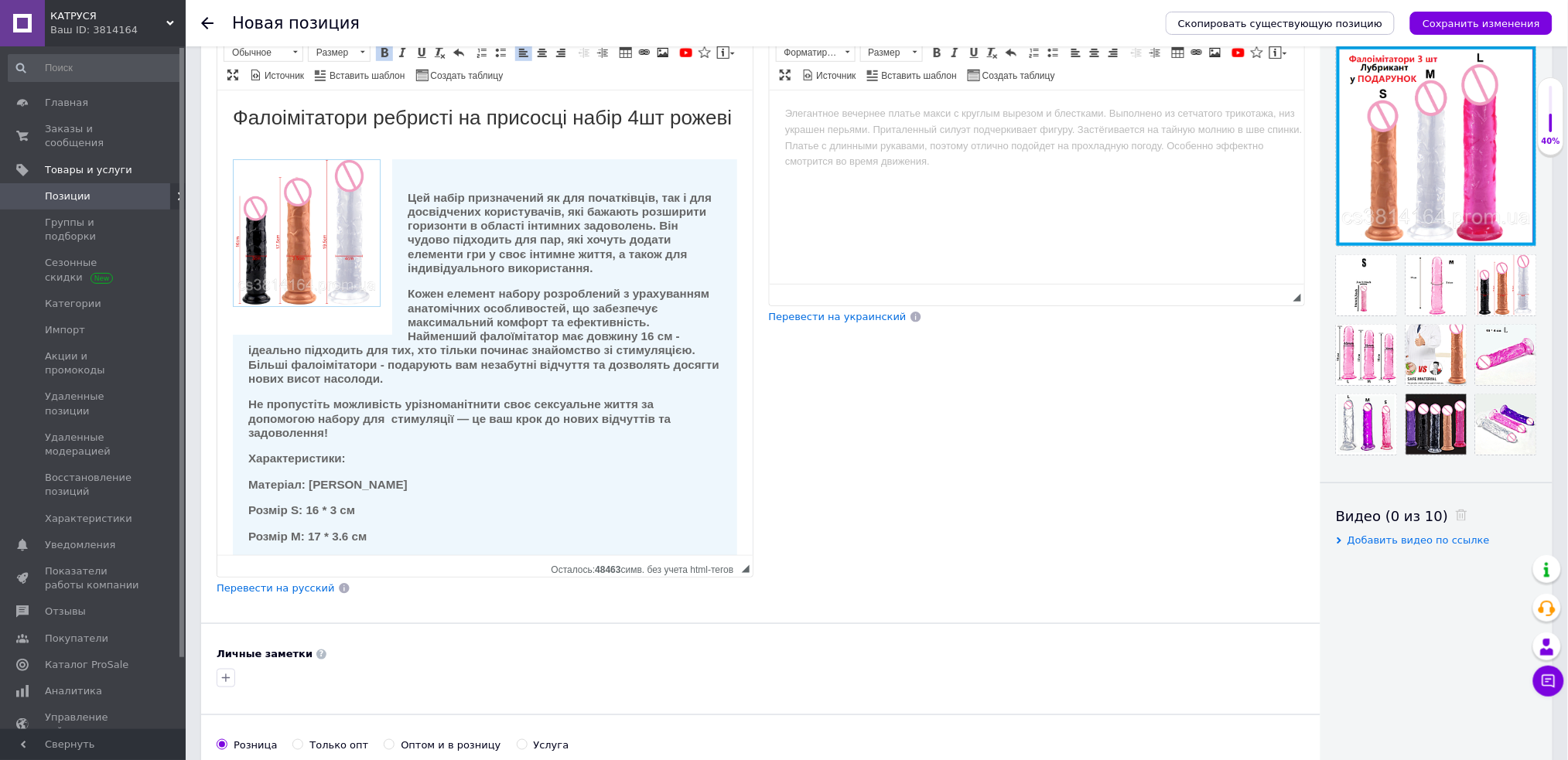
scroll to position [622, 0]
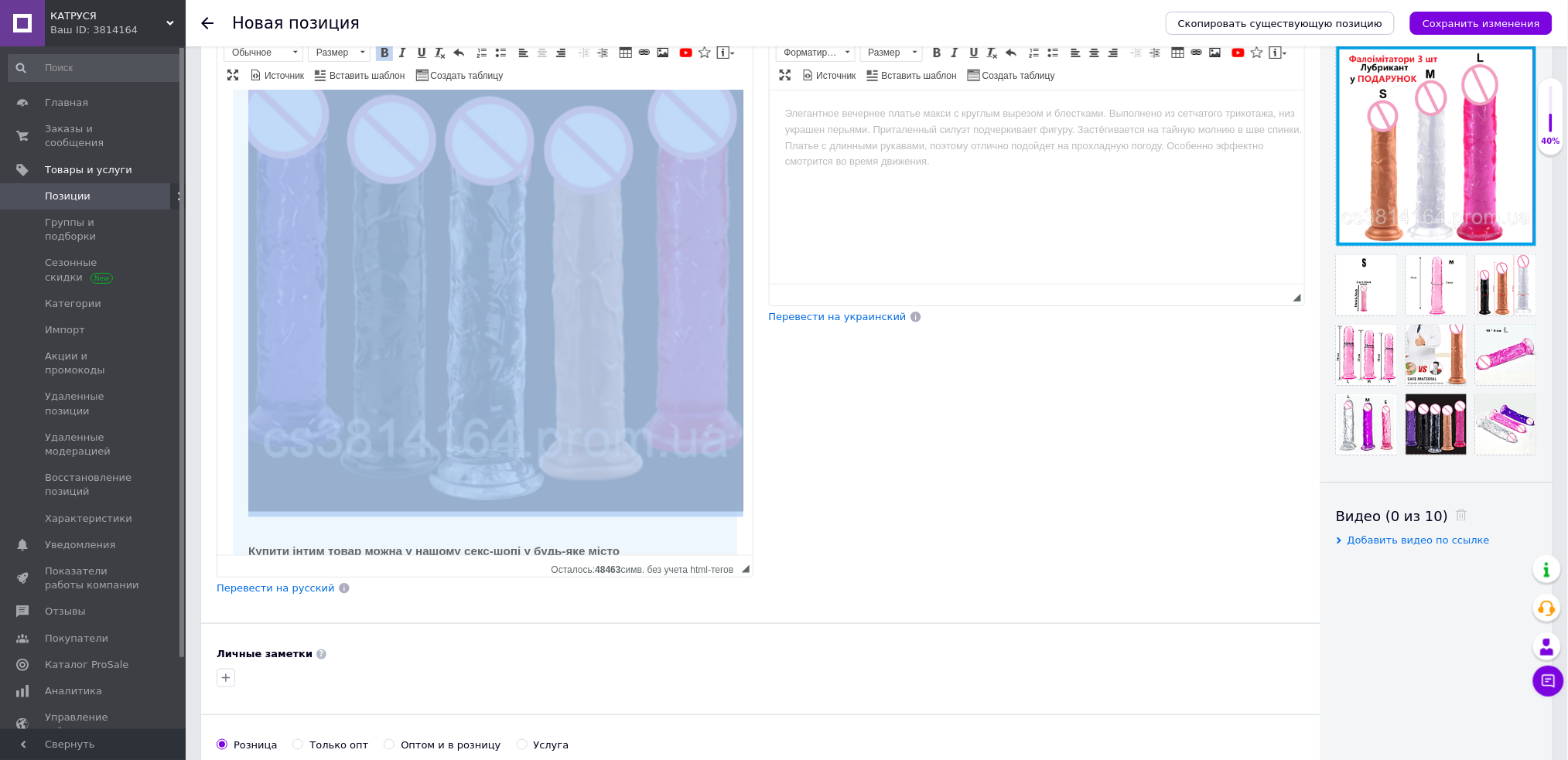
drag, startPoint x: 541, startPoint y: 457, endPoint x: 504, endPoint y: 382, distance: 83.6
click at [541, 457] on img "Визуальный текстовый редактор, D33E61D8-1177-4CD2-878B-B8331BF42B57" at bounding box center [494, 263] width 495 height 496
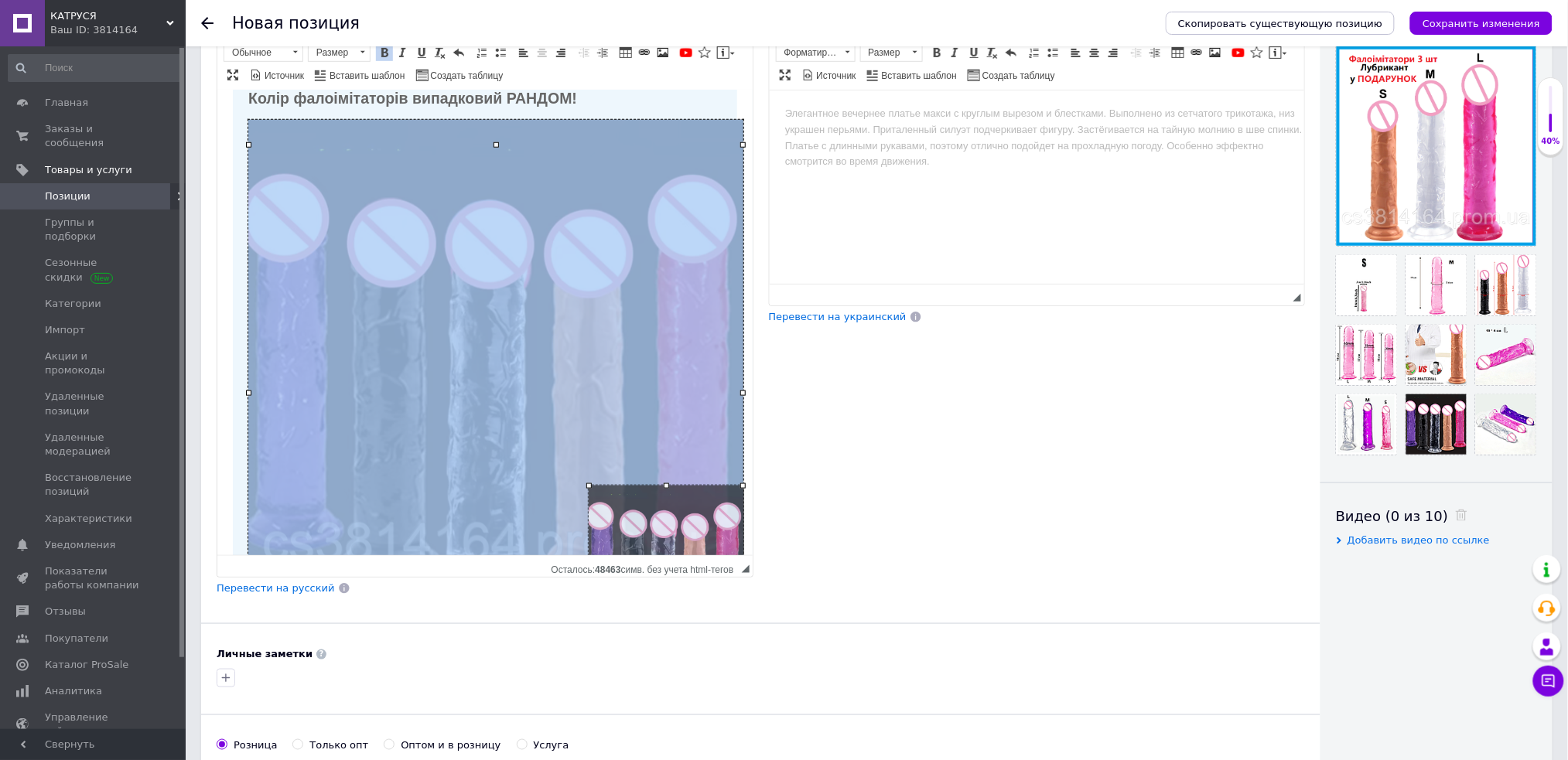
drag, startPoint x: 247, startPoint y: 143, endPoint x: 589, endPoint y: 584, distance: 558.1
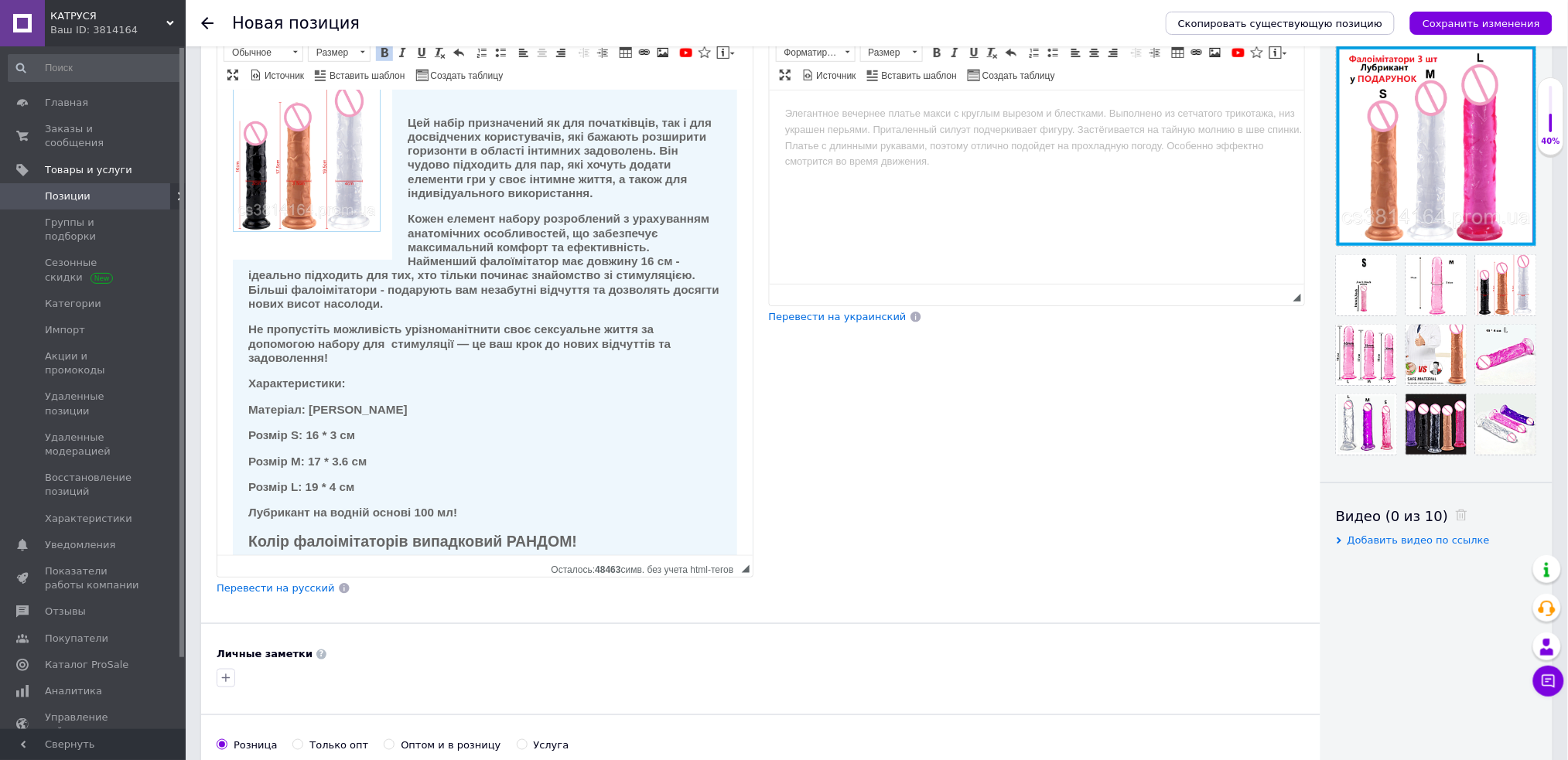
scroll to position [0, 0]
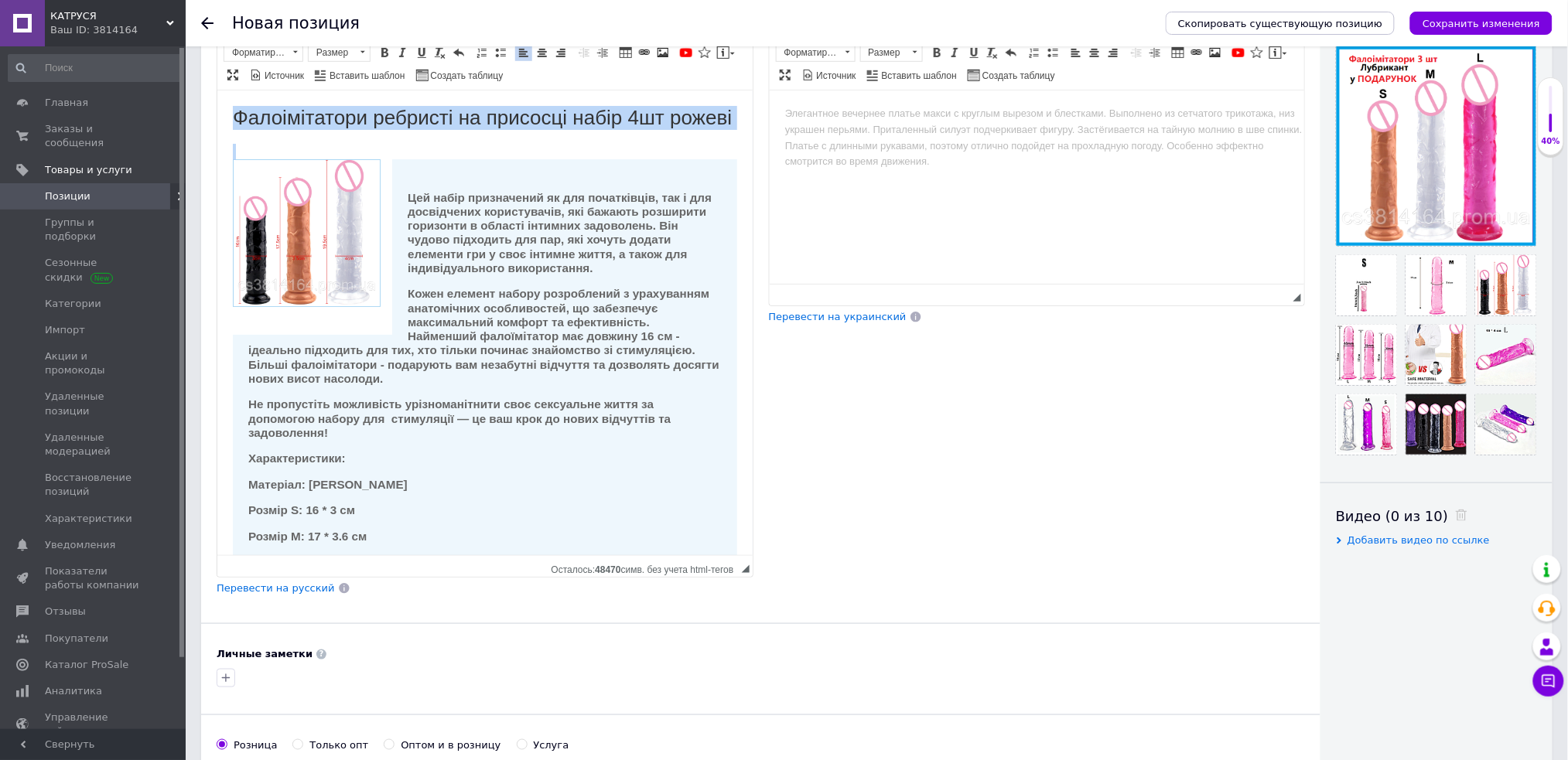
drag, startPoint x: 229, startPoint y: 117, endPoint x: 351, endPoint y: 156, distance: 128.1
click at [349, 158] on html "Фалоімітатори ребристі на присосці набір 4шт рожеві Цей набір призначений як дл…" at bounding box center [484, 536] width 535 height 893
click at [536, 54] on span at bounding box center [542, 52] width 12 height 12
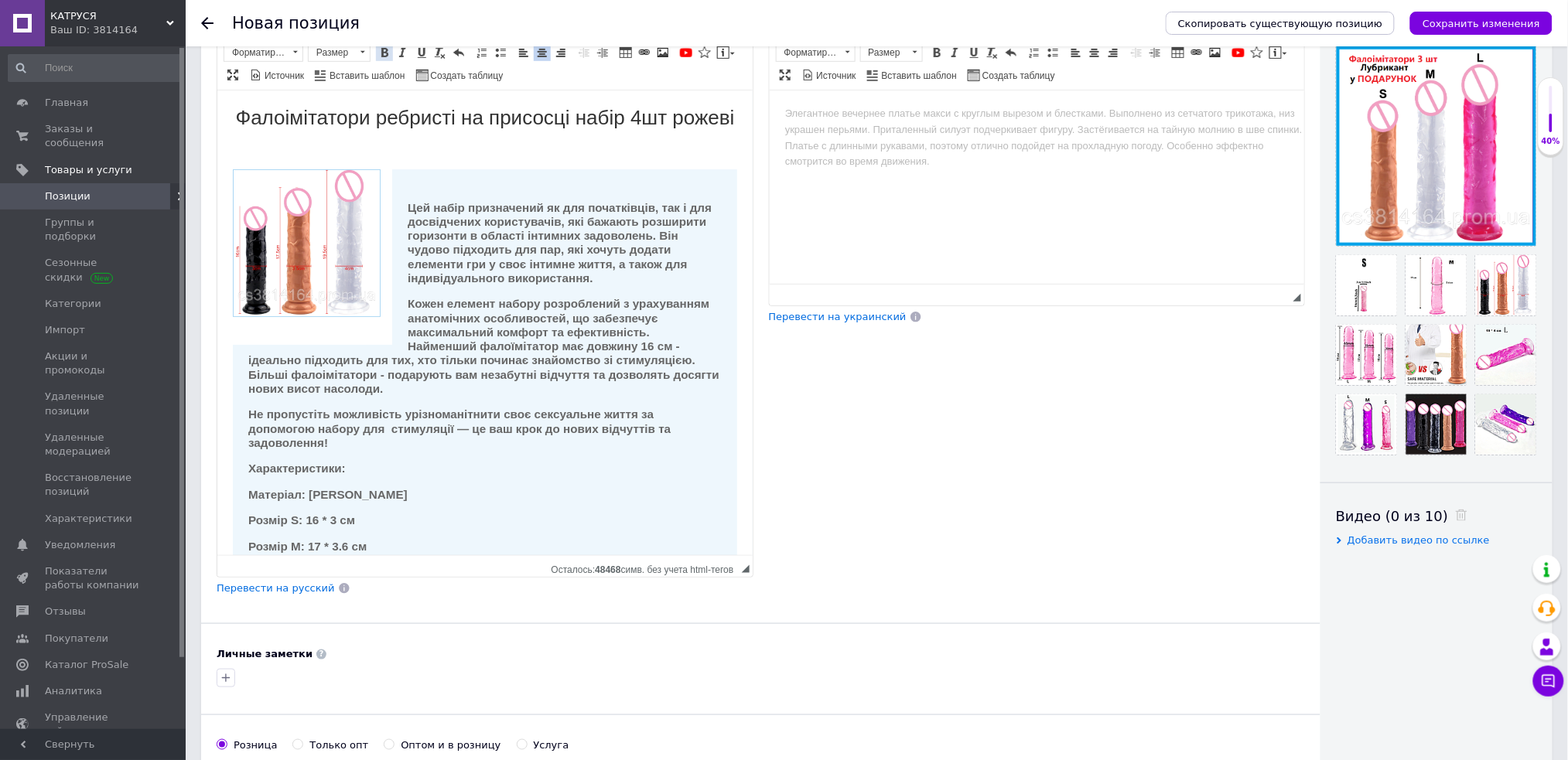
click at [387, 54] on span at bounding box center [384, 52] width 12 height 12
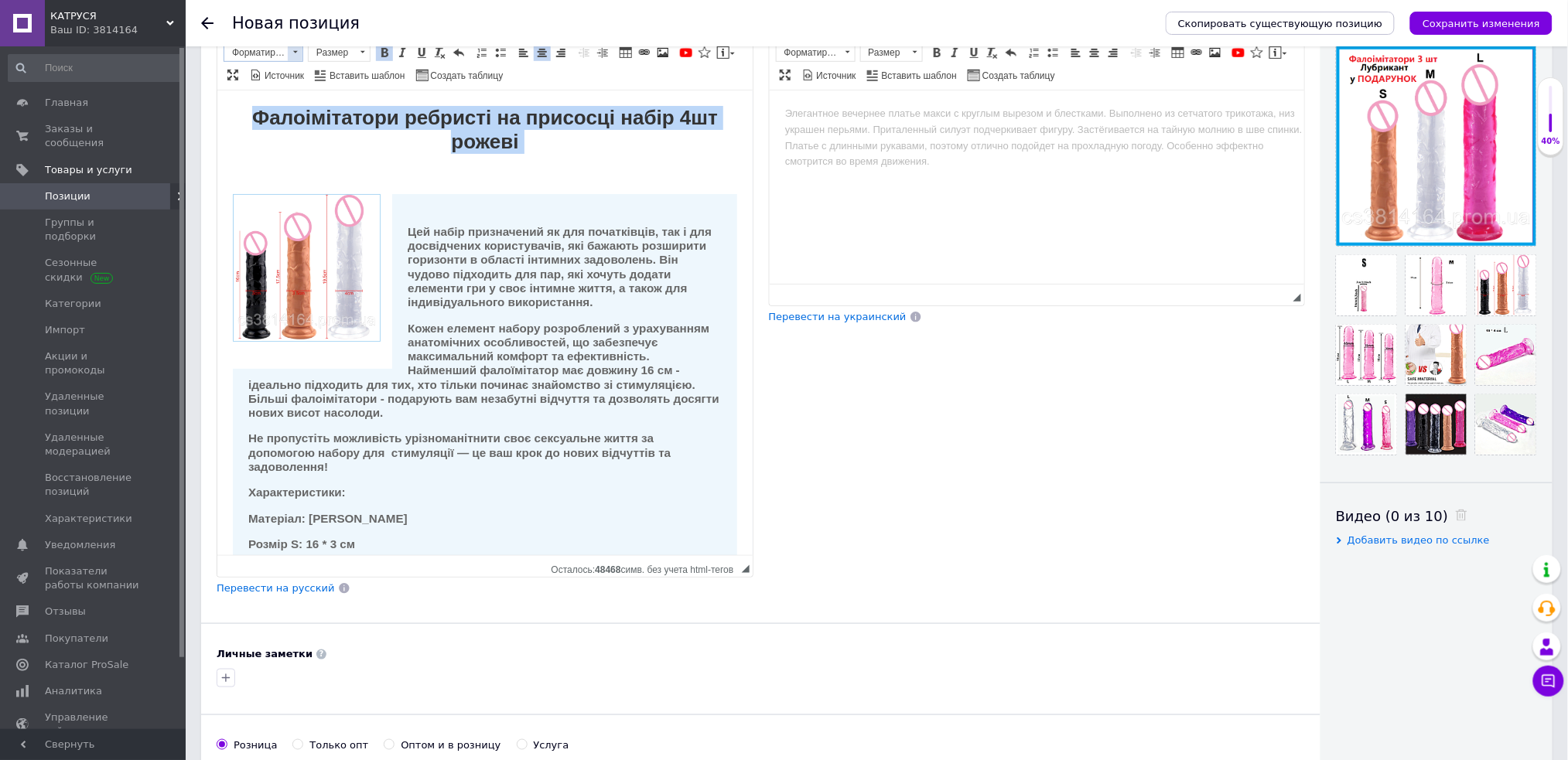
click at [299, 56] on span at bounding box center [294, 53] width 15 height 17
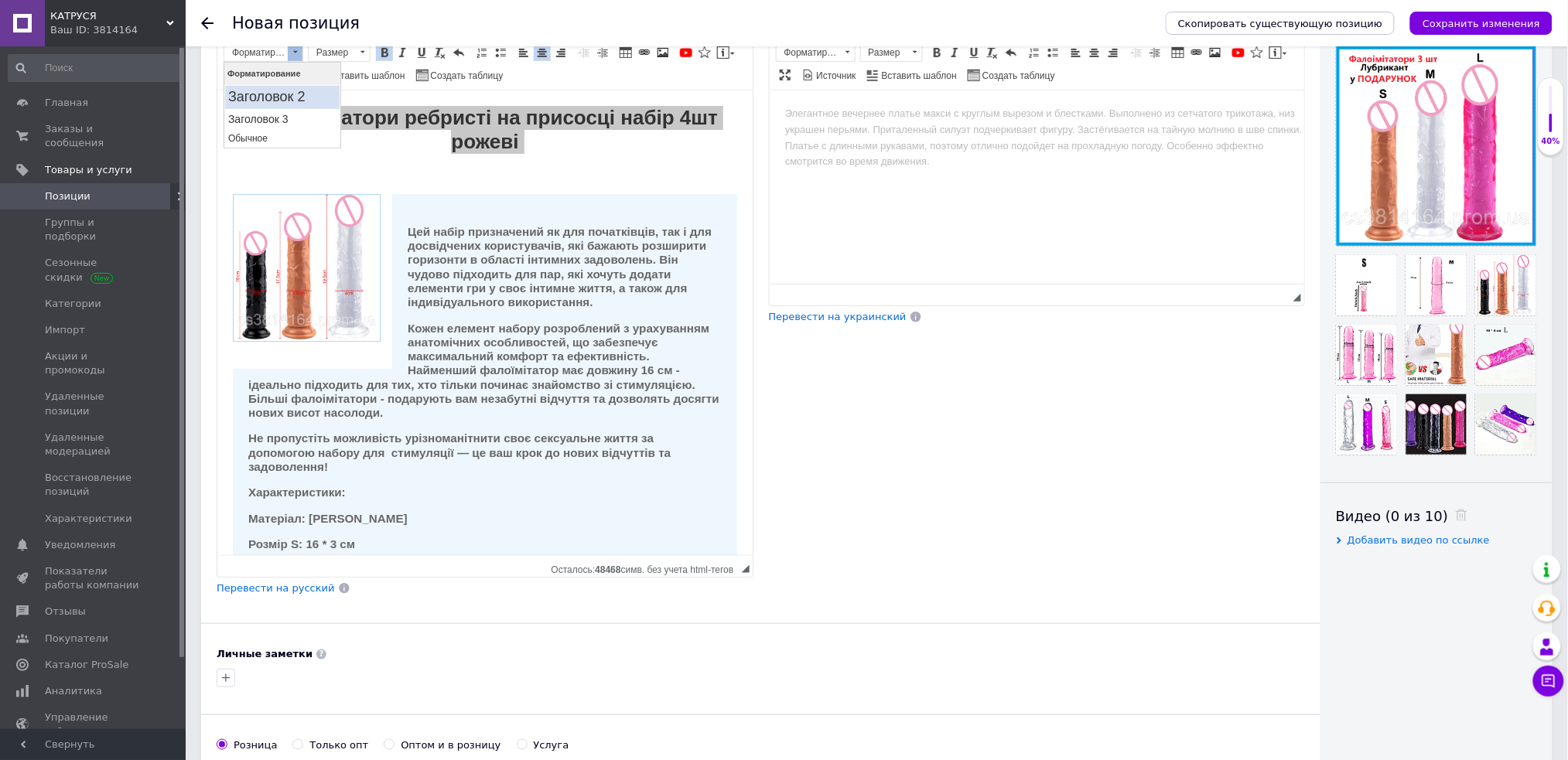
click at [292, 101] on h2 "Заголовок 2" at bounding box center [281, 97] width 109 height 17
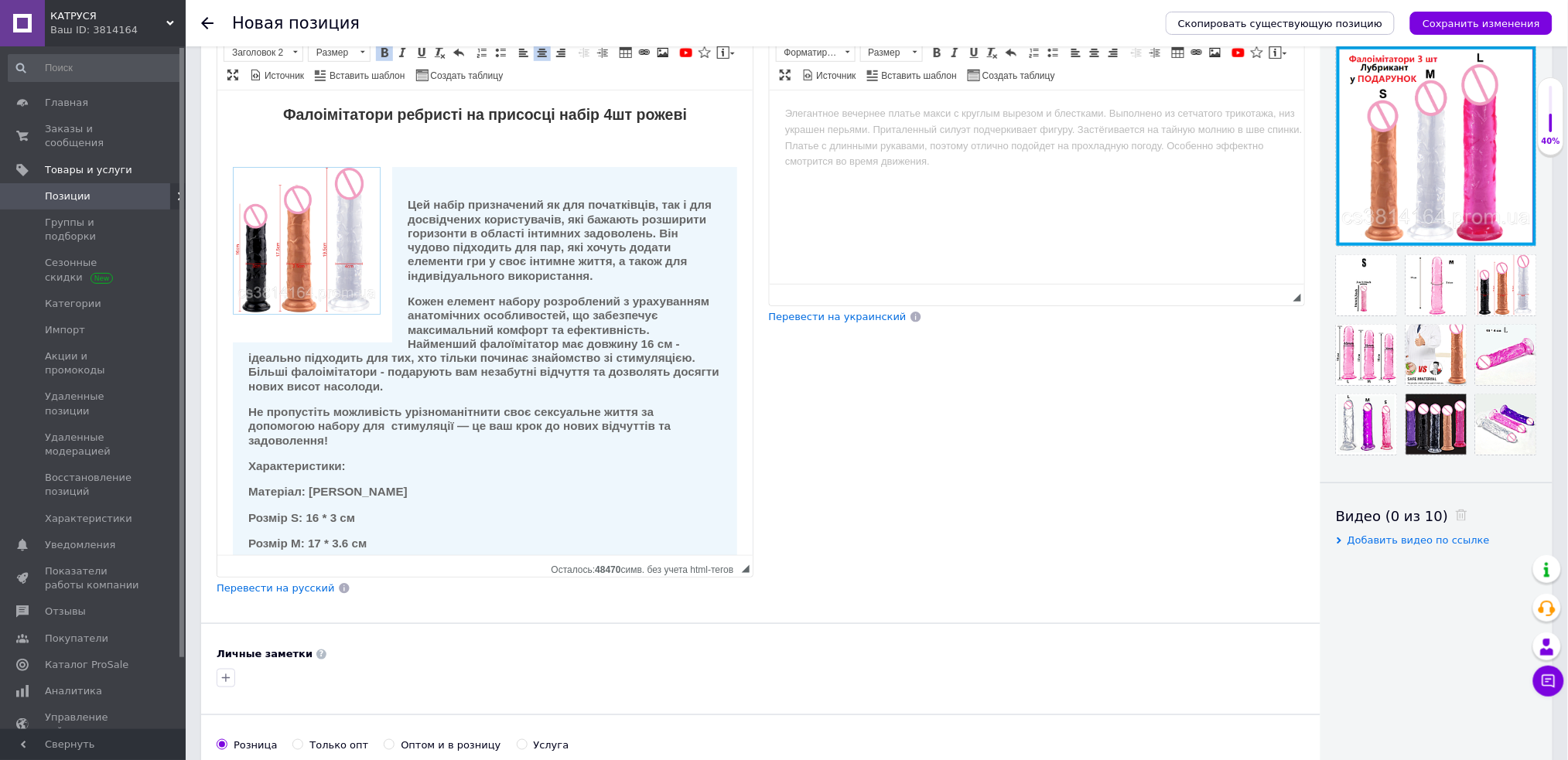
drag, startPoint x: 469, startPoint y: 201, endPoint x: 474, endPoint y: 195, distance: 7.8
click at [471, 201] on strong "Цей набір призначений як для початківців, так і для досвідчених користувачів, я…" at bounding box center [559, 239] width 304 height 84
drag, startPoint x: 406, startPoint y: 114, endPoint x: 447, endPoint y: 114, distance: 41.0
click at [447, 114] on font "Фалоімітатори ребристі на присосці набір 4шт рожеві" at bounding box center [484, 114] width 404 height 17
click at [615, 117] on font "Фалоімітатори реалістичні на присосці набір 4шт рожеві" at bounding box center [483, 114] width 425 height 17
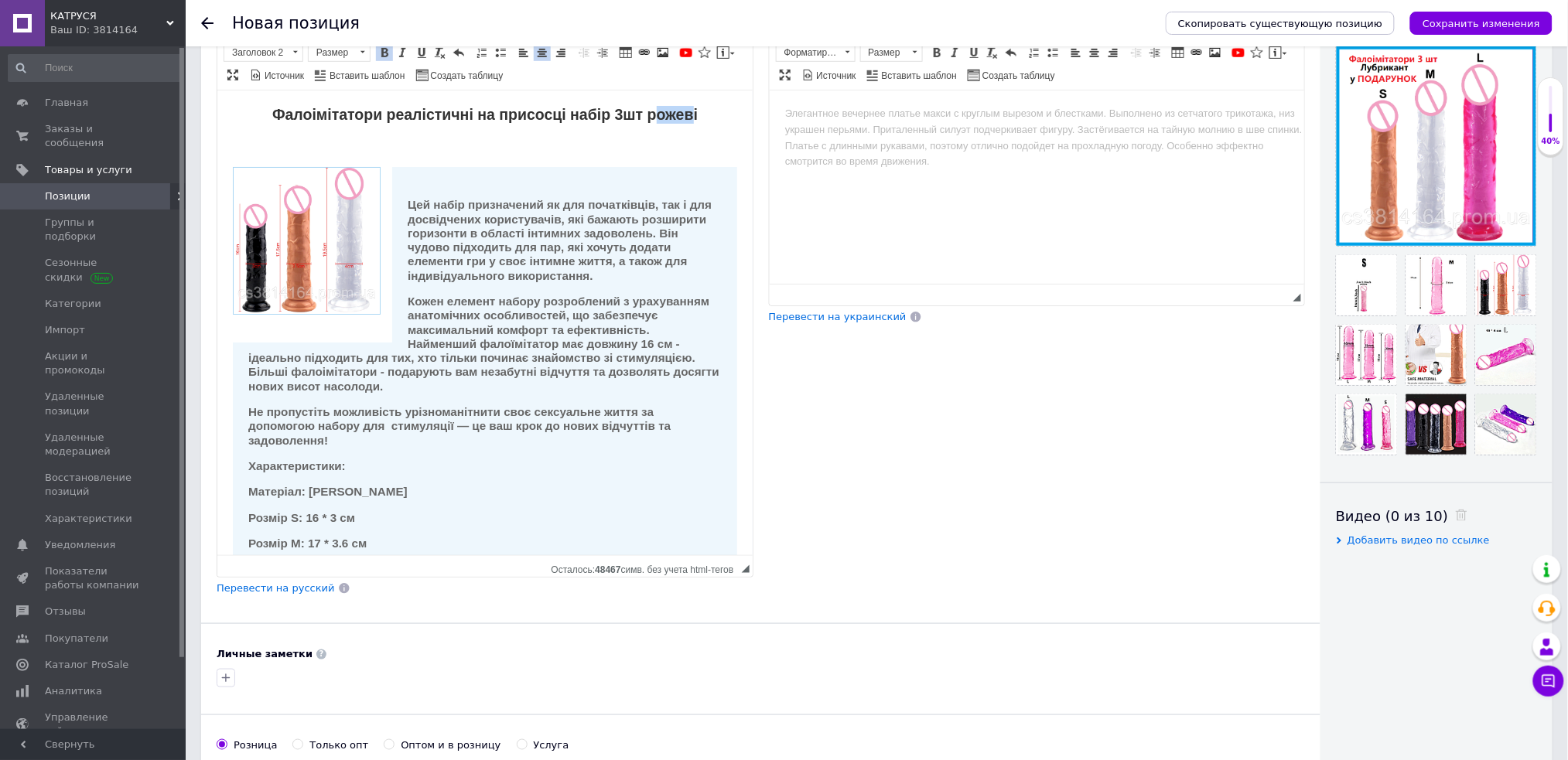
drag, startPoint x: 649, startPoint y: 116, endPoint x: 682, endPoint y: 116, distance: 33.0
click at [682, 116] on font "Фалоімітатори реалістичні на присосці набір 3шт рожеві" at bounding box center [483, 114] width 425 height 17
click at [685, 115] on h2 "Фалоімітатори реалістичні на присосці набір 3шт різні" at bounding box center [483, 114] width 504 height 18
click at [544, 139] on h2 "Визуальный текстовый редактор, D33E61D8-1177-4CD2-878B-B8331BF42B57" at bounding box center [483, 144] width 504 height 18
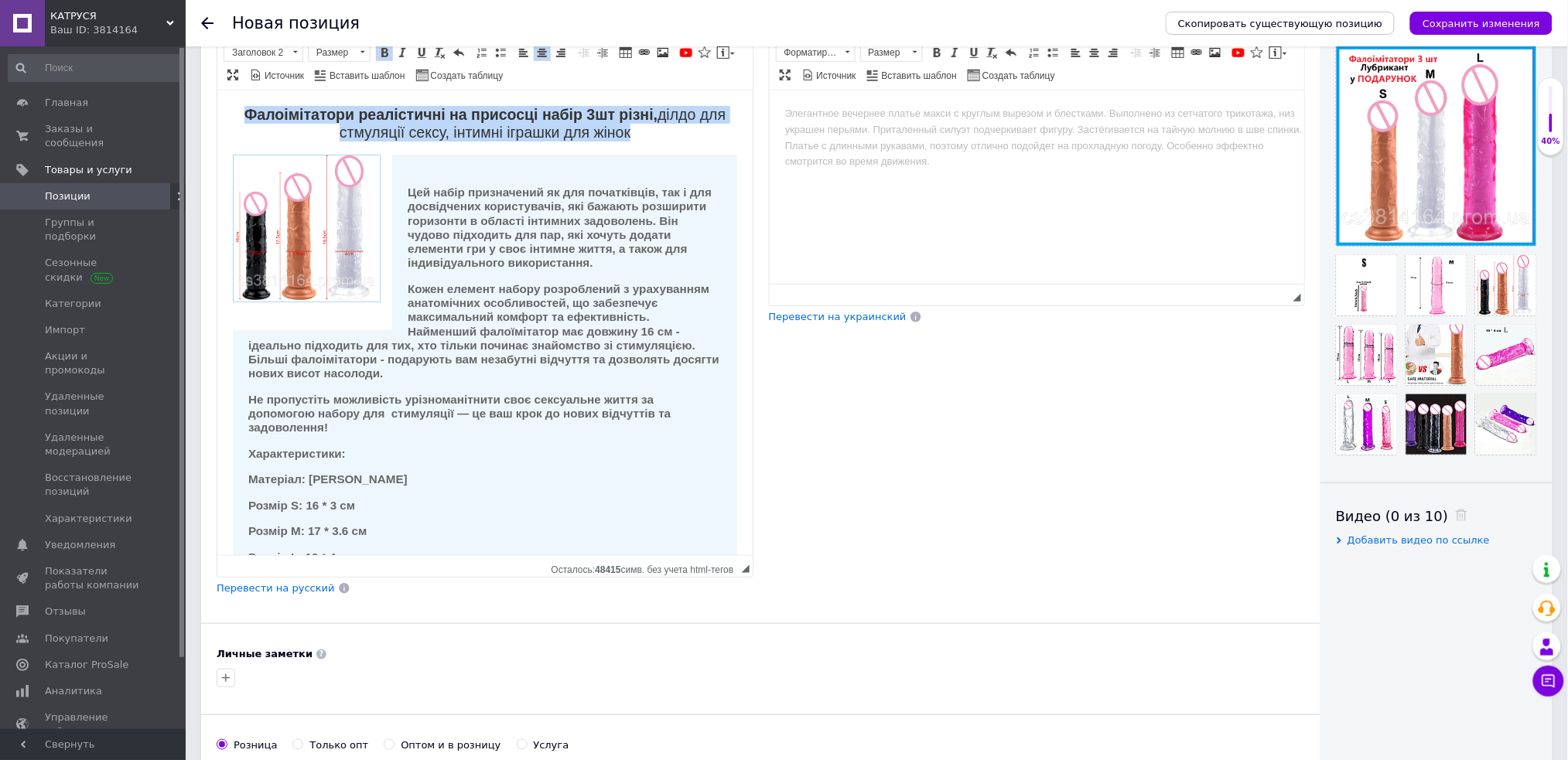
drag, startPoint x: 225, startPoint y: 110, endPoint x: 635, endPoint y: 133, distance: 410.6
click at [635, 133] on html "Фалоімітатори реалістичні на присосці набір 3шт різні, ділдо для стмуляції секс…" at bounding box center [484, 534] width 535 height 889
copy h2 "Фалоімітатори реалістичні на присосці набір 3шт різні, ділдо для стмуляції секс…"
click at [298, 54] on span at bounding box center [294, 53] width 15 height 17
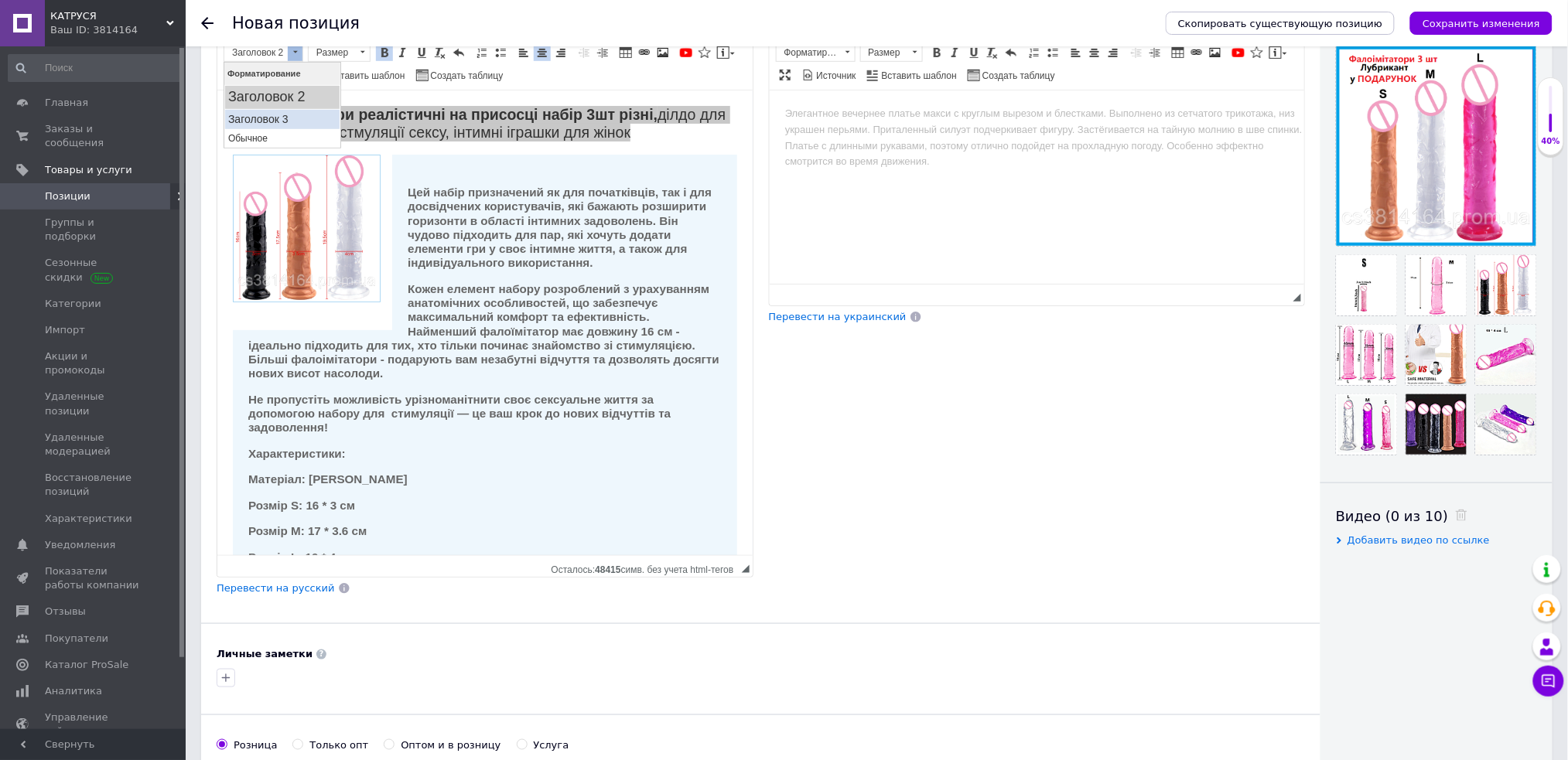
drag, startPoint x: 290, startPoint y: 109, endPoint x: 299, endPoint y: 66, distance: 43.9
click at [290, 109] on link "Заголовок 3" at bounding box center [281, 118] width 115 height 20
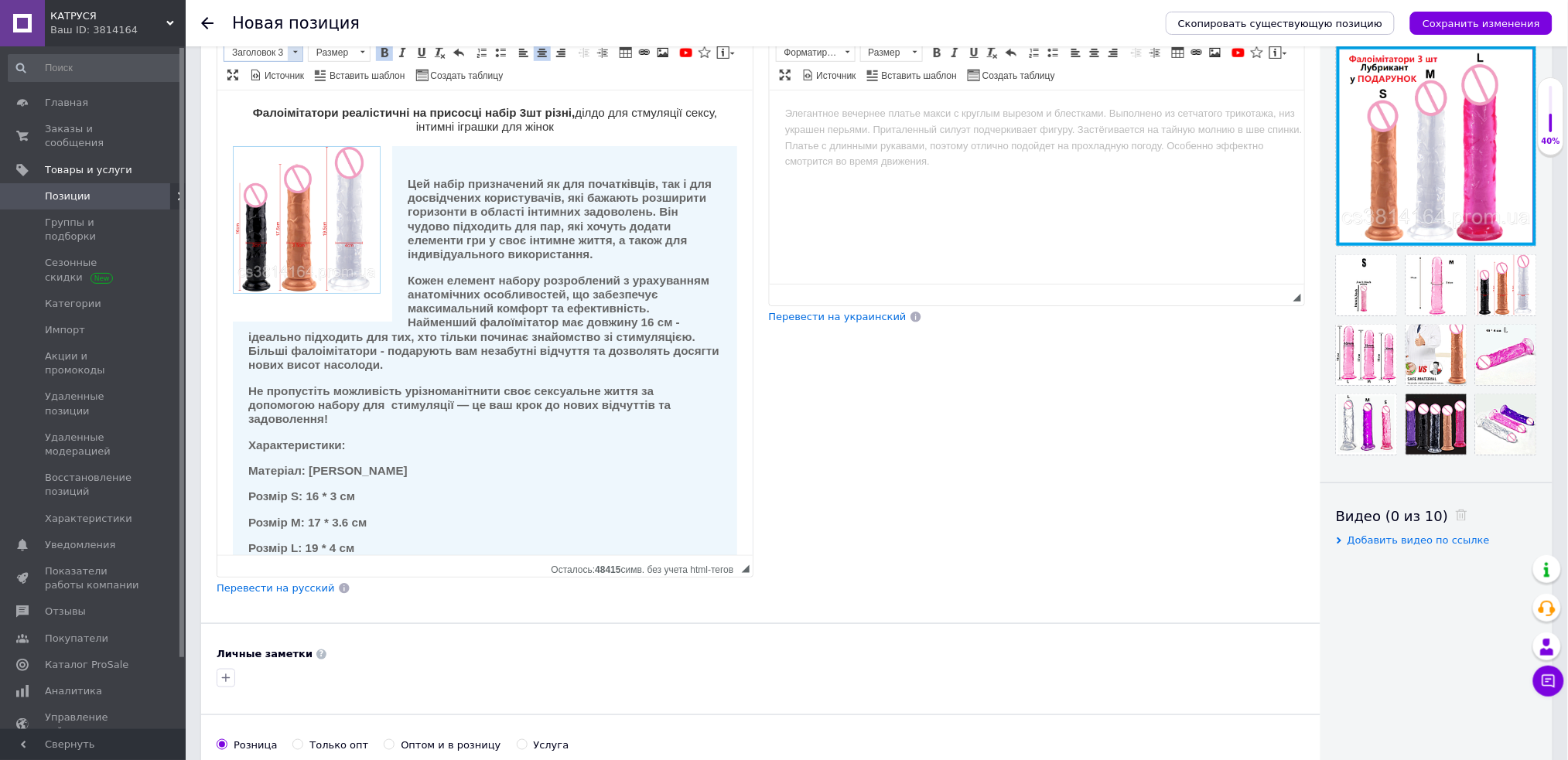
click at [298, 52] on span at bounding box center [294, 53] width 15 height 17
click at [288, 92] on h2 "Заголовок 2" at bounding box center [281, 97] width 109 height 17
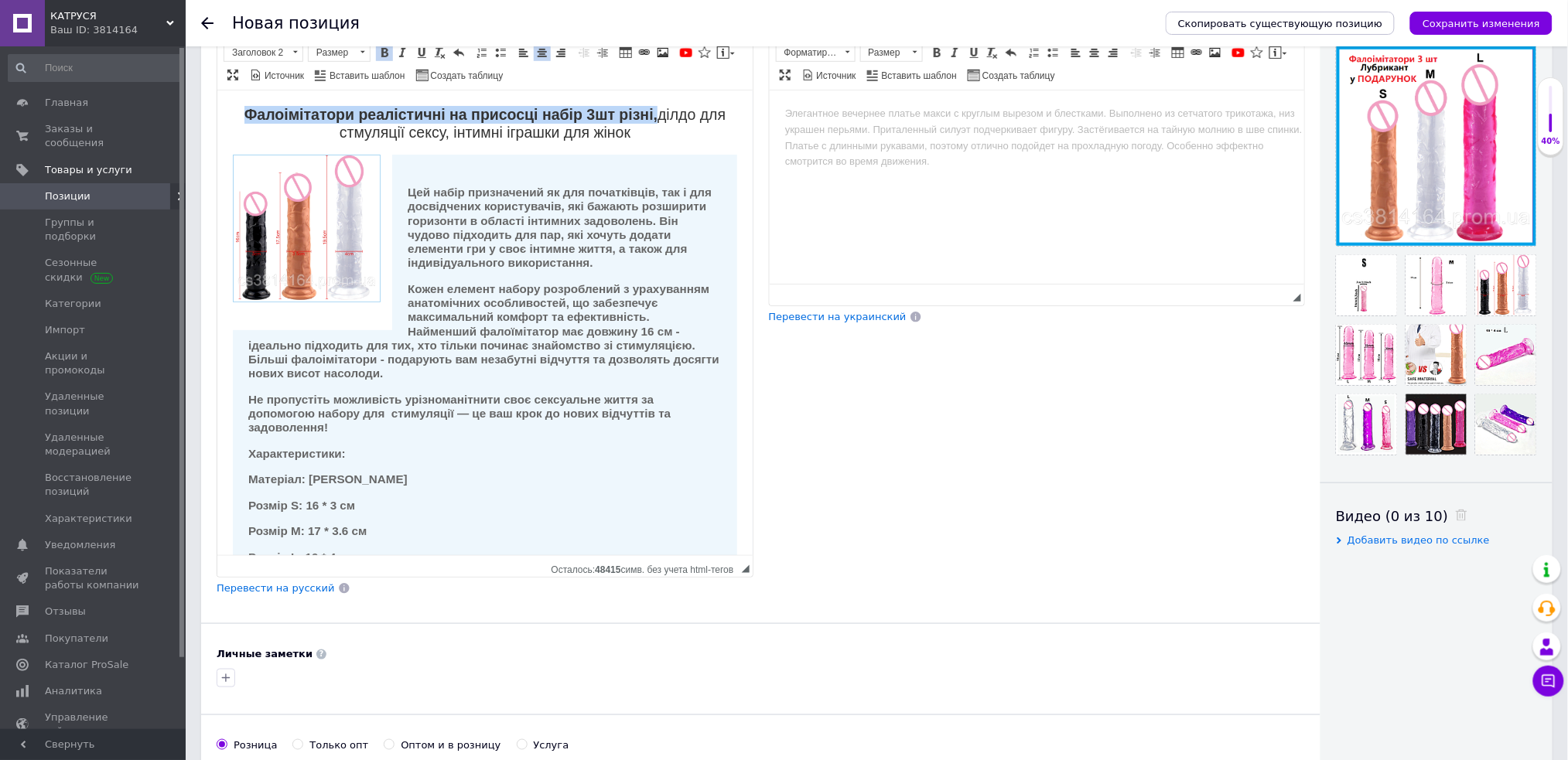
click at [386, 54] on span at bounding box center [384, 52] width 12 height 12
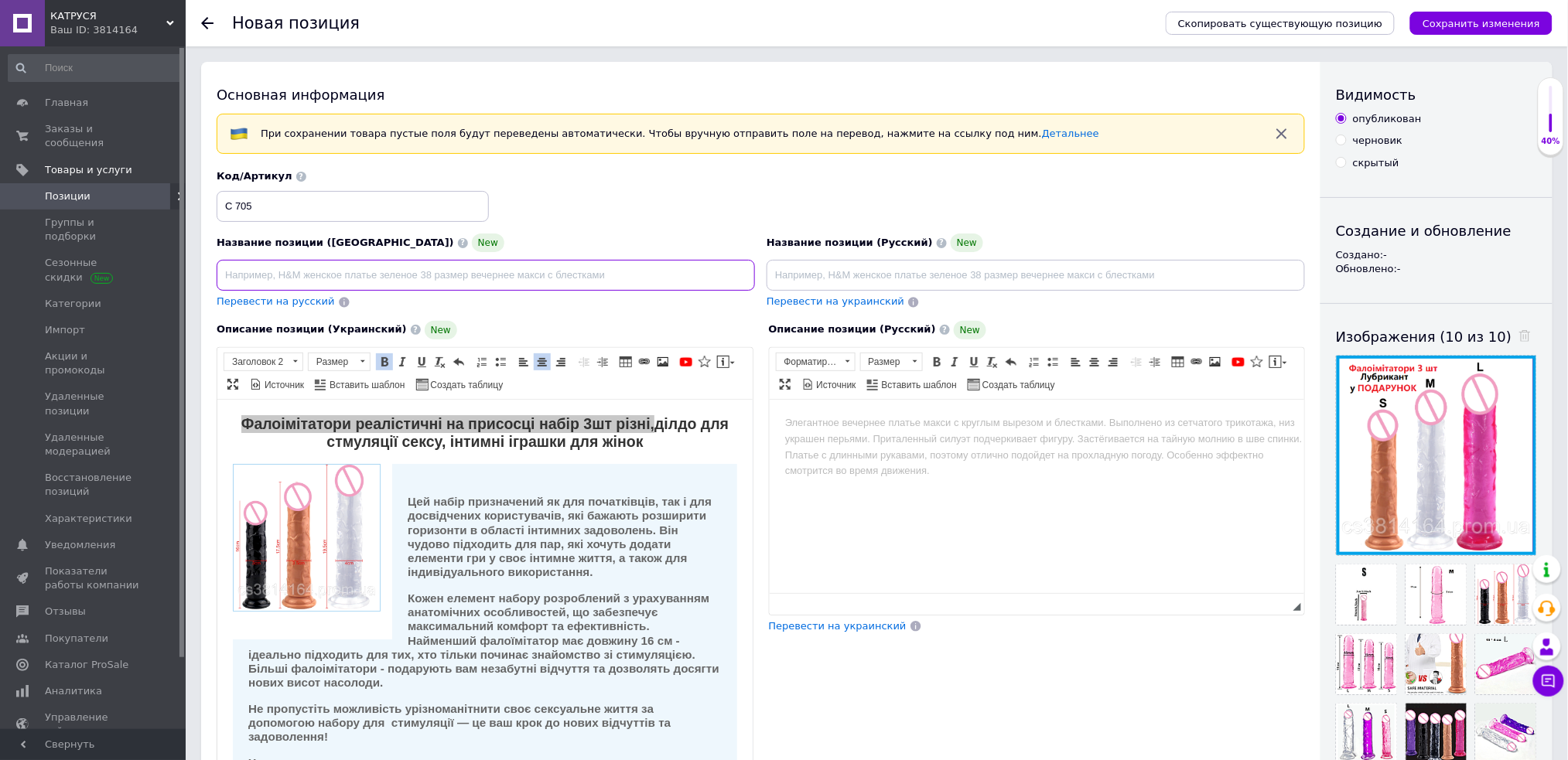
click at [407, 277] on input at bounding box center [485, 275] width 538 height 31
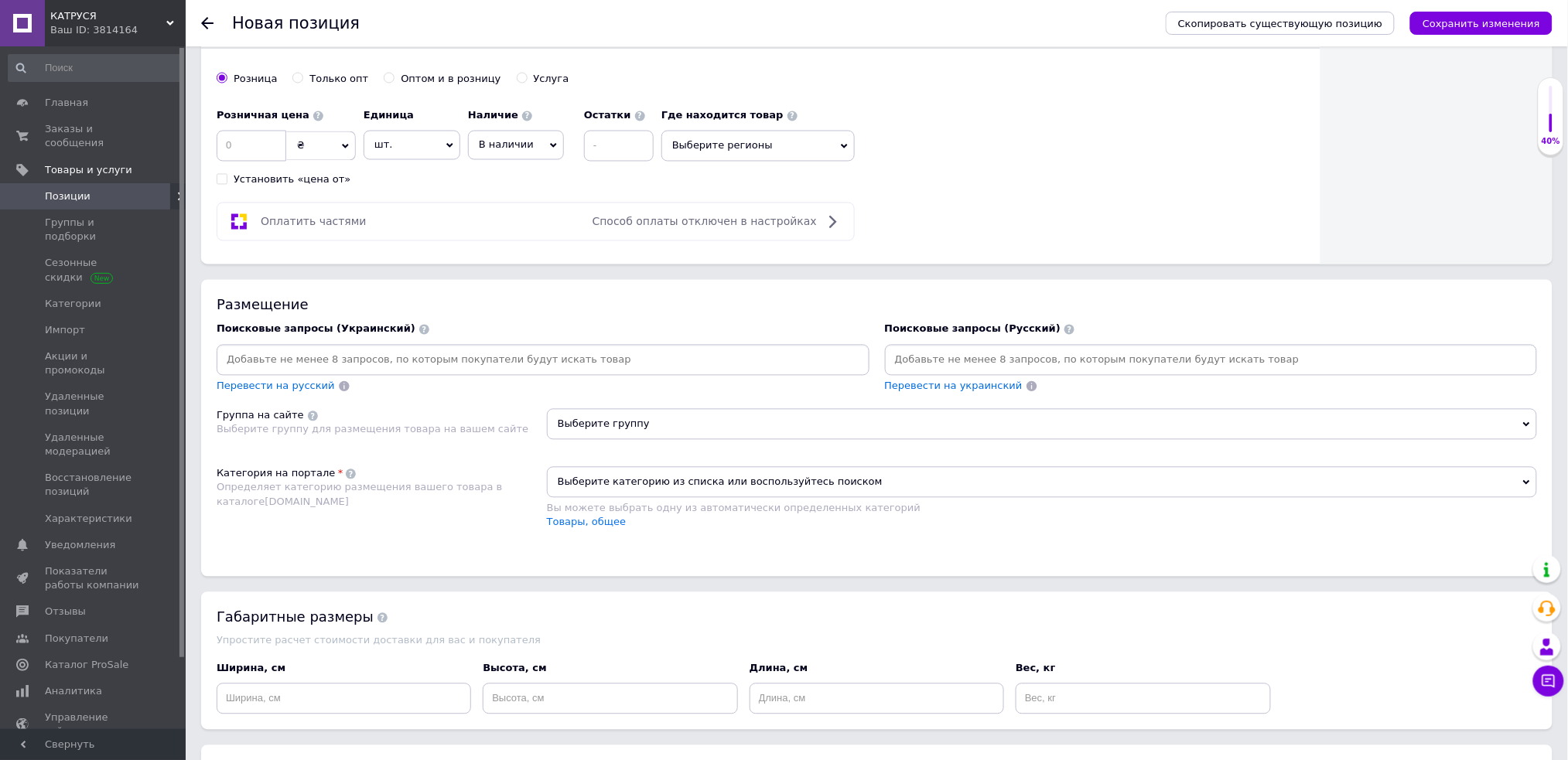
scroll to position [889, 0]
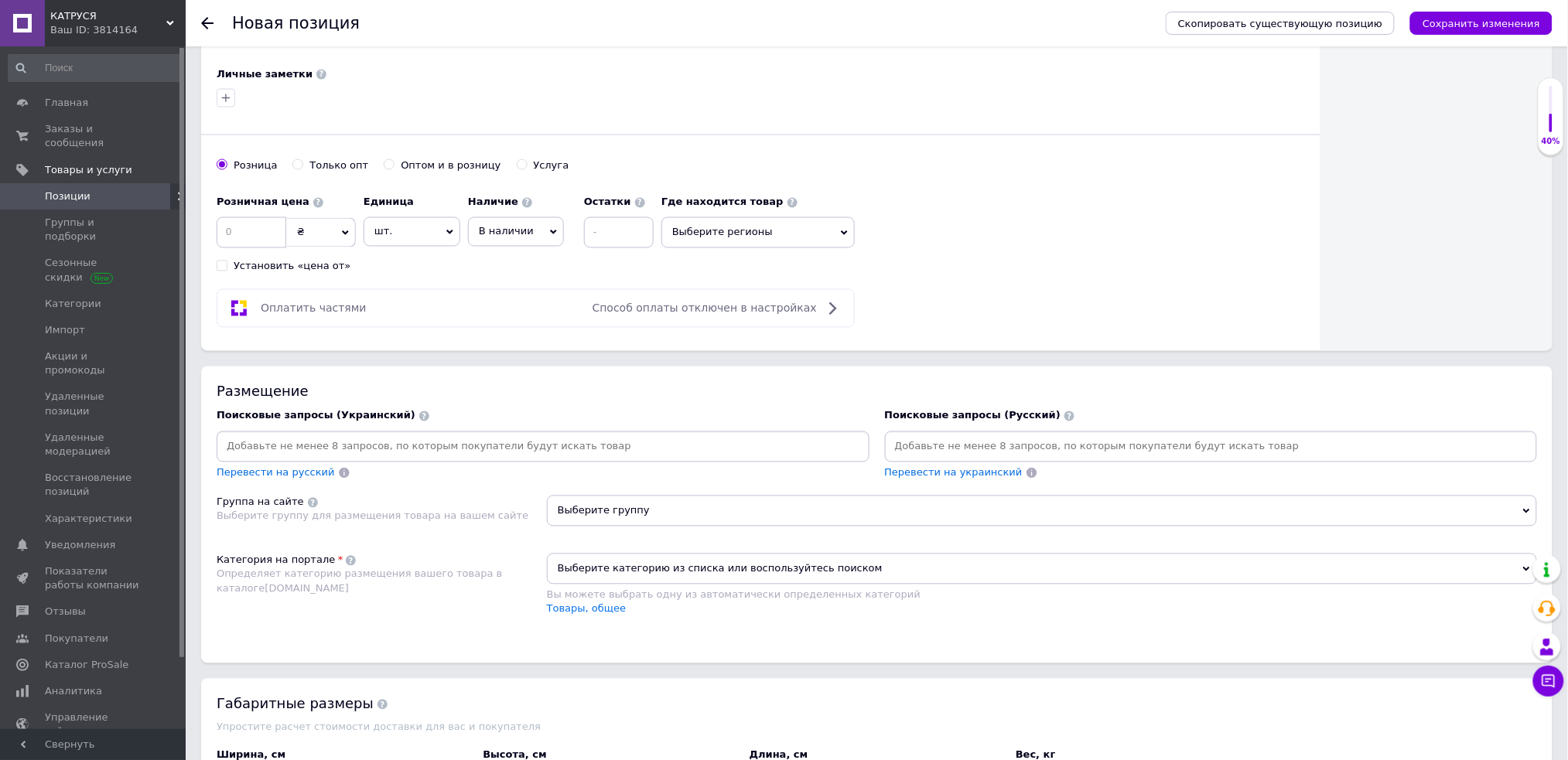
type input "Фалоімітатори реалістичні на присосці набір 3шт різні, ділдо для стмуляції секс…"
click at [510, 236] on span "В наличии" at bounding box center [506, 232] width 55 height 12
click at [511, 308] on li "Готово к отправке" at bounding box center [516, 315] width 94 height 36
click at [263, 227] on input at bounding box center [251, 233] width 69 height 31
type input "1380"
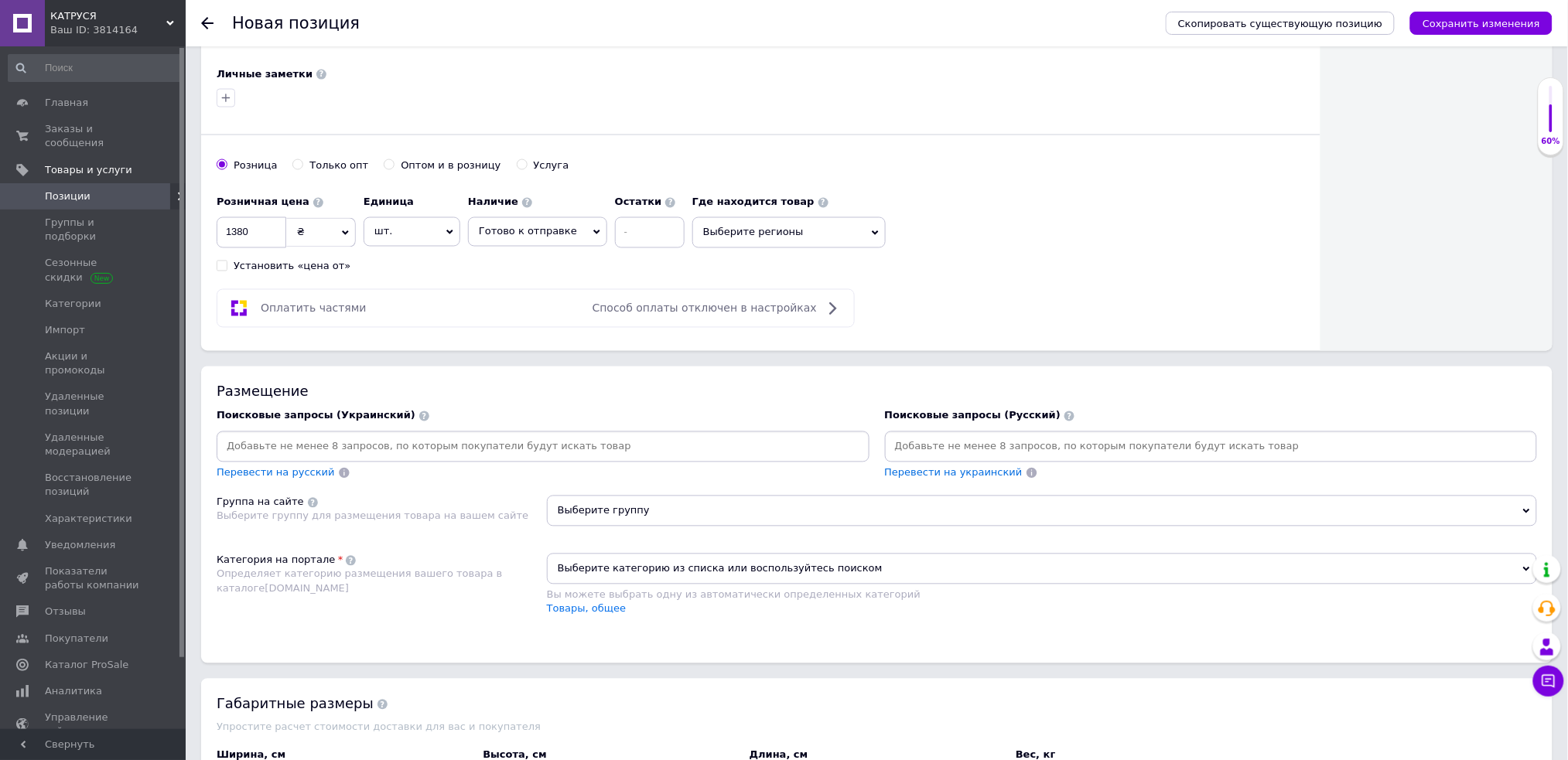
click at [382, 440] on input at bounding box center [543, 446] width 647 height 23
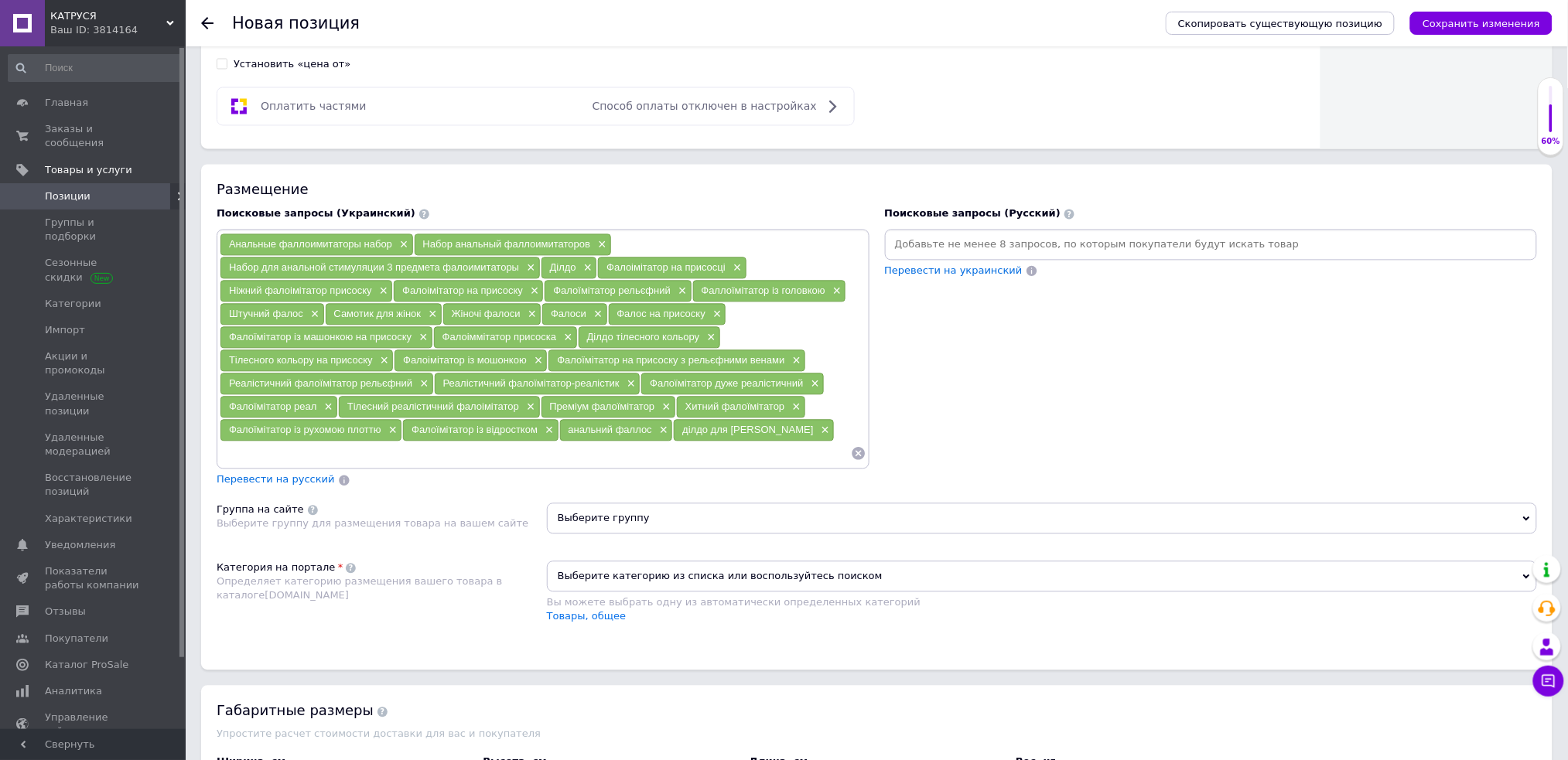
scroll to position [1095, 0]
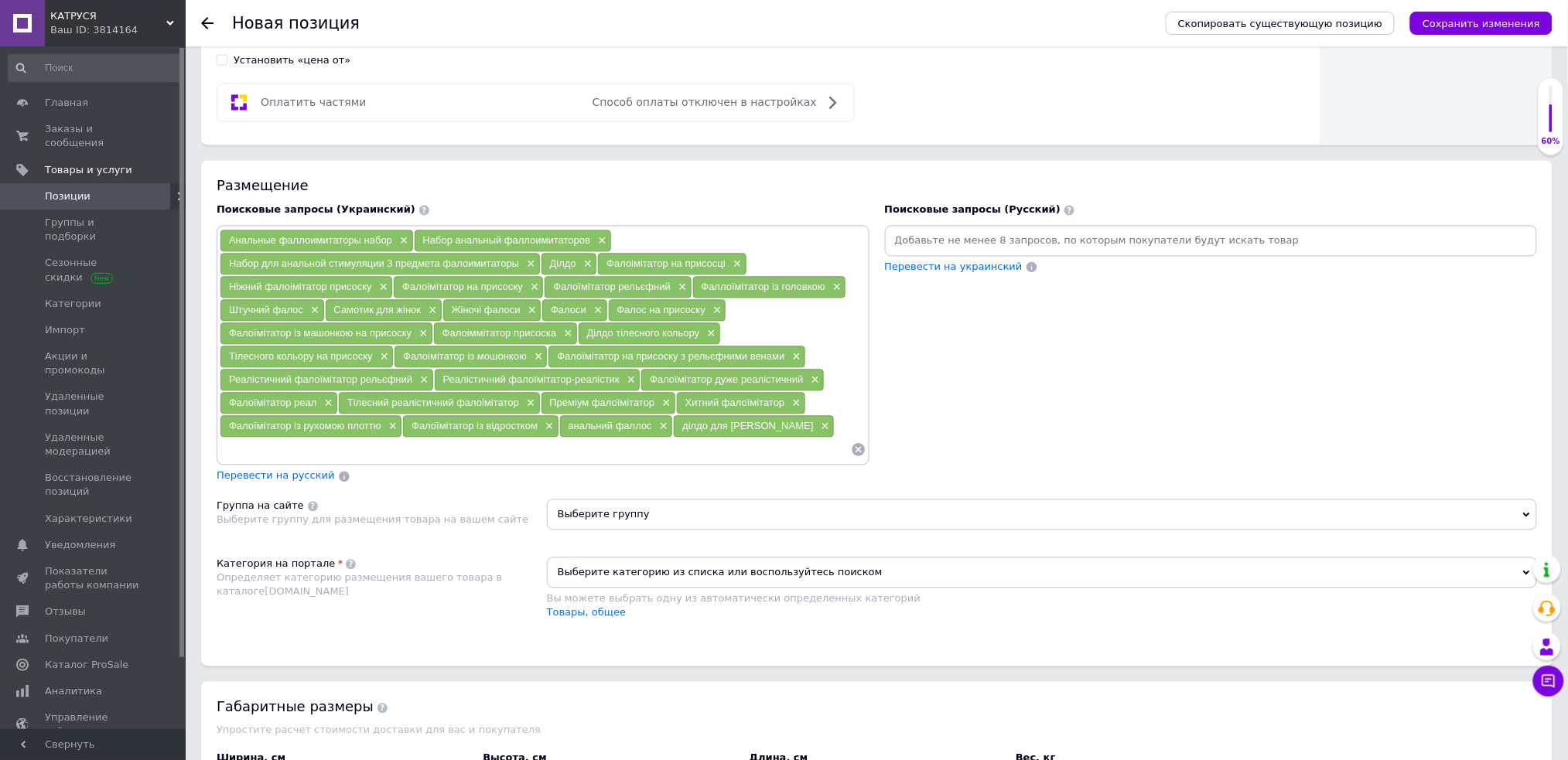
click at [654, 512] on span "Выберите группу" at bounding box center [1041, 514] width 990 height 31
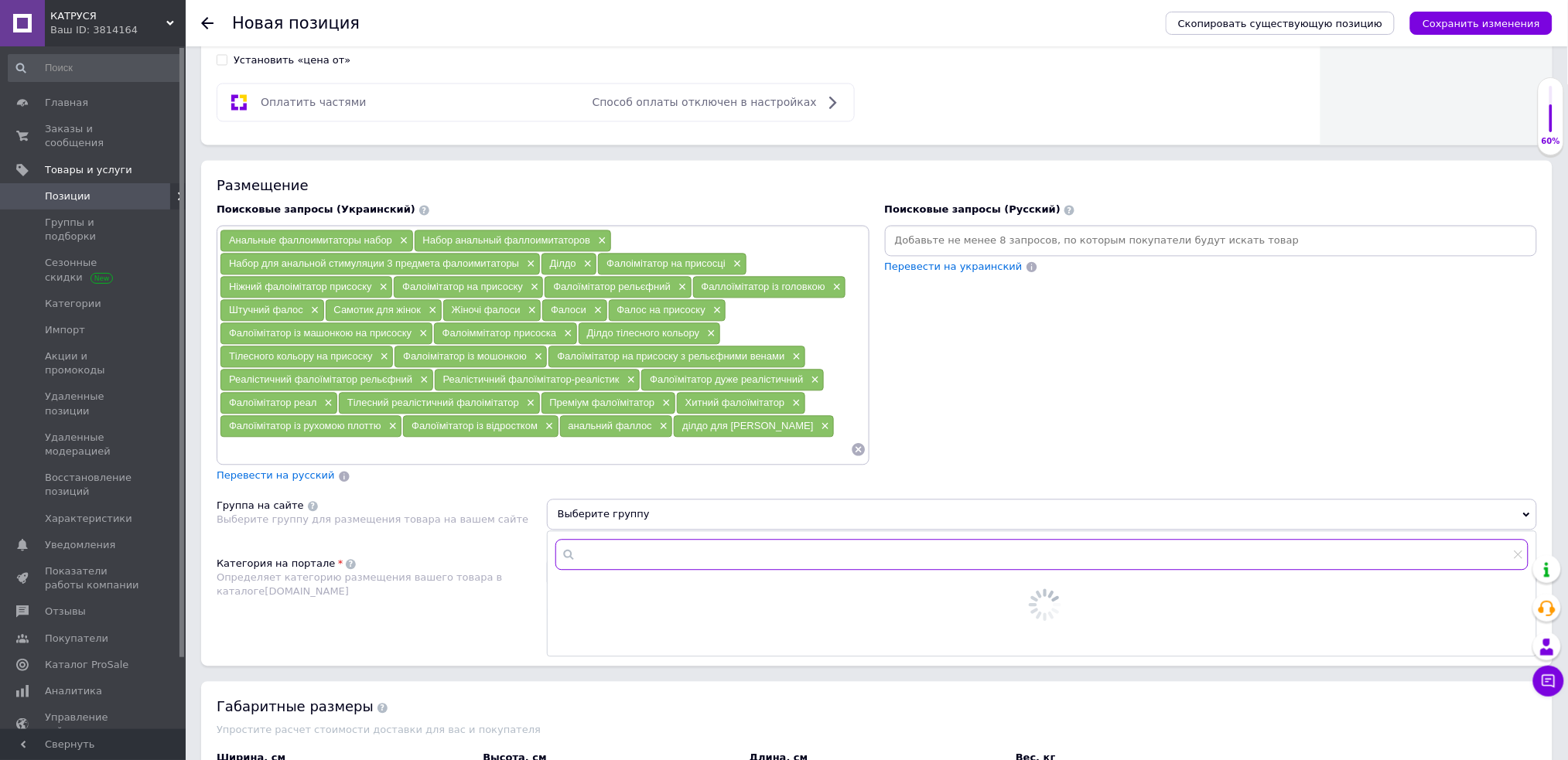
click at [636, 552] on input "text" at bounding box center [1041, 554] width 973 height 31
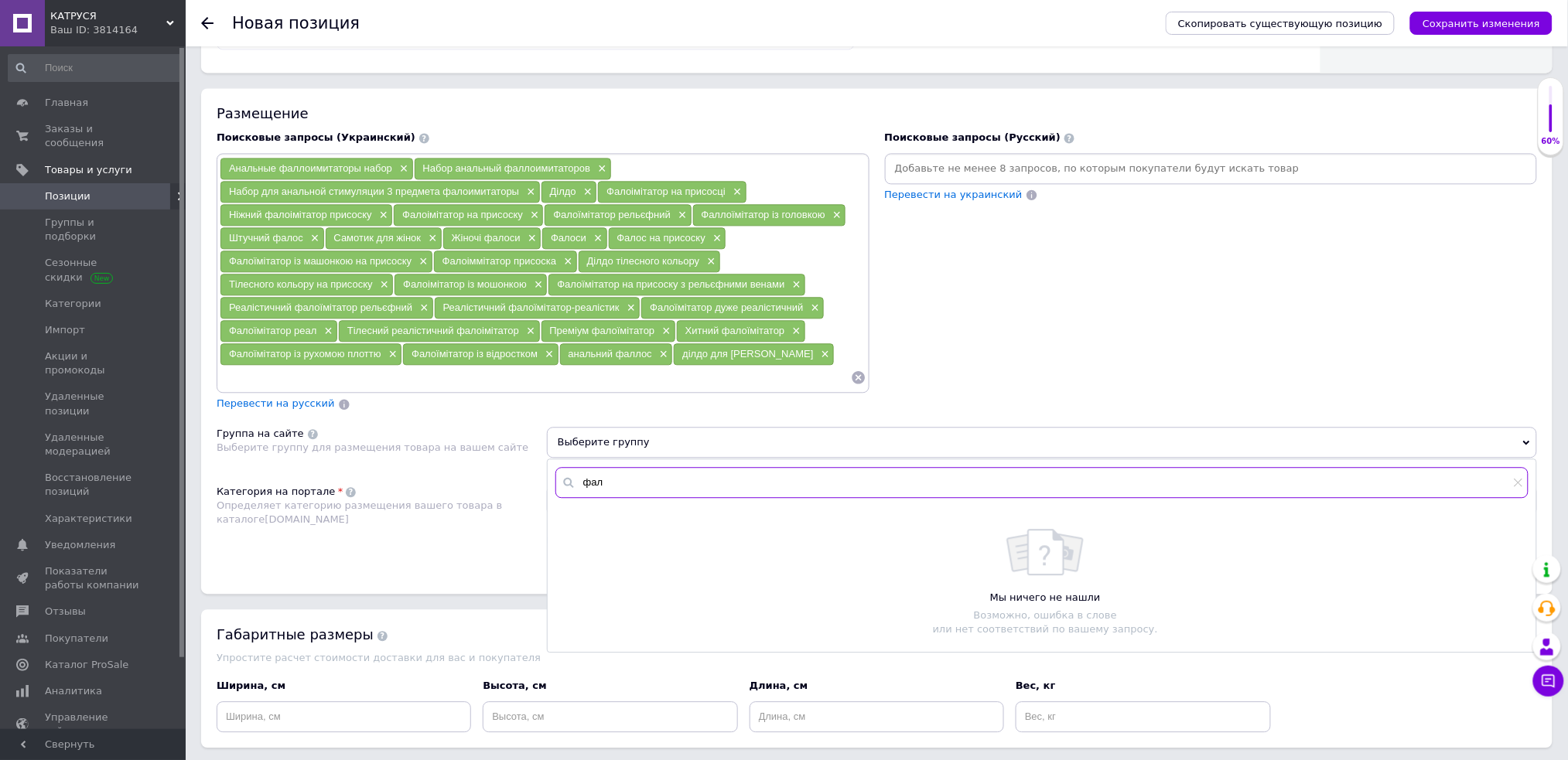
scroll to position [1198, 0]
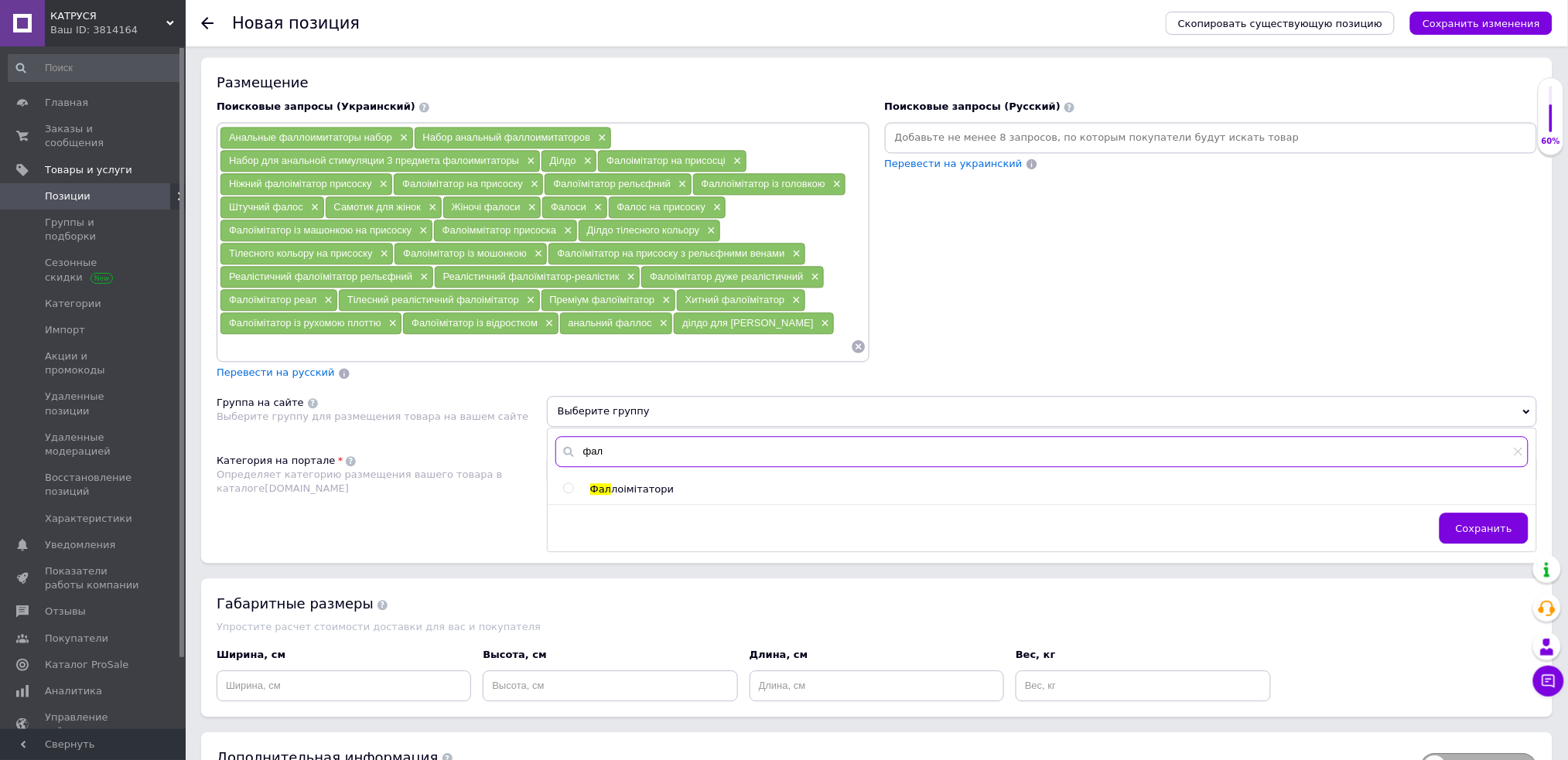
type input "фал"
click at [568, 483] on input "radio" at bounding box center [568, 488] width 10 height 10
radio input "true"
click at [456, 502] on div "Категория на портале Определяет категорию размещения вашего товара в каталоге P…" at bounding box center [382, 492] width 330 height 78
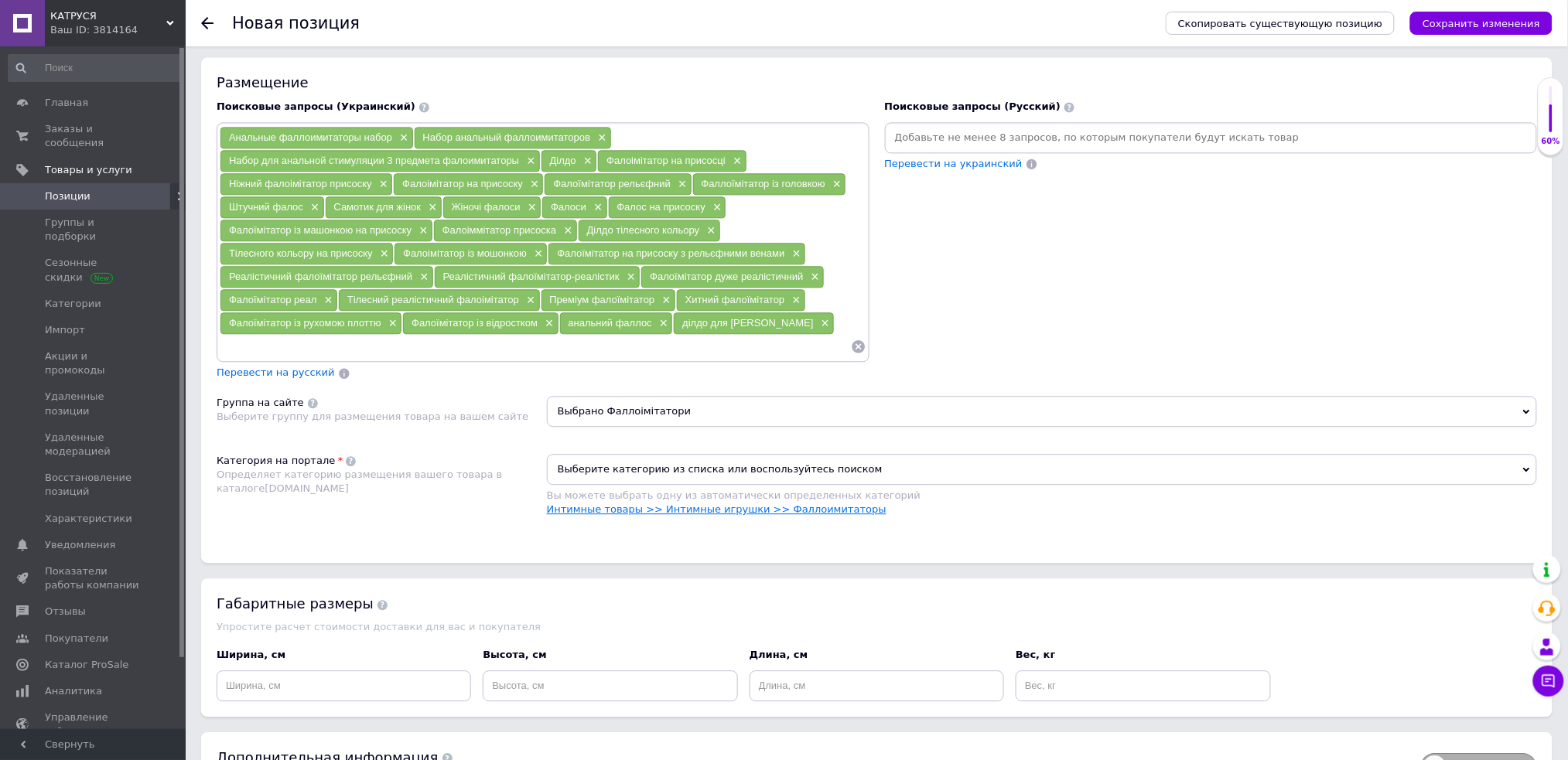
click at [809, 504] on link "Интимные товары >> Интимные игрушки >> Фаллоимитаторы" at bounding box center [716, 510] width 340 height 12
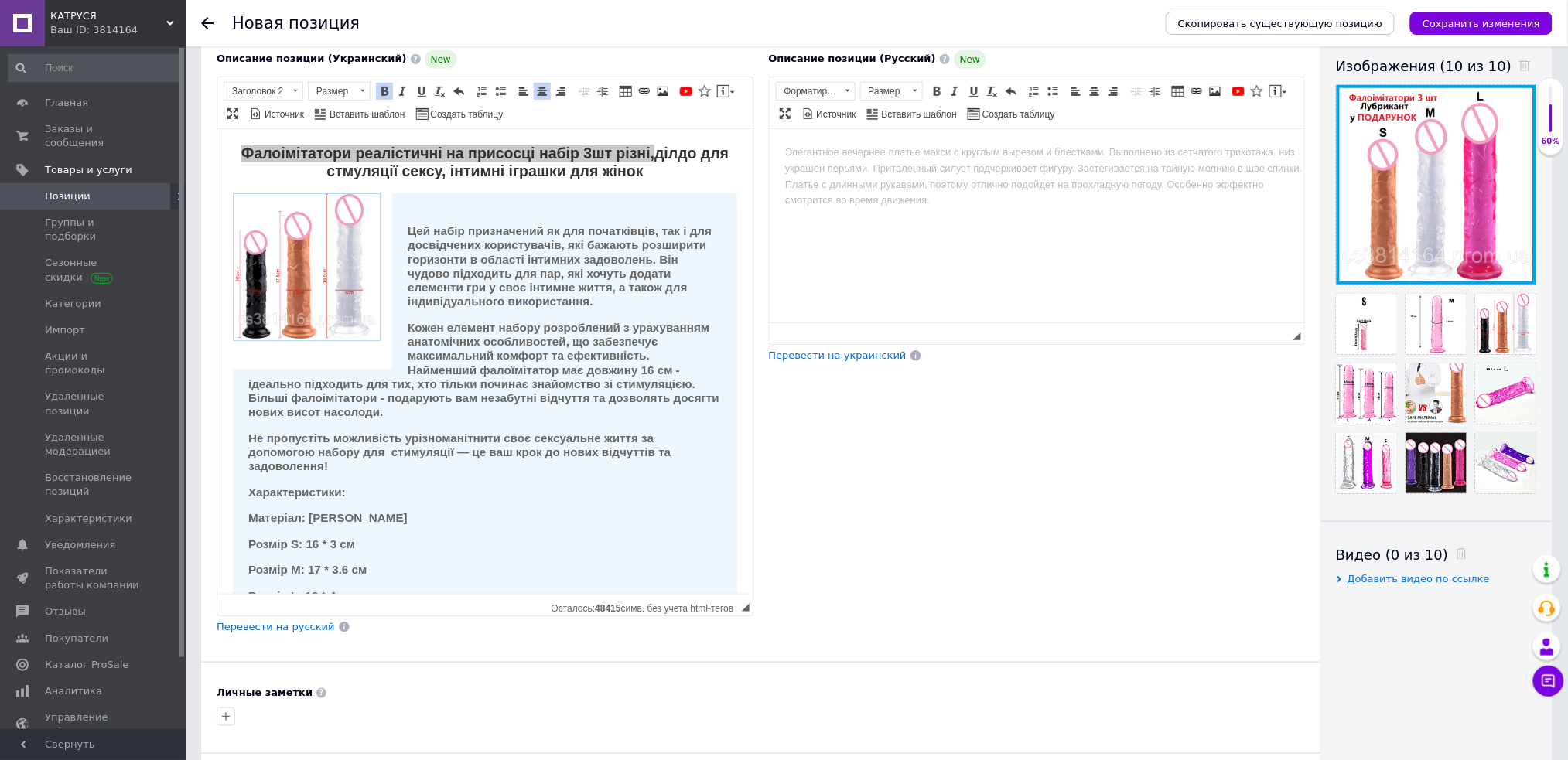
scroll to position [65, 0]
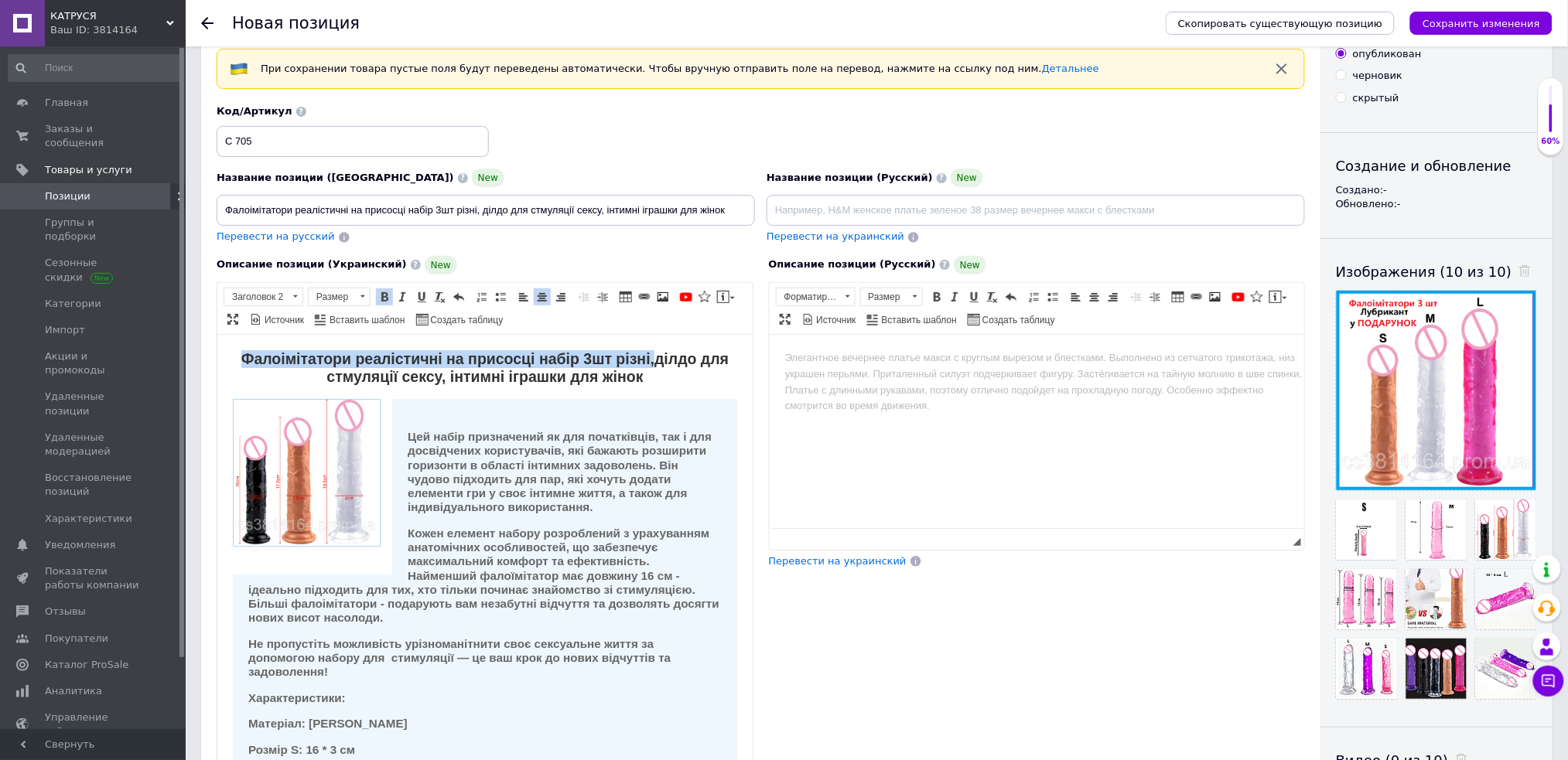
click at [571, 574] on strong "Кожен елемент набору розроблений з урахуванням анатомічних особливостей, що заб…" at bounding box center [482, 574] width 471 height 98
drag, startPoint x: 223, startPoint y: 361, endPoint x: 652, endPoint y: 368, distance: 429.1
copy strong "Фалоімітатори реалістичні на присосці набір 3шт різні, ділдо для стмуляції секс…"
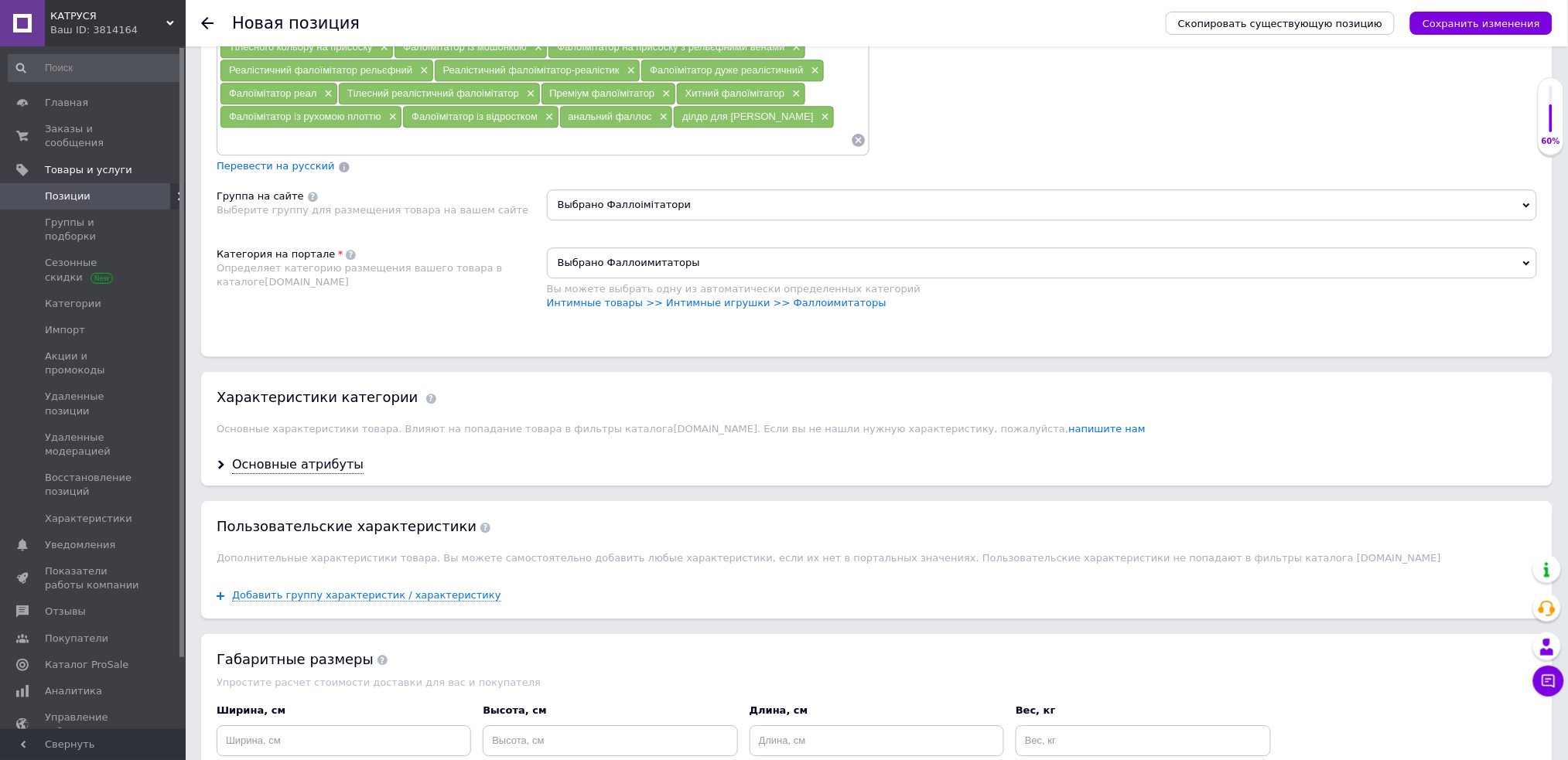
scroll to position [1560, 0]
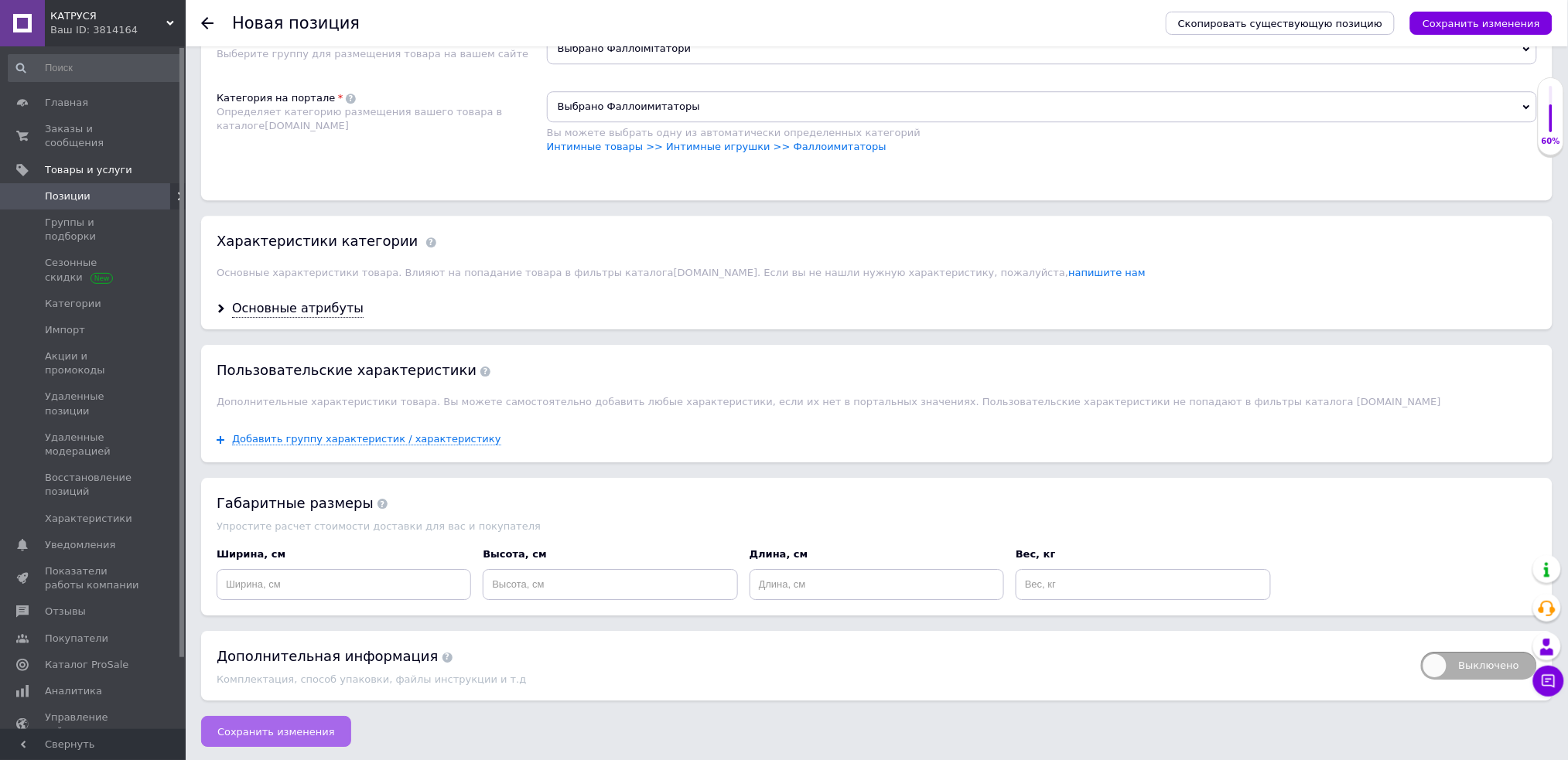
click at [316, 729] on span "Сохранить изменения" at bounding box center [275, 732] width 117 height 12
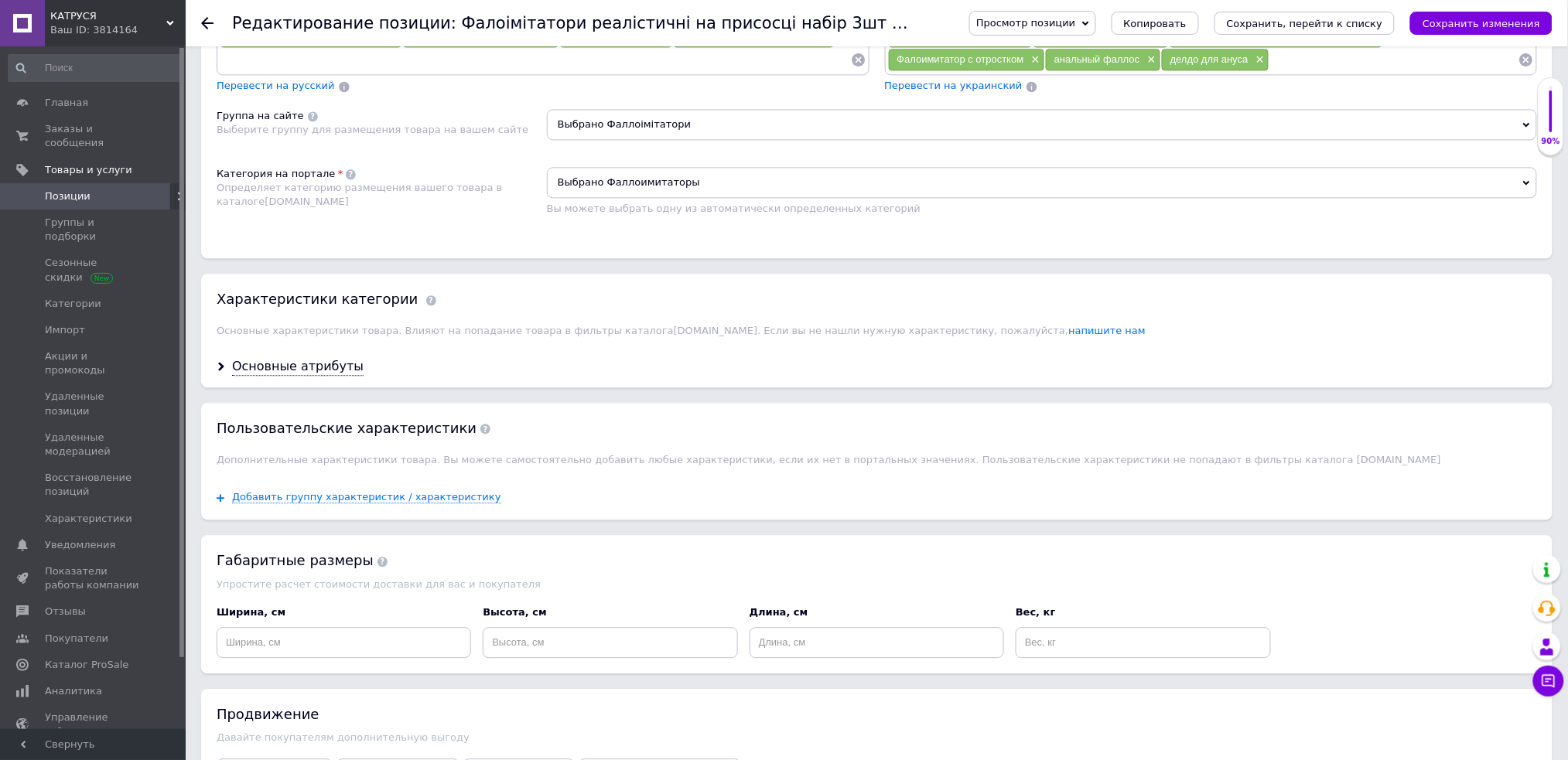
scroll to position [1442, 0]
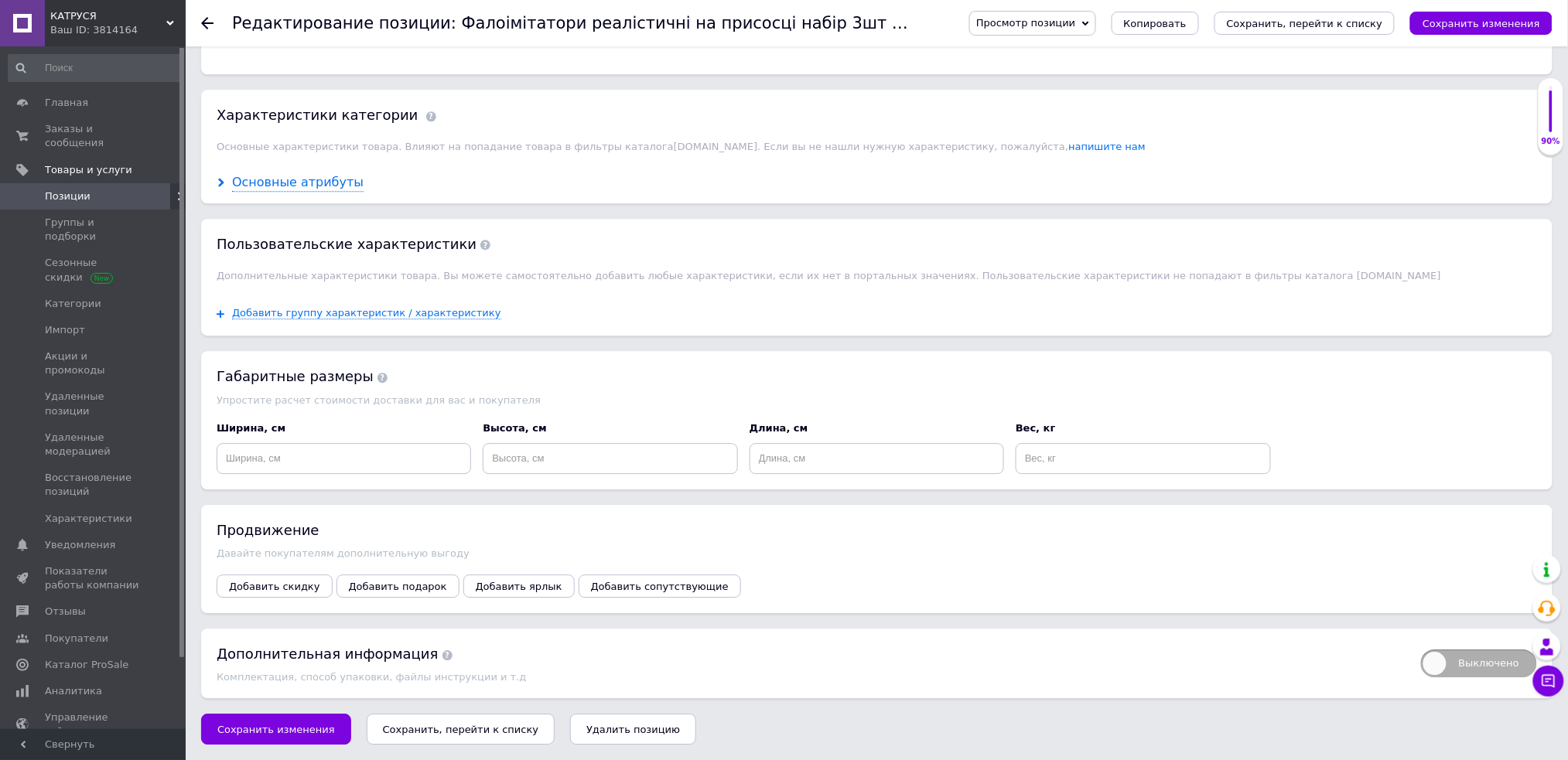
click at [328, 191] on div "Основные атрибуты" at bounding box center [298, 182] width 132 height 18
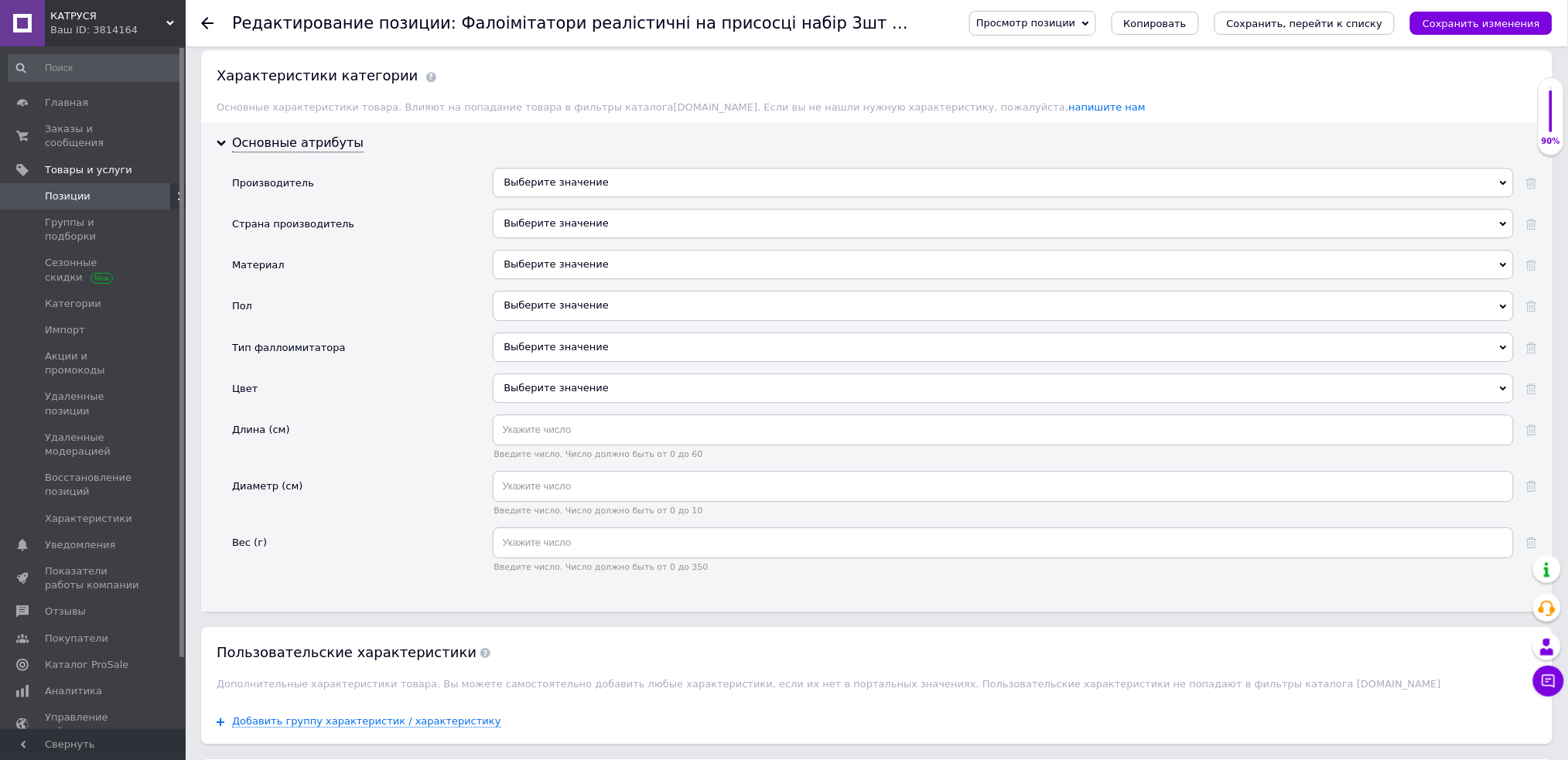
click at [582, 279] on div "Выберите значение" at bounding box center [1003, 264] width 1021 height 29
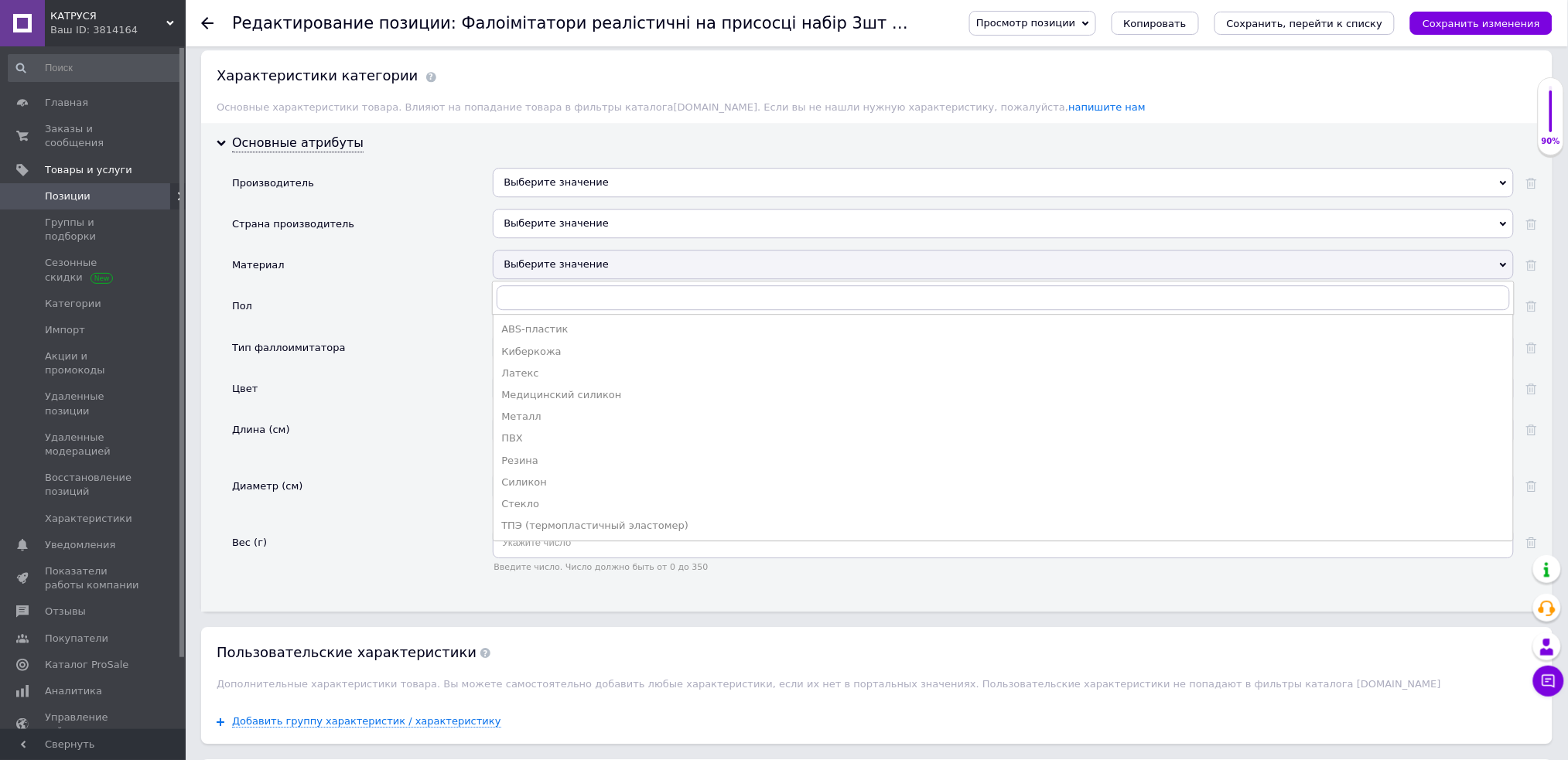
click at [555, 489] on div "Силикон" at bounding box center [1003, 482] width 1004 height 14
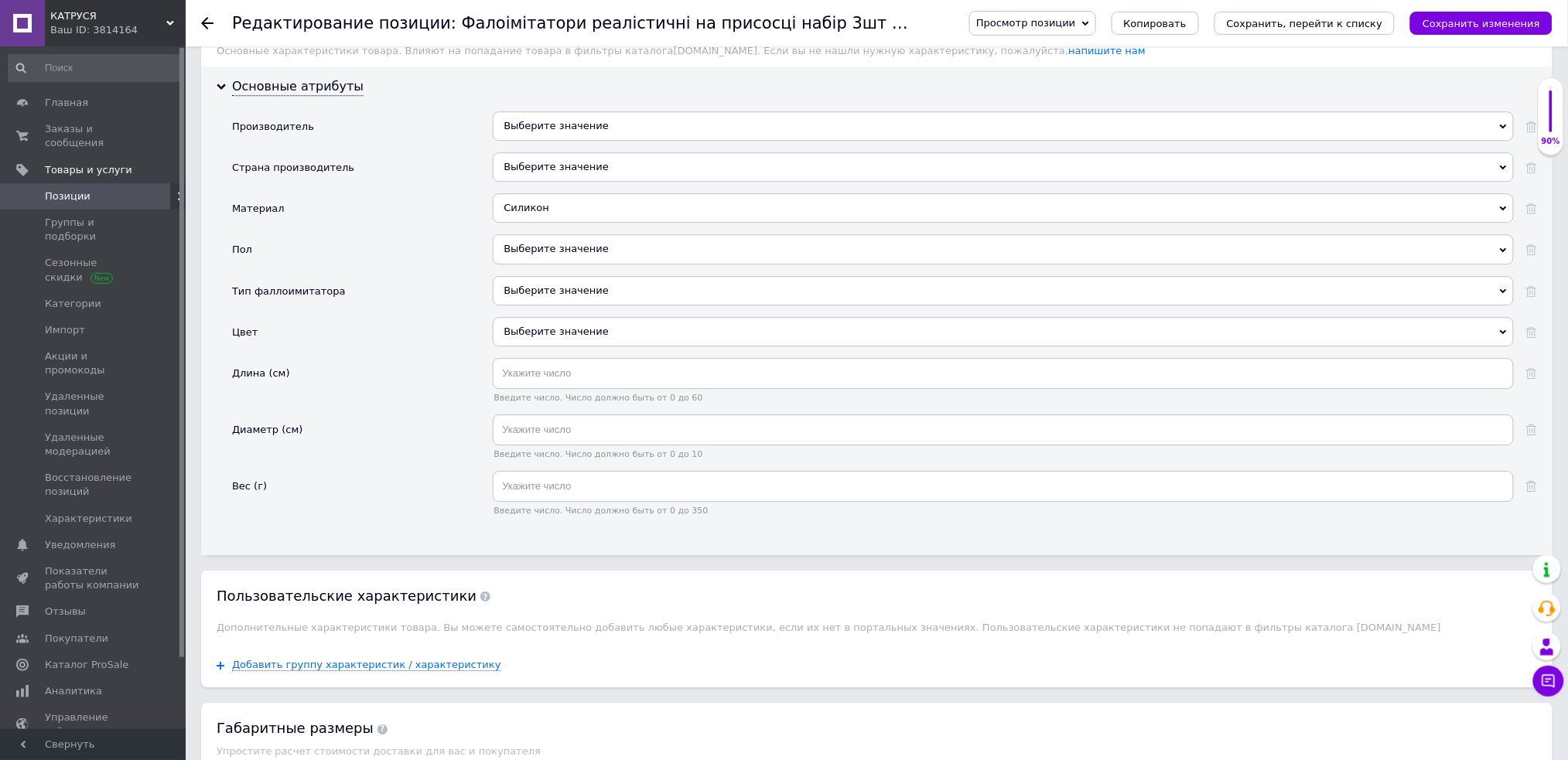
scroll to position [1546, 0]
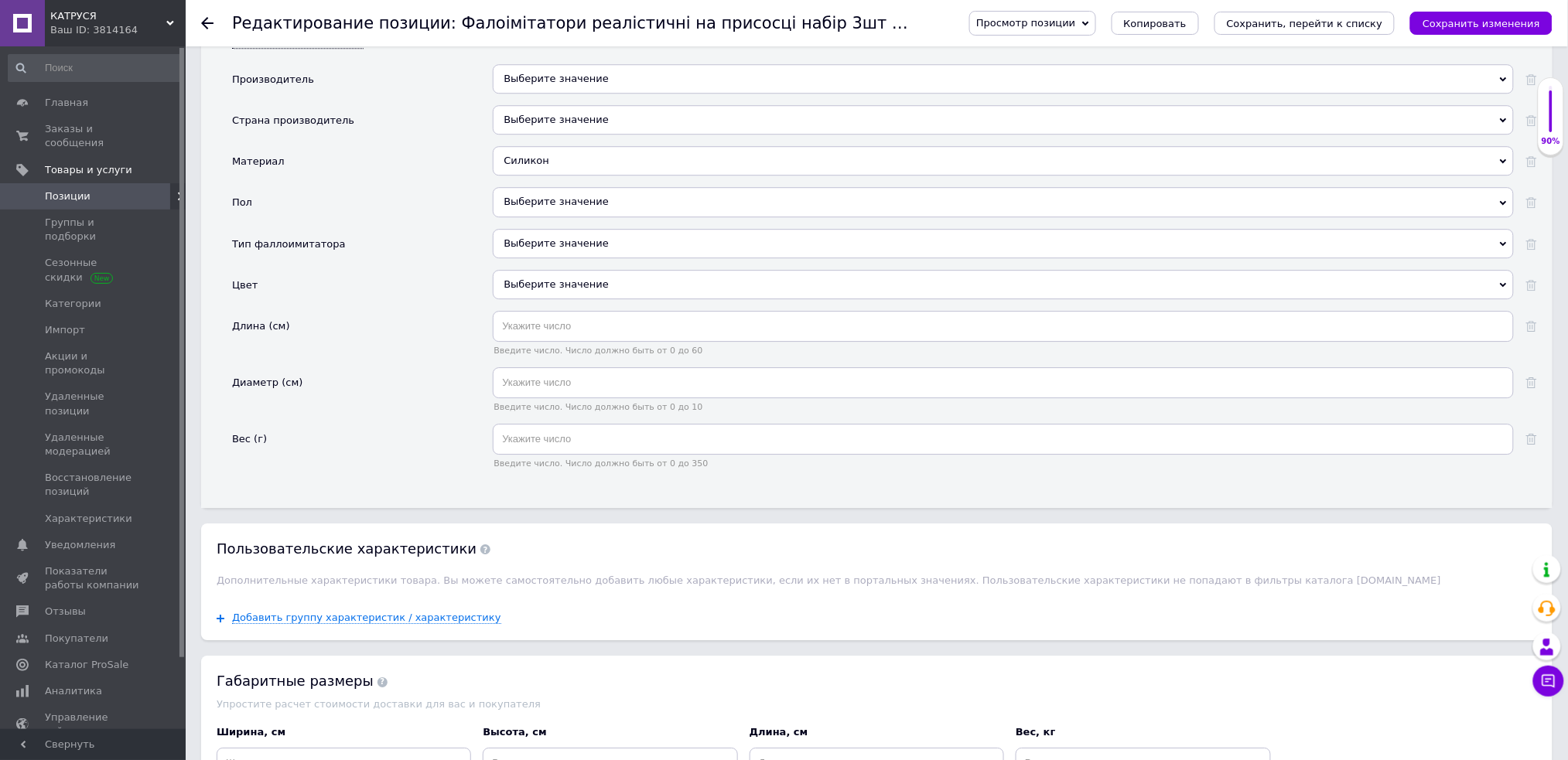
click at [634, 216] on div "Выберите значение" at bounding box center [1003, 202] width 1021 height 29
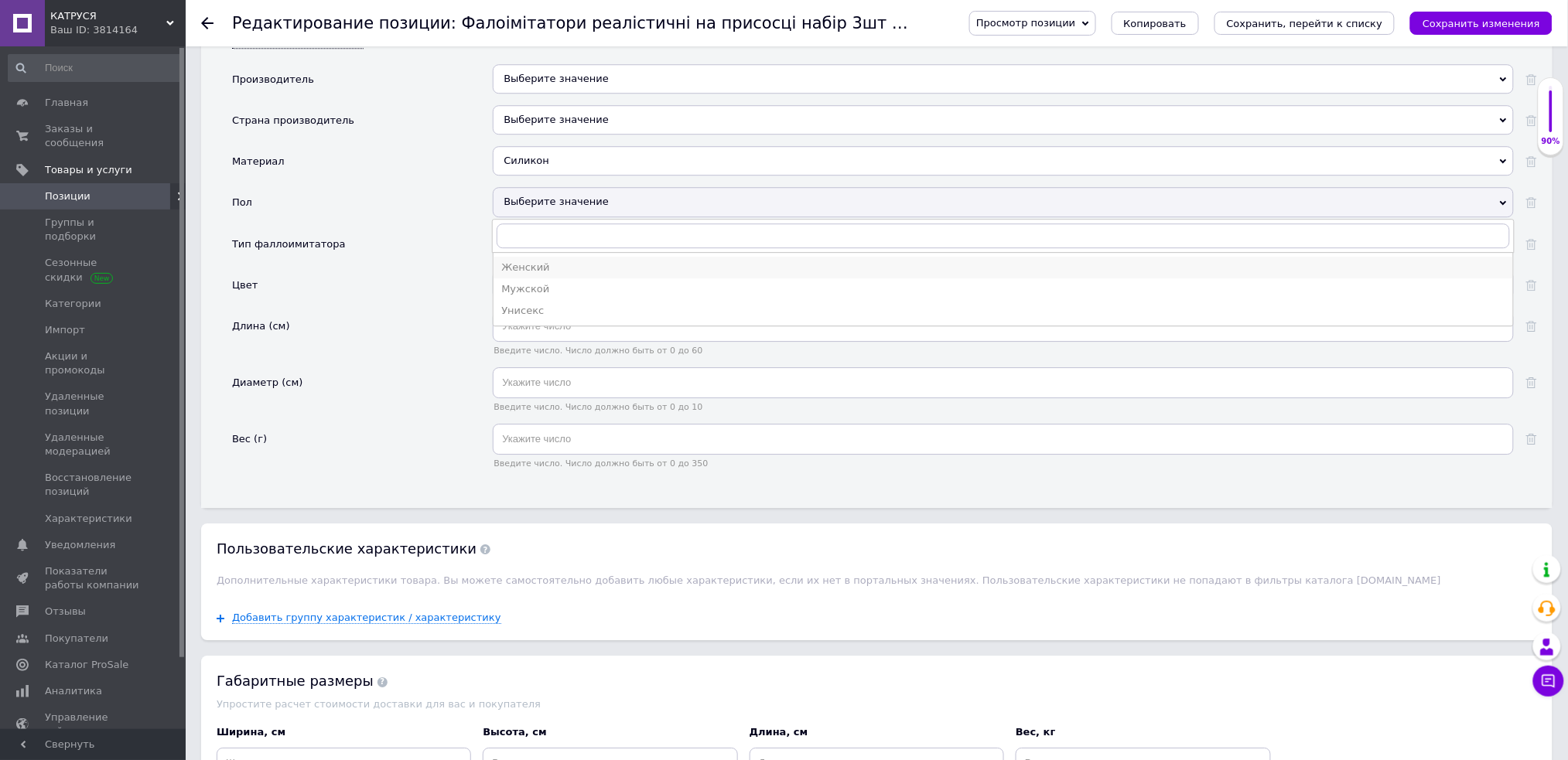
click at [569, 274] on div "Женский" at bounding box center [1003, 268] width 1004 height 14
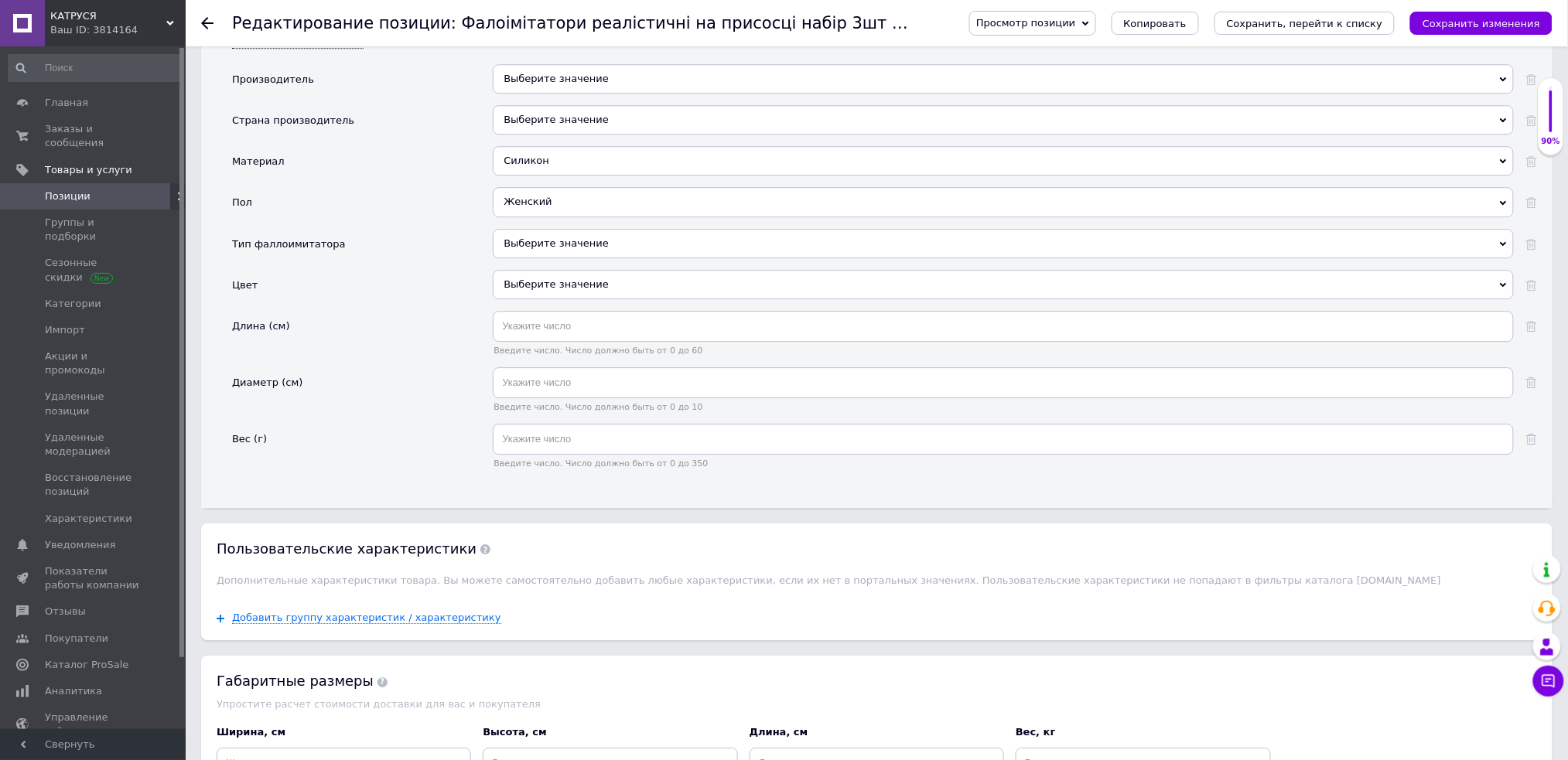
click at [570, 258] on div "Выберите значение" at bounding box center [1003, 244] width 1021 height 29
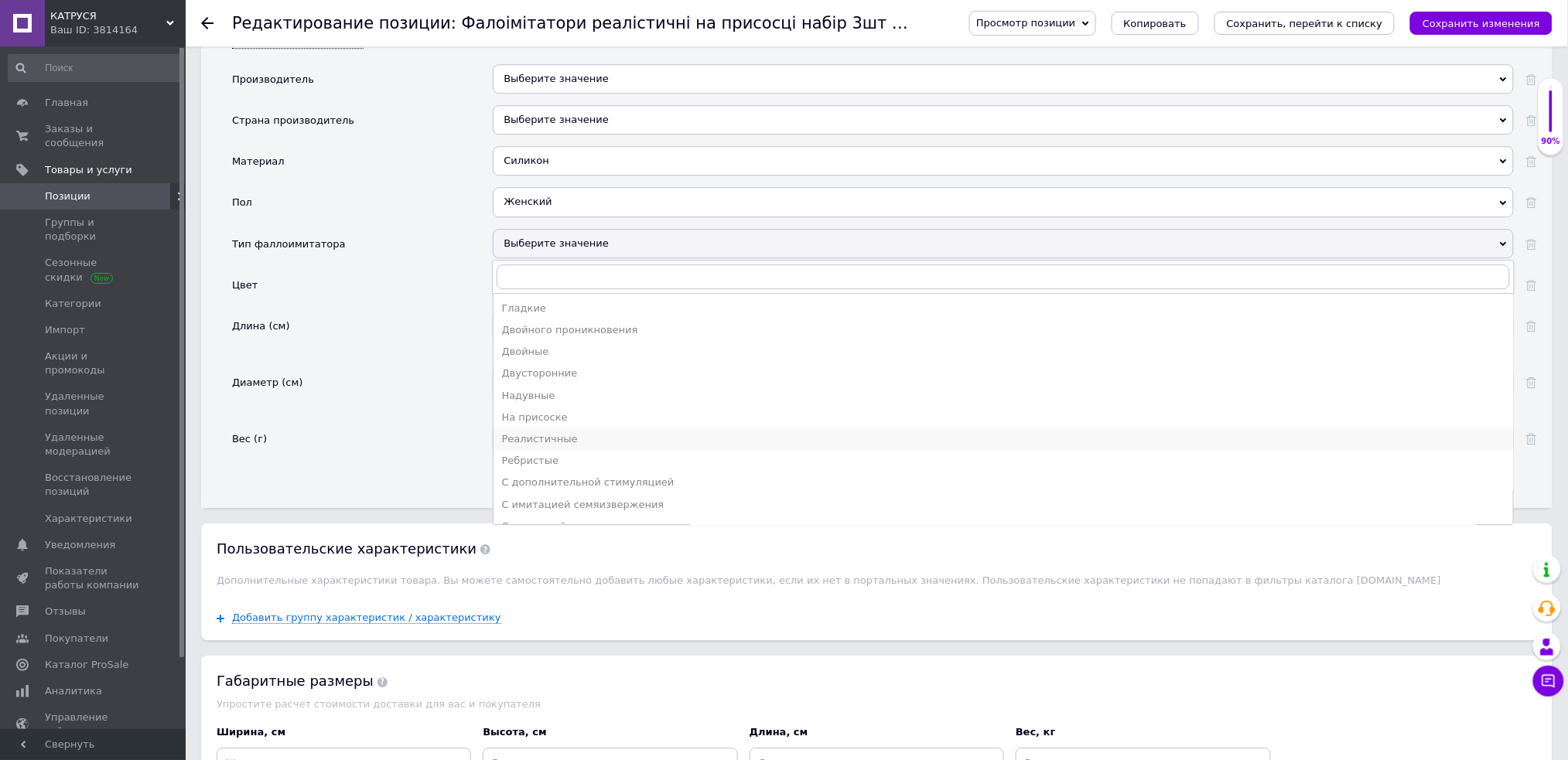
click at [584, 446] on div "Реалистичные" at bounding box center [1003, 439] width 1004 height 14
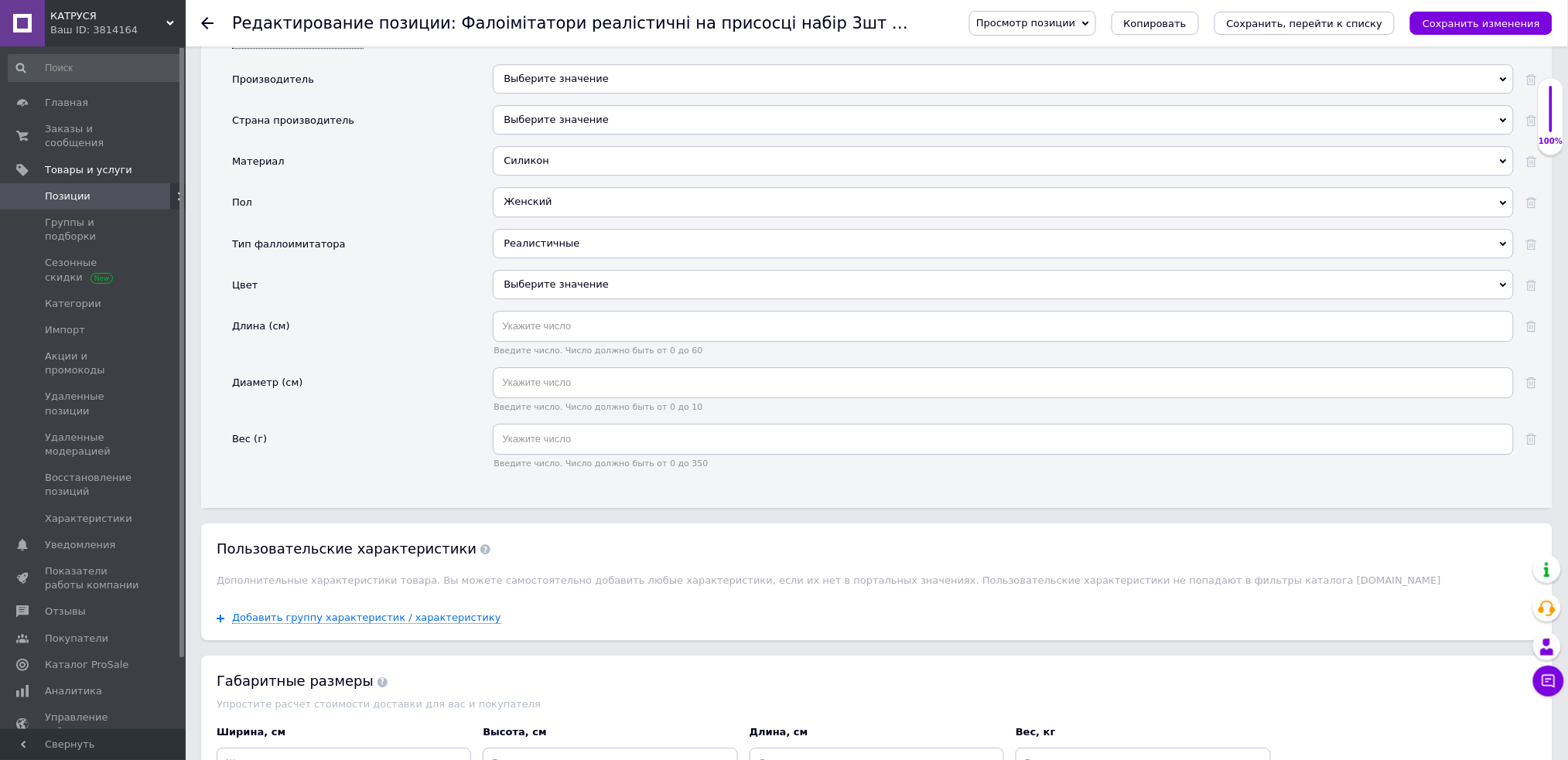
scroll to position [1648, 0]
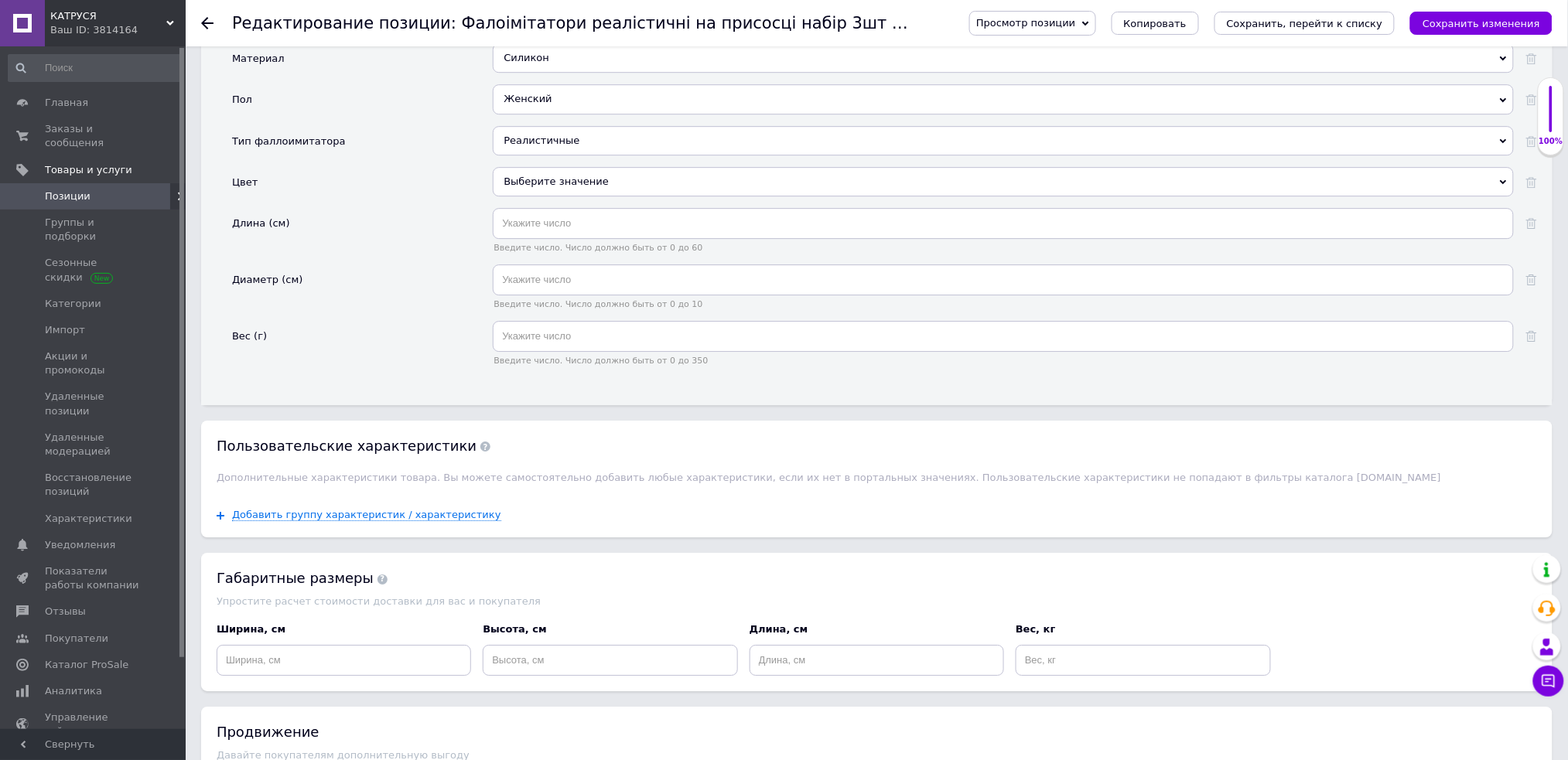
click at [620, 197] on div "Выберите значение" at bounding box center [1003, 181] width 1021 height 29
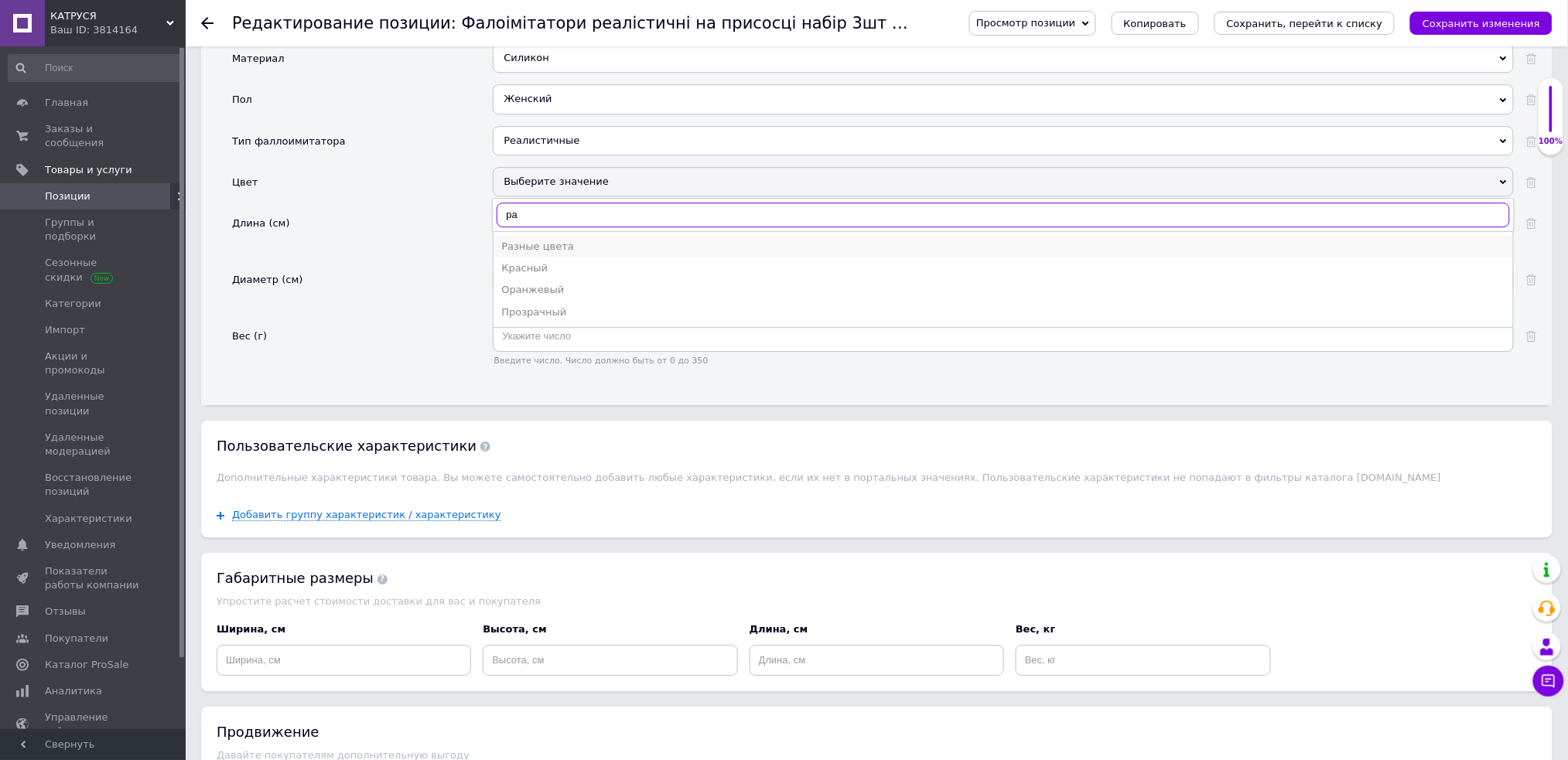
type input "ра"
click at [577, 254] on div "Разные цвета" at bounding box center [1003, 246] width 1004 height 14
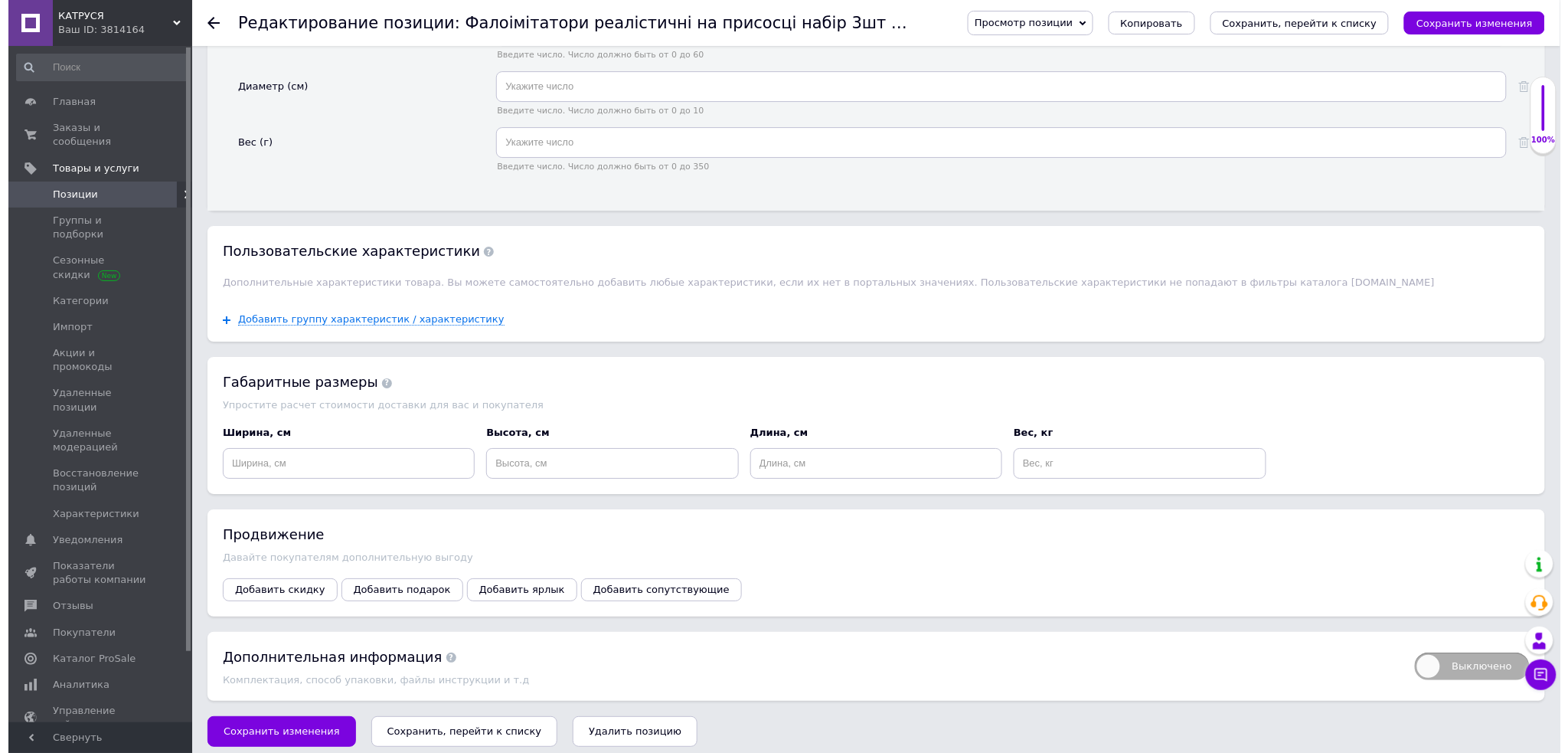
scroll to position [1838, 0]
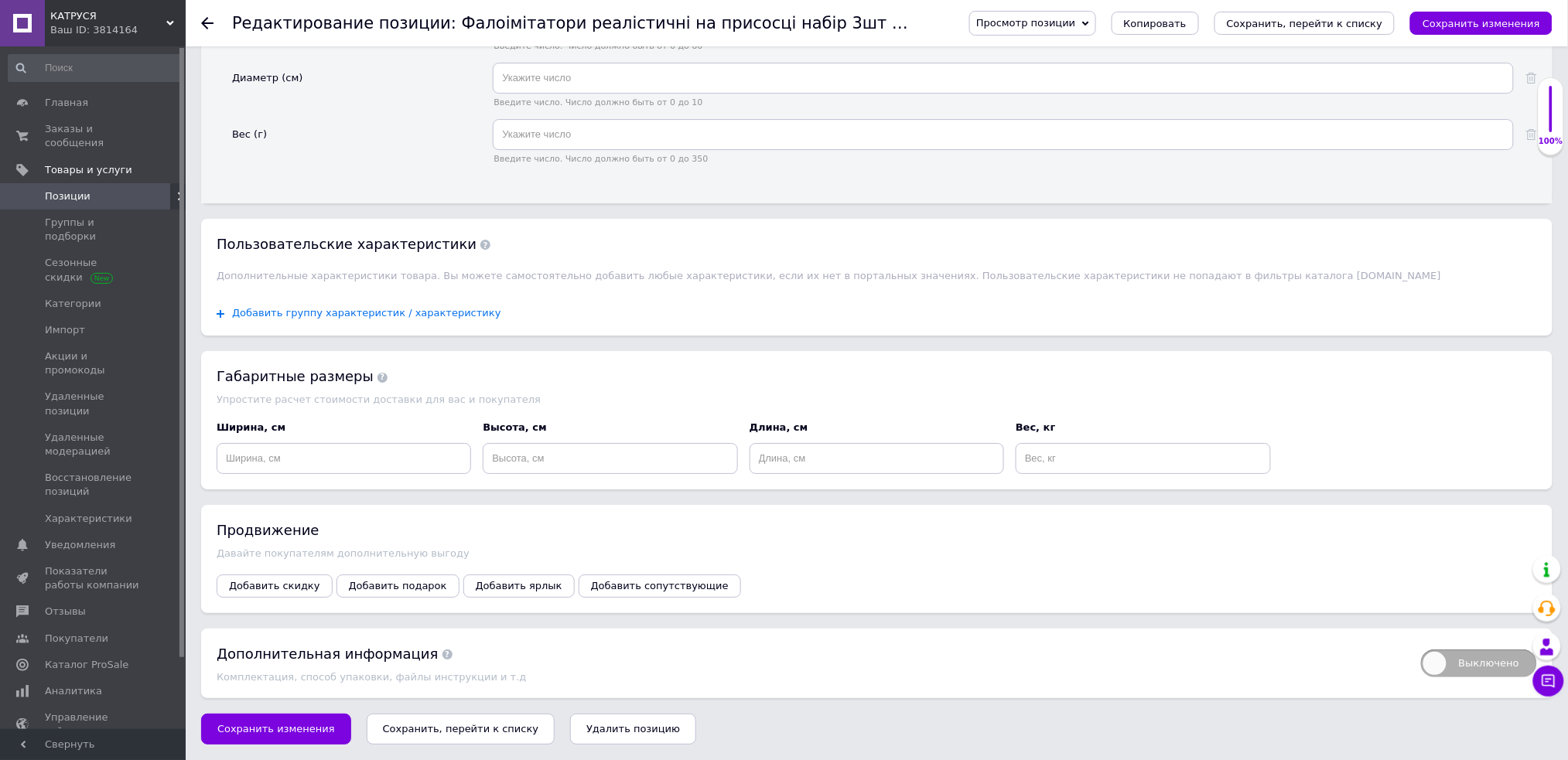
click at [433, 319] on span "Добавить группу характеристик / характеристику" at bounding box center [366, 313] width 269 height 12
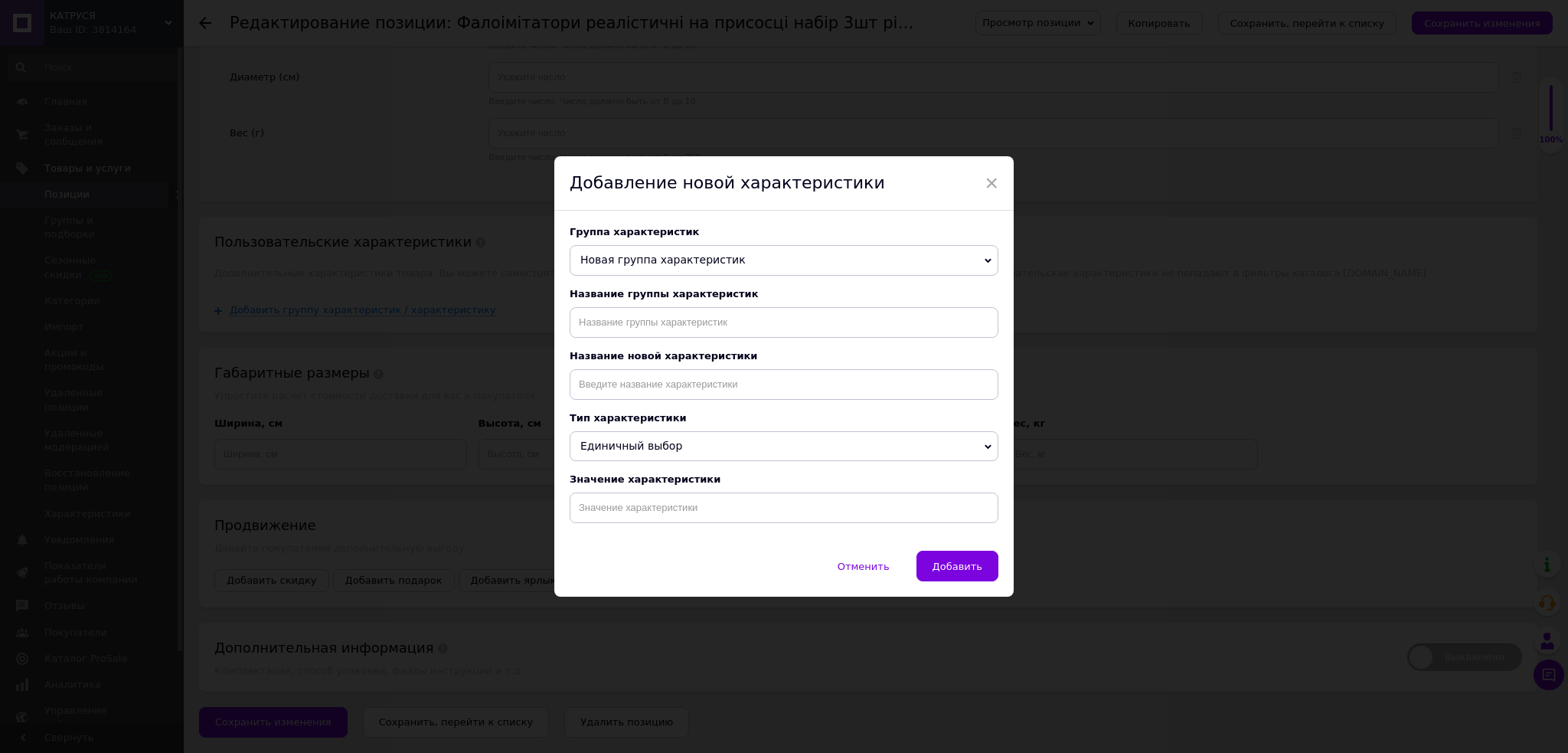
click at [633, 263] on span "Новая группа характеристик" at bounding box center [662, 259] width 165 height 12
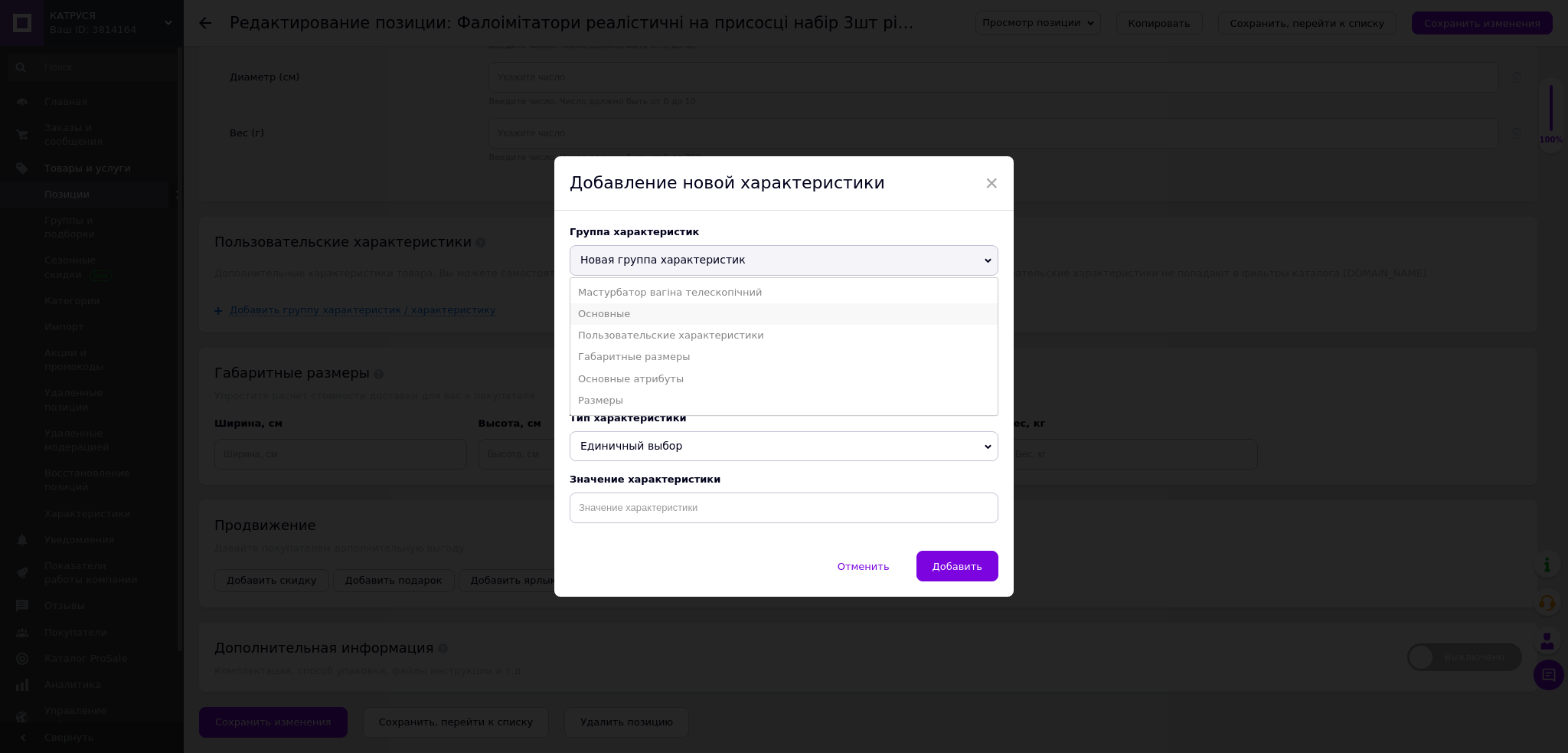
click at [613, 313] on li "Основные" at bounding box center [784, 313] width 427 height 21
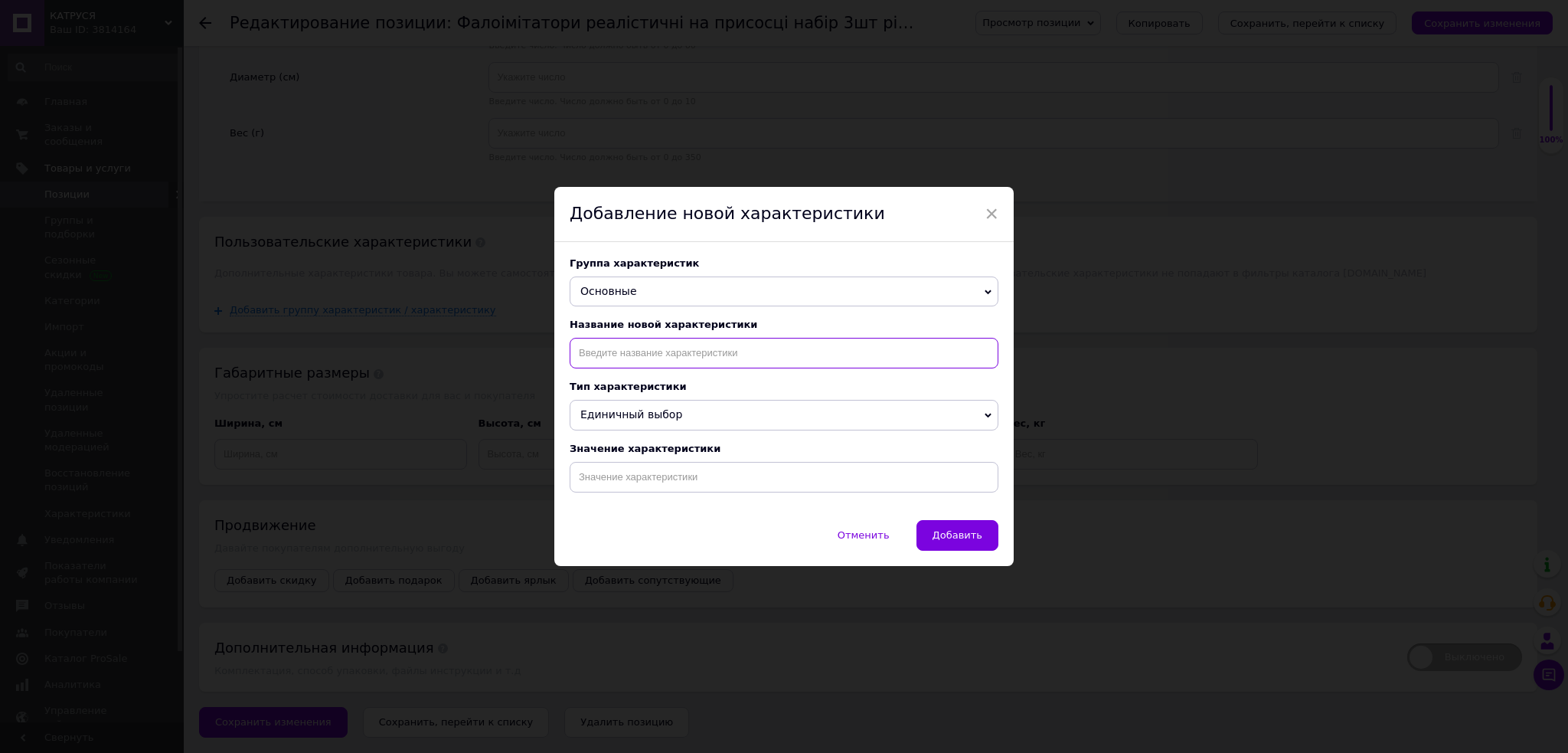
click at [619, 353] on input at bounding box center [784, 353] width 428 height 30
click at [626, 383] on li "Тип назначения" at bounding box center [784, 385] width 427 height 21
type input "Тип назначения"
drag, startPoint x: 644, startPoint y: 477, endPoint x: 698, endPoint y: 515, distance: 66.0
click at [644, 484] on input at bounding box center [784, 477] width 428 height 30
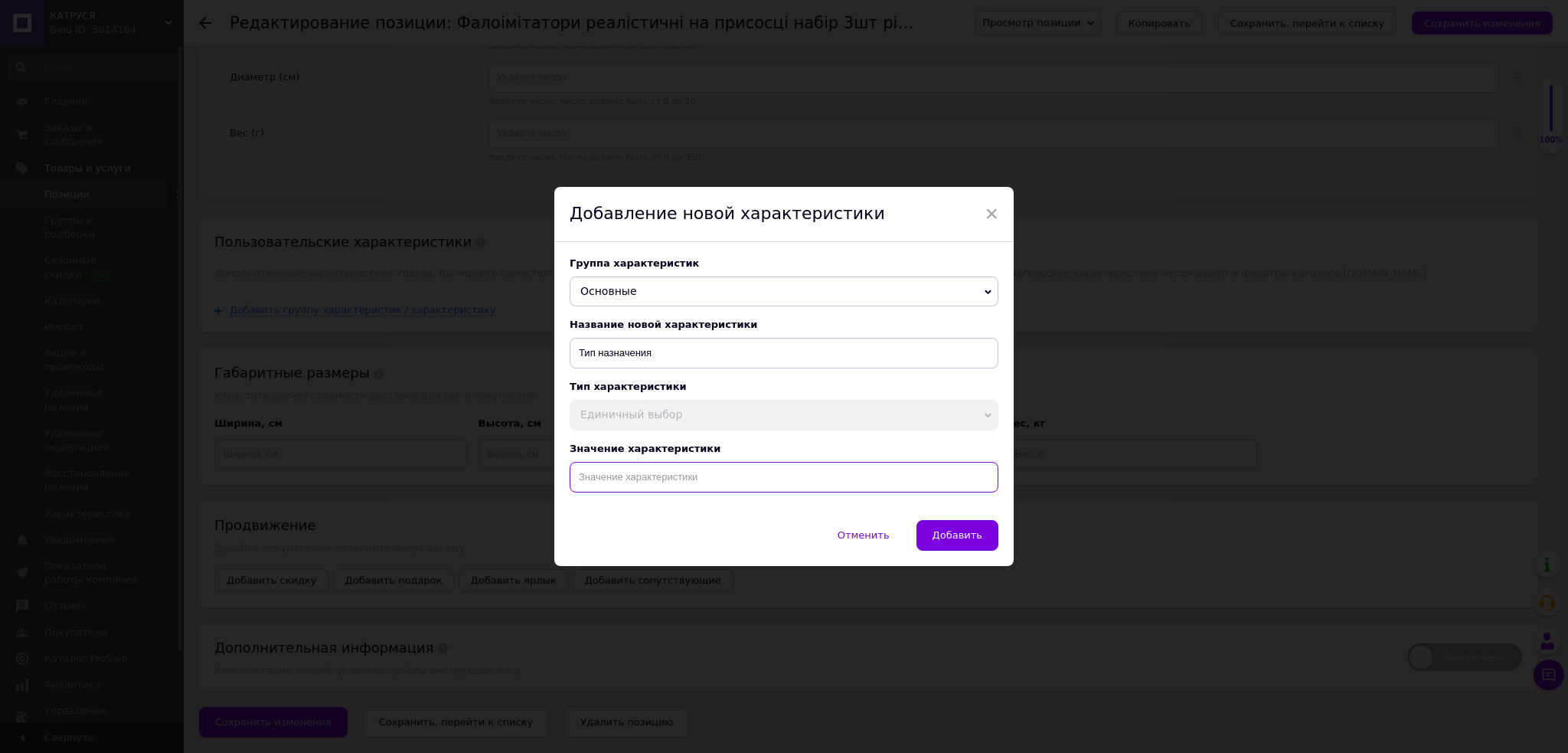
paste input "Фалоімітатори реалістичні на присосці набір 3шт різні, ділдо для стмуляції секс…"
type input "Фалоімітатори реалістичні на присосці набір 3шт різні, ділдо для стмуляції секс…"
click at [950, 532] on span "Добавить" at bounding box center [957, 535] width 50 height 12
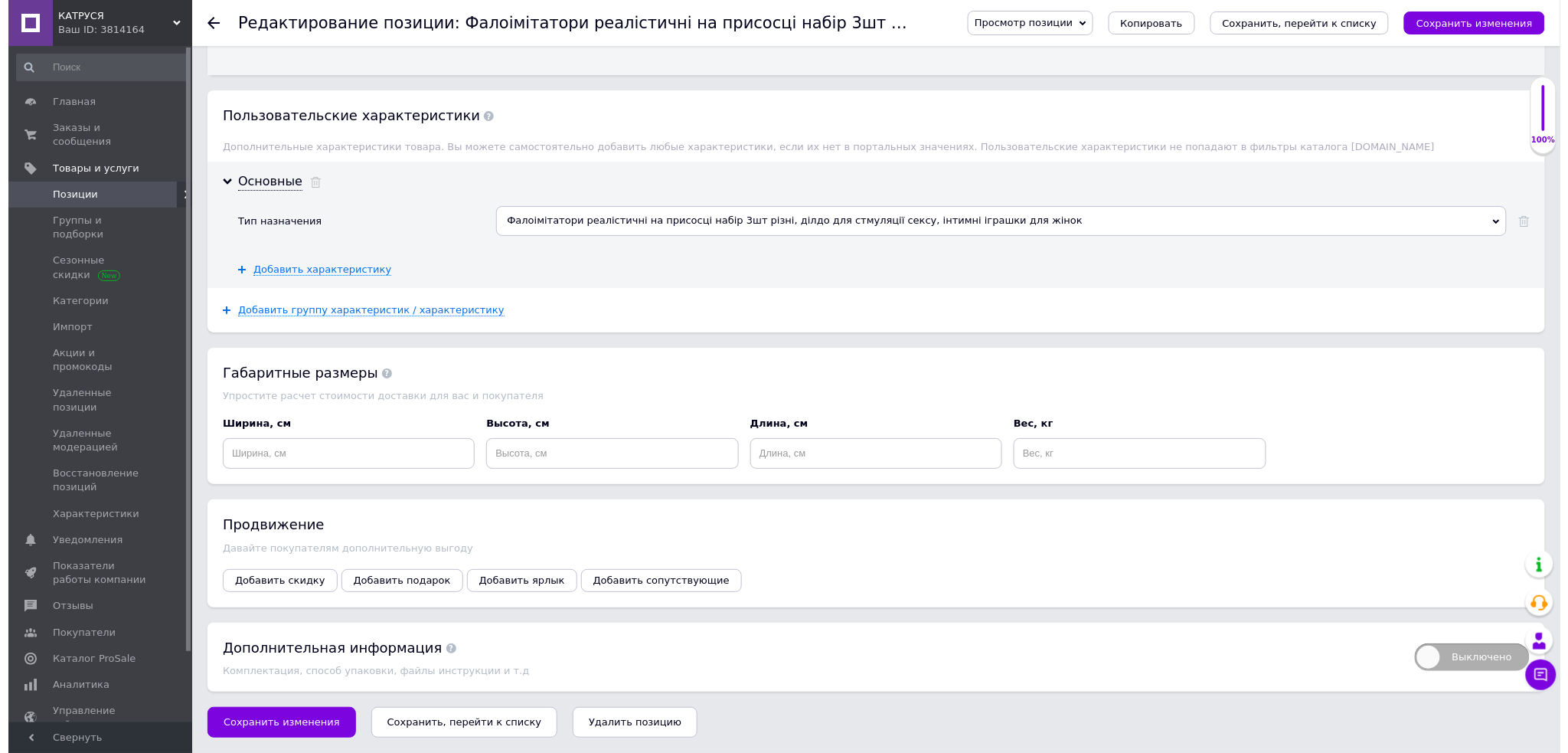
scroll to position [2019, 0]
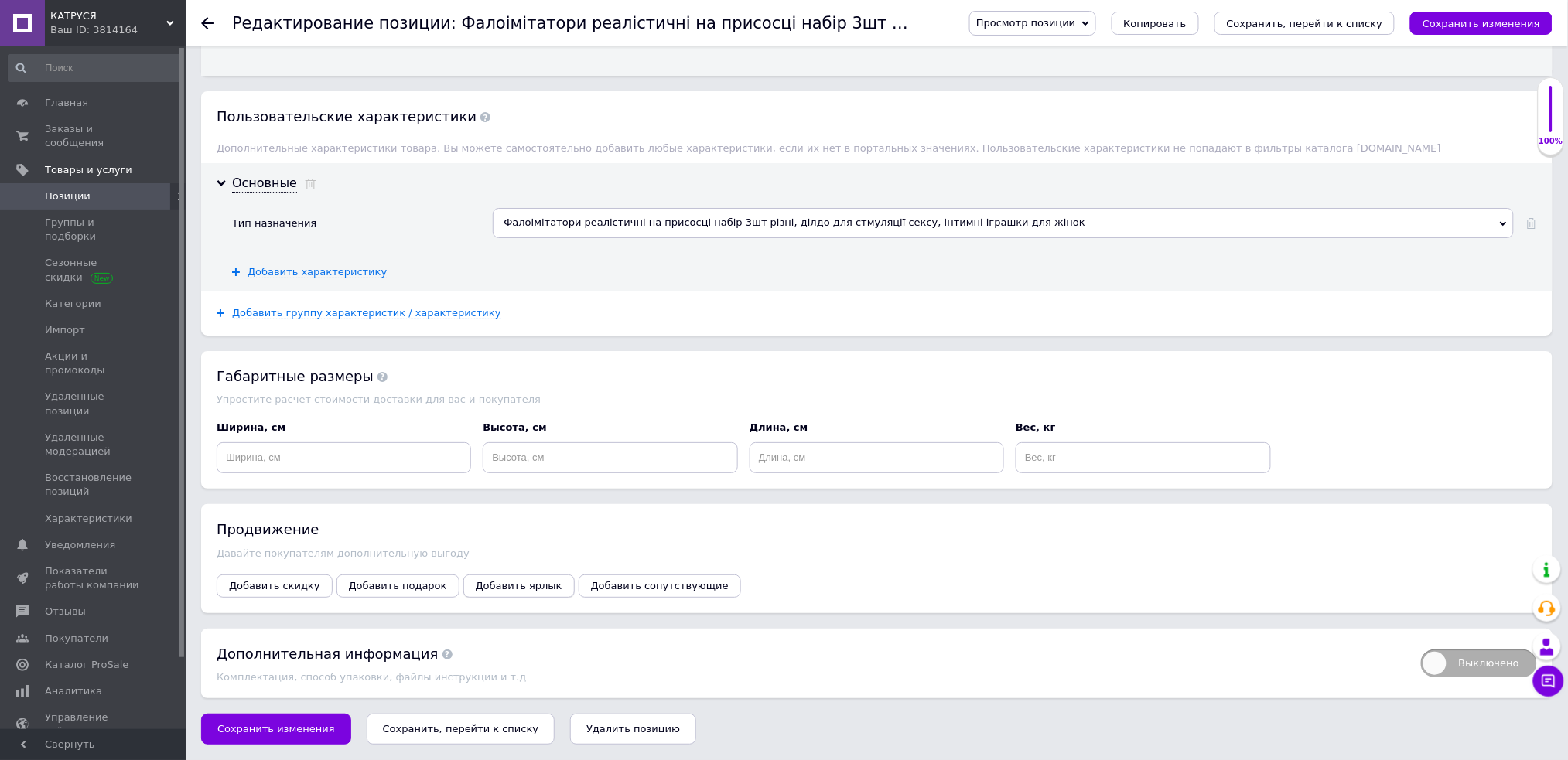
click at [506, 591] on span "Добавить ярлык" at bounding box center [518, 586] width 86 height 12
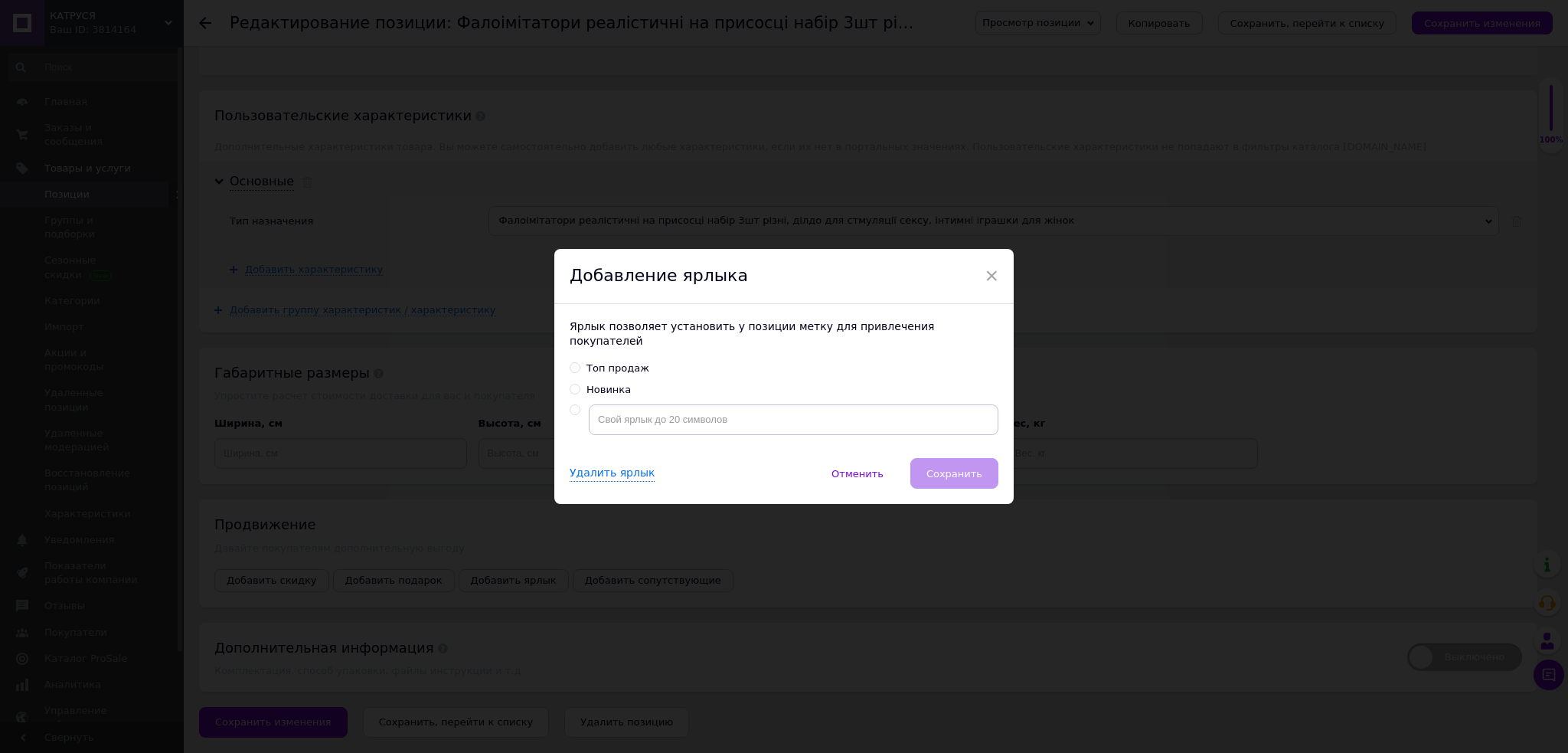
click at [570, 363] on input "Топ продаж" at bounding box center [575, 368] width 10 height 10
radio input "true"
click at [961, 468] on span "Сохранить" at bounding box center [954, 473] width 56 height 12
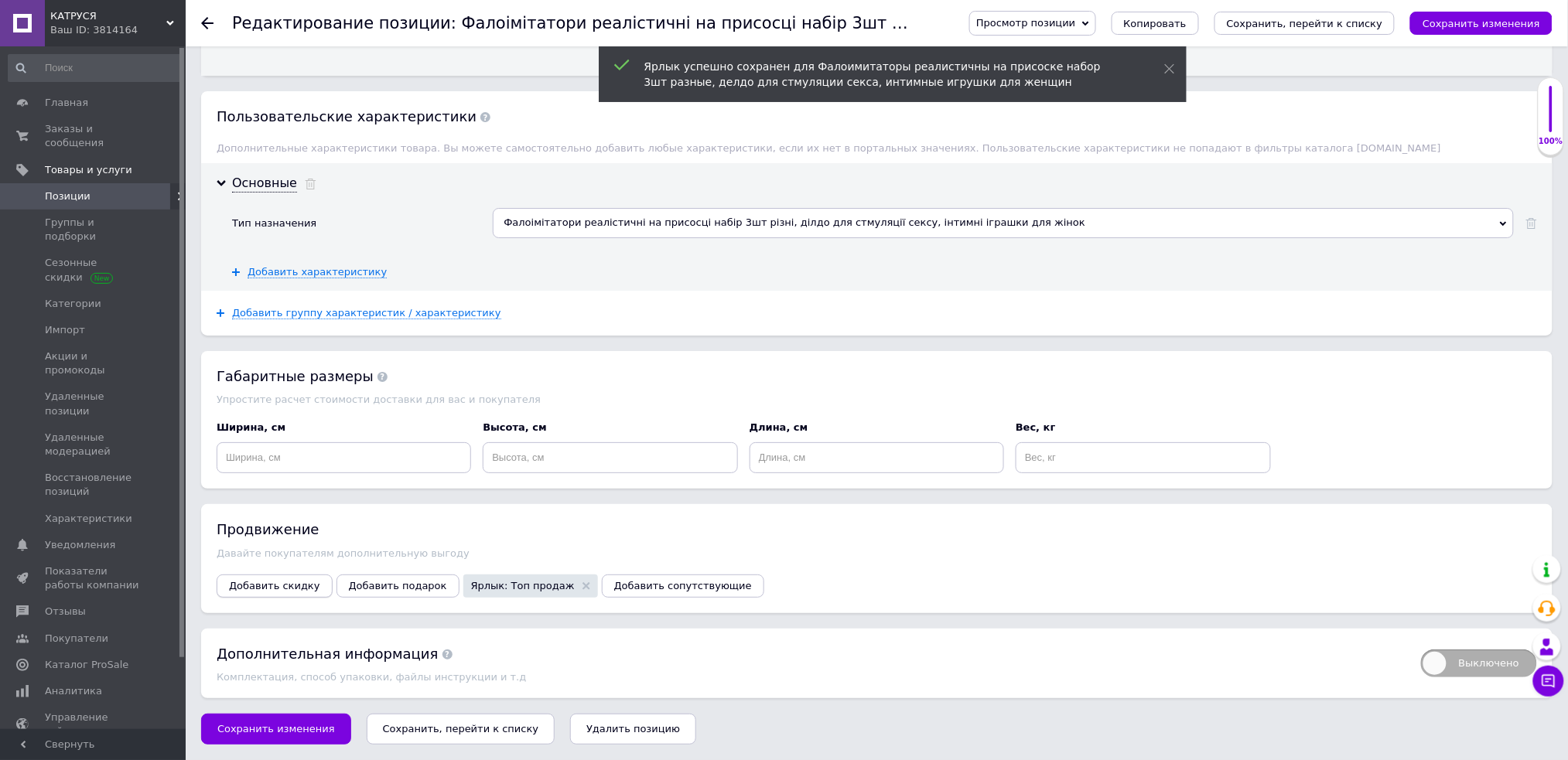
click at [302, 575] on button "Добавить скидку" at bounding box center [275, 586] width 116 height 23
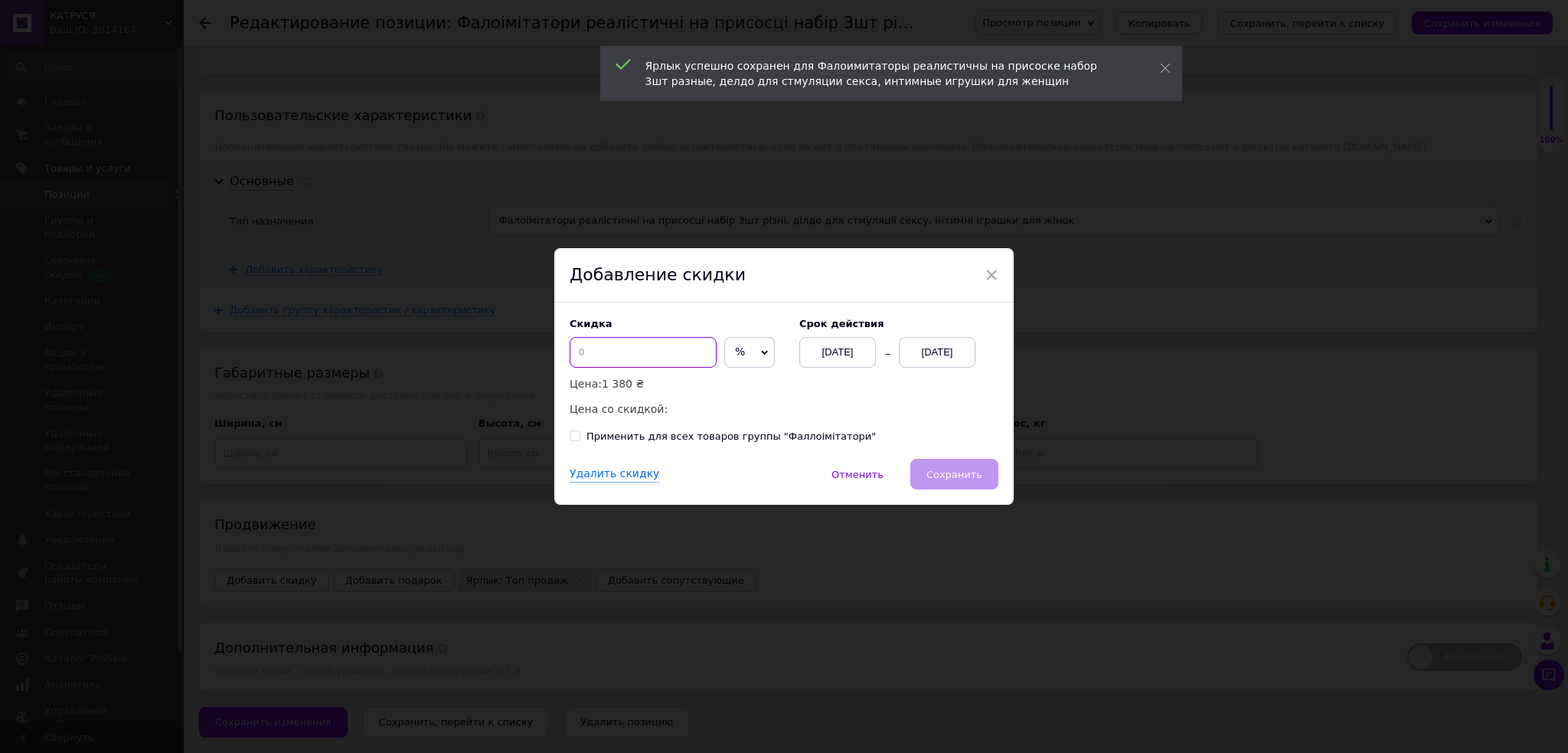
click at [658, 363] on input at bounding box center [643, 352] width 147 height 30
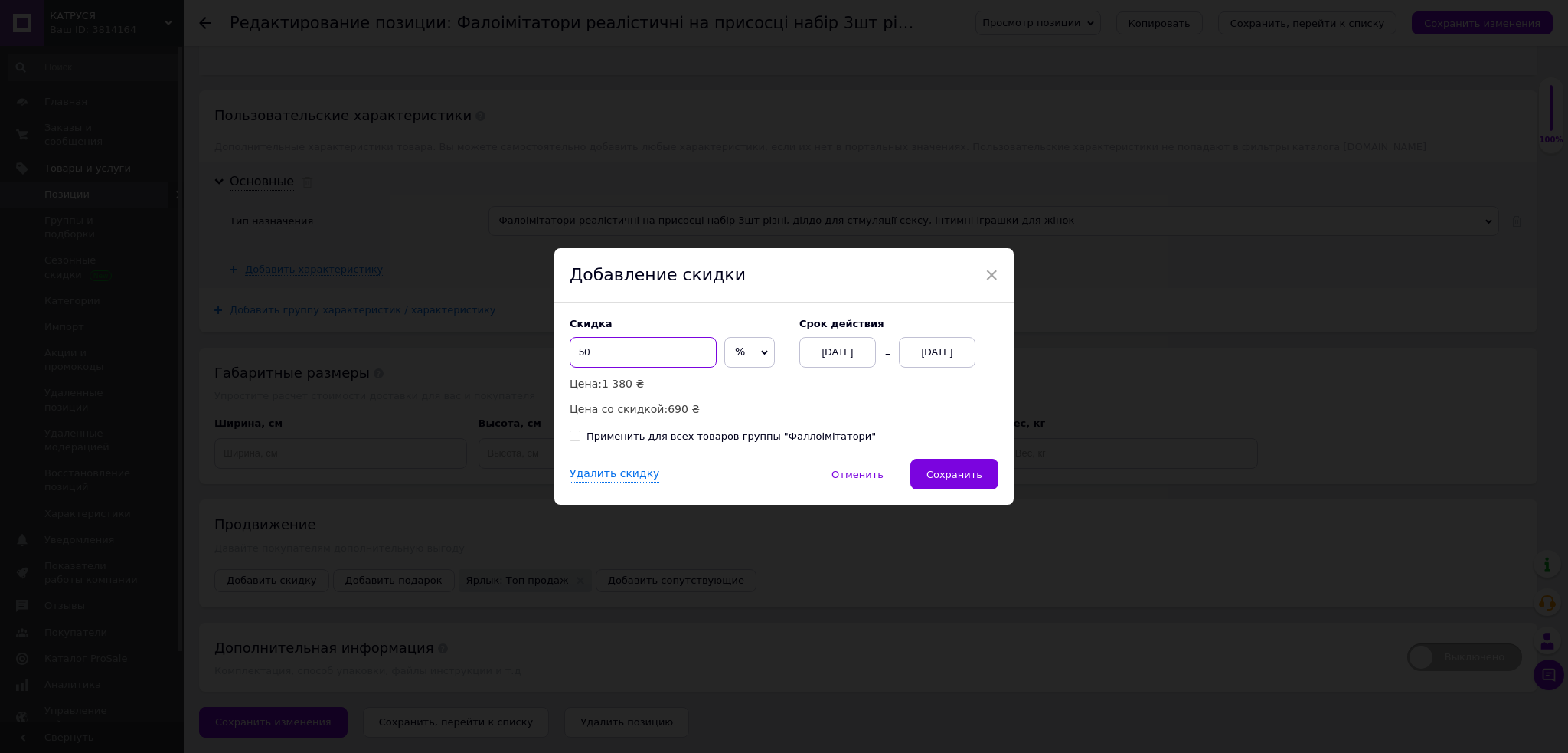
type input "50"
click at [939, 357] on div "12.10.2025" at bounding box center [936, 352] width 76 height 30
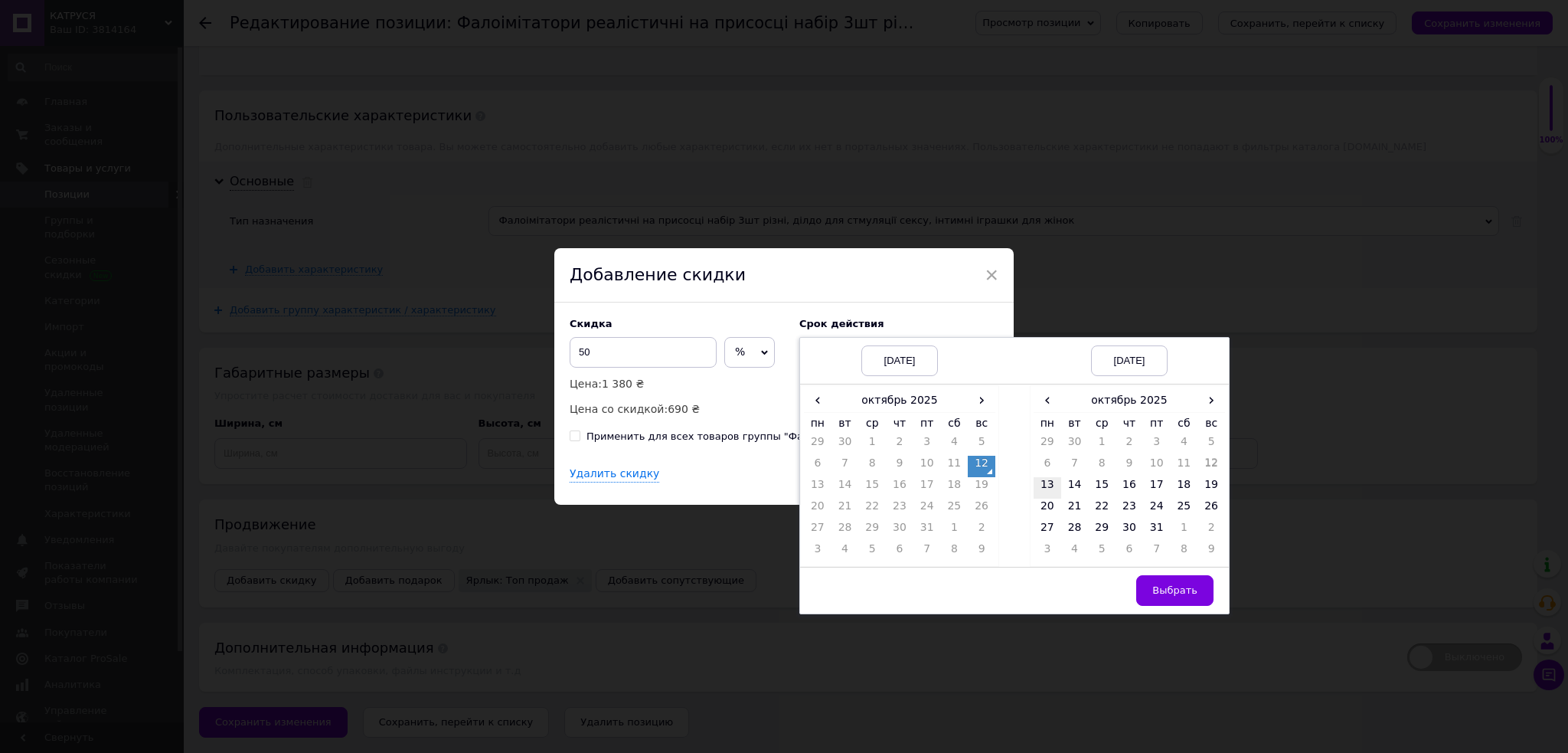
drag, startPoint x: 1044, startPoint y: 490, endPoint x: 1164, endPoint y: 566, distance: 142.0
click at [1045, 489] on td "13" at bounding box center [1047, 487] width 28 height 21
drag, startPoint x: 1157, startPoint y: 581, endPoint x: 1092, endPoint y: 539, distance: 77.4
click at [1156, 580] on button "Выбрать" at bounding box center [1174, 590] width 77 height 30
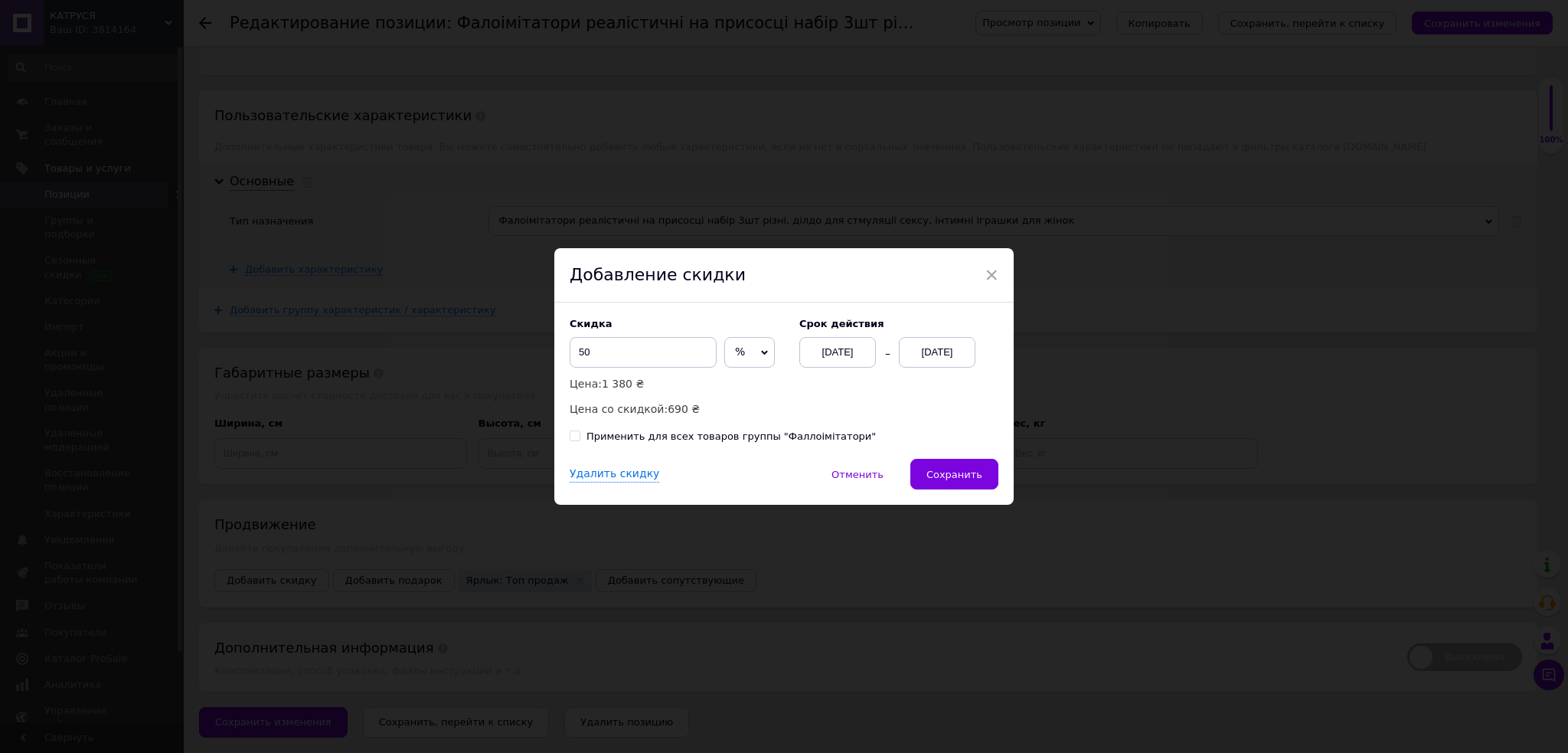
click at [973, 470] on span "Сохранить" at bounding box center [954, 474] width 56 height 12
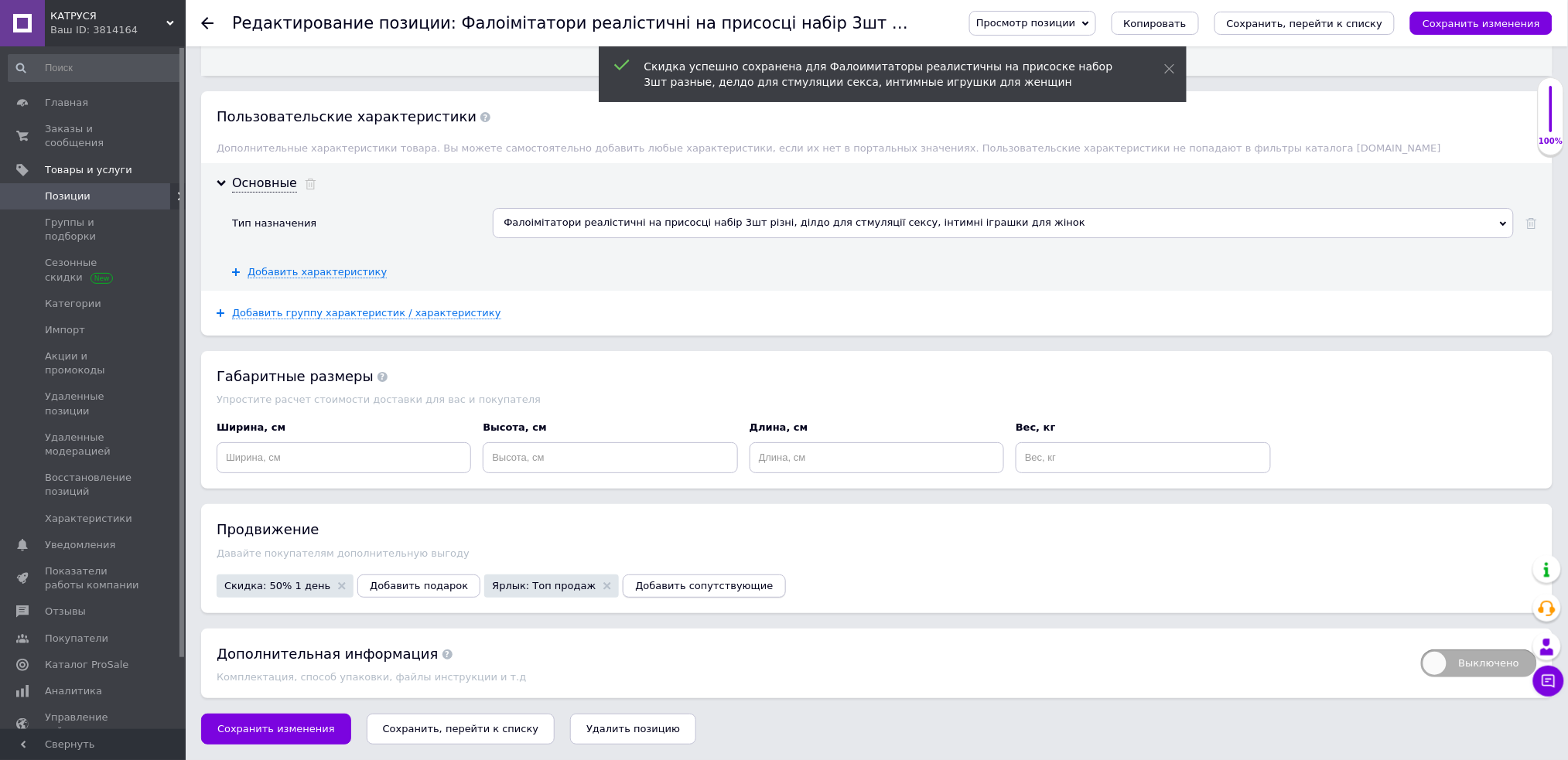
click at [652, 584] on span "Добавить сопутствующие" at bounding box center [703, 586] width 138 height 12
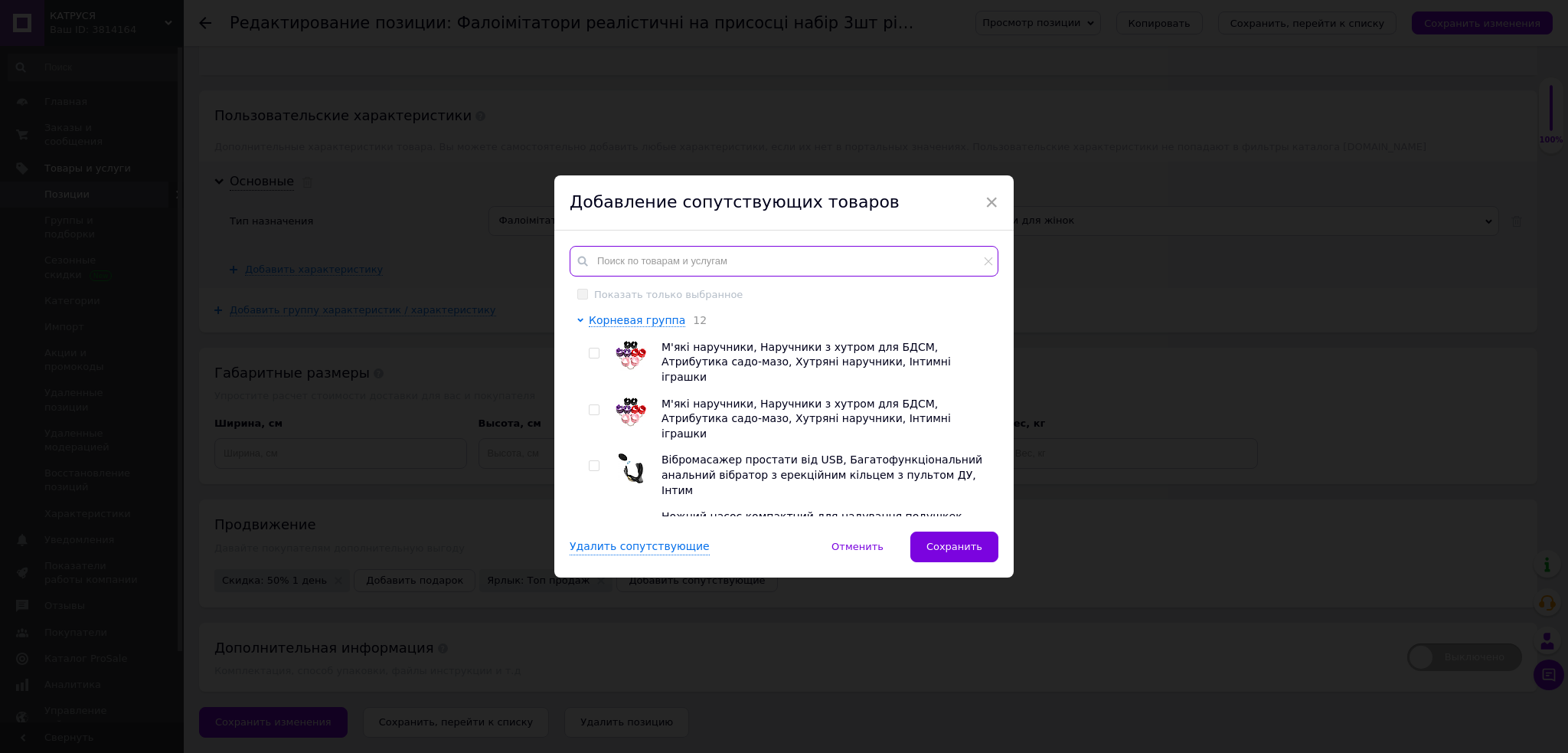
click at [657, 261] on input "text" at bounding box center [784, 261] width 428 height 30
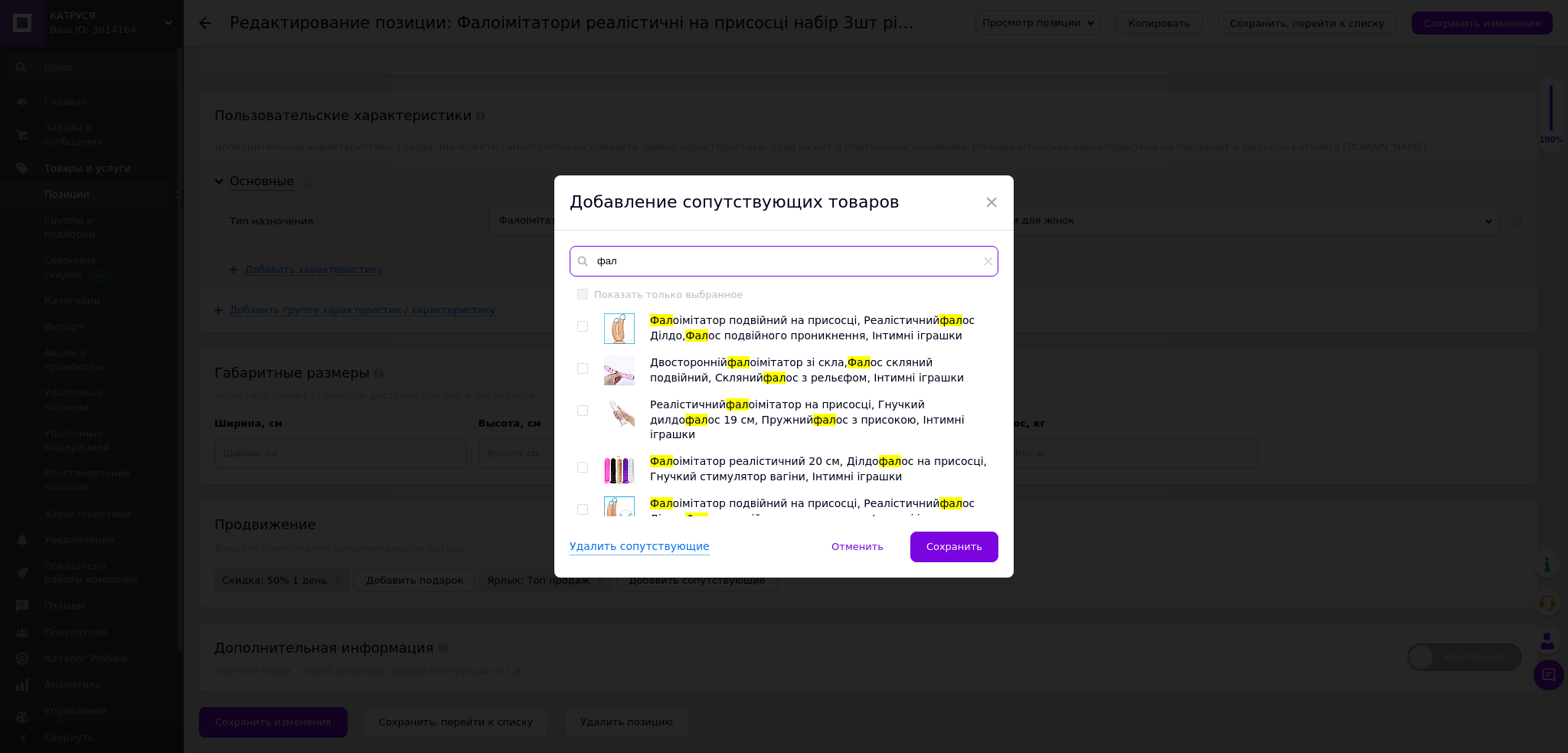
type input "фал"
click at [582, 462] on input "checkbox" at bounding box center [582, 468] width 10 height 10
checkbox input "true"
click at [580, 409] on input "checkbox" at bounding box center [582, 411] width 10 height 10
checkbox input "true"
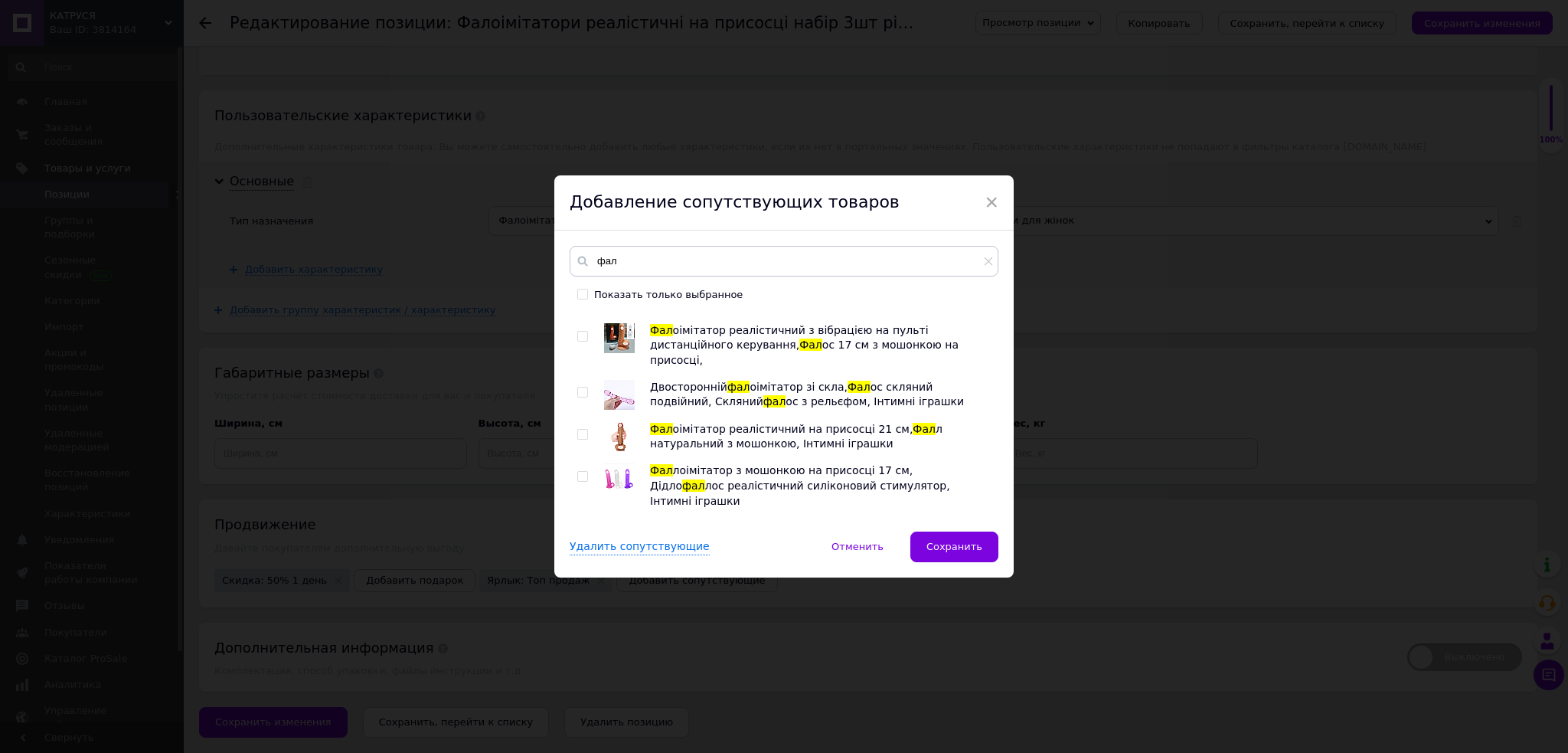
scroll to position [307, 0]
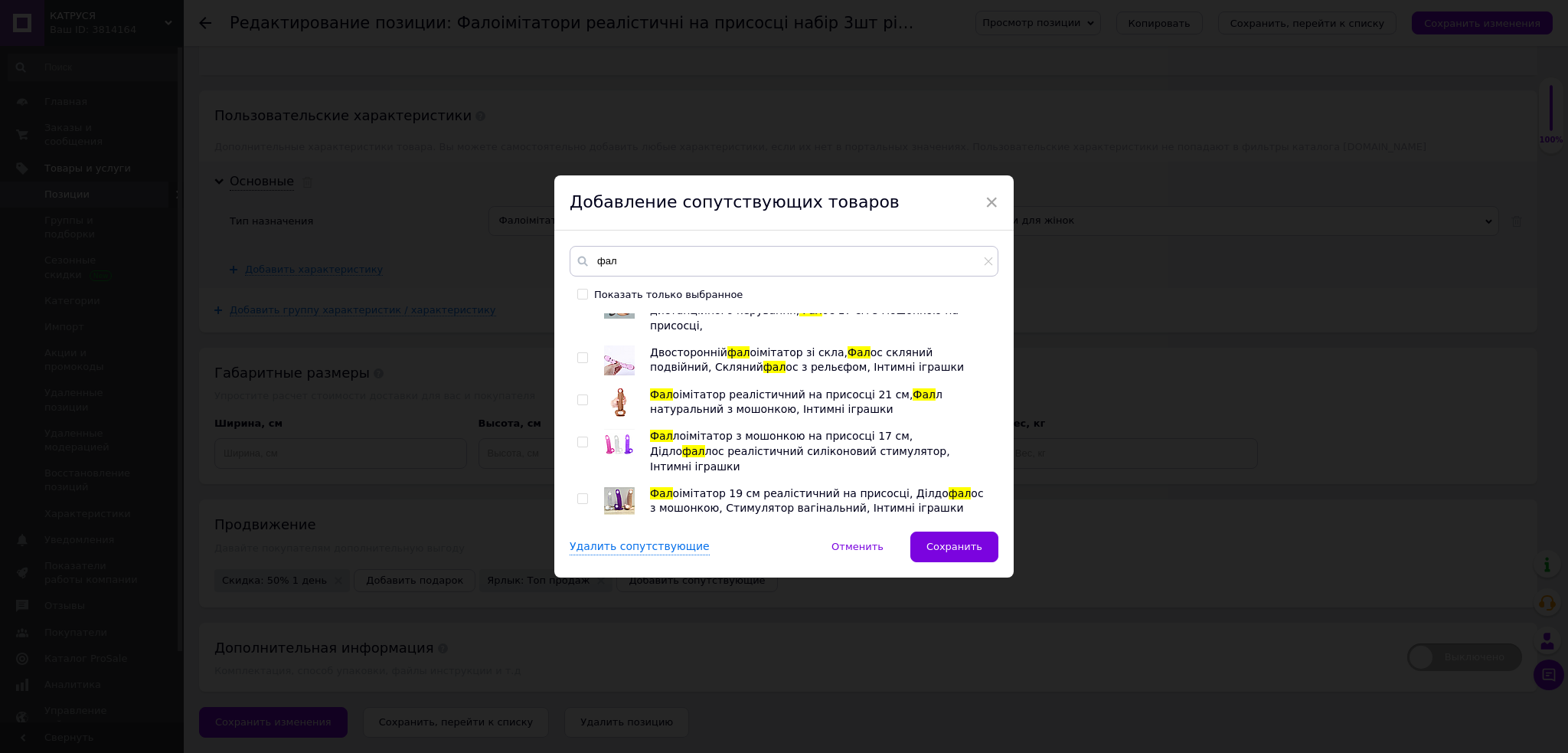
click at [579, 437] on input "checkbox" at bounding box center [582, 442] width 10 height 10
checkbox input "true"
click at [580, 494] on input "checkbox" at bounding box center [582, 499] width 10 height 10
checkbox input "true"
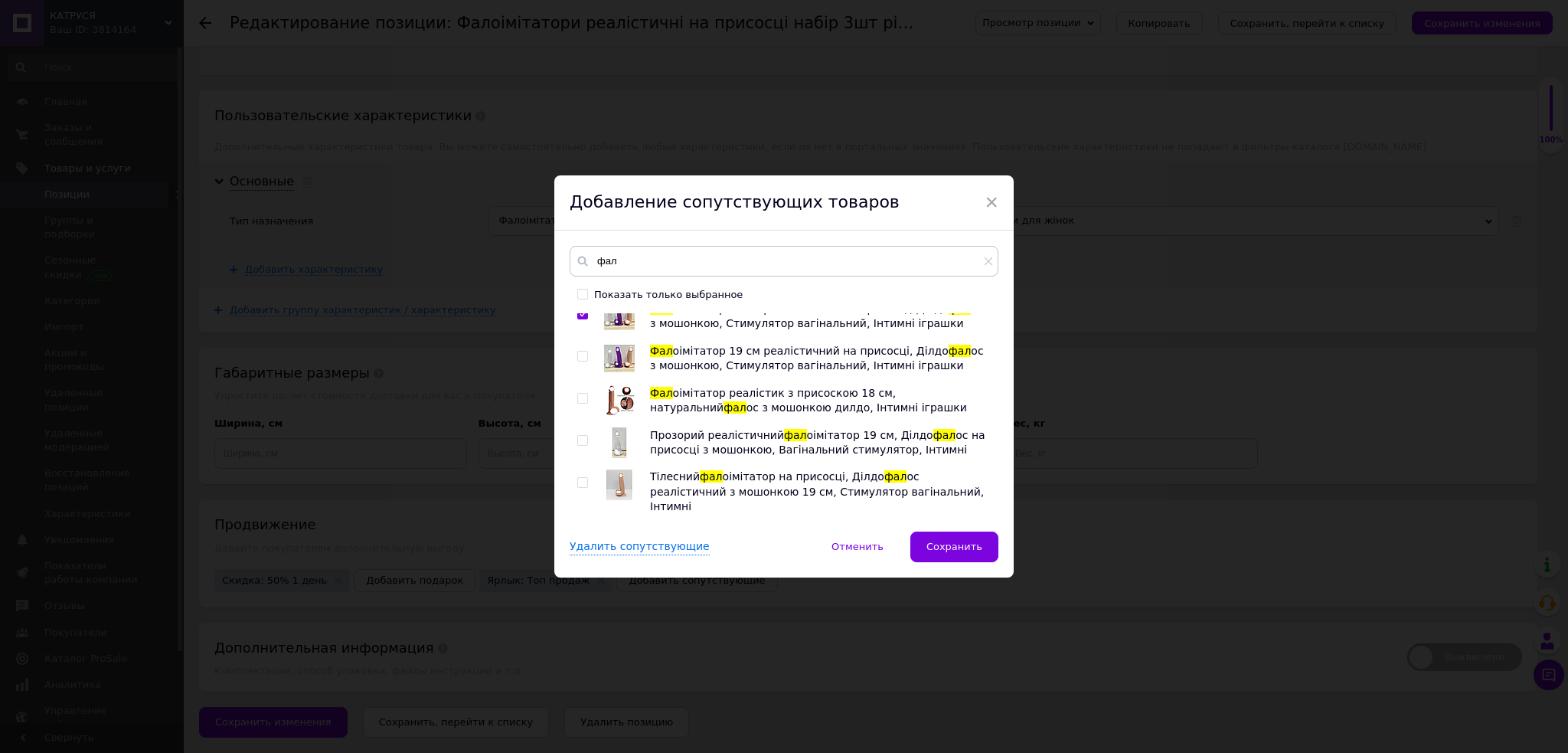
scroll to position [510, 0]
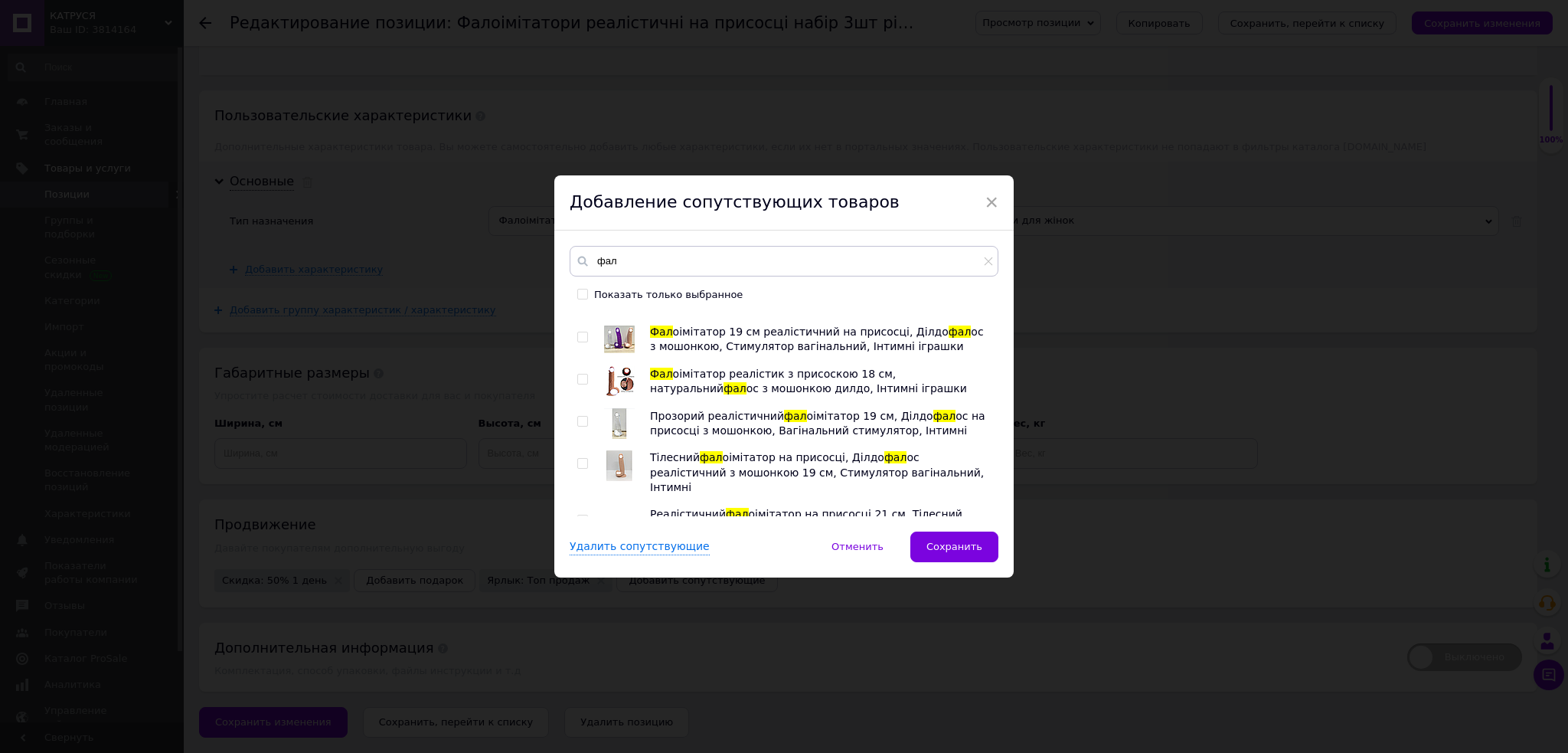
click at [577, 417] on input "checkbox" at bounding box center [582, 422] width 10 height 10
checkbox input "true"
click at [580, 515] on input "checkbox" at bounding box center [582, 520] width 10 height 10
checkbox input "true"
click at [584, 557] on input "checkbox" at bounding box center [582, 562] width 10 height 10
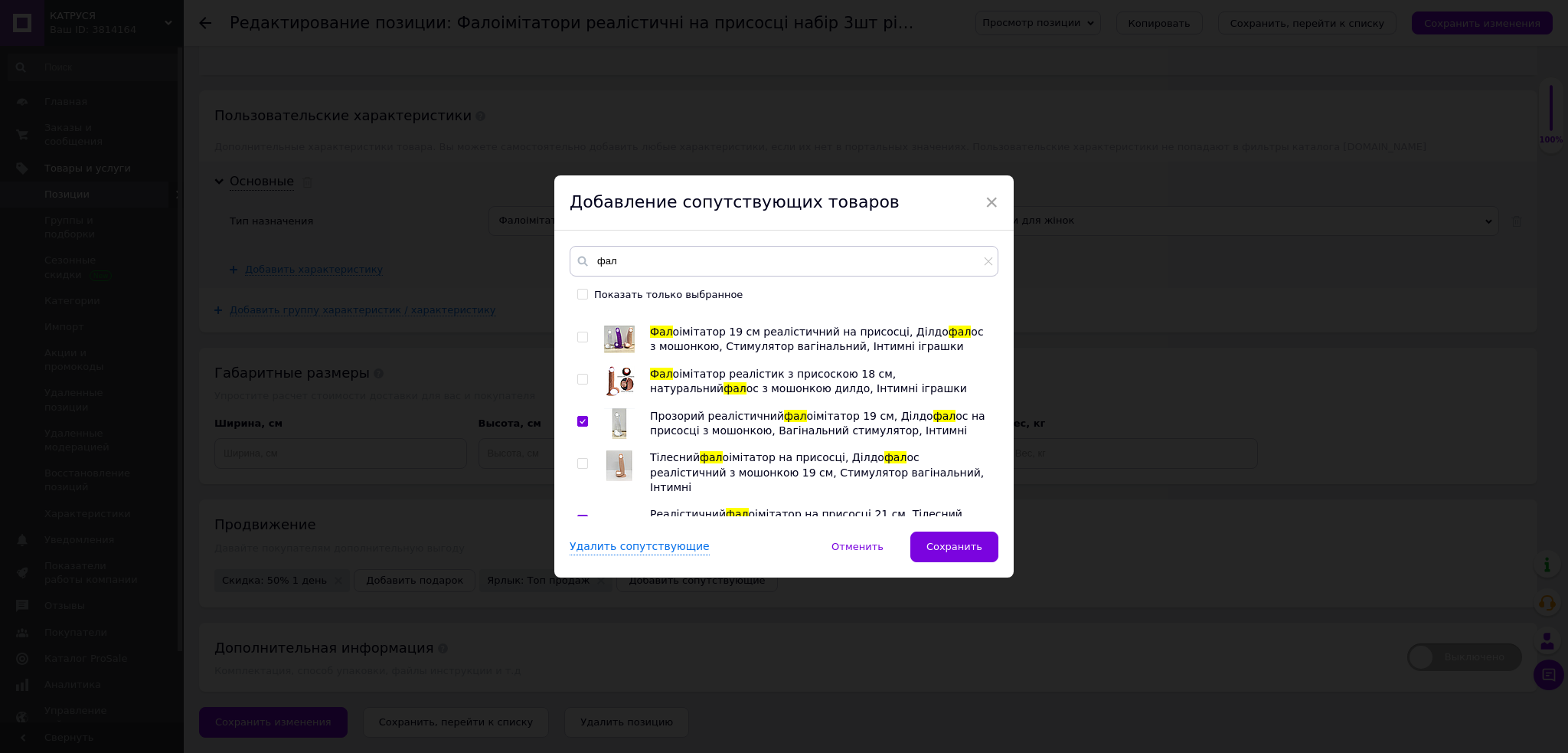
checkbox input "true"
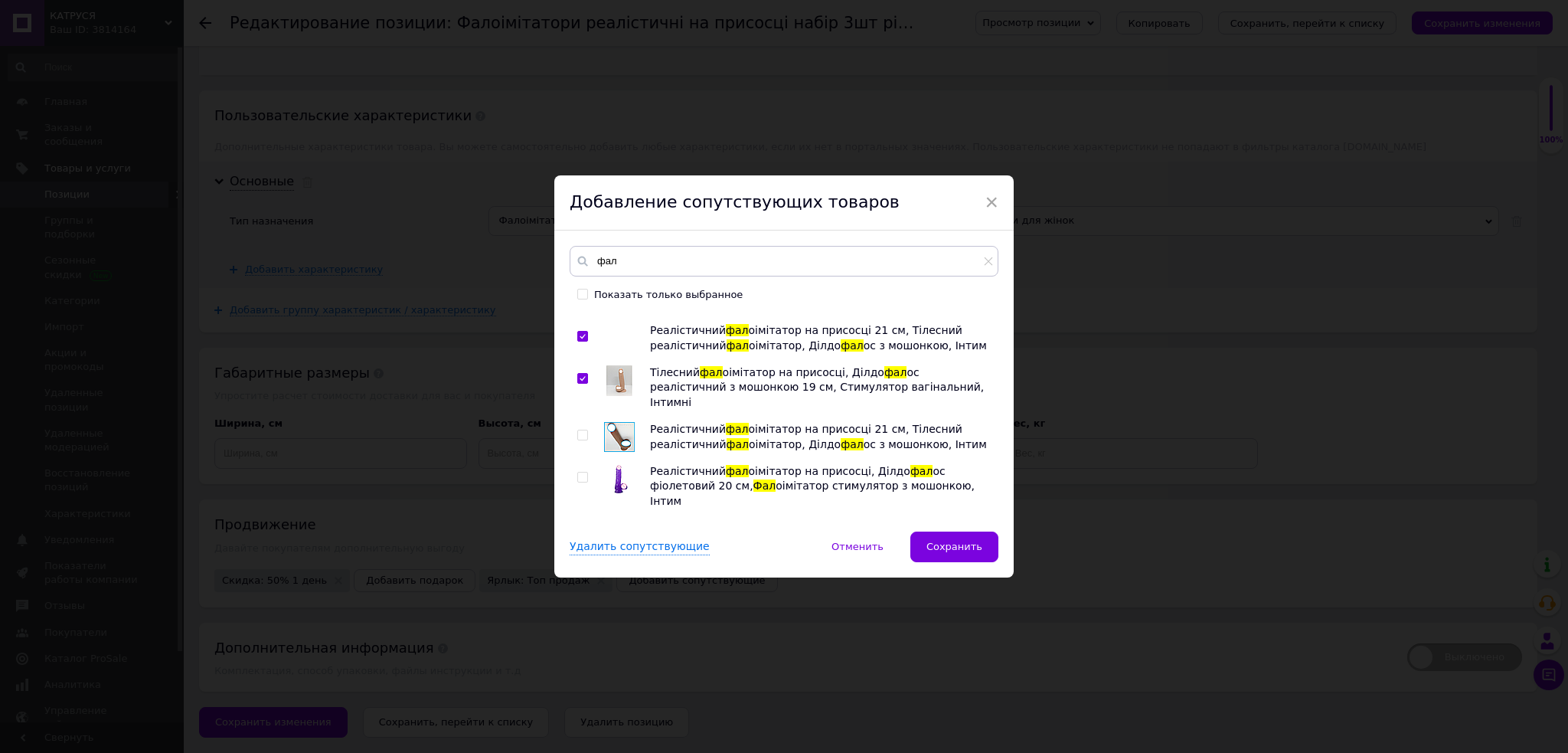
scroll to position [715, 0]
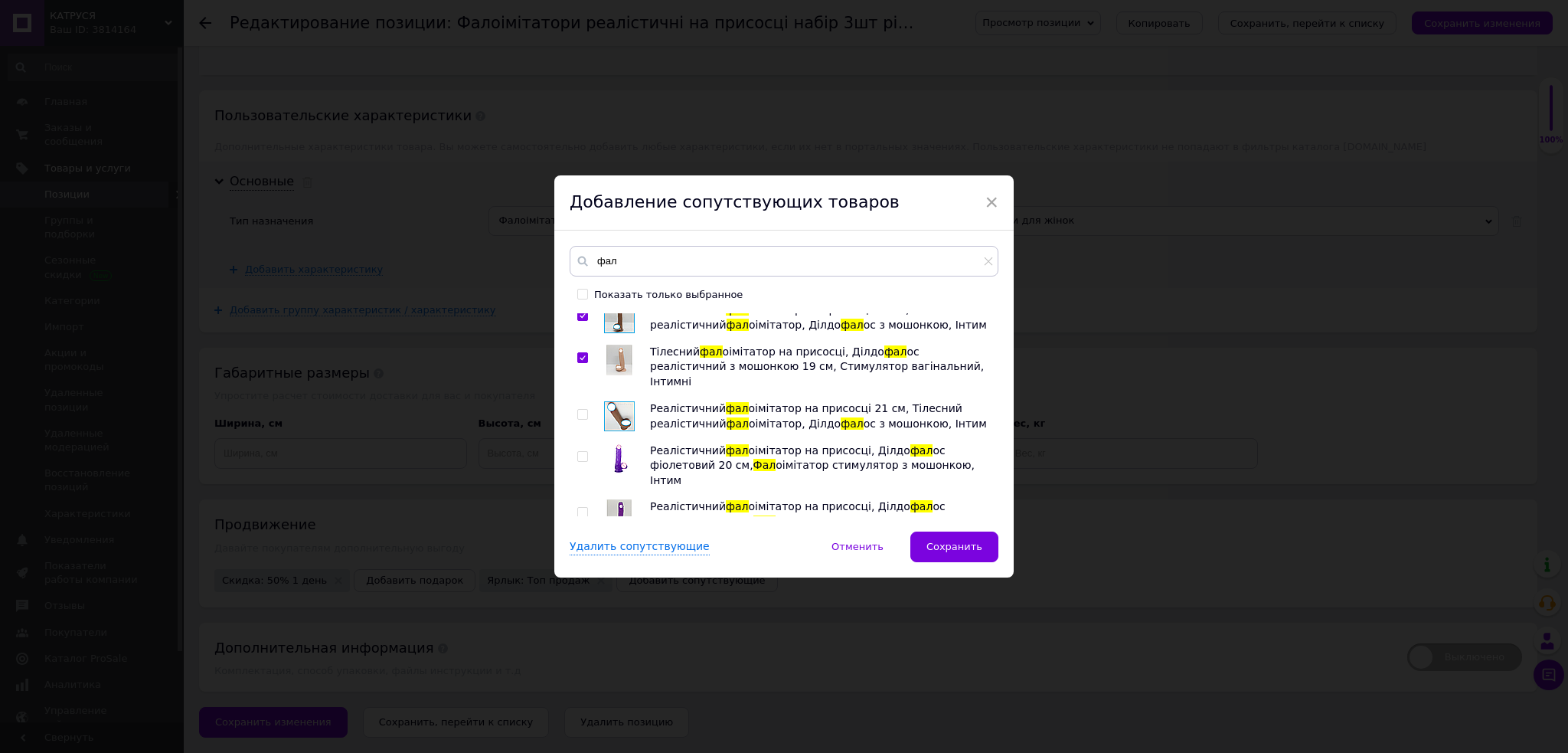
click at [577, 451] on input "checkbox" at bounding box center [582, 457] width 10 height 10
checkbox input "true"
click at [580, 564] on input "checkbox" at bounding box center [582, 569] width 10 height 10
checkbox input "true"
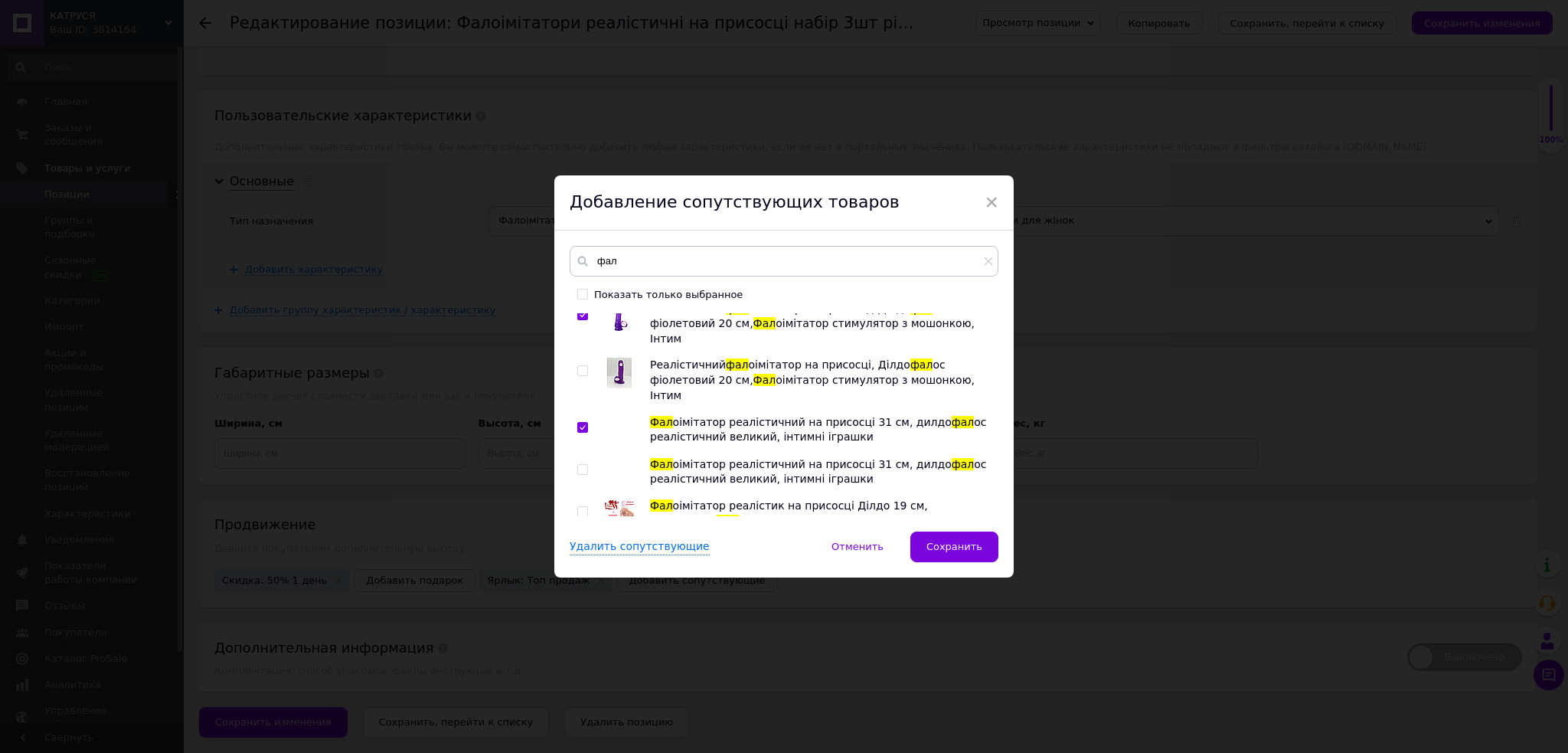
scroll to position [919, 0]
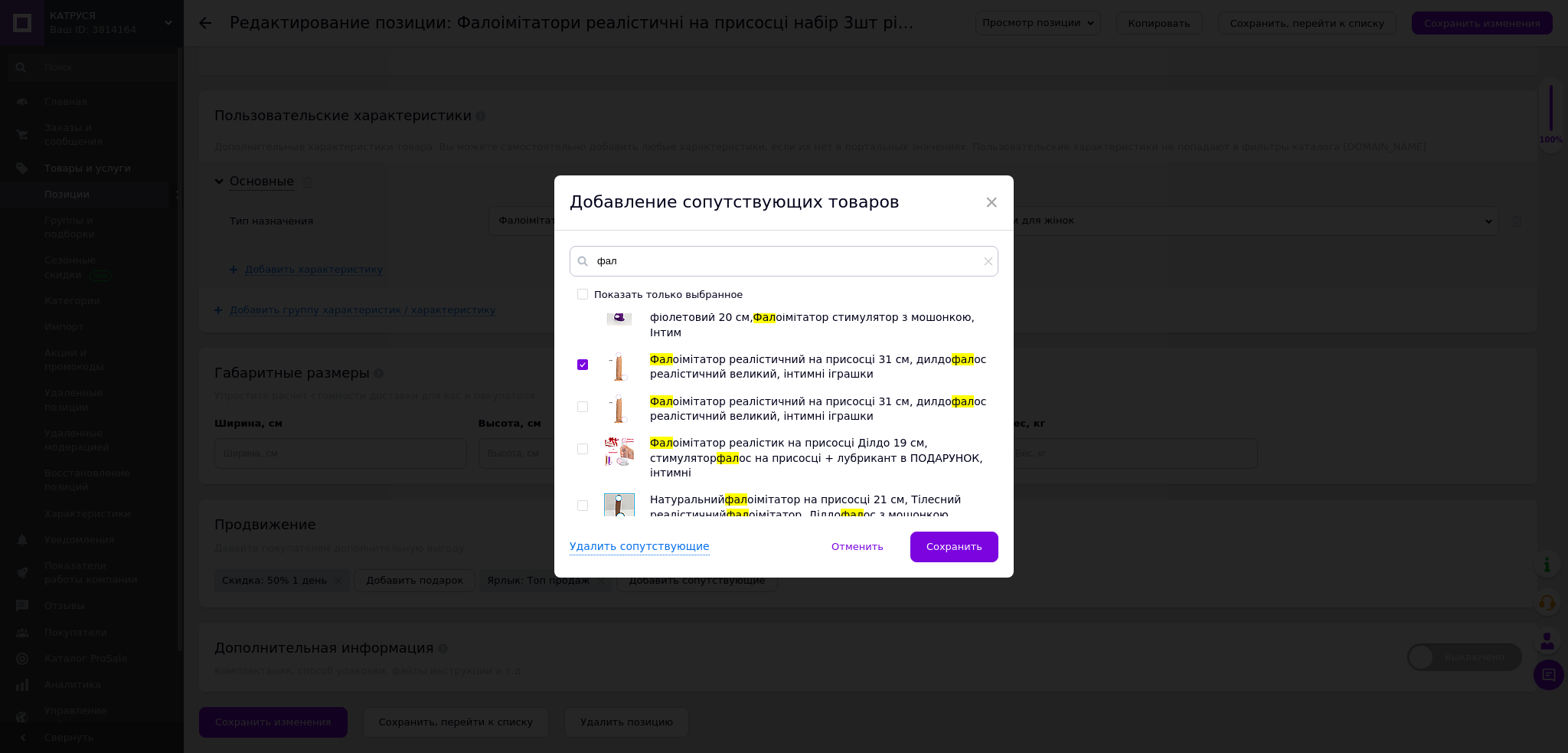
click at [578, 444] on input "checkbox" at bounding box center [582, 449] width 10 height 10
checkbox input "true"
click at [581, 501] on input "checkbox" at bounding box center [582, 506] width 10 height 10
checkbox input "true"
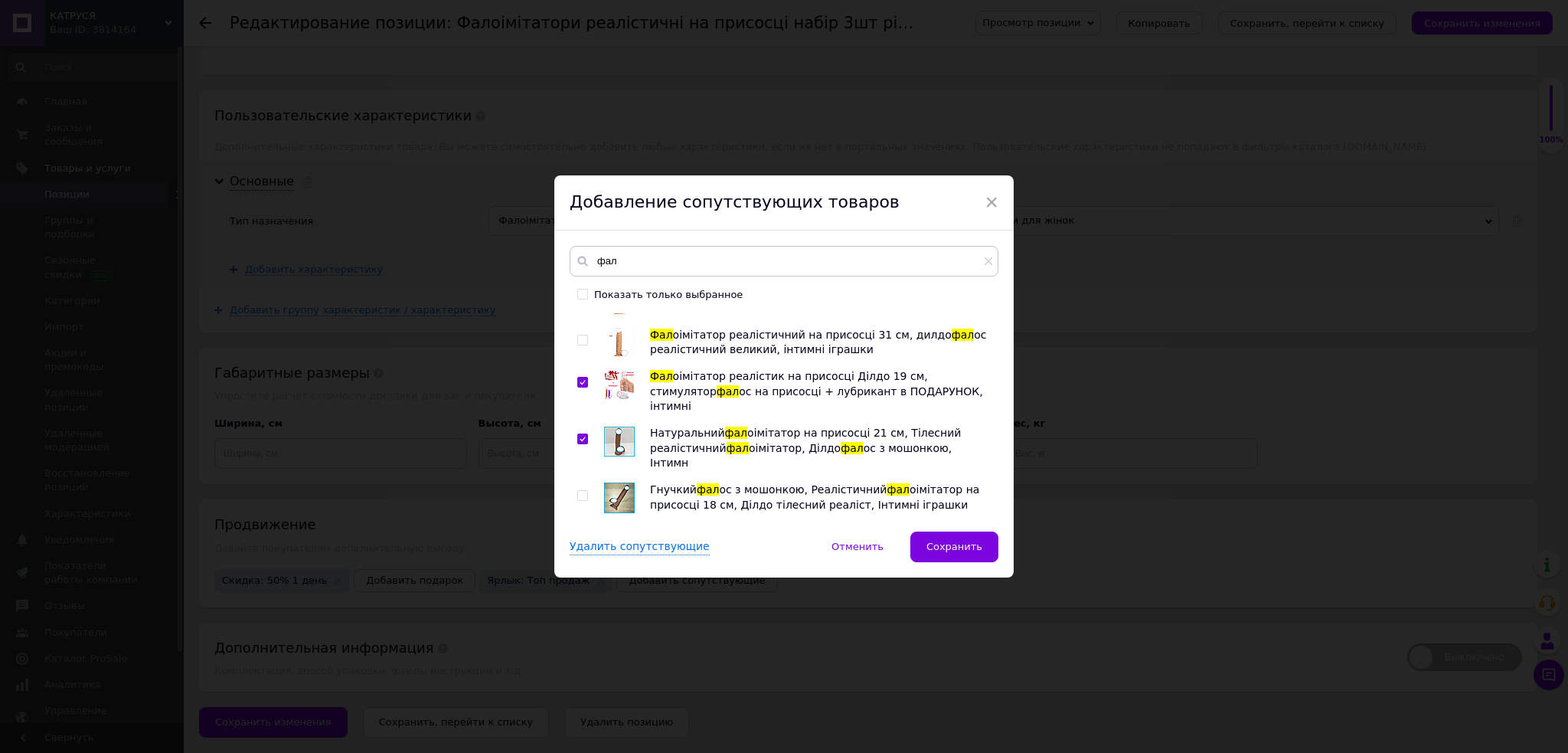
scroll to position [1021, 0]
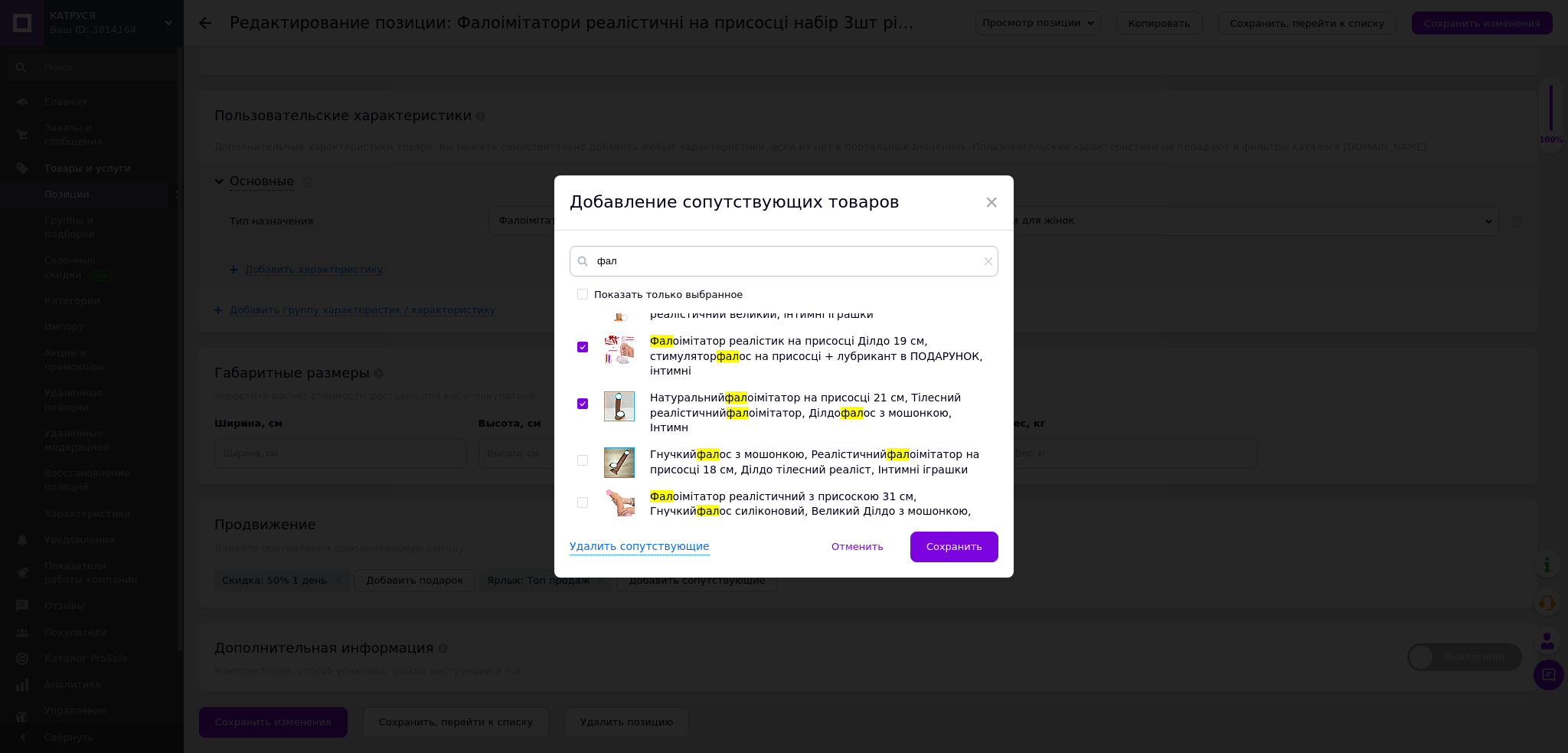
click at [581, 498] on input "checkbox" at bounding box center [582, 503] width 10 height 10
checkbox input "true"
click at [579, 555] on input "checkbox" at bounding box center [582, 560] width 10 height 10
checkbox input "true"
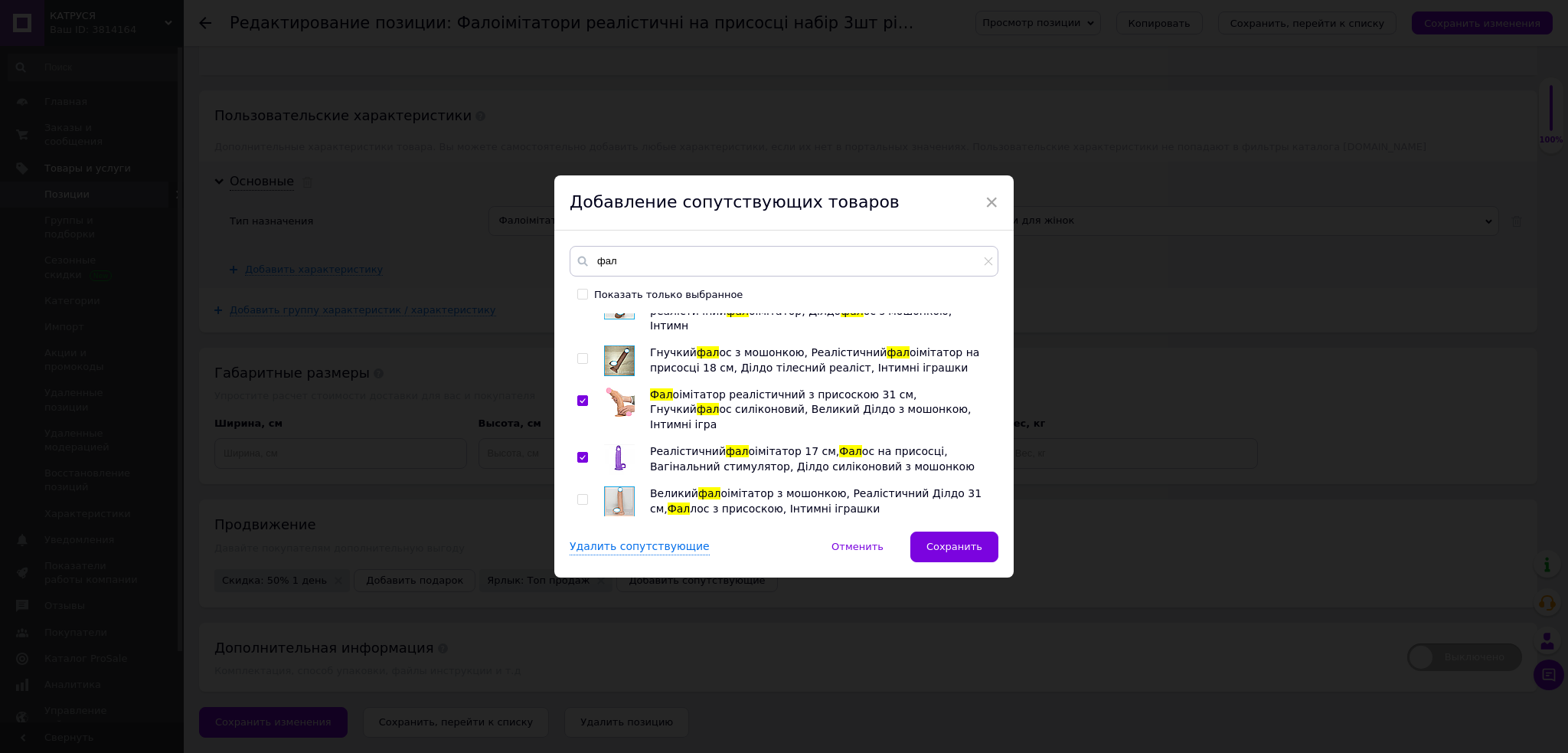
click at [579, 537] on input "checkbox" at bounding box center [582, 542] width 10 height 10
checkbox input "true"
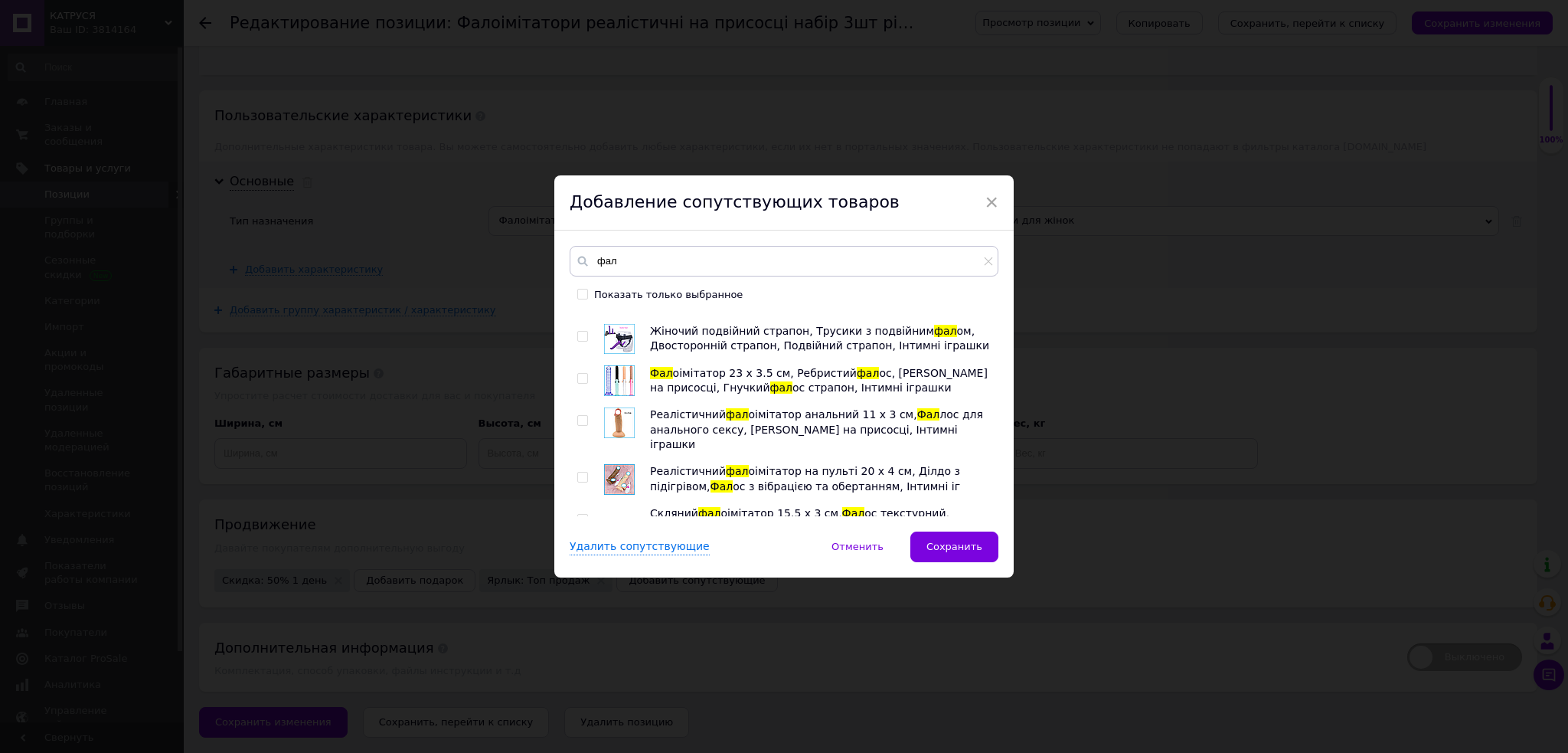
scroll to position [1633, 0]
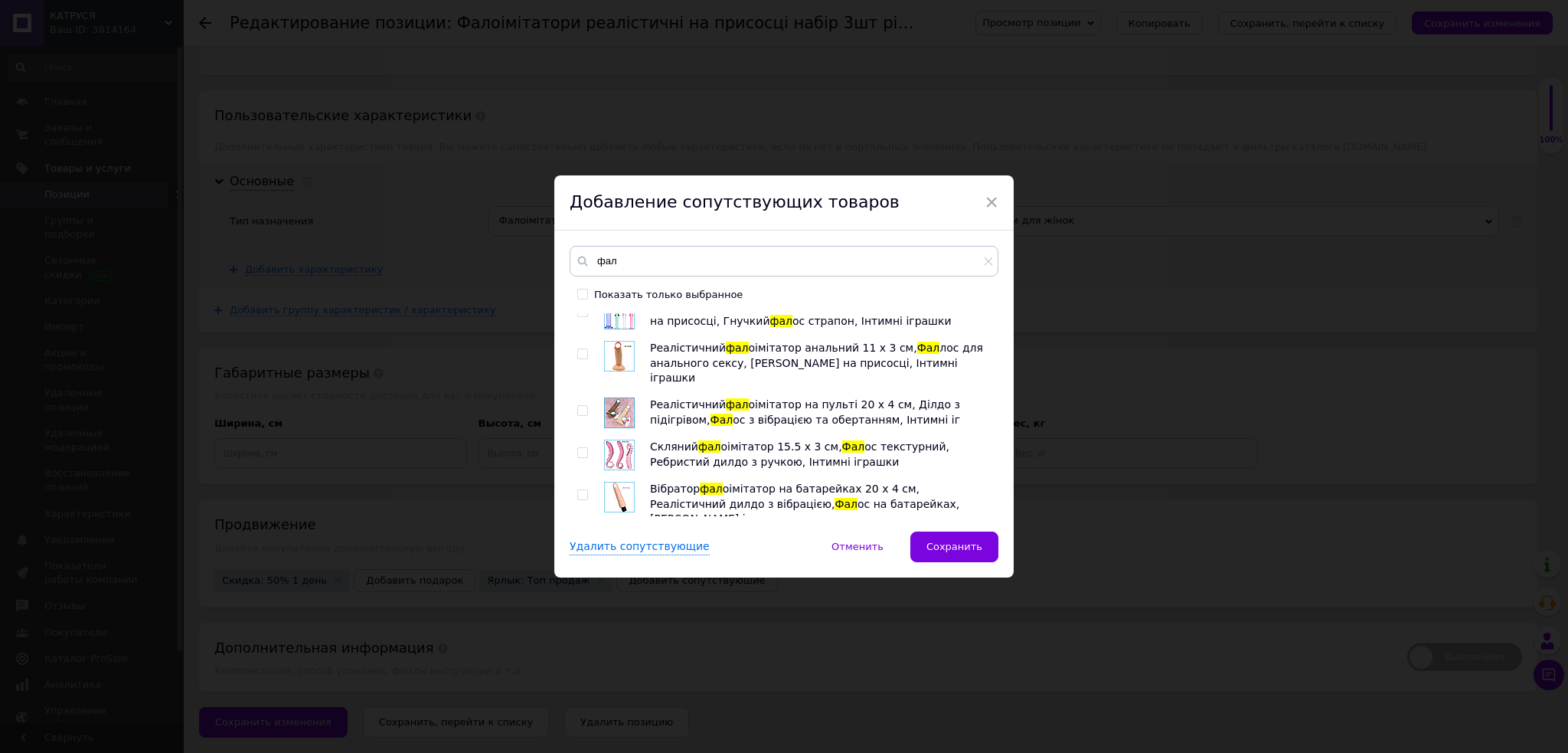
click at [577, 547] on input "checkbox" at bounding box center [582, 552] width 10 height 10
checkbox input "true"
click at [578, 589] on input "checkbox" at bounding box center [582, 594] width 10 height 10
checkbox input "true"
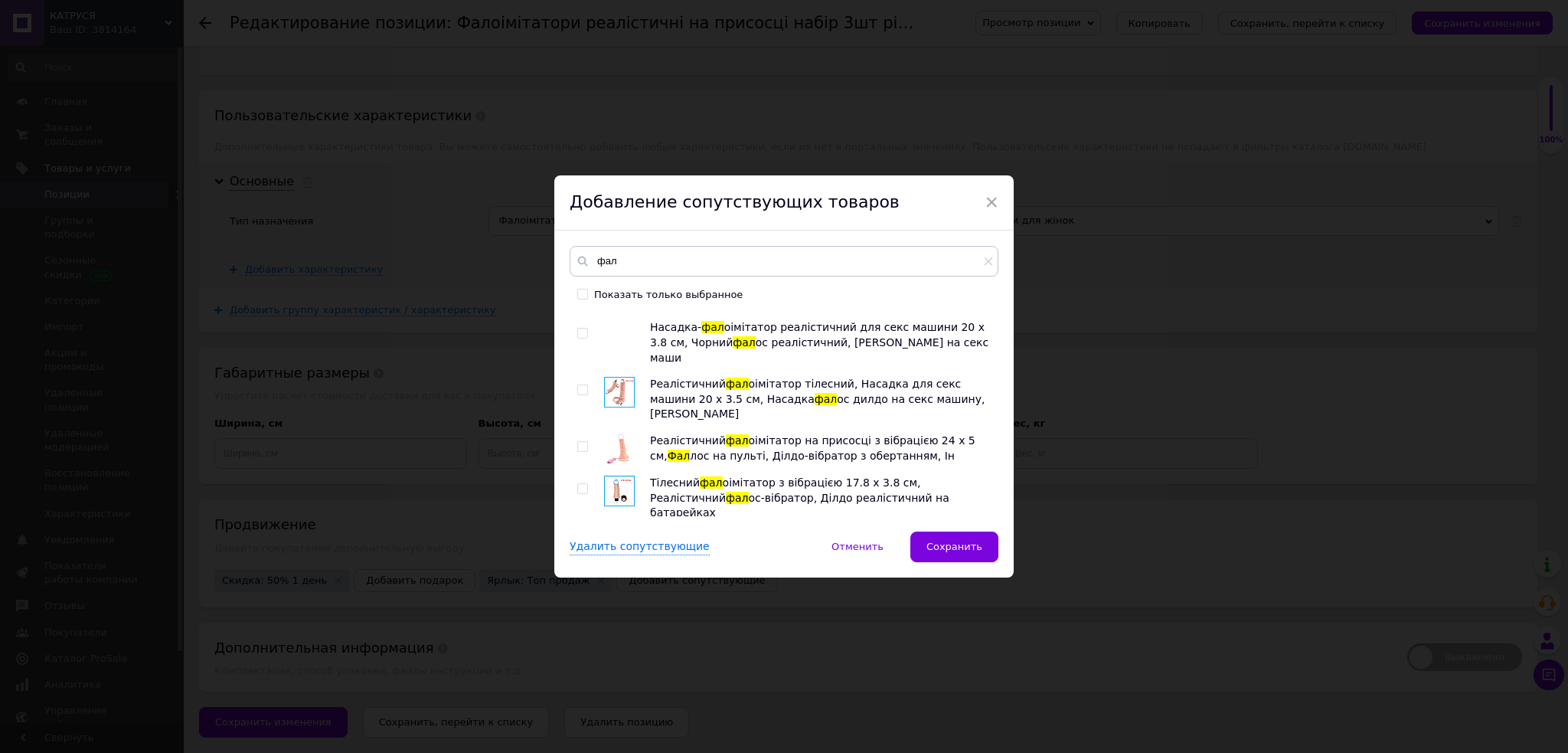
scroll to position [2450, 0]
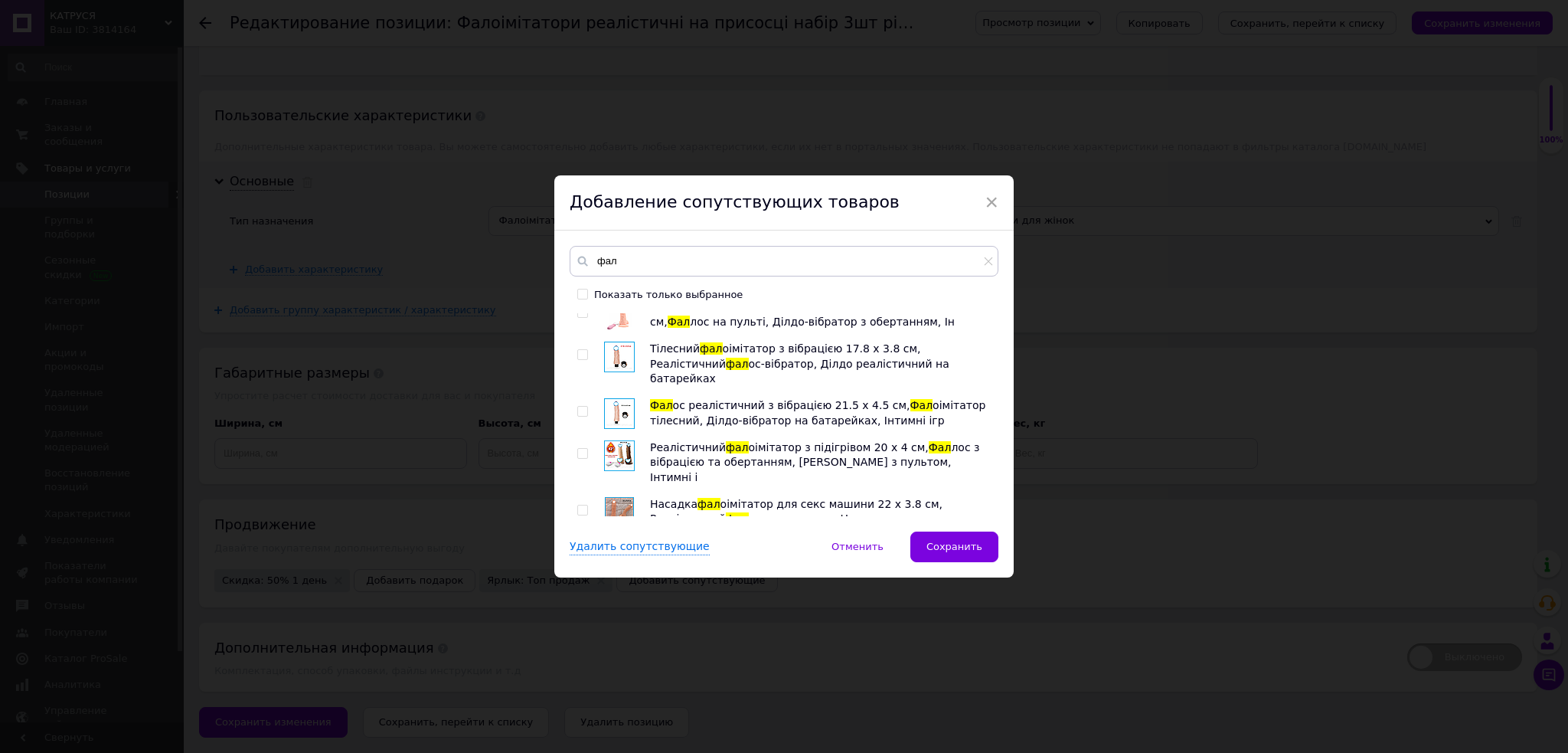
checkbox input "true"
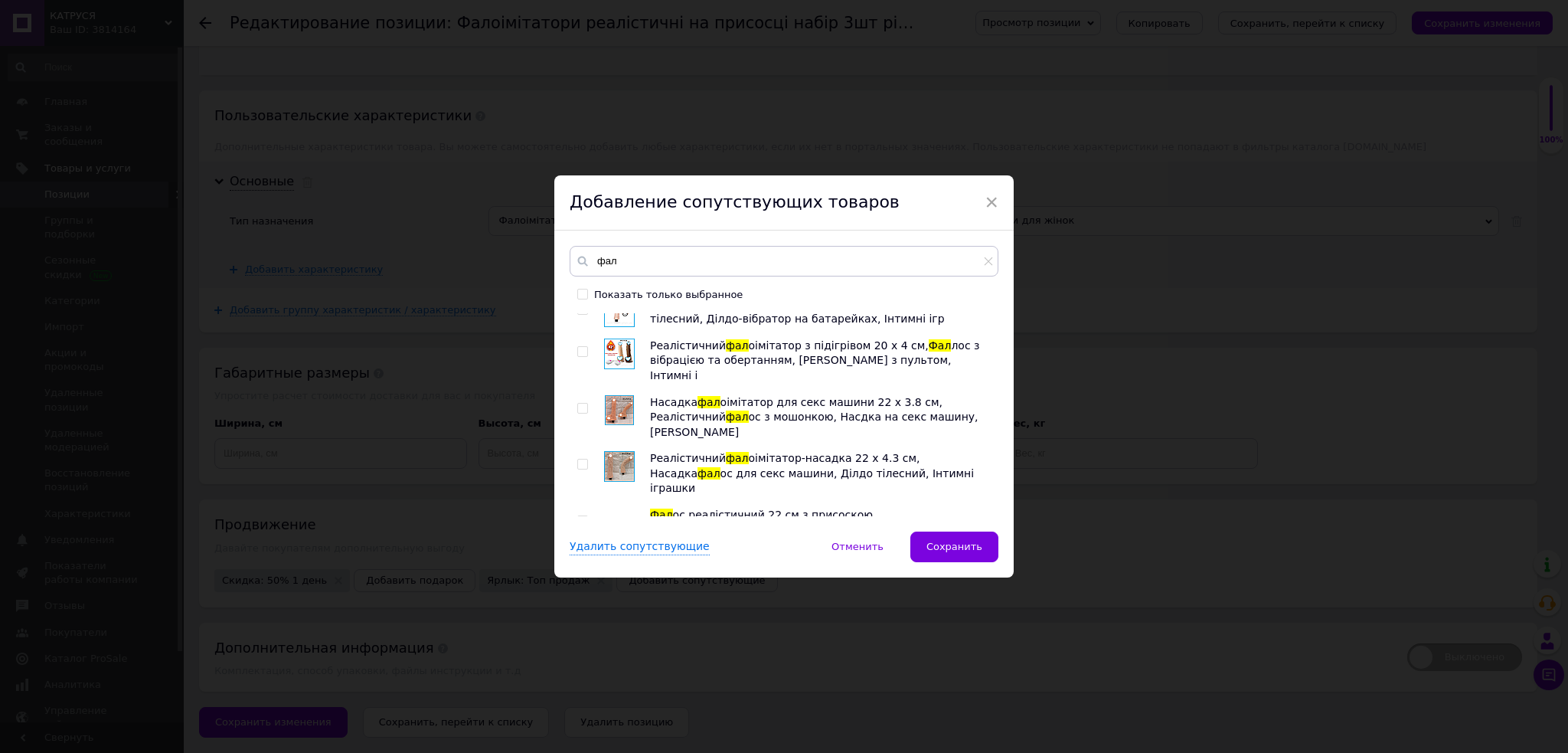
checkbox input "true"
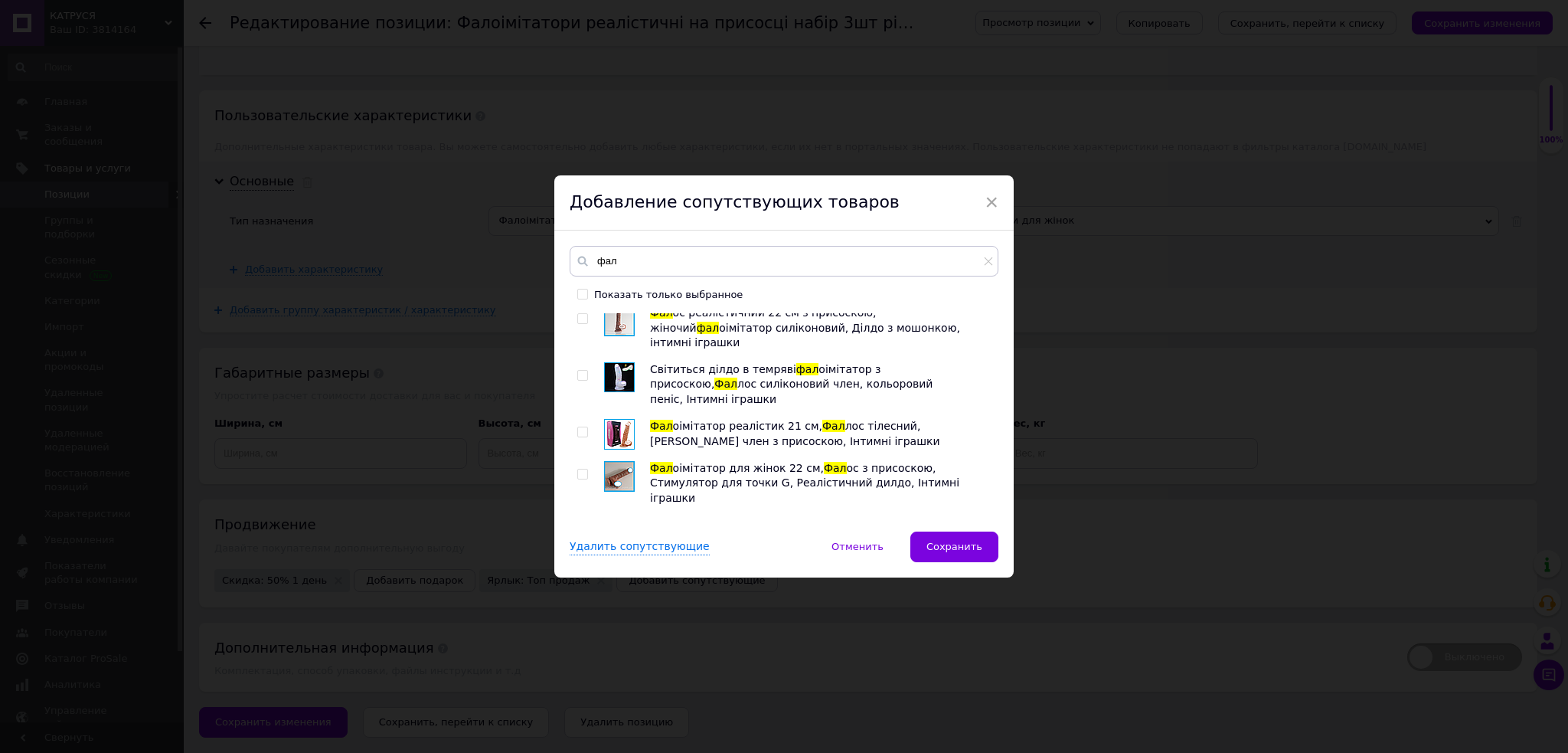
scroll to position [2757, 0]
checkbox input "true"
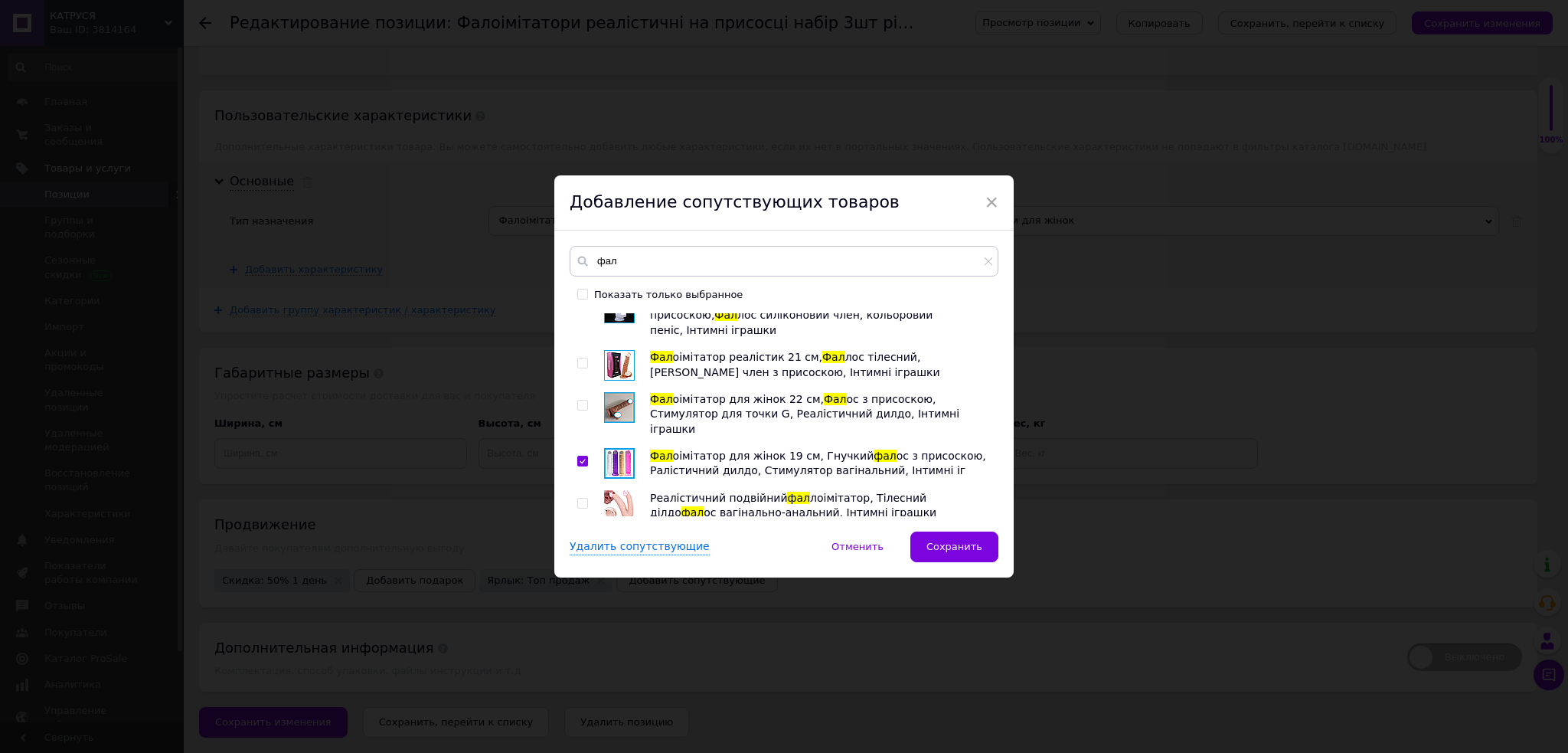
scroll to position [2859, 0]
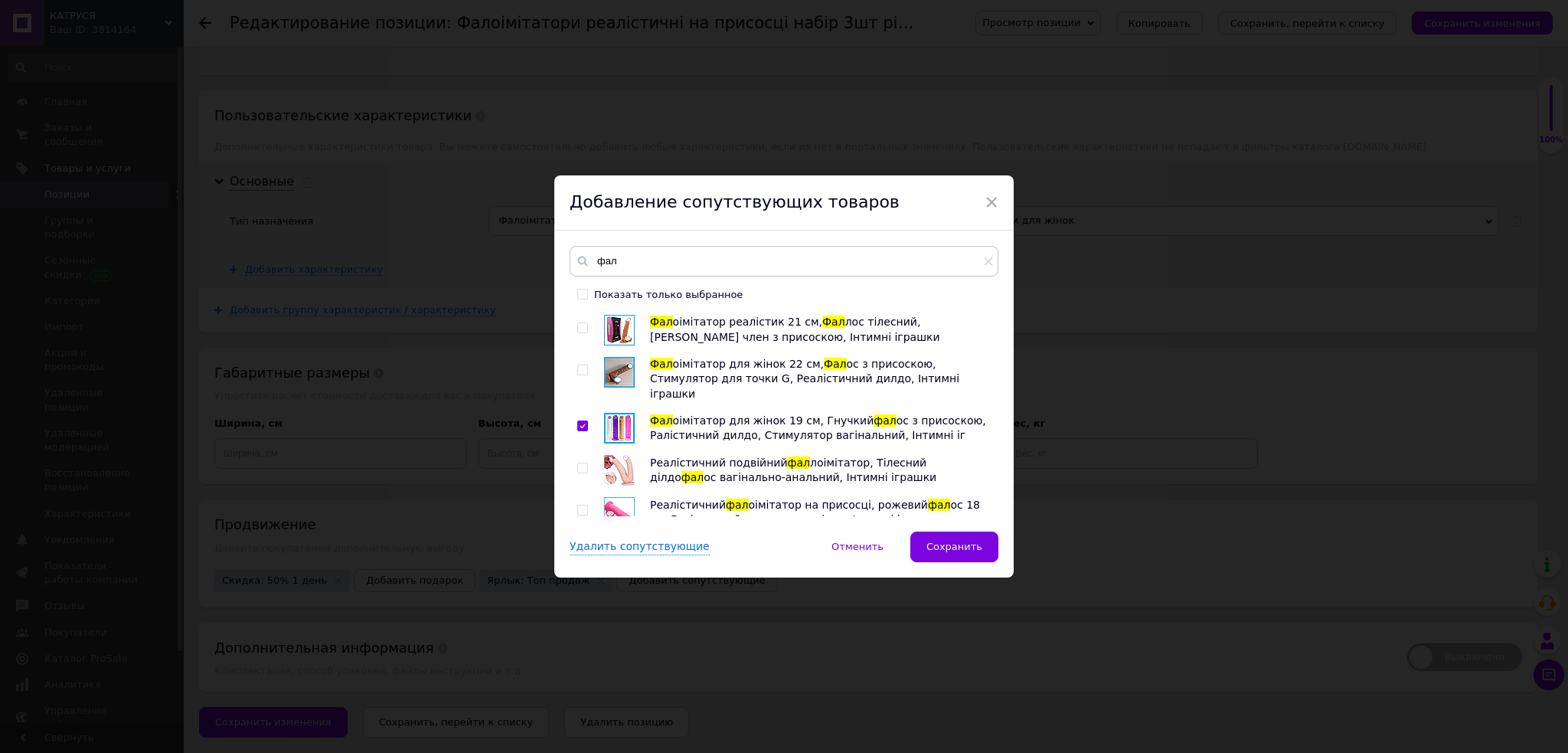
checkbox input "true"
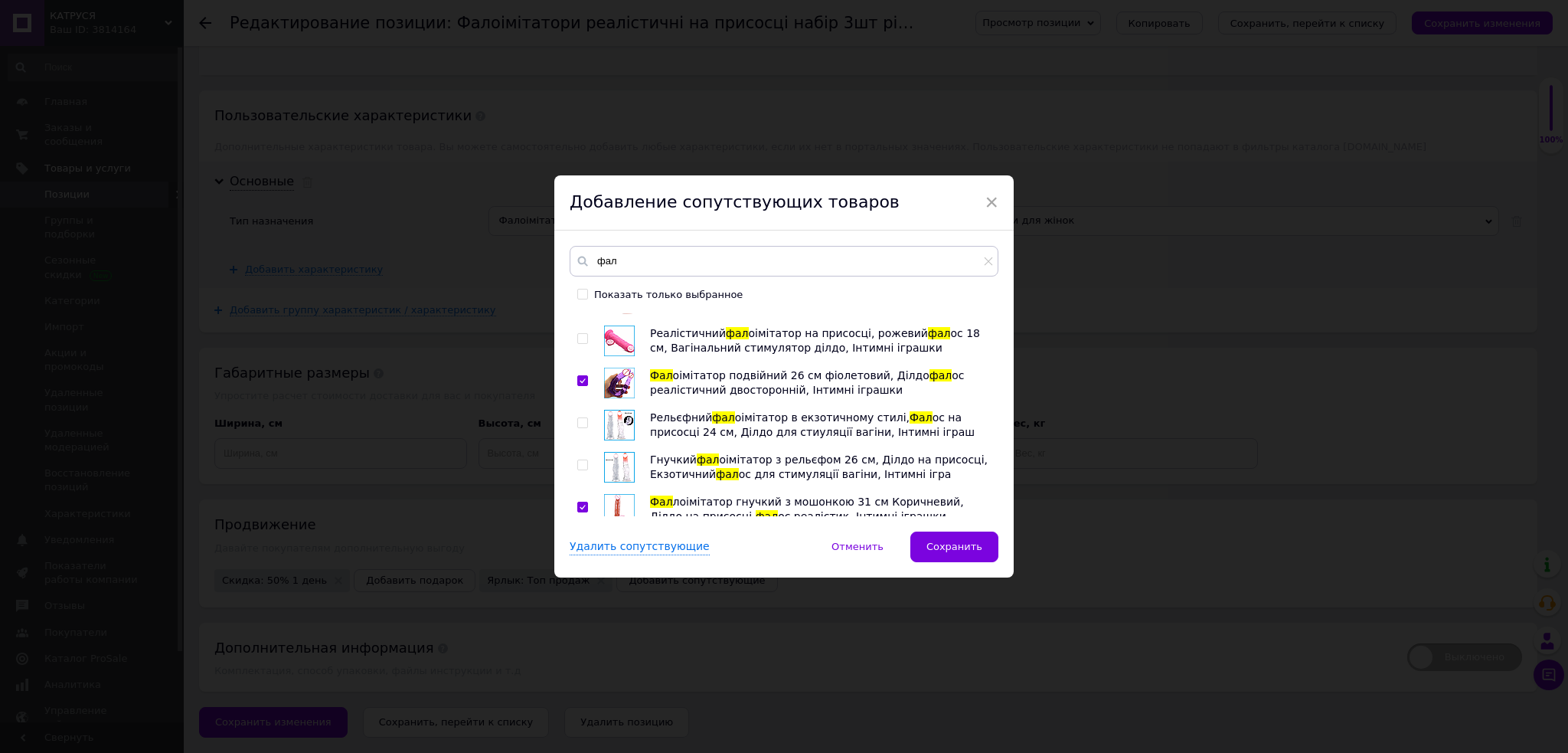
scroll to position [3063, 0]
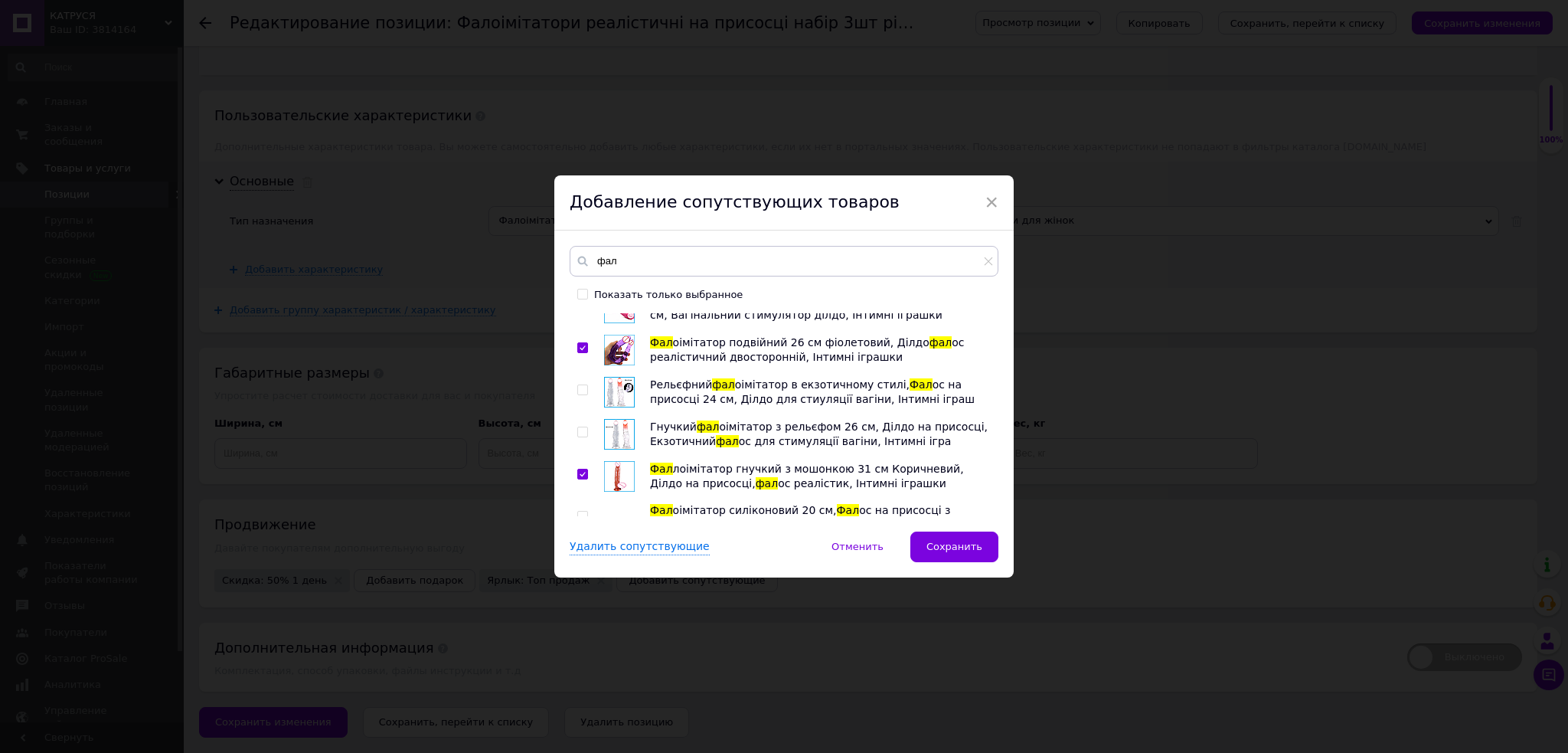
checkbox input "true"
drag, startPoint x: 572, startPoint y: 421, endPoint x: 589, endPoint y: 451, distance: 34.5
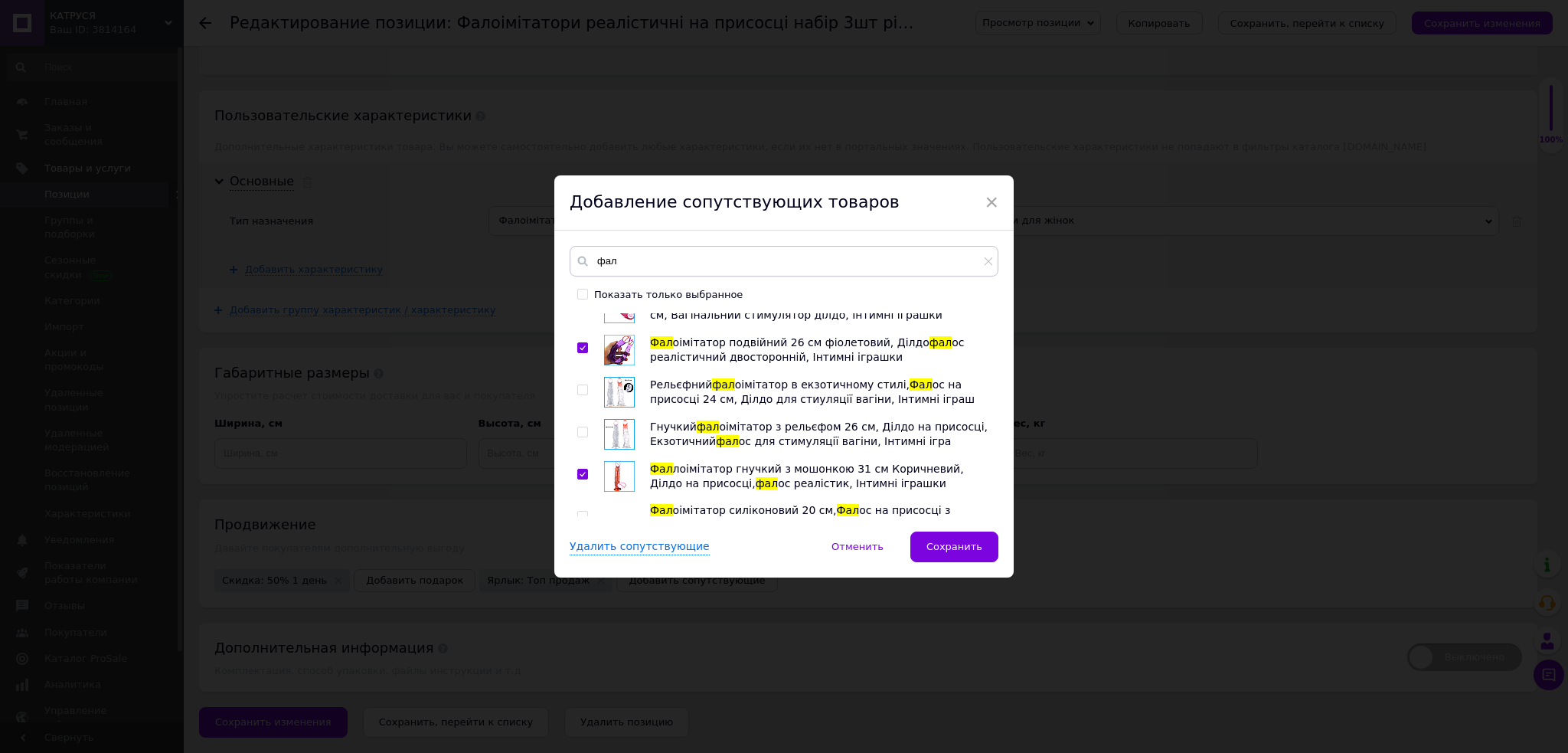
click at [571, 421] on div "Фал оімітатор подвійний на присосці, Реалістичний фал ос Ділдо, Фал ос подвійно…" at bounding box center [783, 415] width 428 height 203
click at [573, 461] on div "Фал оімітатор подвійний на присосці, Реалістичний фал ос Ділдо, Фал ос подвійно…" at bounding box center [783, 415] width 428 height 203
checkbox input "true"
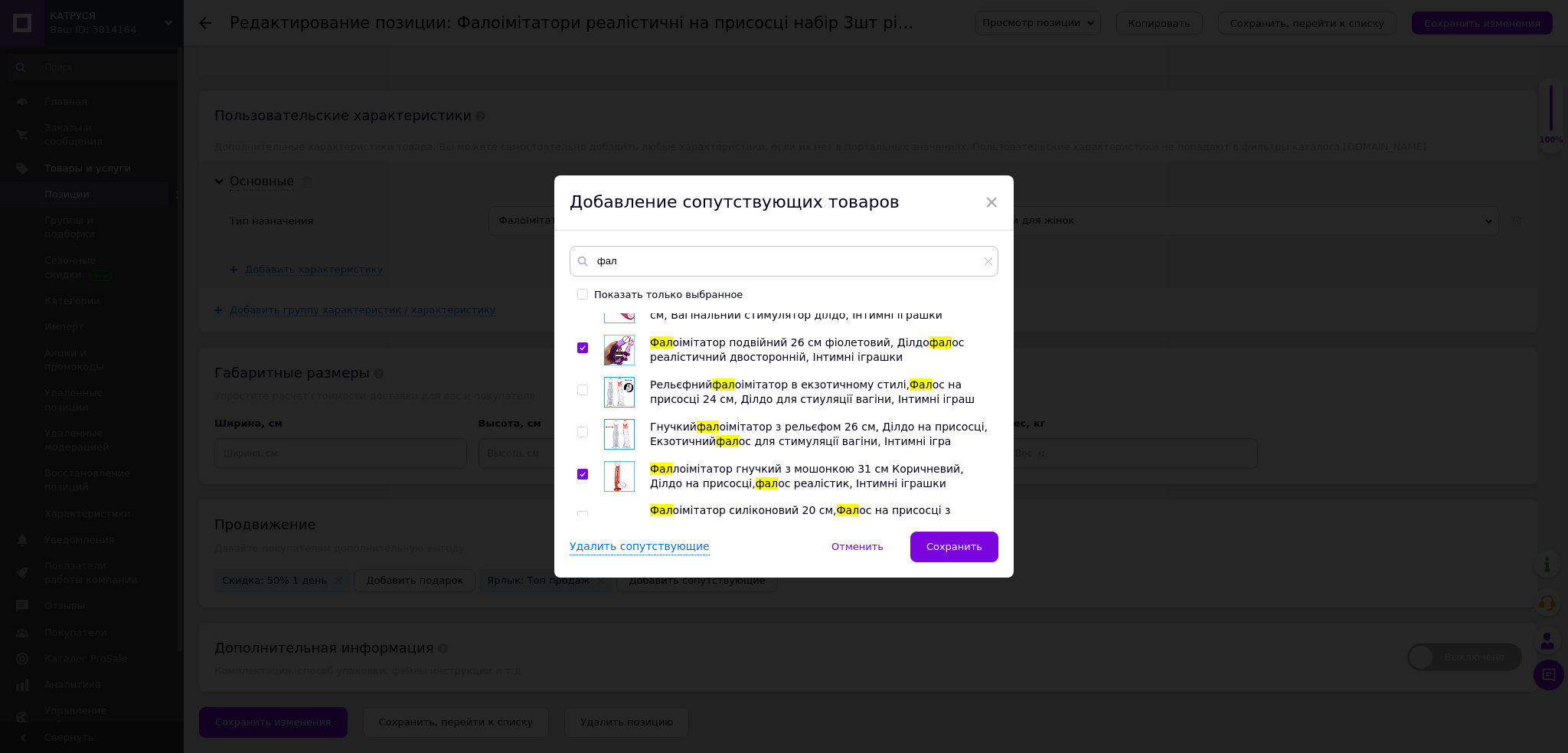
checkbox input "true"
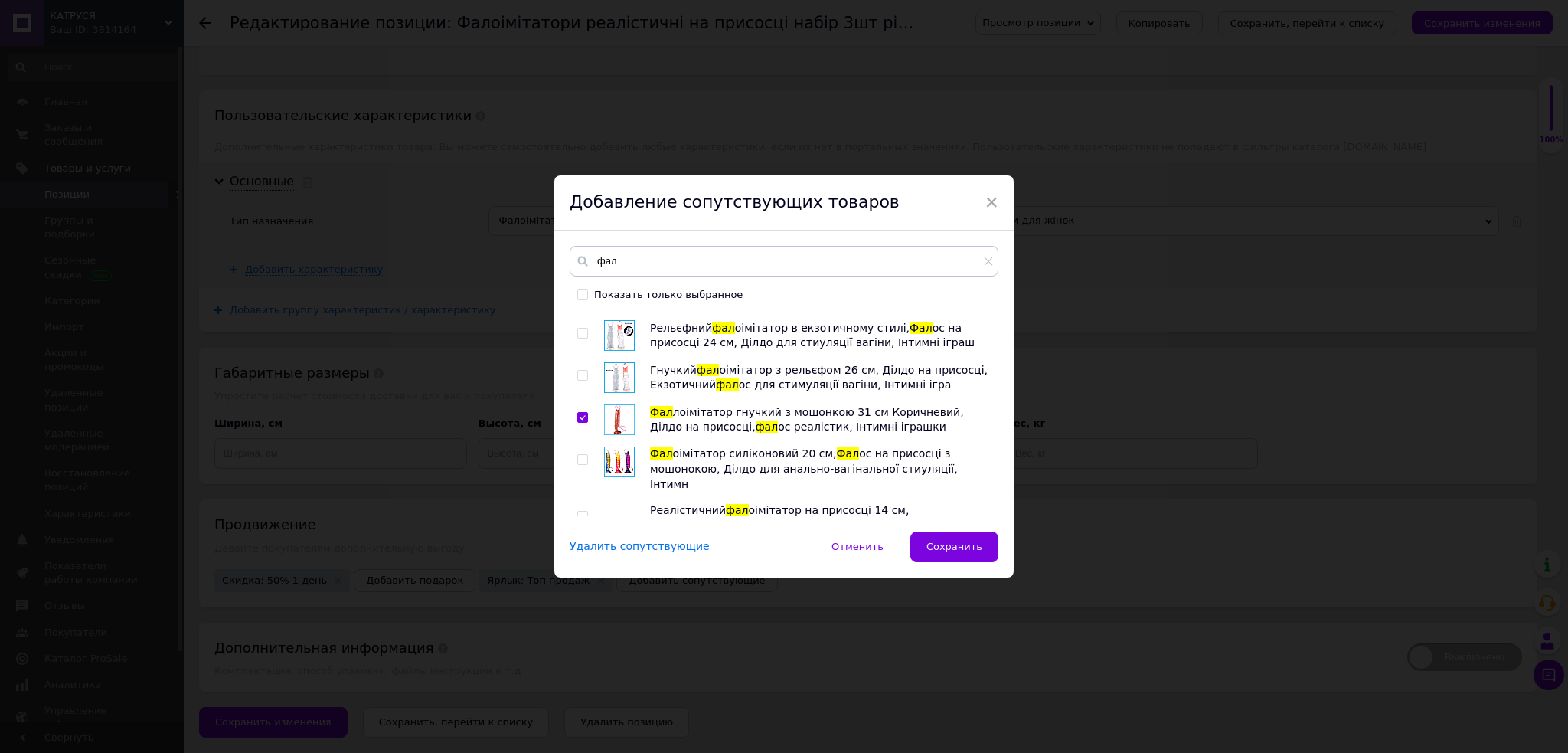
scroll to position [3165, 0]
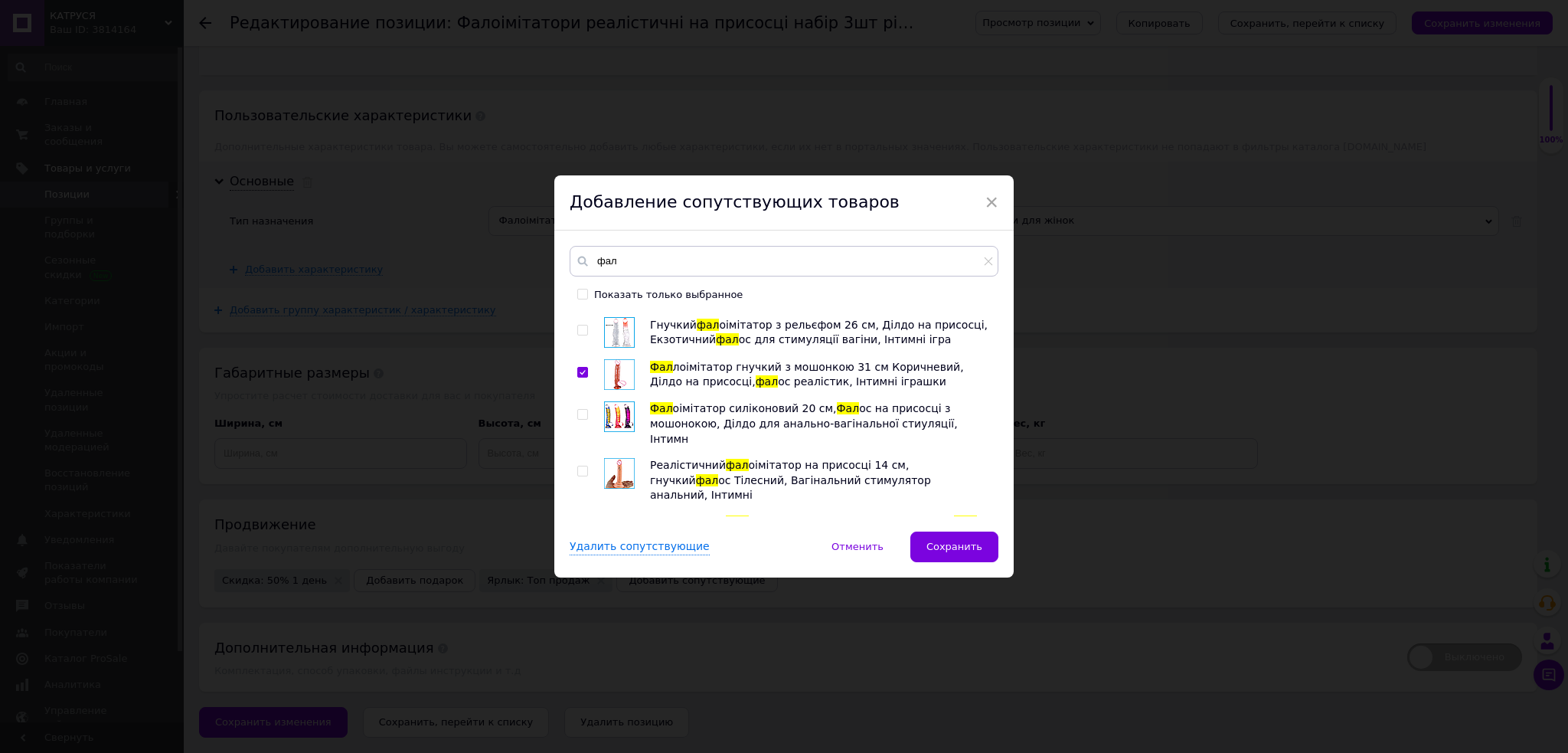
drag, startPoint x: 582, startPoint y: 444, endPoint x: 581, endPoint y: 471, distance: 27.0
checkbox input "true"
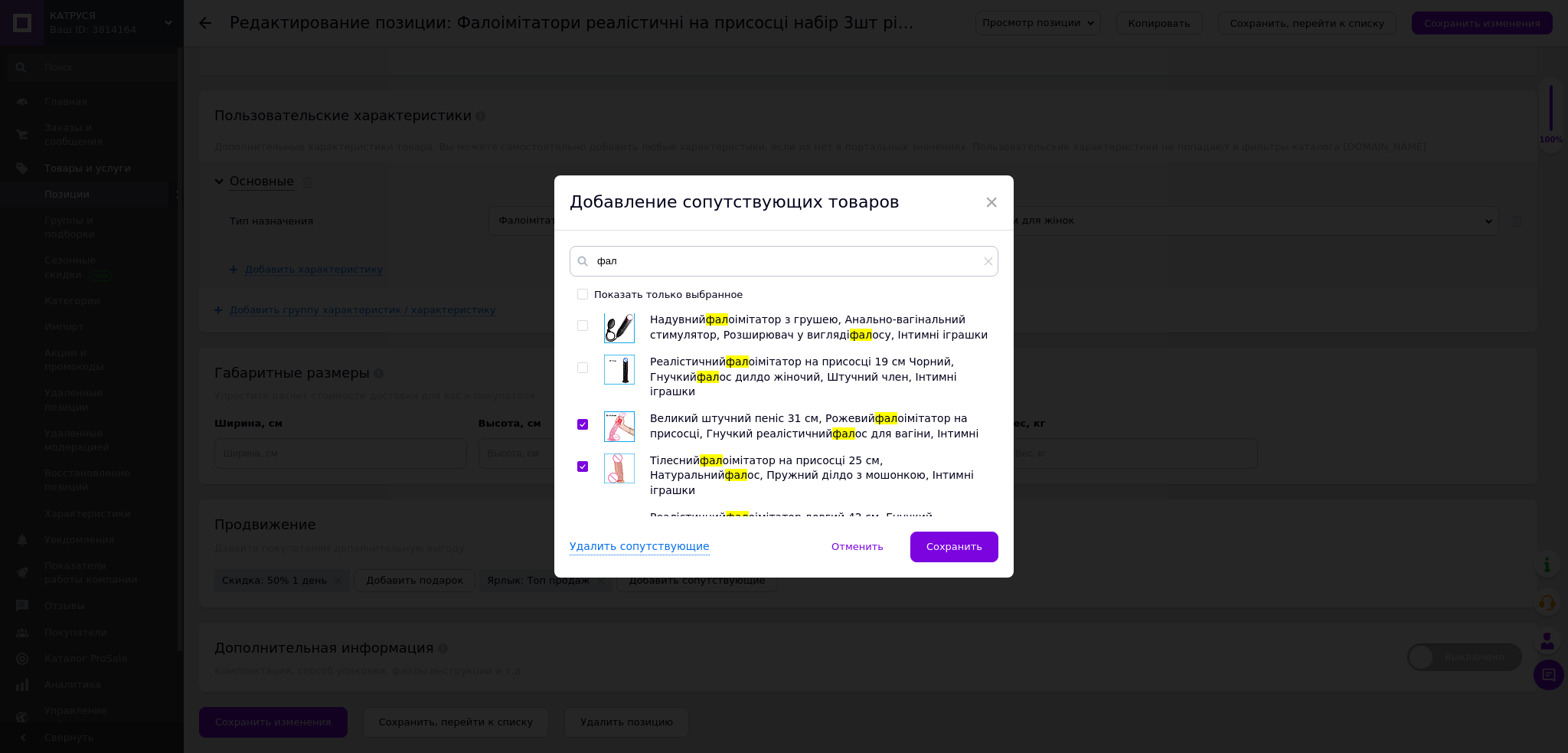
scroll to position [3574, 0]
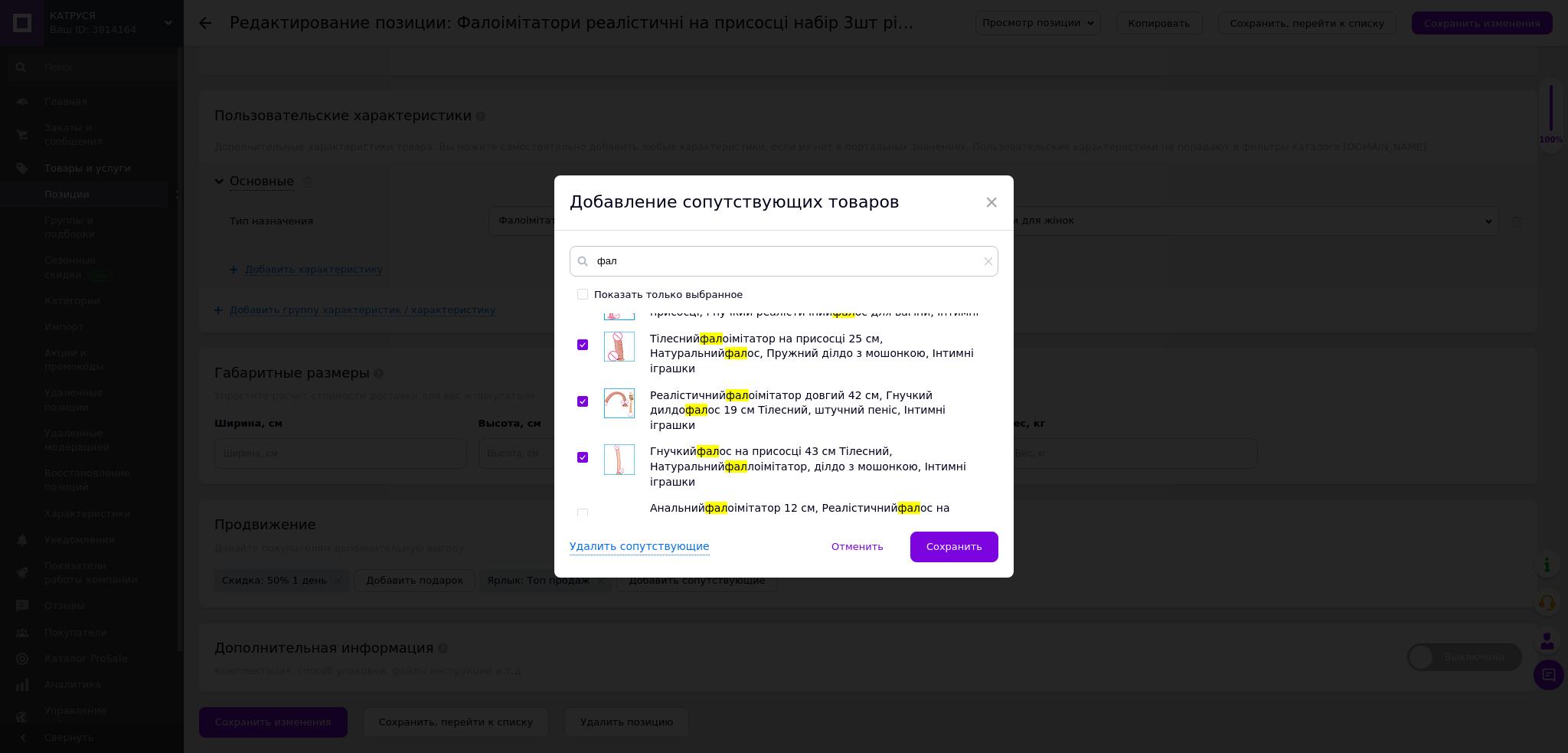
checkbox input "true"
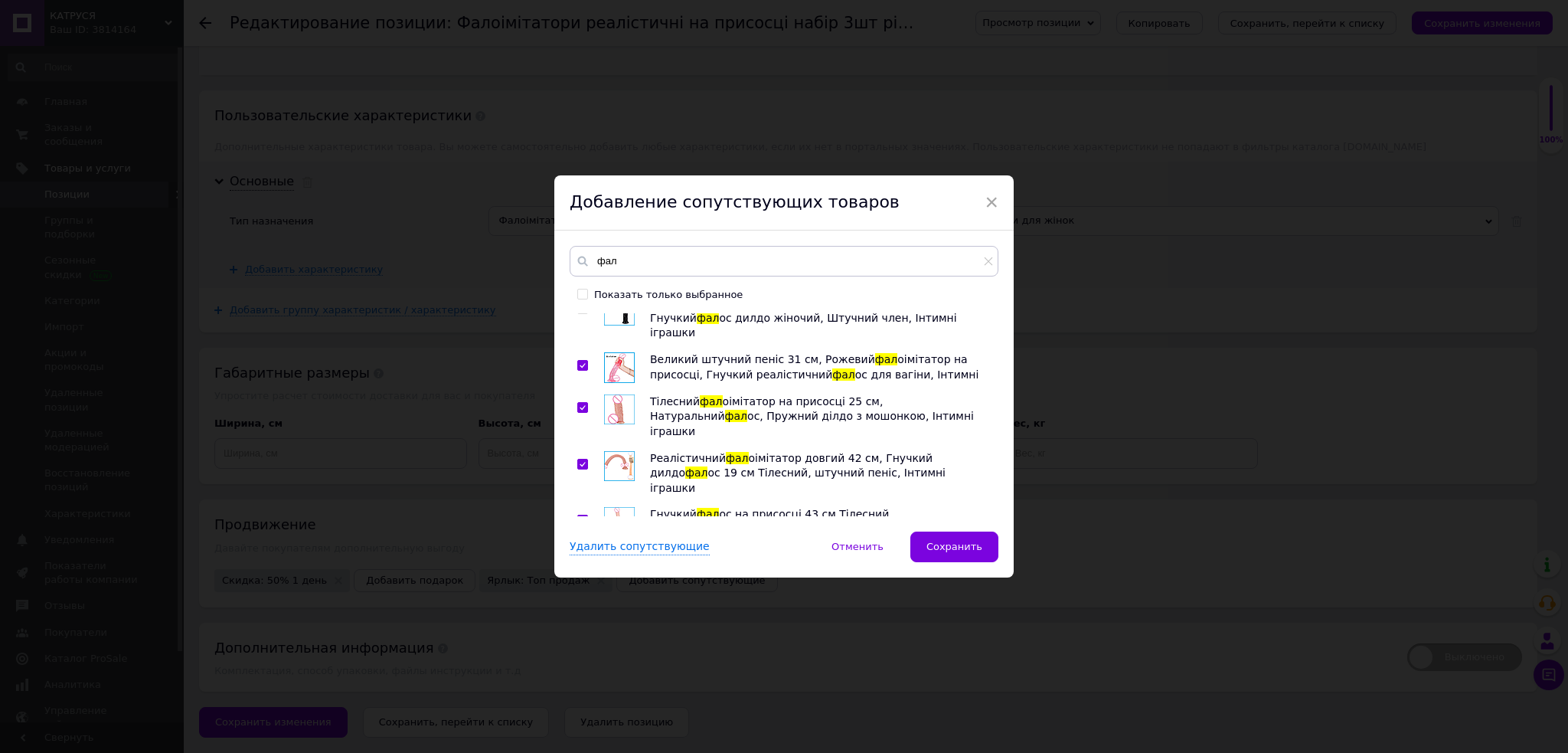
scroll to position [3471, 0]
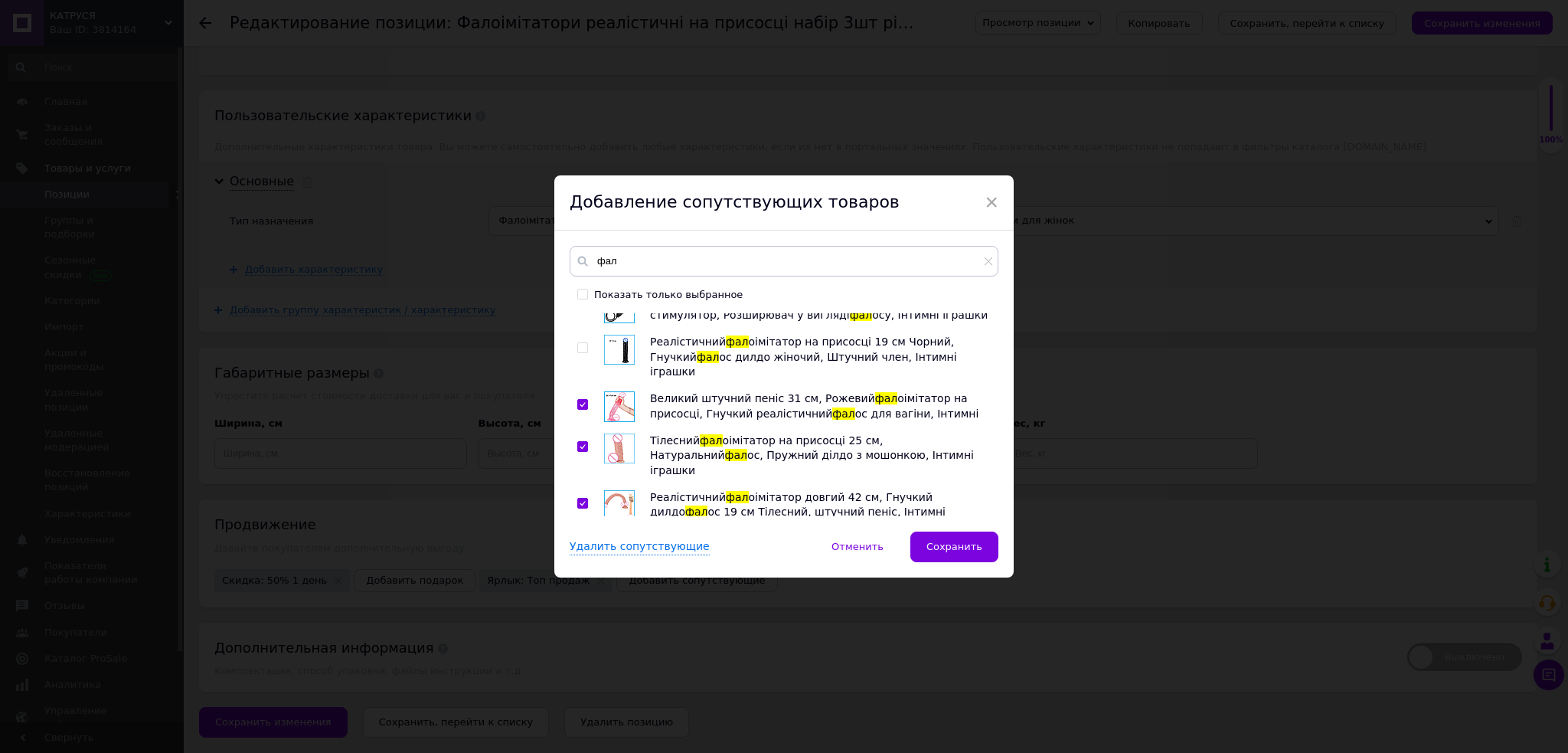
checkbox input "true"
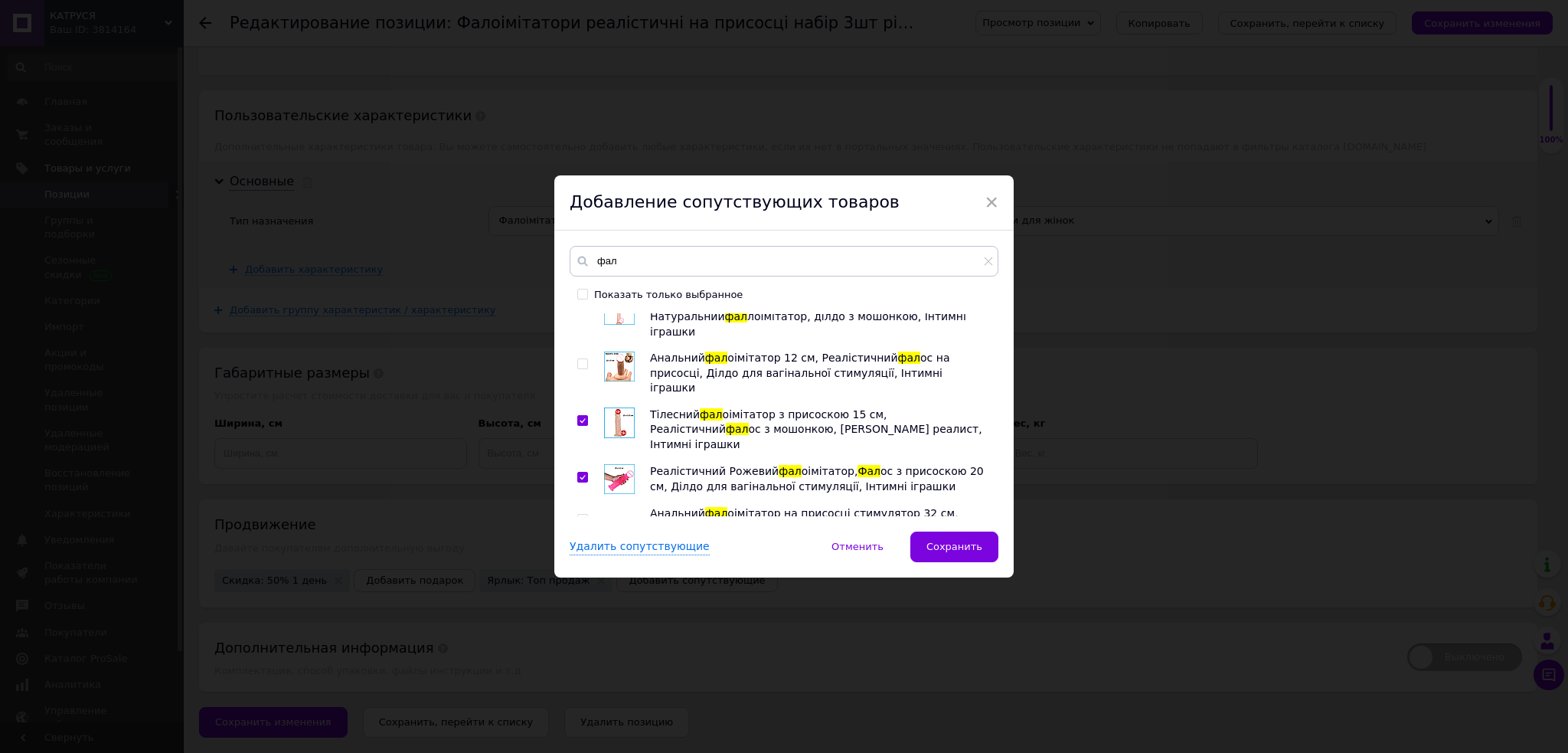
scroll to position [3778, 0]
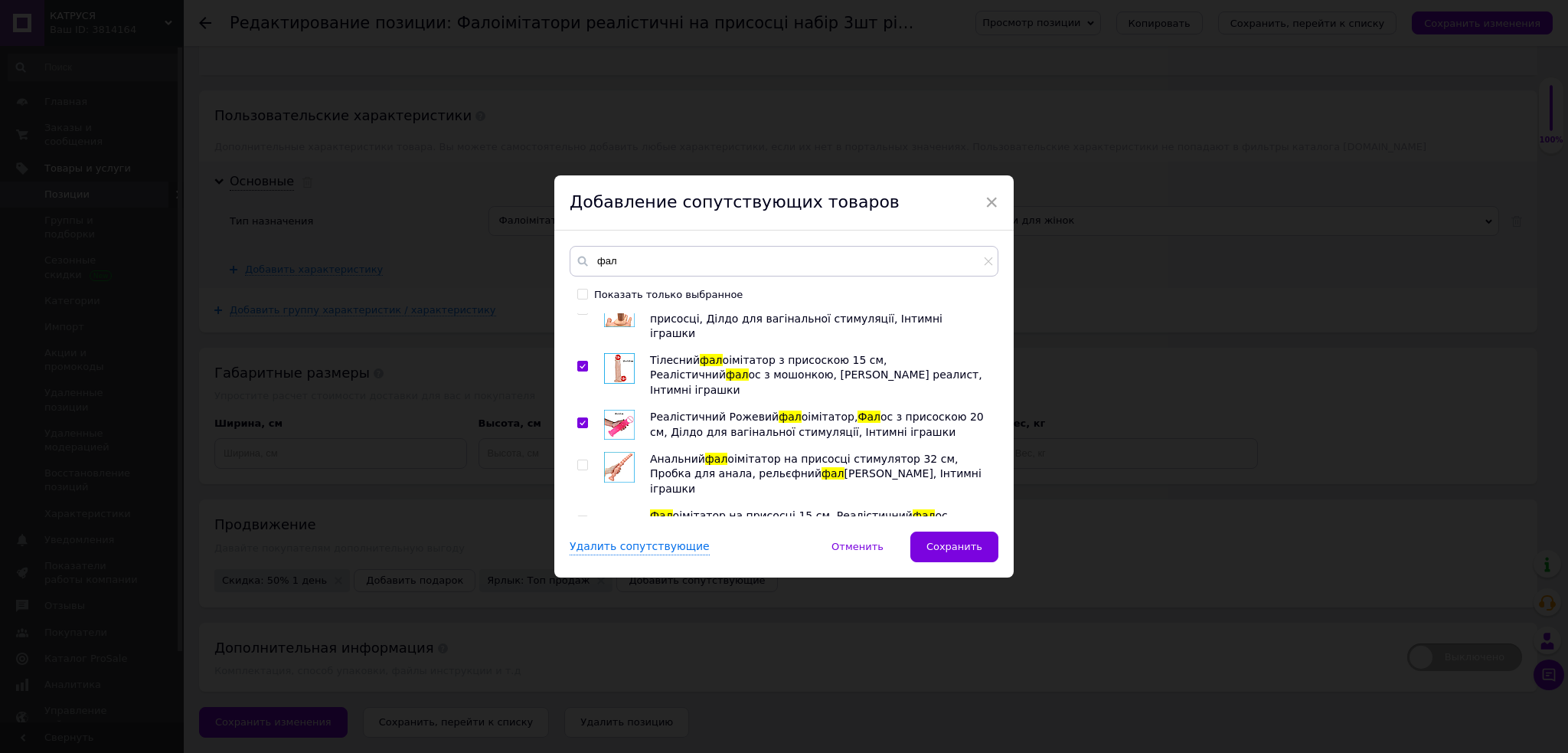
drag, startPoint x: 577, startPoint y: 378, endPoint x: 619, endPoint y: 419, distance: 58.7
checkbox input "true"
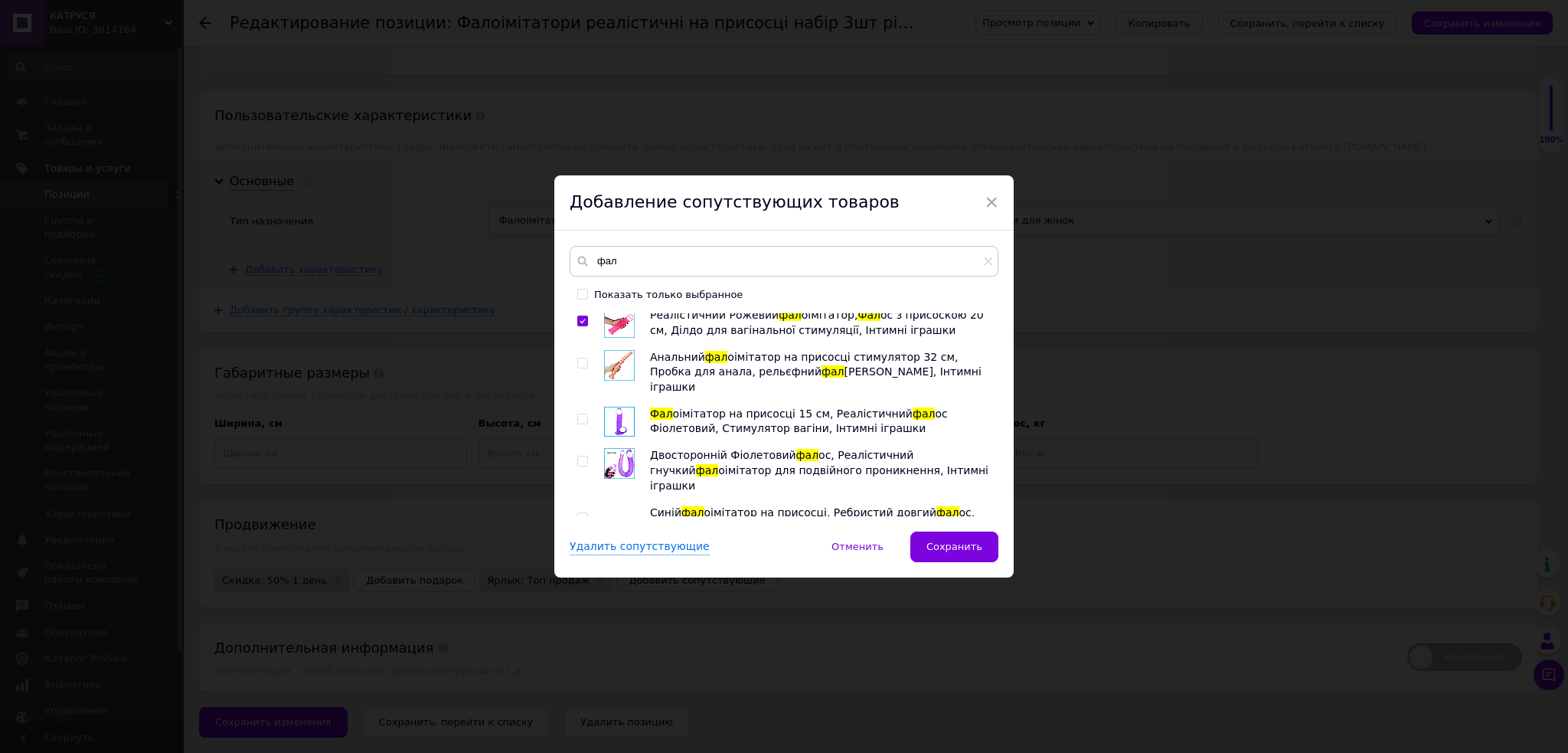
checkbox input "true"
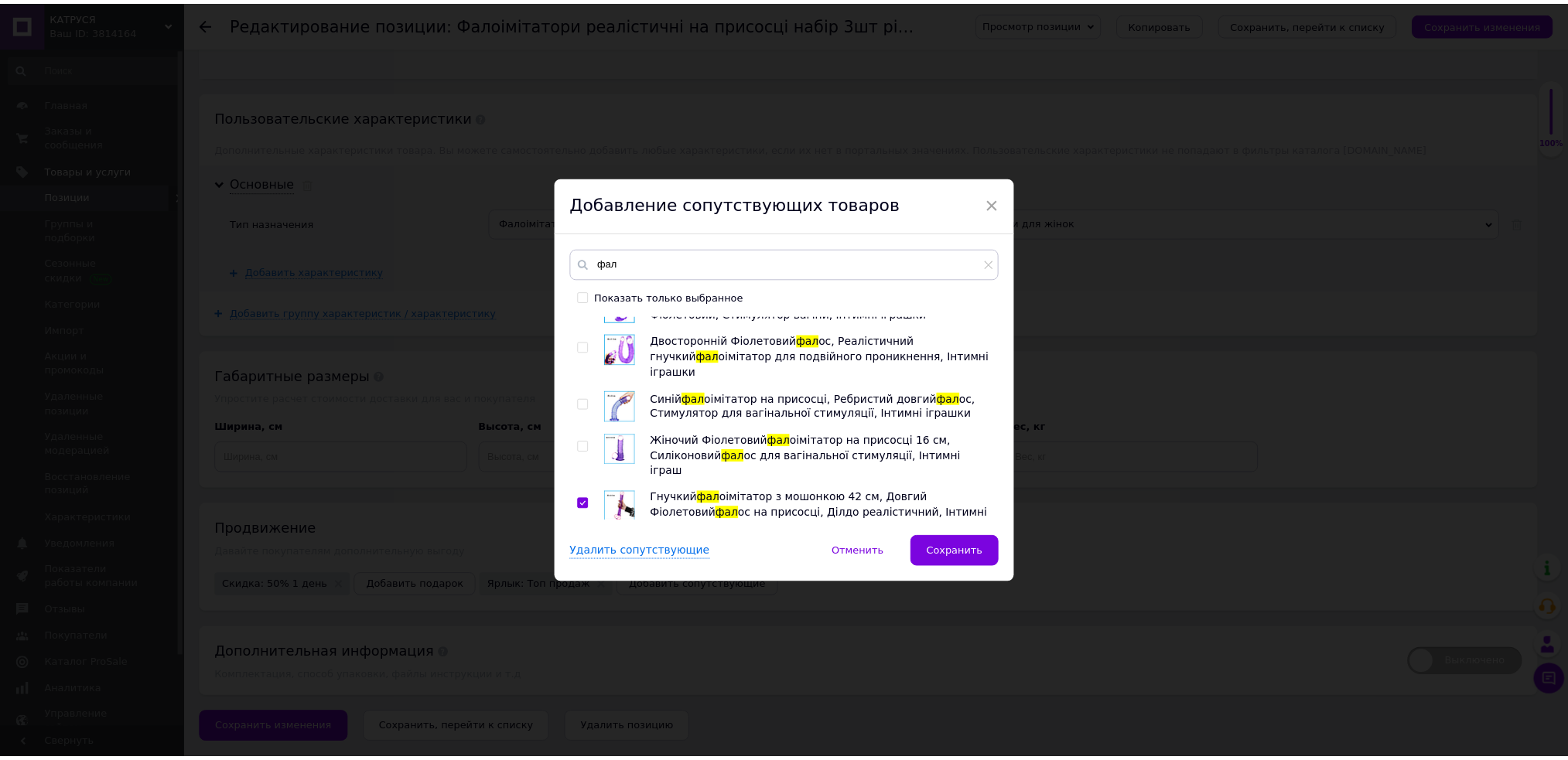
scroll to position [4034, 0]
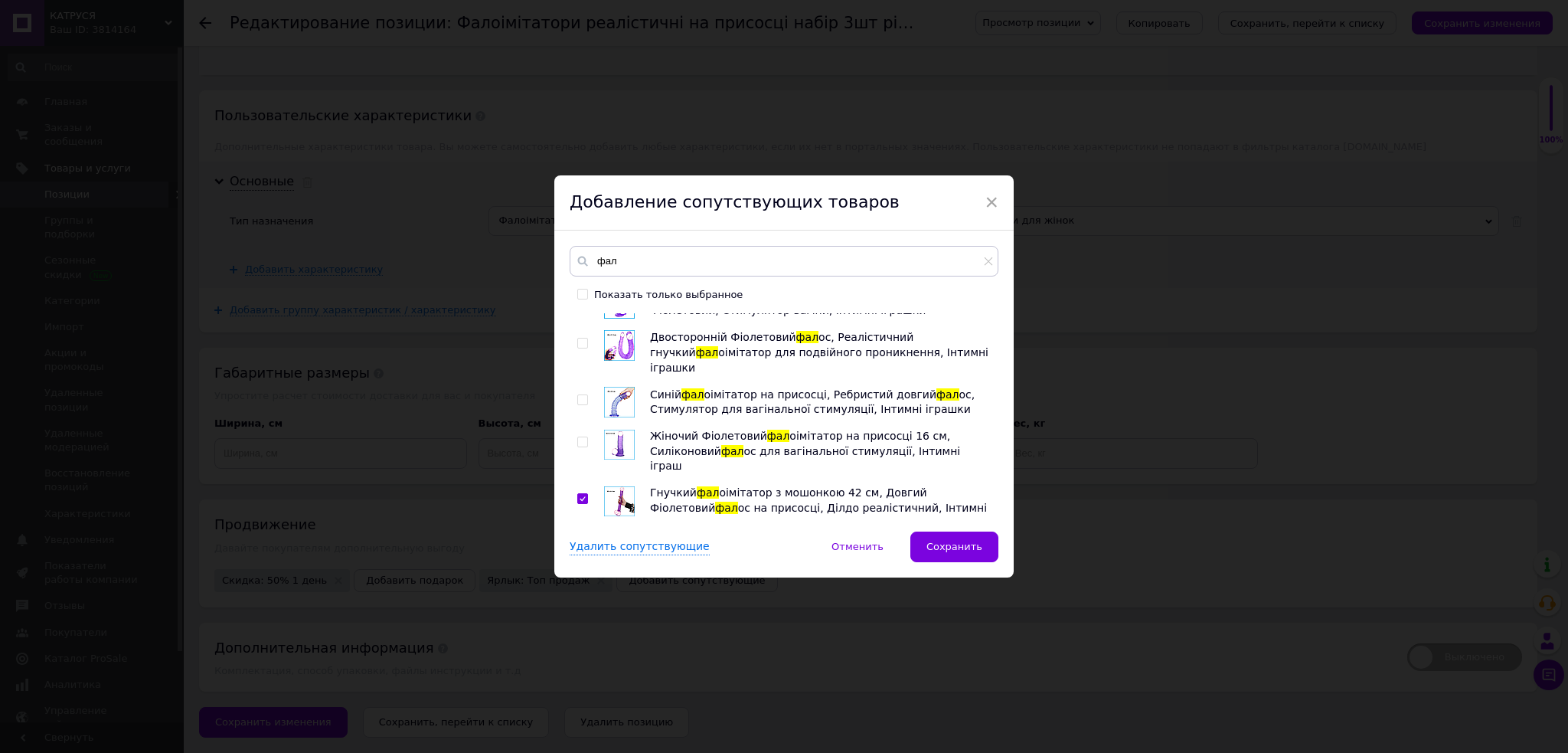
checkbox input "true"
drag, startPoint x: 936, startPoint y: 541, endPoint x: 578, endPoint y: 619, distance: 366.4
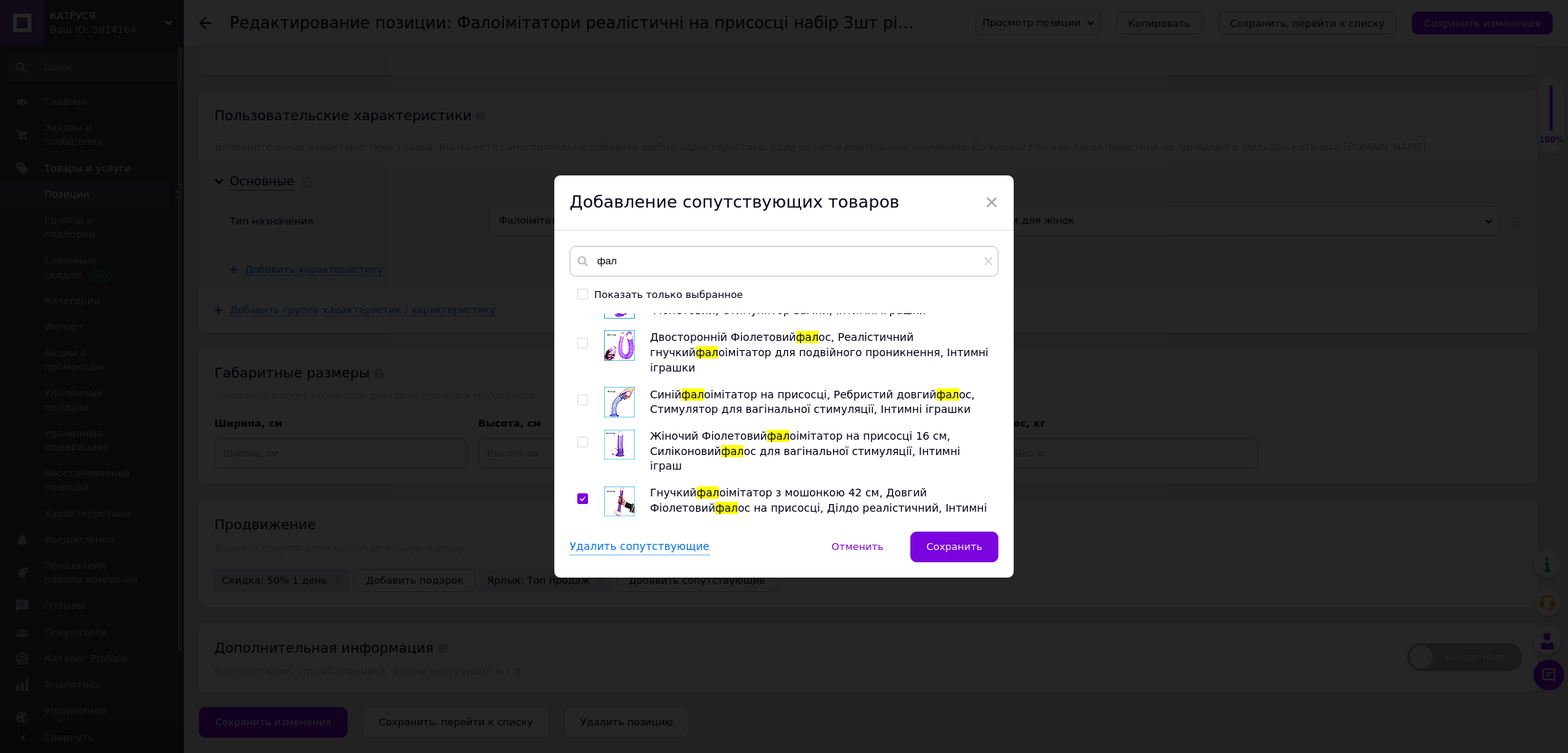
click at [936, 540] on span "Сохранить" at bounding box center [954, 546] width 56 height 12
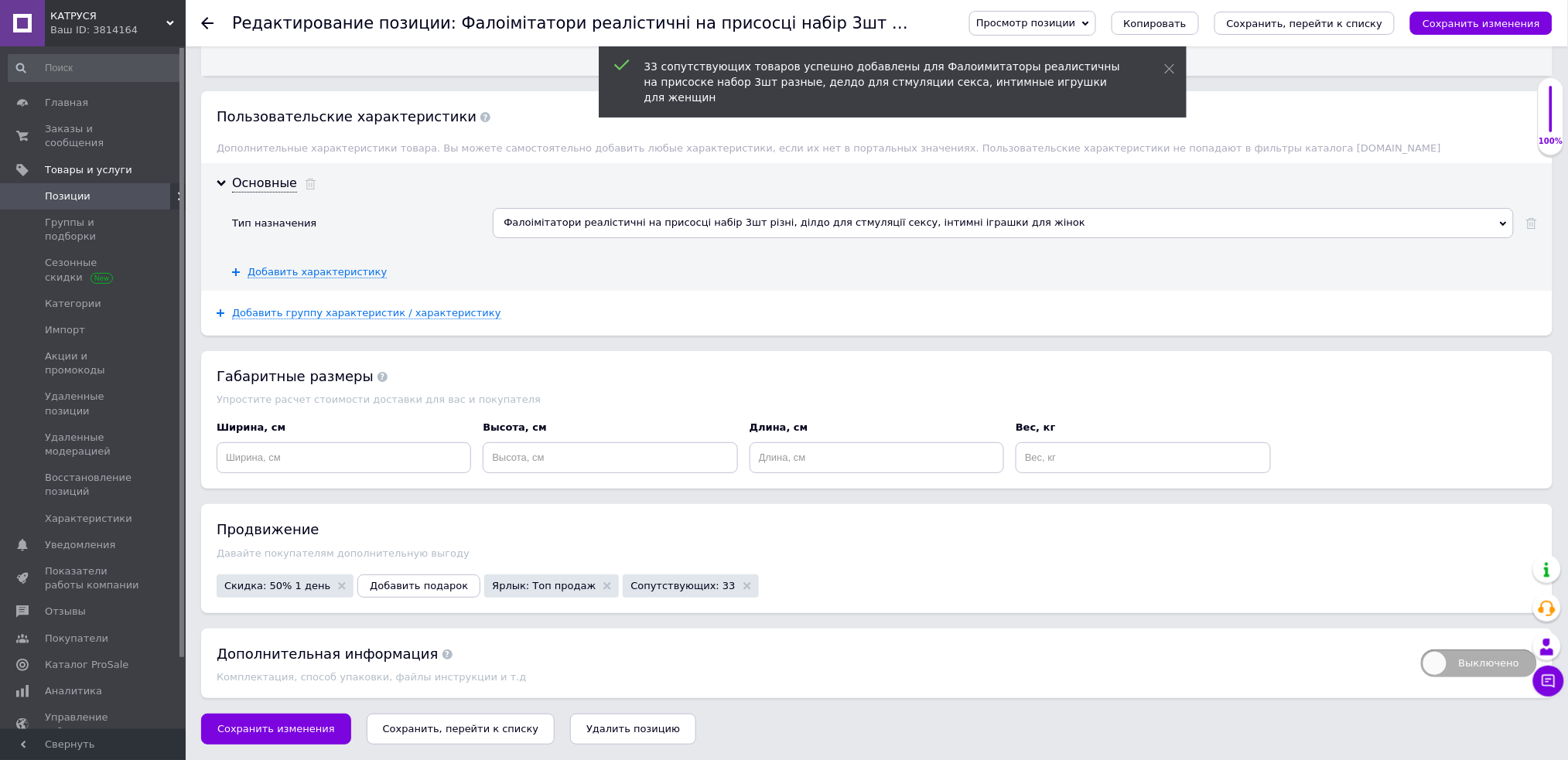
drag, startPoint x: 423, startPoint y: 734, endPoint x: 471, endPoint y: 714, distance: 52.0
click at [423, 734] on icon "Сохранить, перейти к списку" at bounding box center [461, 728] width 157 height 12
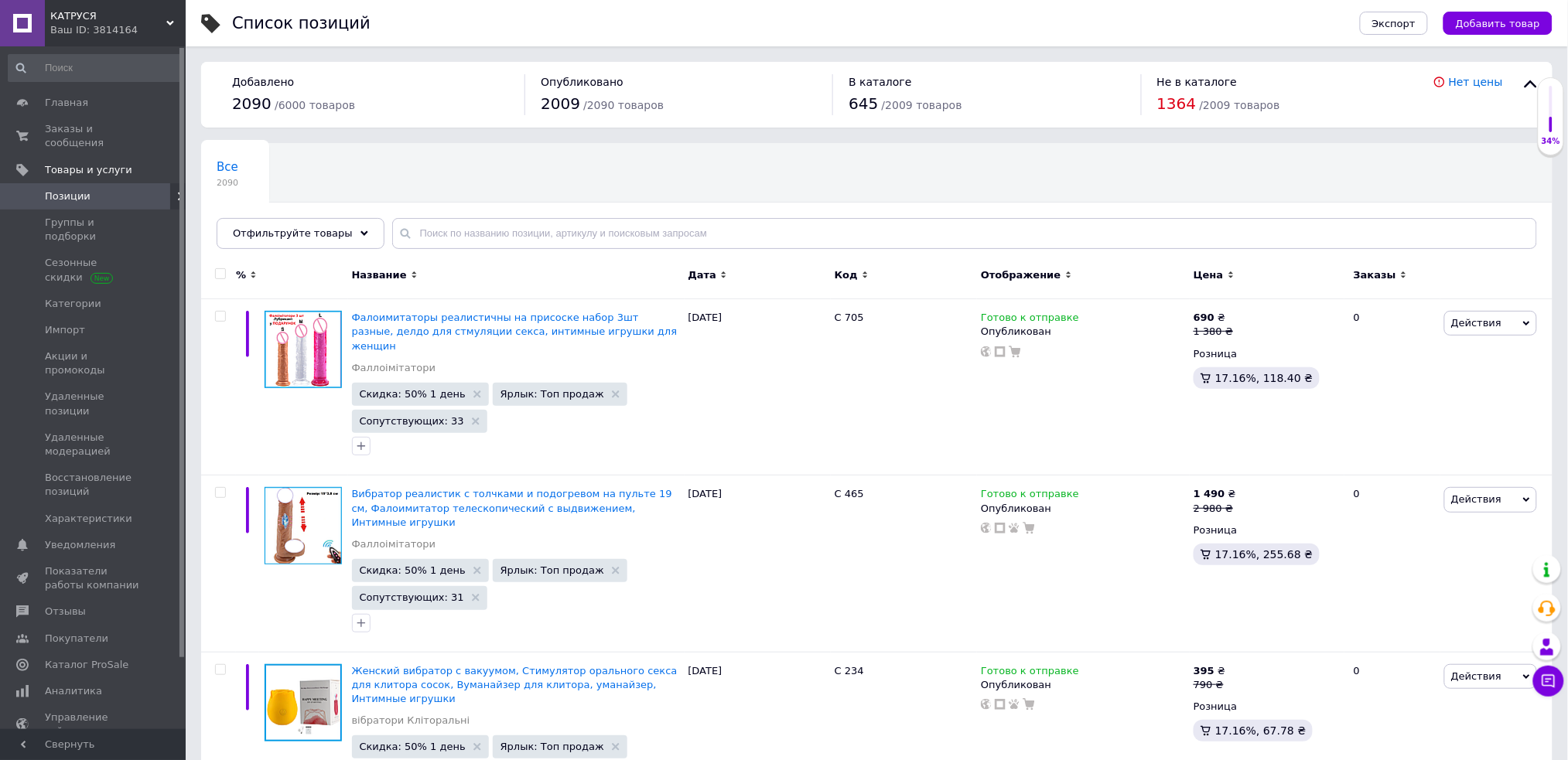
click at [175, 30] on div "Ваш ID: 3814164" at bounding box center [118, 30] width 135 height 14
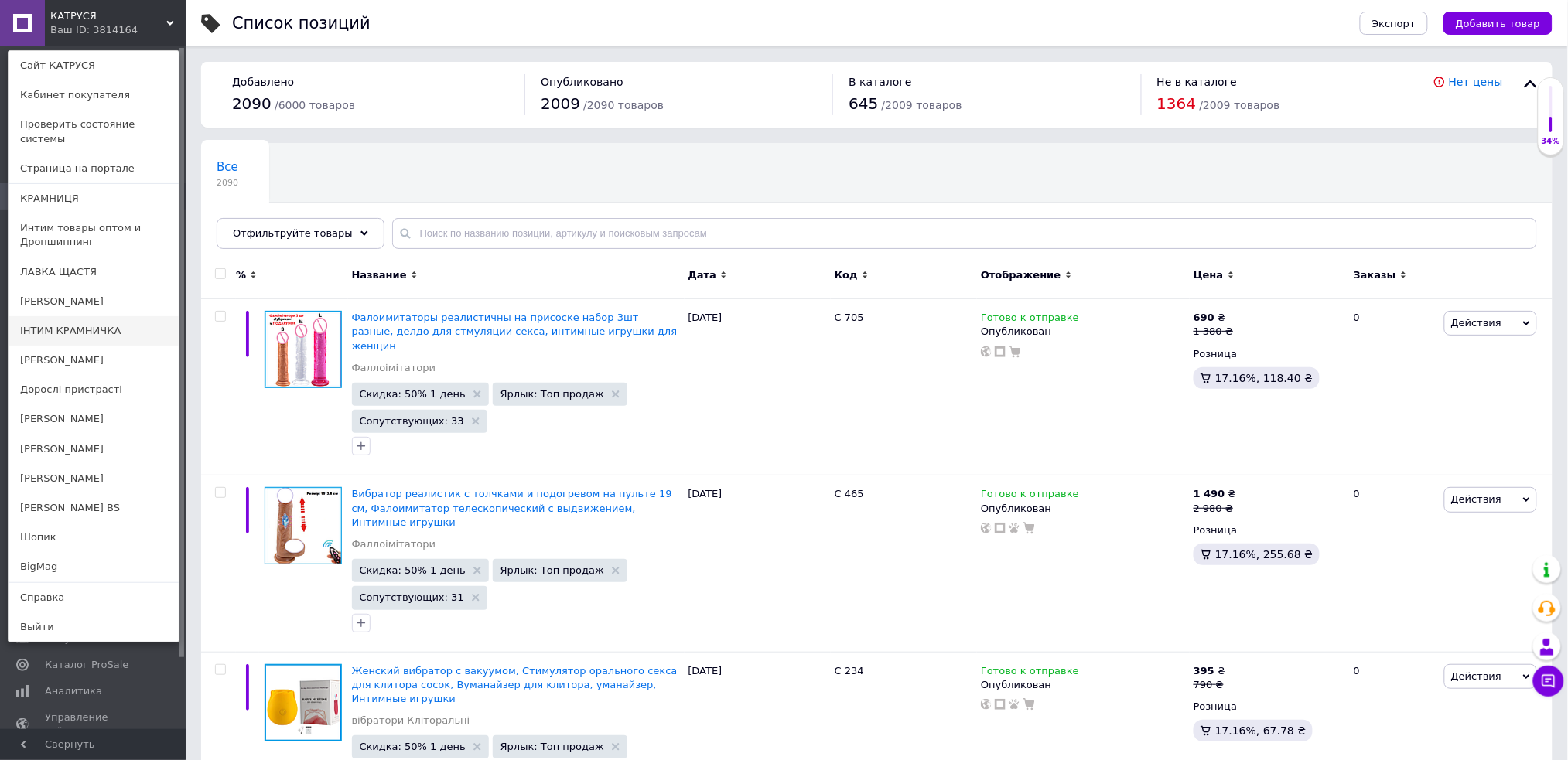
click at [105, 321] on link "ІНТИМ КРАМНИЧКА" at bounding box center [93, 331] width 170 height 29
